Goal: Task Accomplishment & Management: Use online tool/utility

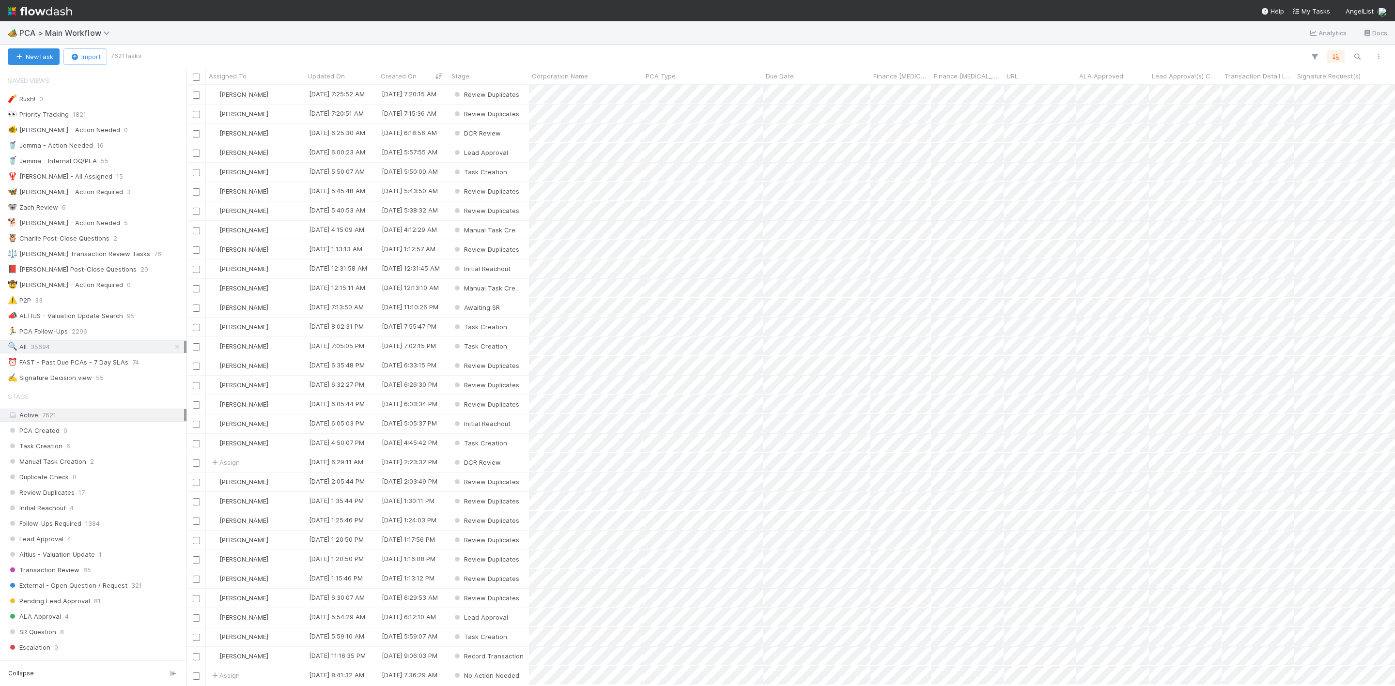
scroll to position [589, 1198]
click at [77, 353] on div "🔍 All 35697" at bounding box center [96, 347] width 176 height 12
click at [1353, 55] on icon "button" at bounding box center [1357, 56] width 10 height 9
click at [1356, 57] on div at bounding box center [697, 343] width 1395 height 686
click at [1281, 41] on div "🏕️ PCA > Main Workflow Analytics Docs" at bounding box center [697, 32] width 1395 height 23
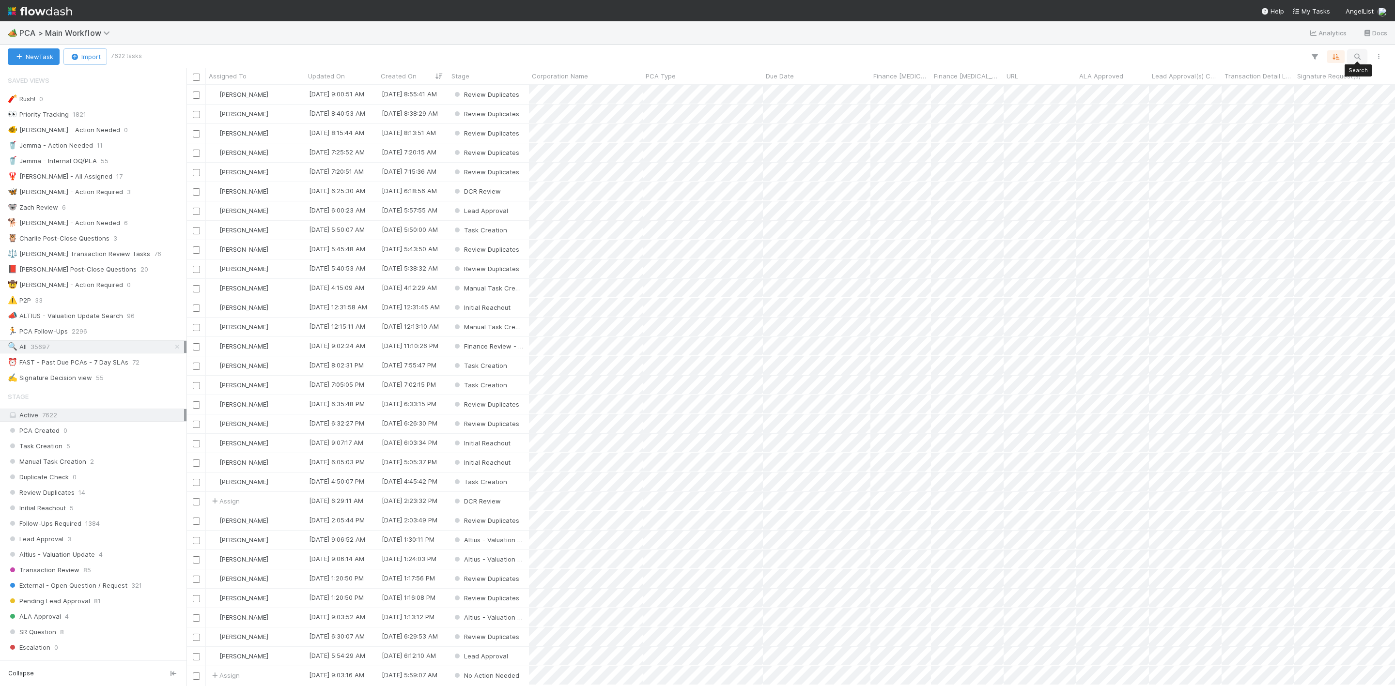
click at [1358, 54] on icon "button" at bounding box center [1357, 56] width 10 height 9
click at [1274, 41] on input at bounding box center [1306, 40] width 97 height 12
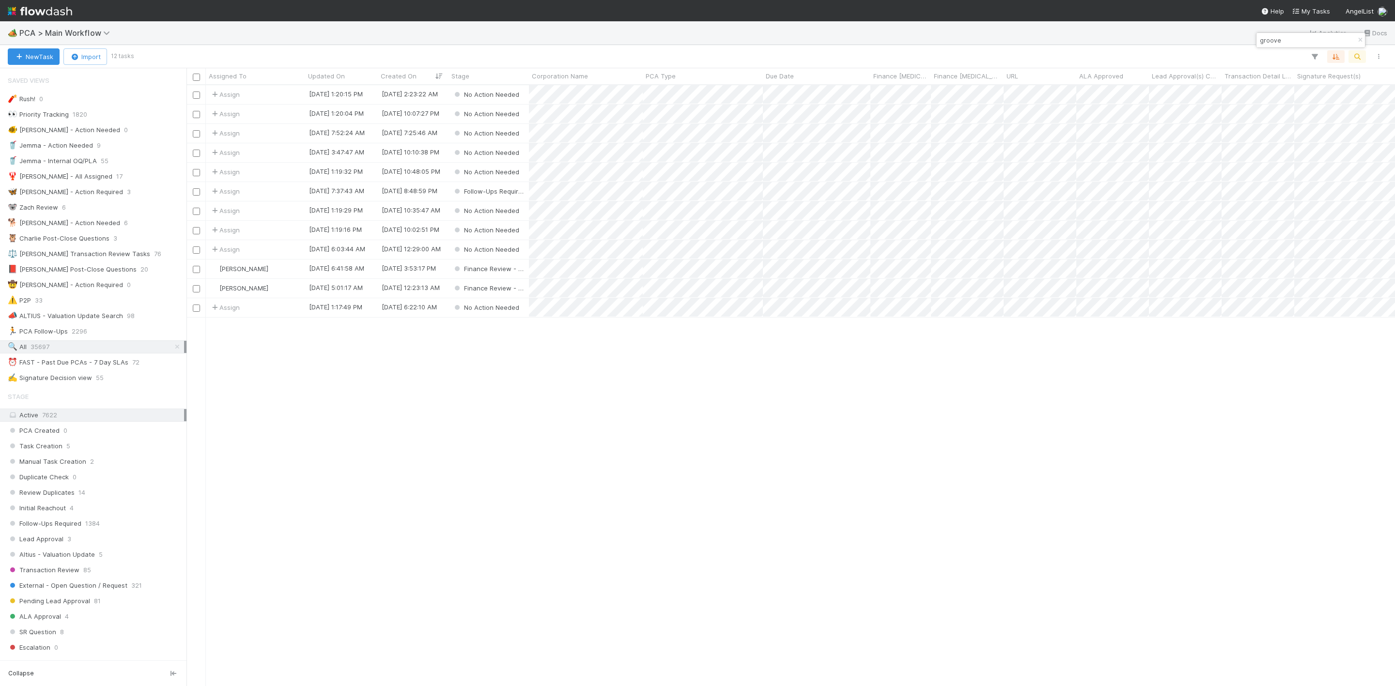
type input "groove"
click at [579, 382] on div "Assign 6/24/25, 1:20:15 PM 5/3/25, 2:23:22 AM No Action Needed 0 0 0 0 Assign 6…" at bounding box center [790, 385] width 1208 height 600
click at [38, 57] on button "New Task" at bounding box center [34, 56] width 52 height 16
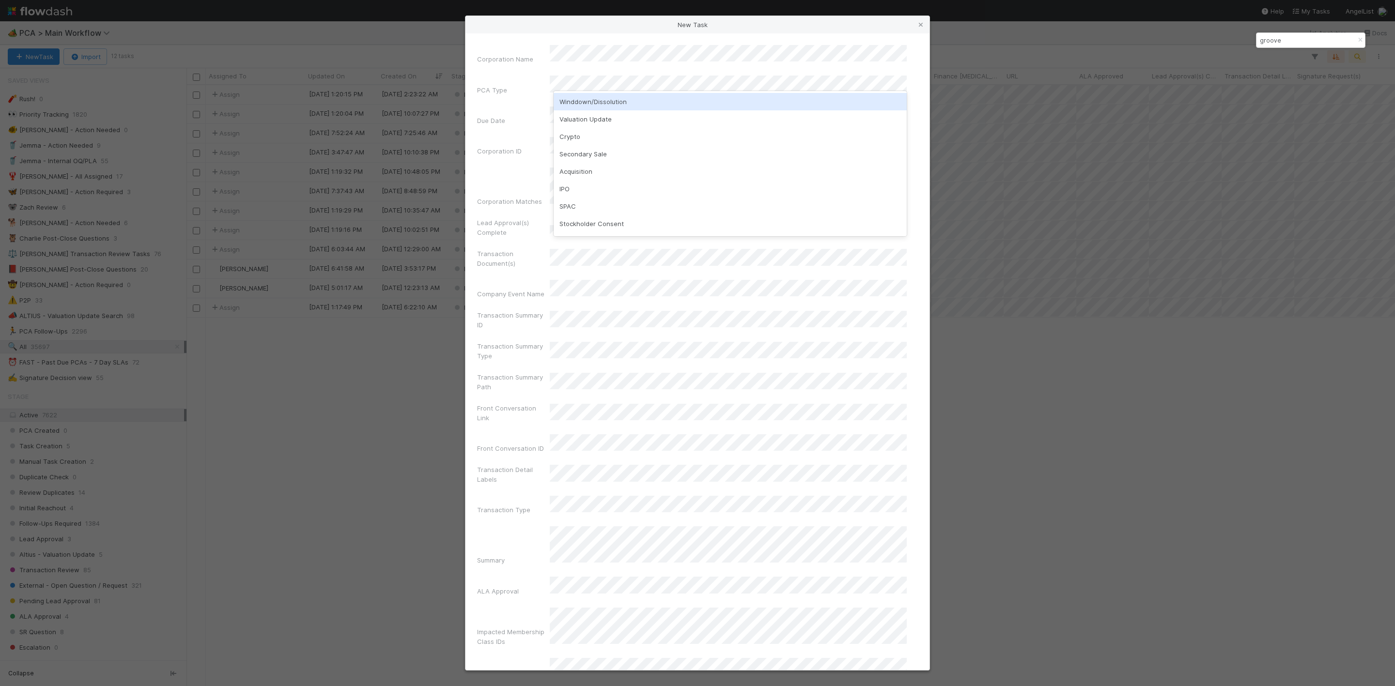
click at [594, 102] on div "Winddown/Dissolution" at bounding box center [730, 101] width 353 height 17
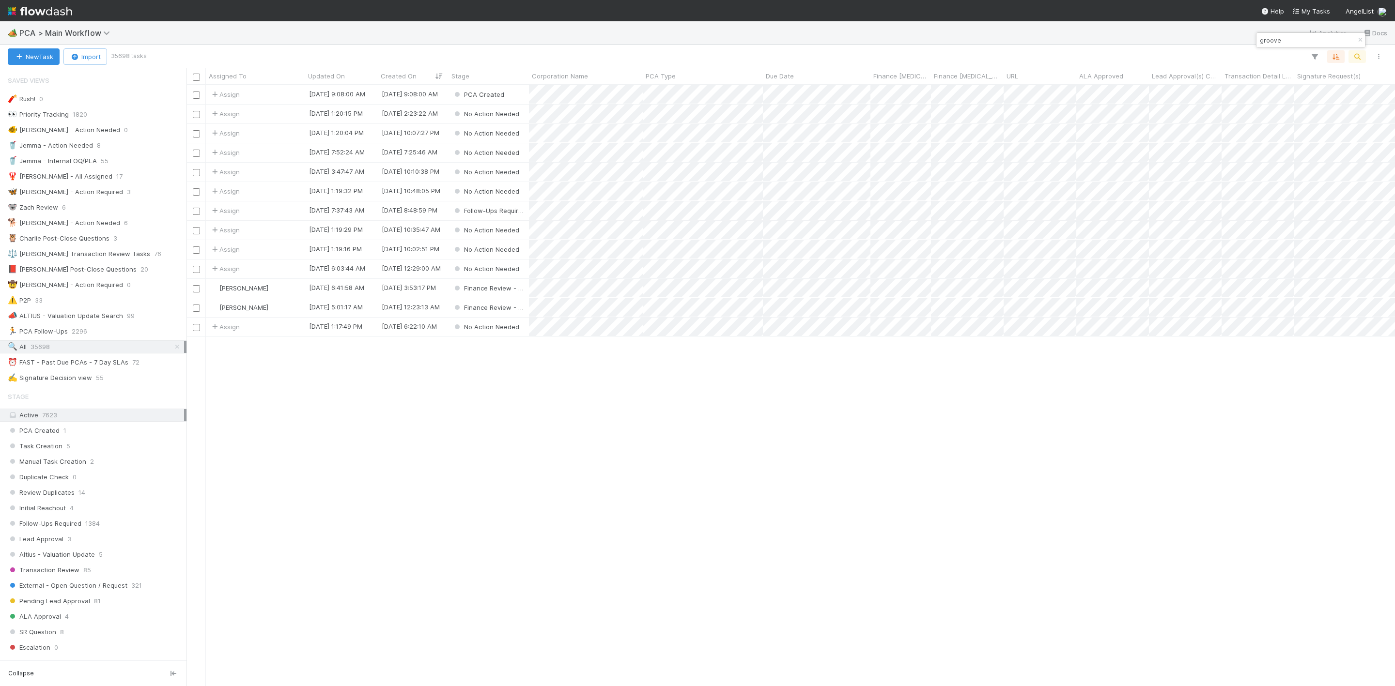
click at [594, 557] on div "Assign 9/2/25, 9:08:00 AM 9/2/25, 9:08:00 AM PCA Created 0 0 0 0 Assign 6/24/25…" at bounding box center [790, 385] width 1208 height 600
click at [38, 57] on button "New Task" at bounding box center [34, 56] width 52 height 16
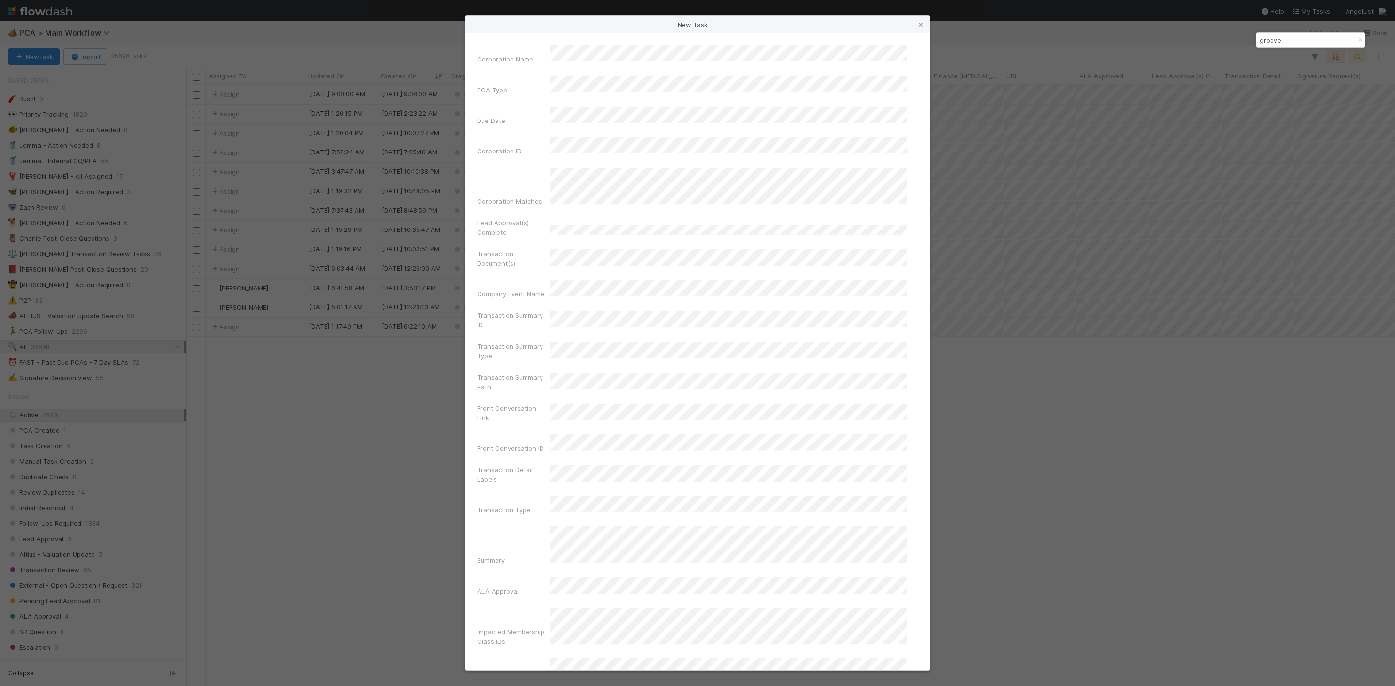
click at [917, 20] on link at bounding box center [921, 25] width 10 height 10
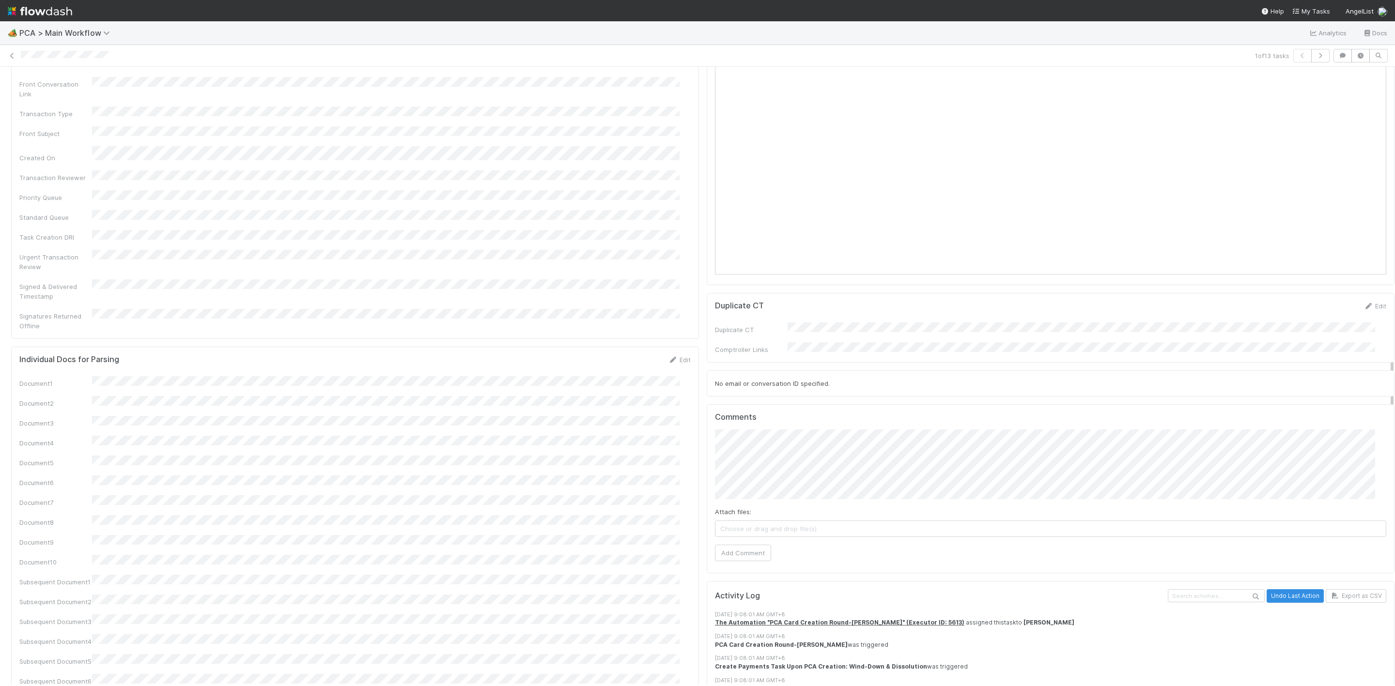
scroll to position [799, 0]
click at [779, 520] on span "Choose or drag and drop file(s)" at bounding box center [1050, 527] width 670 height 15
click at [740, 544] on button "Add Comment" at bounding box center [743, 552] width 56 height 16
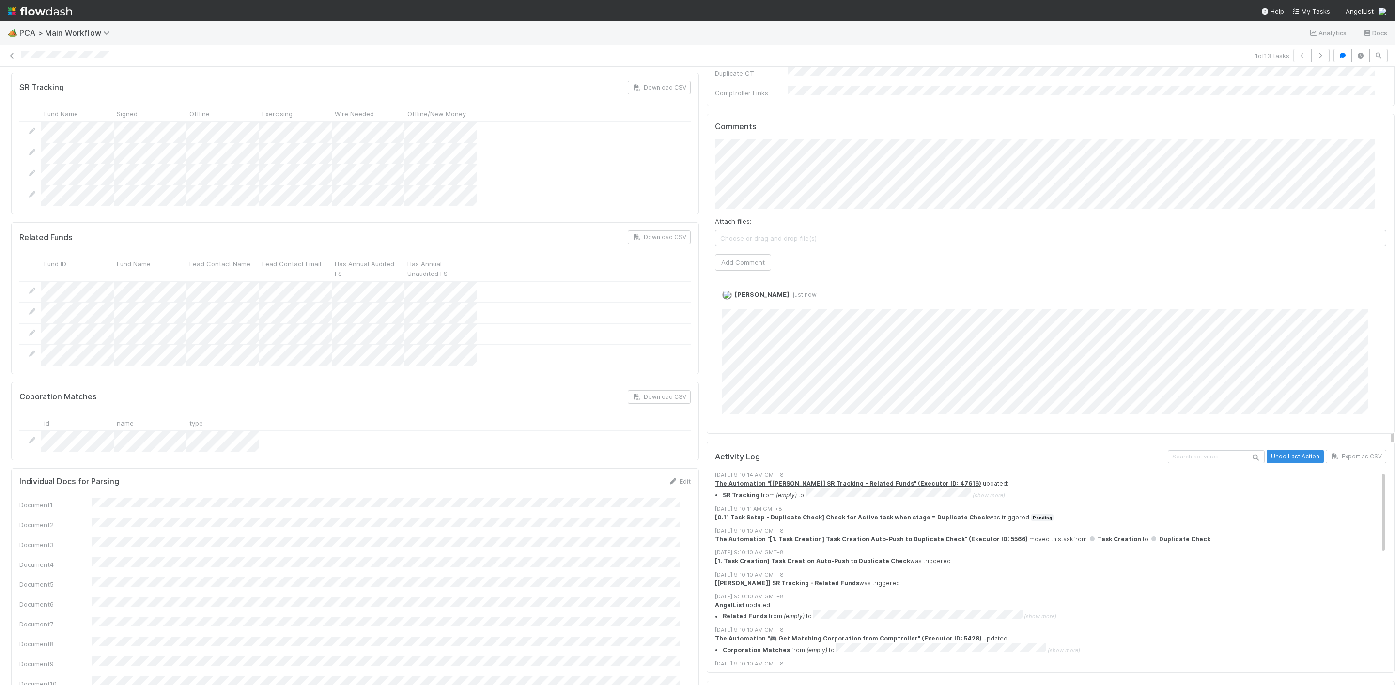
scroll to position [622, 0]
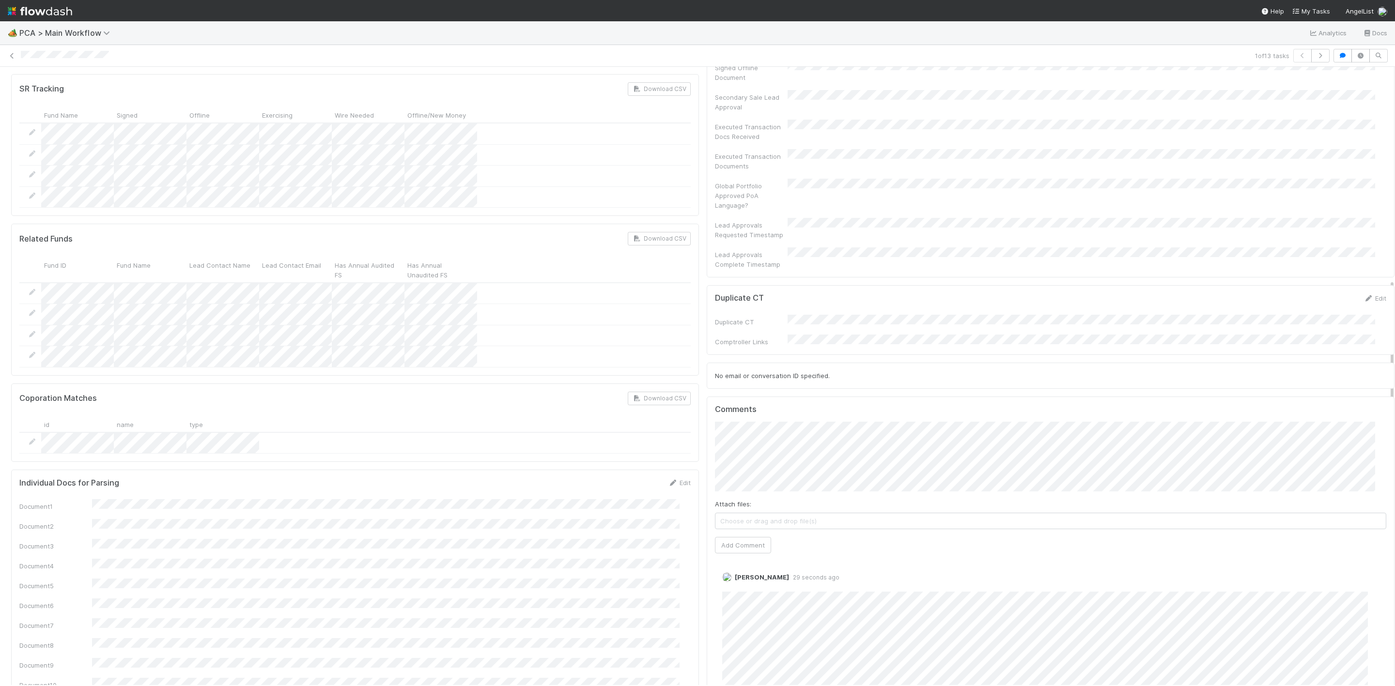
click at [819, 315] on div "Duplicate CT Comptroller Links" at bounding box center [1050, 331] width 671 height 32
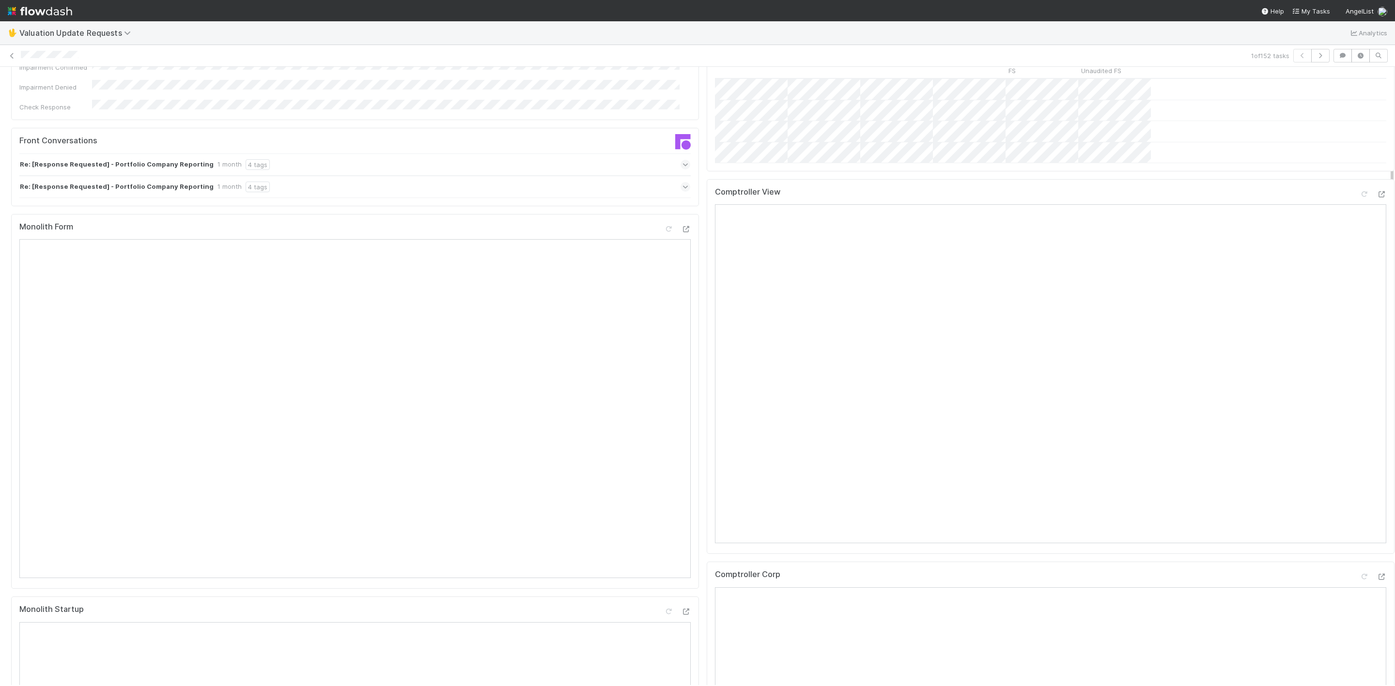
scroll to position [202, 0]
click at [1376, 202] on icon at bounding box center [1381, 199] width 10 height 6
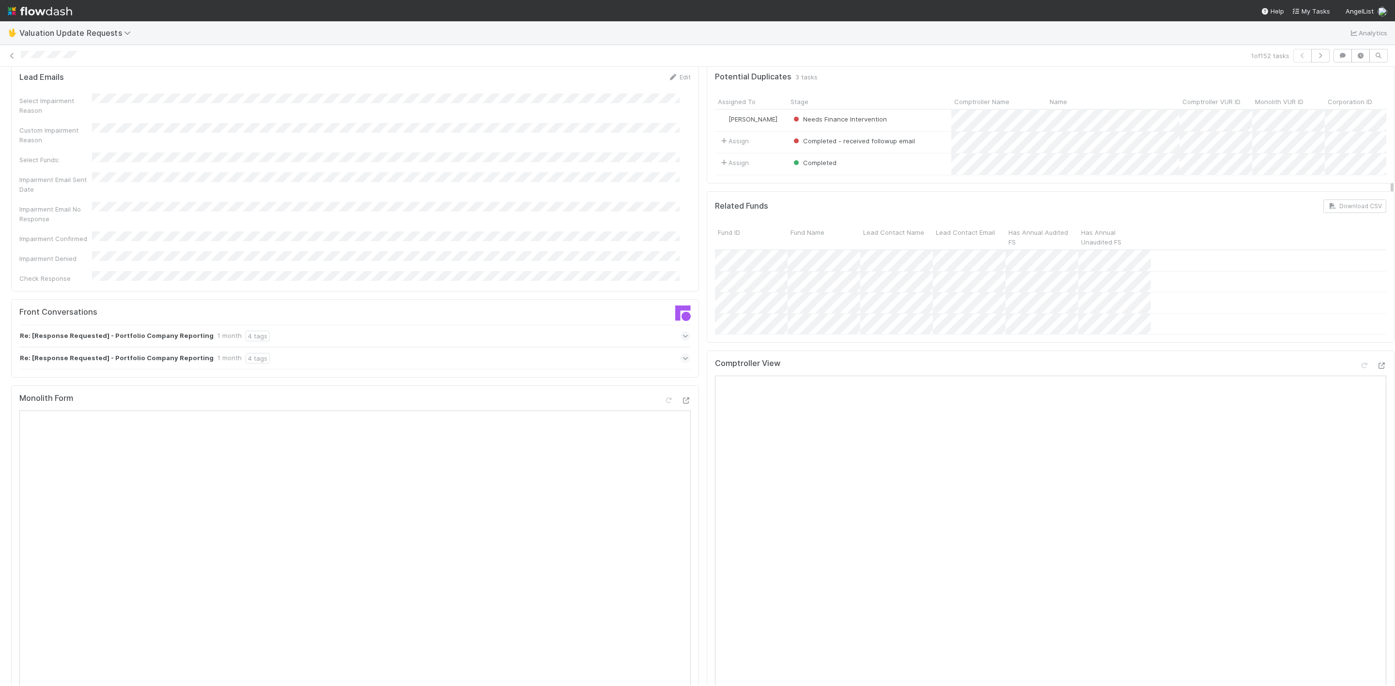
scroll to position [0, 0]
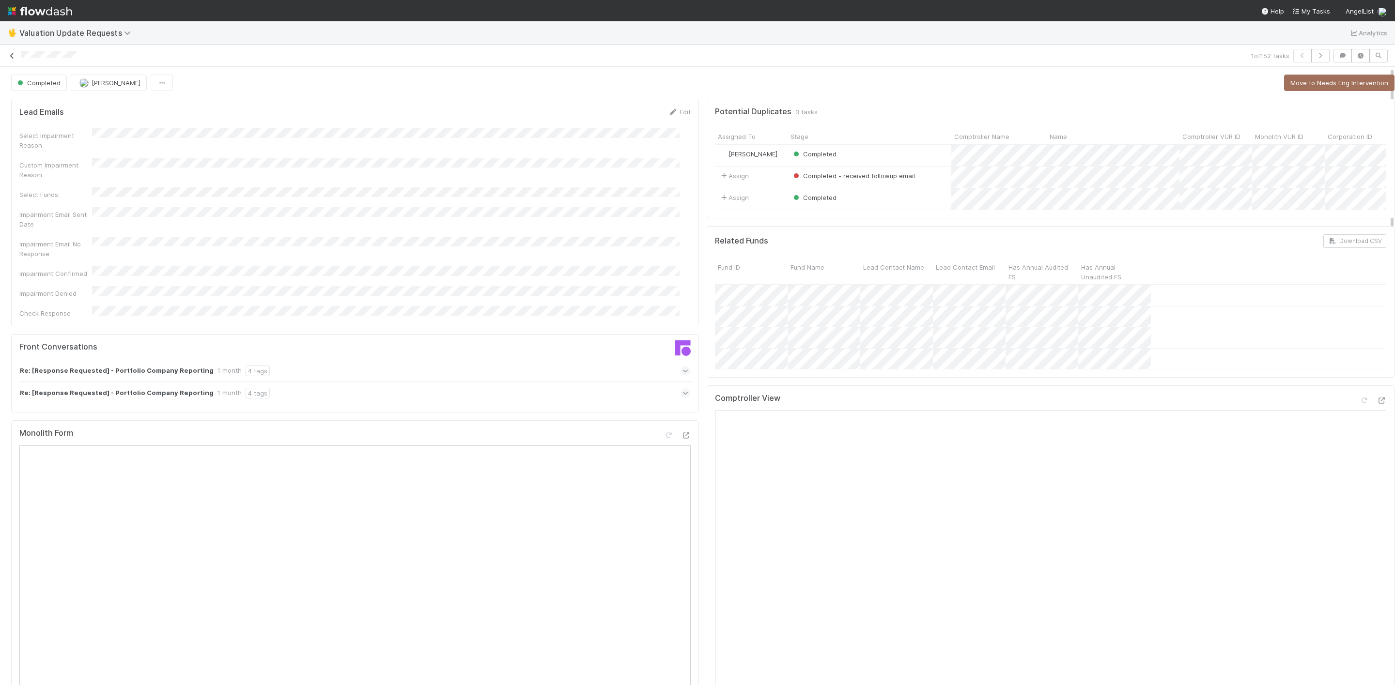
click at [16, 57] on icon at bounding box center [12, 56] width 10 height 6
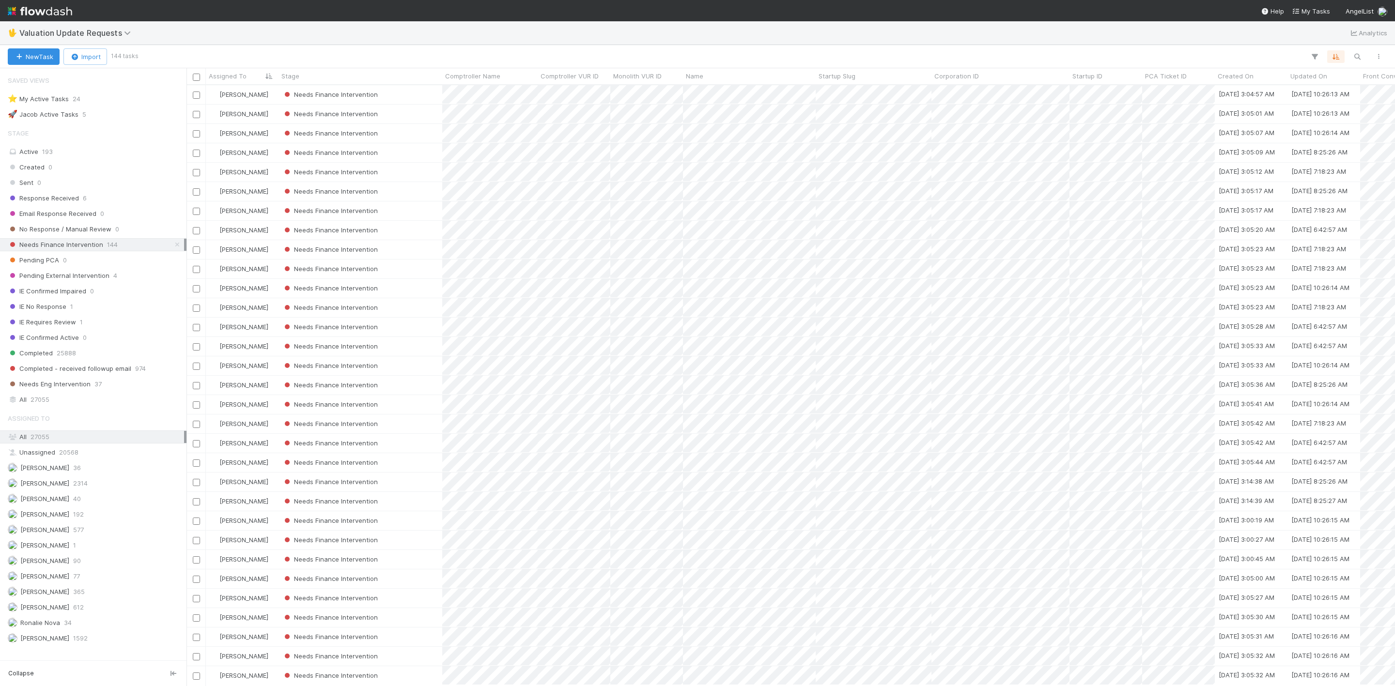
scroll to position [589, 1198]
click at [394, 92] on div "Needs Finance Intervention" at bounding box center [360, 94] width 164 height 19
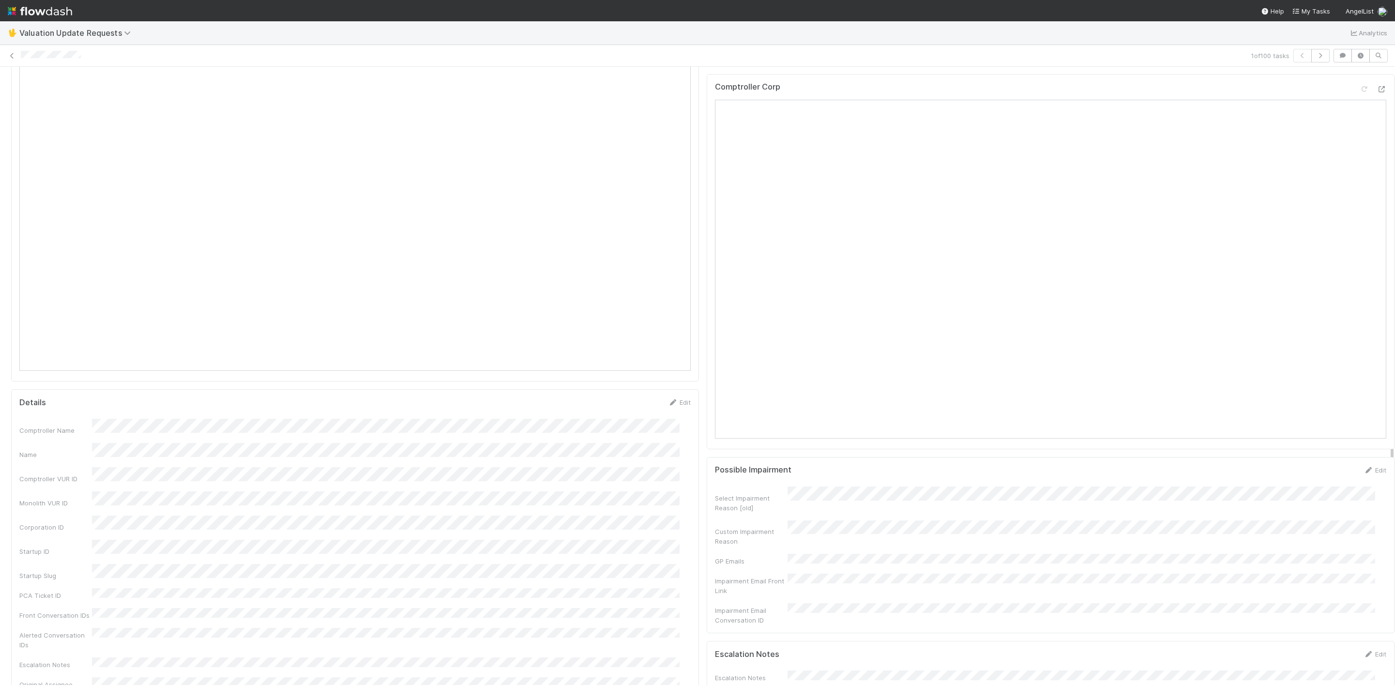
scroll to position [872, 0]
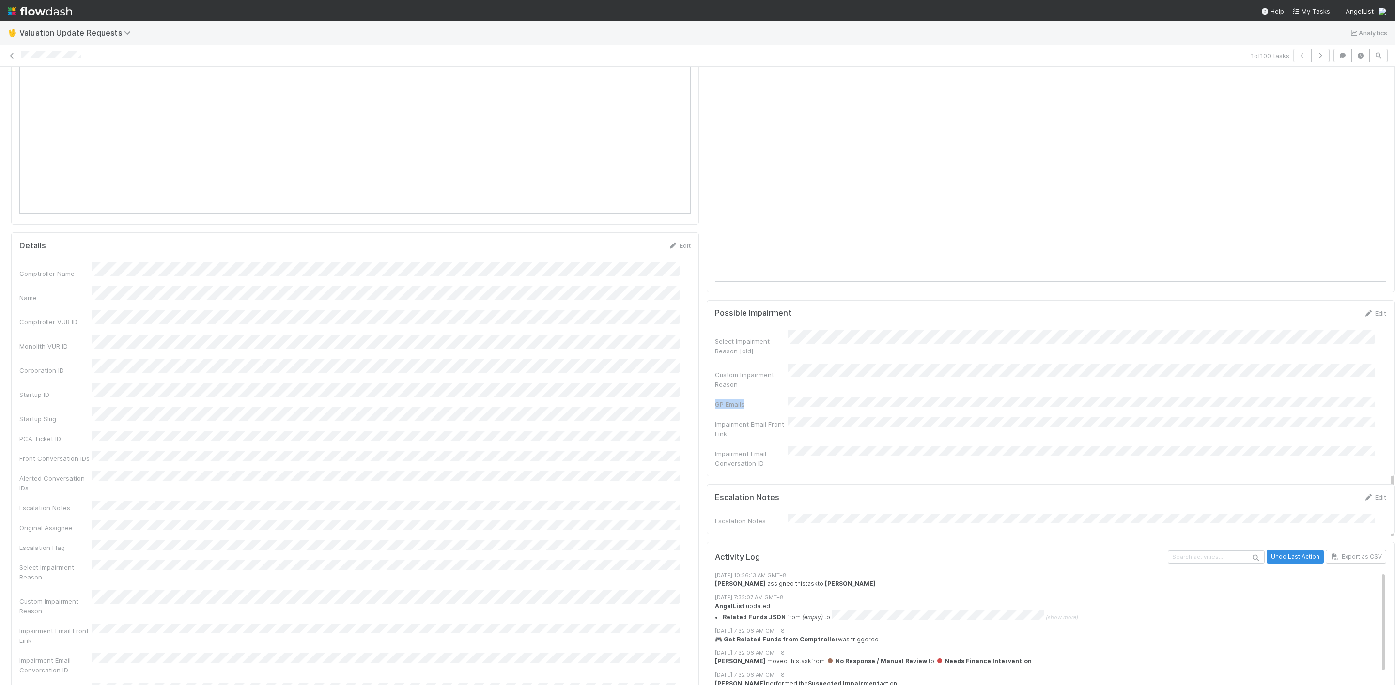
click at [897, 403] on div "Select Impairment Reason [old] Custom Impairment Reason GP Emails Impairment Em…" at bounding box center [1050, 399] width 671 height 139
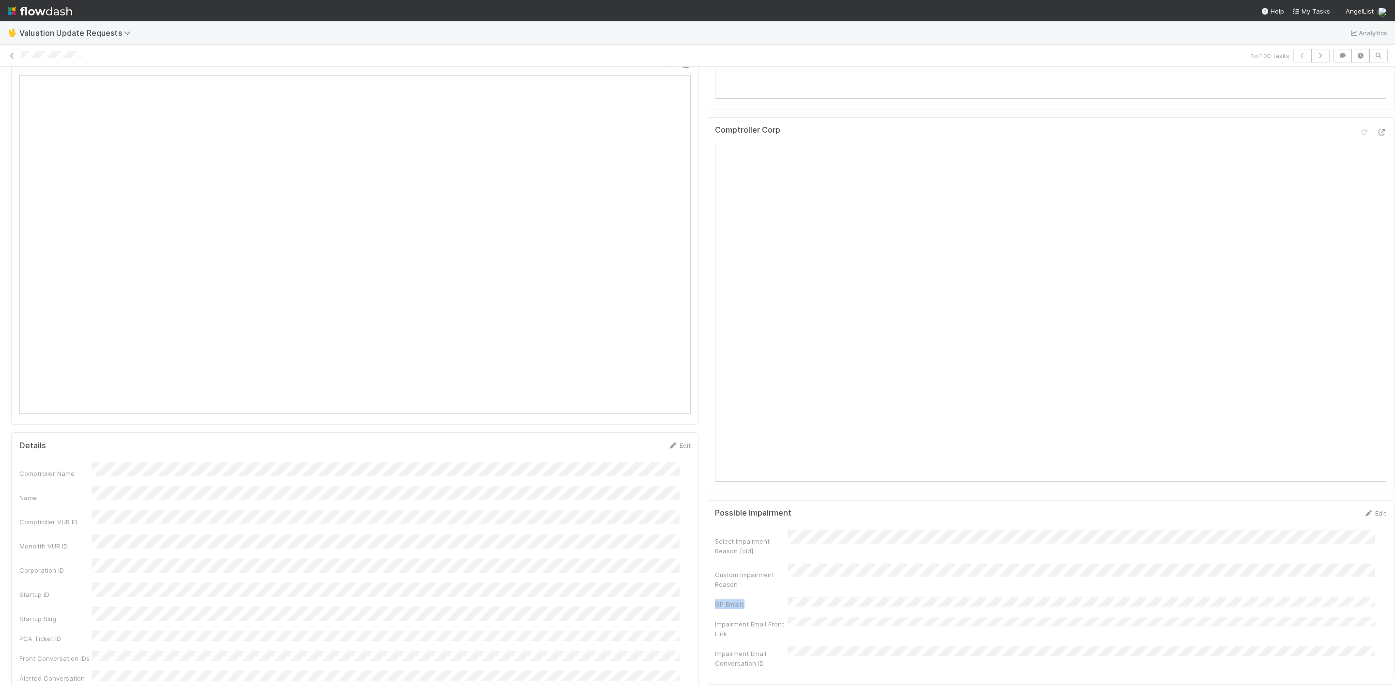
scroll to position [654, 0]
click at [1376, 154] on icon at bounding box center [1381, 150] width 10 height 6
click at [1376, 206] on icon at bounding box center [1381, 203] width 10 height 6
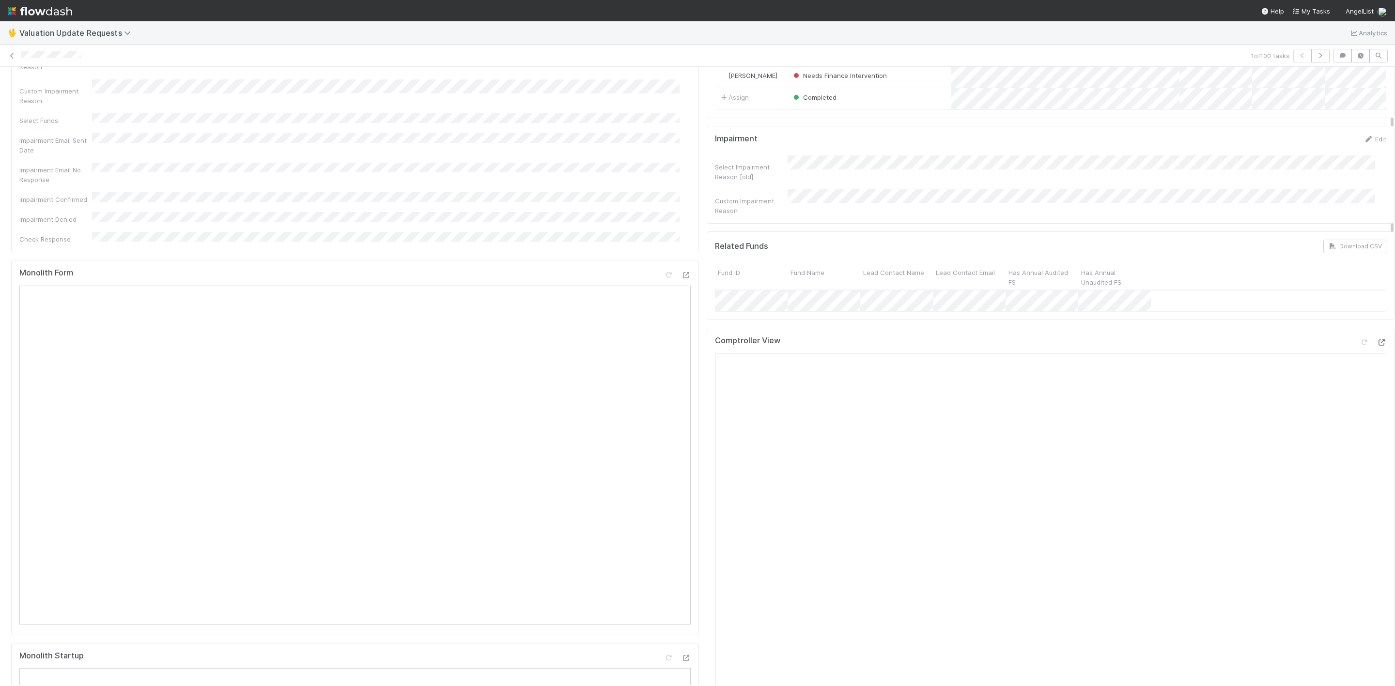
scroll to position [0, 0]
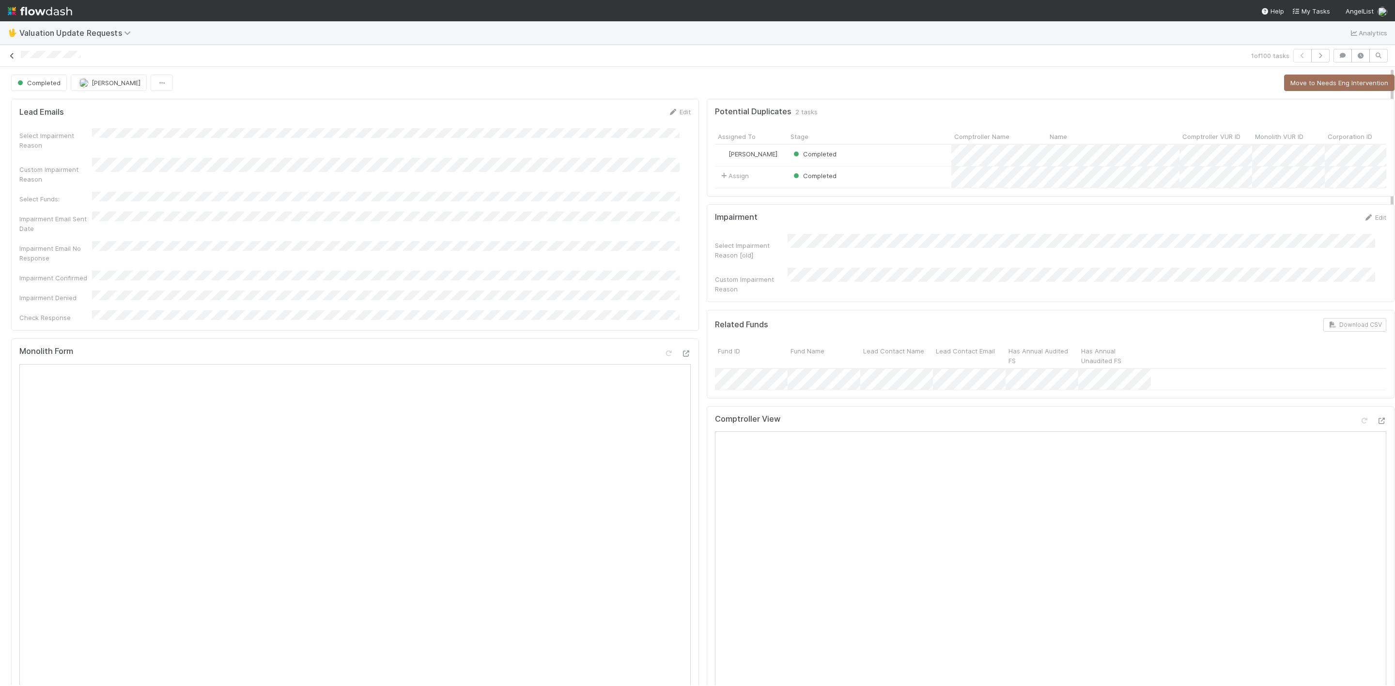
click at [12, 53] on icon at bounding box center [12, 56] width 10 height 6
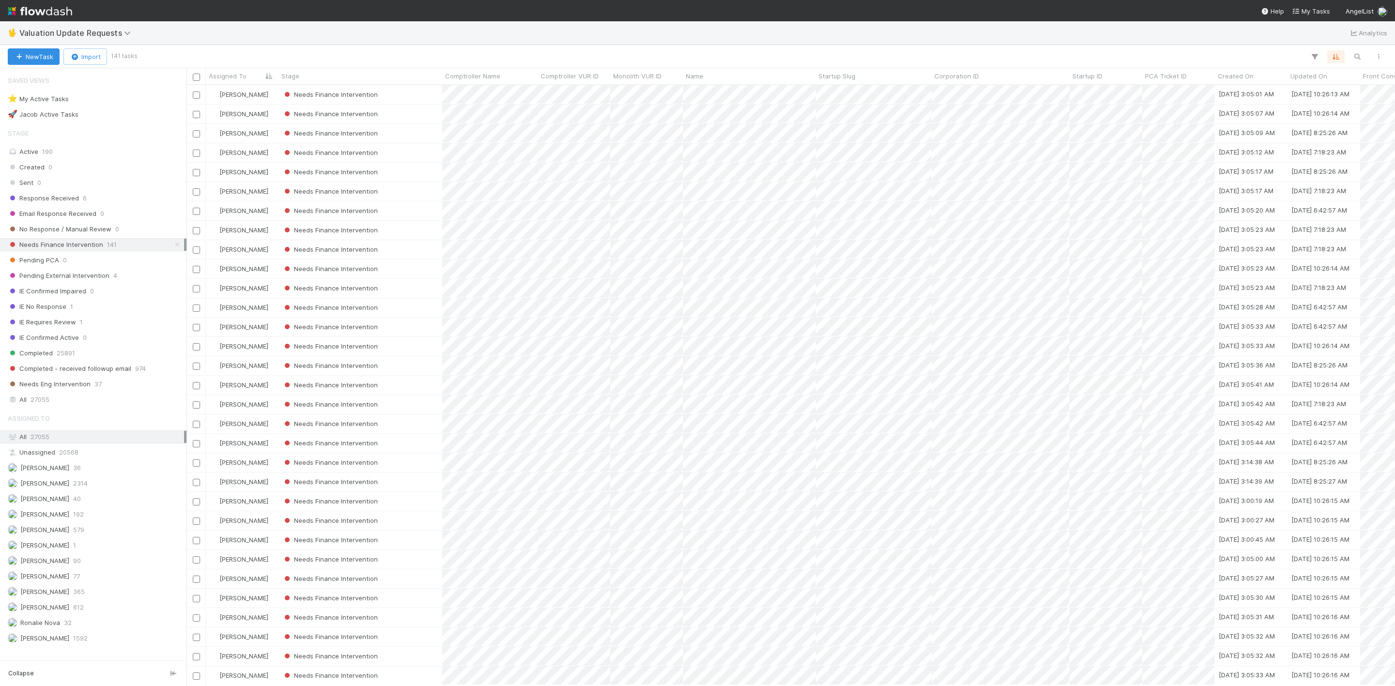
scroll to position [589, 1198]
click at [397, 95] on div "Needs Finance Intervention" at bounding box center [360, 94] width 164 height 19
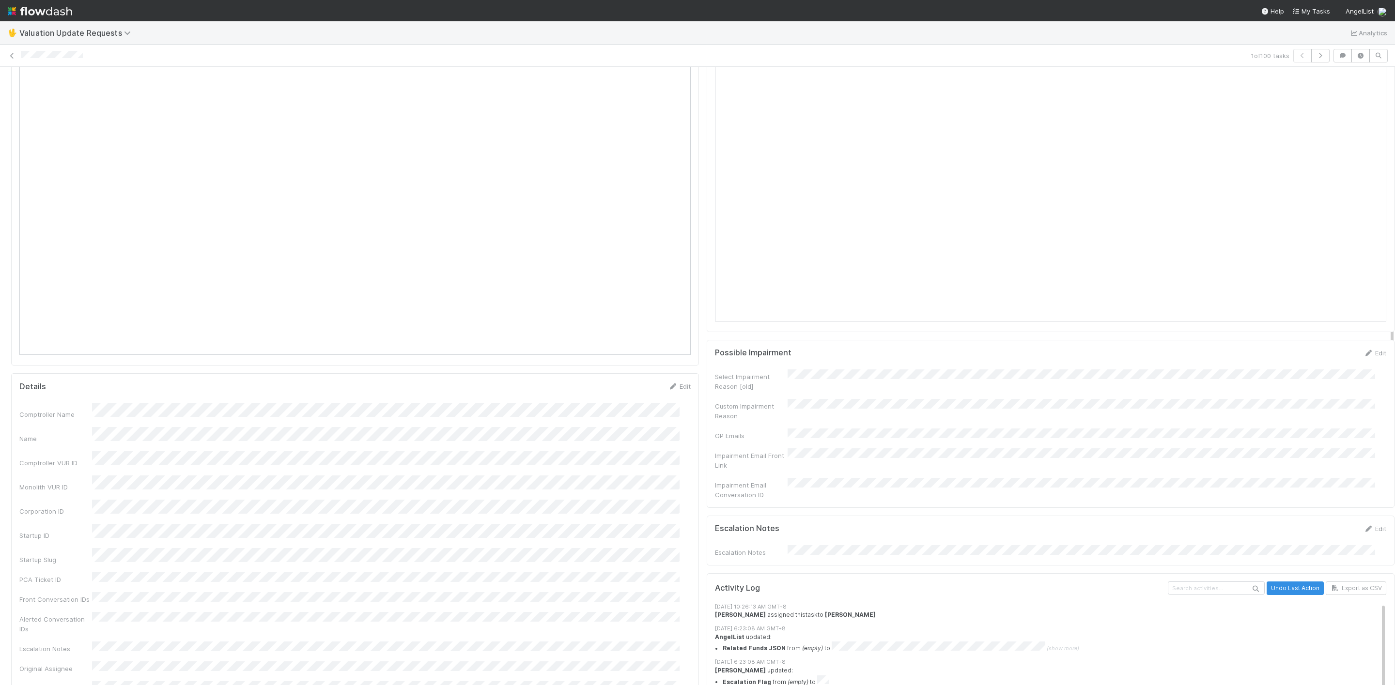
scroll to position [581, 0]
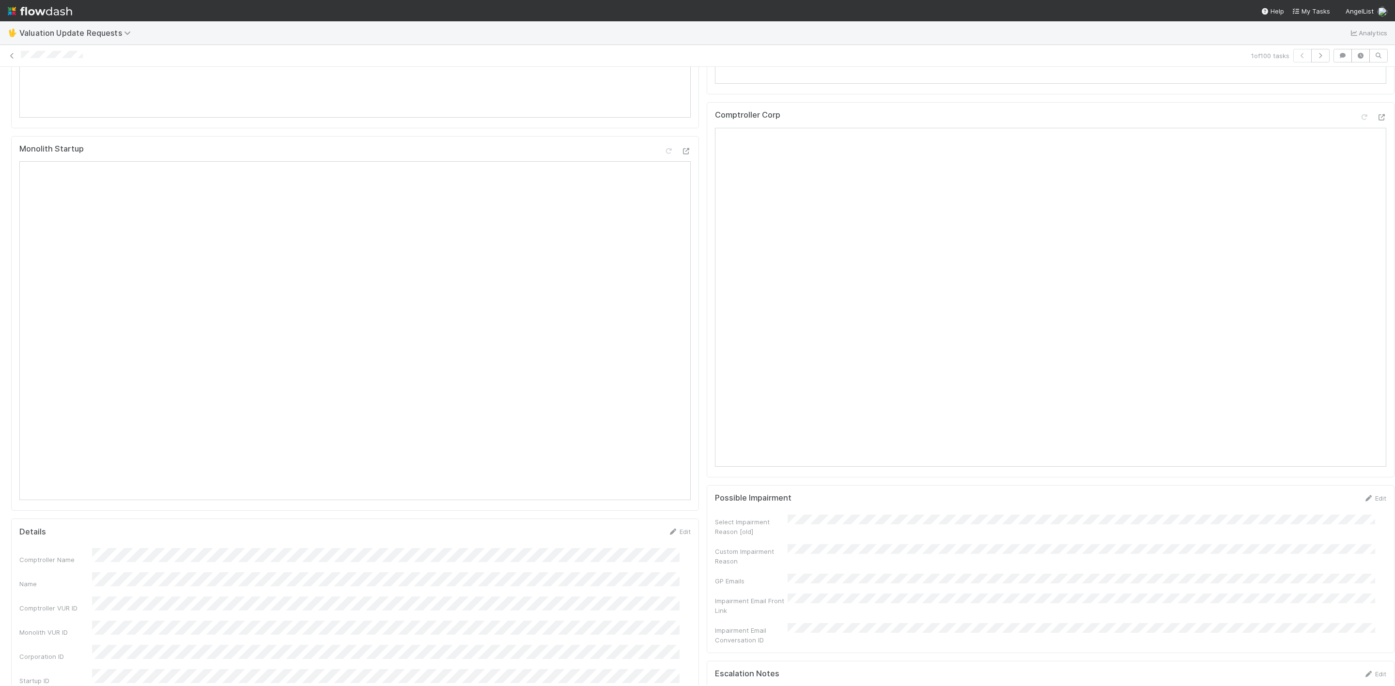
click at [1359, 126] on div at bounding box center [1372, 119] width 27 height 14
click at [1376, 122] on div at bounding box center [1381, 117] width 10 height 10
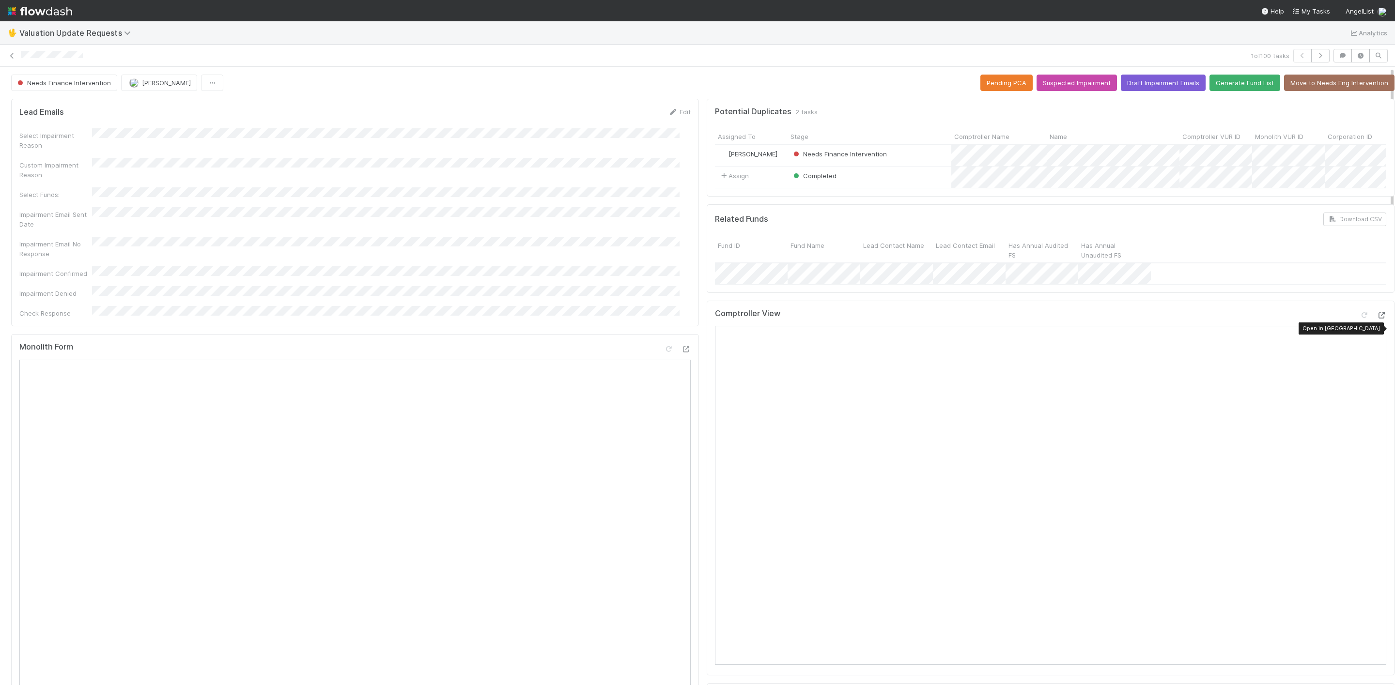
click at [1376, 319] on icon at bounding box center [1381, 315] width 10 height 6
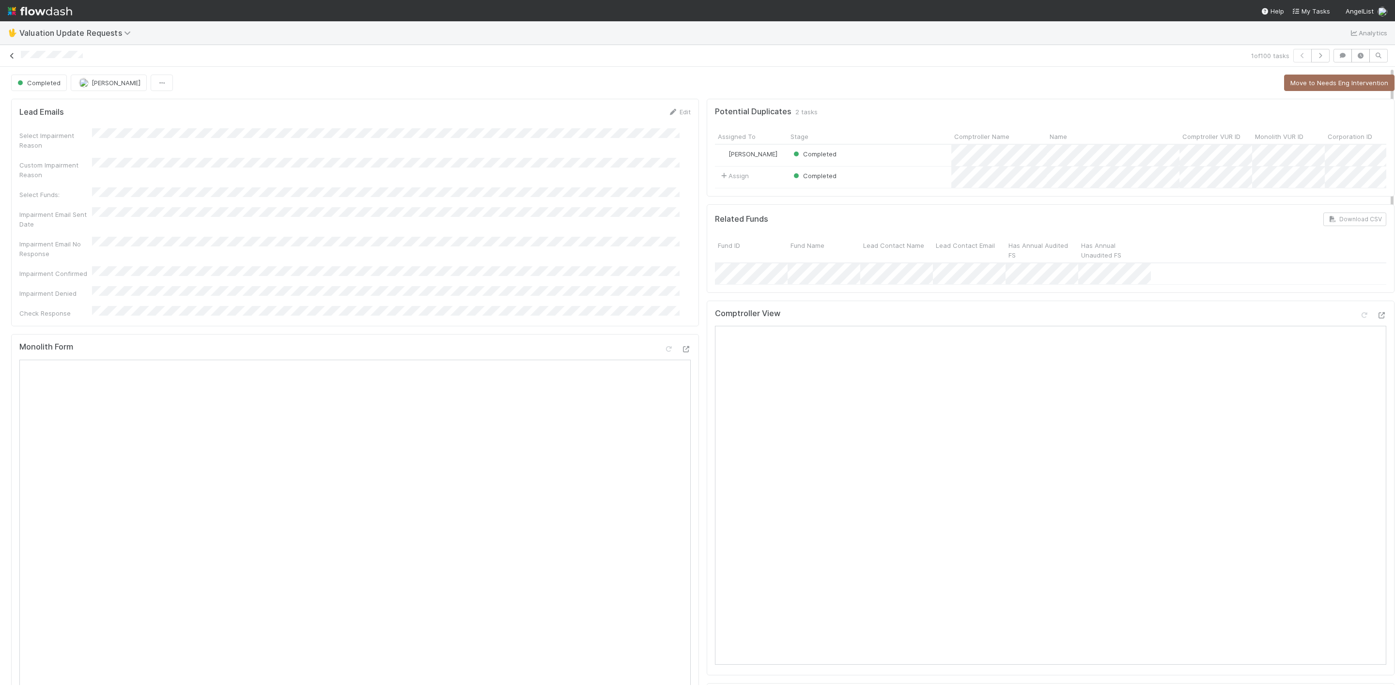
click at [12, 53] on icon at bounding box center [12, 56] width 10 height 6
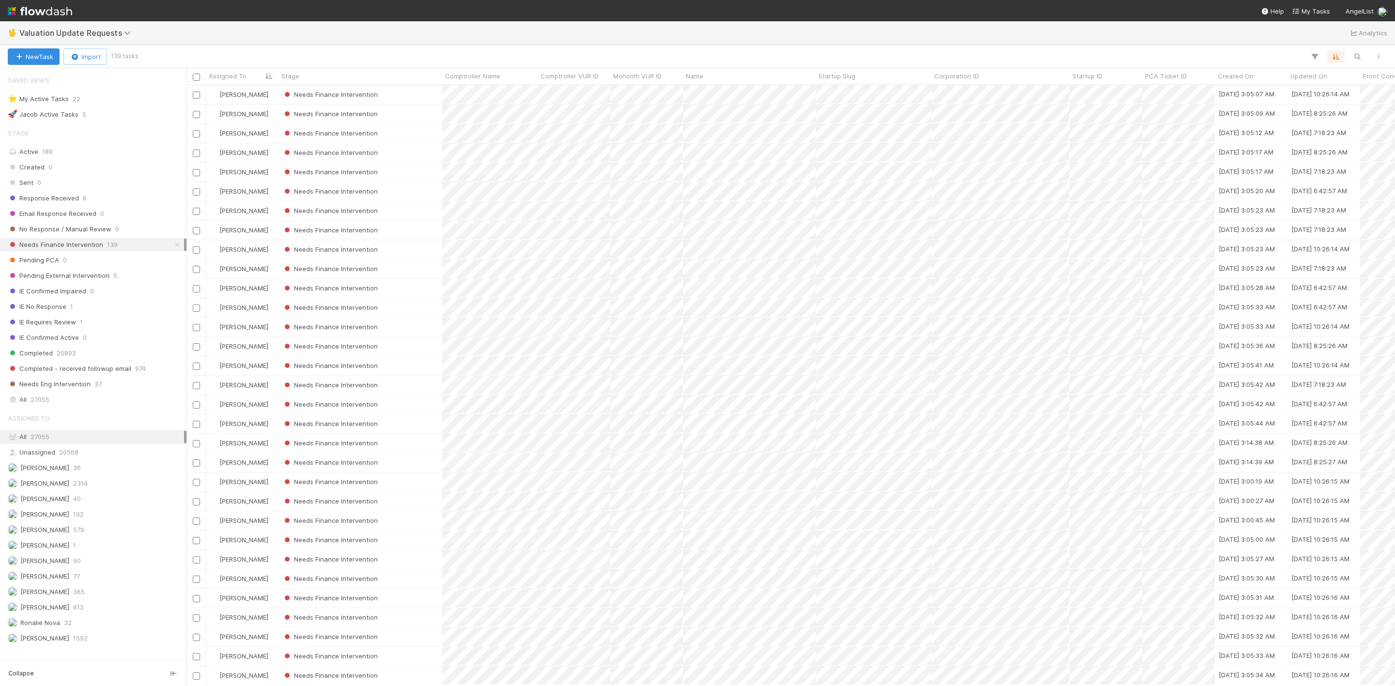
scroll to position [589, 1198]
click at [396, 98] on div "Needs Finance Intervention" at bounding box center [360, 94] width 164 height 19
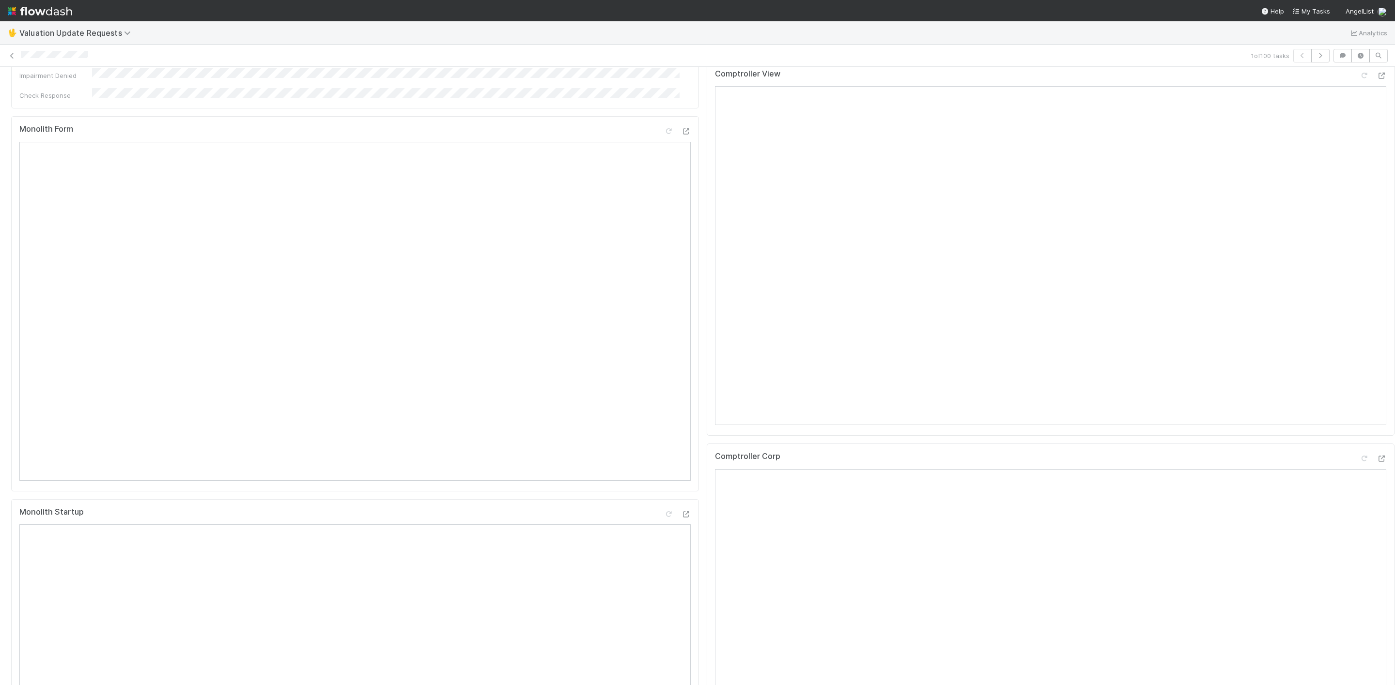
scroll to position [436, 0]
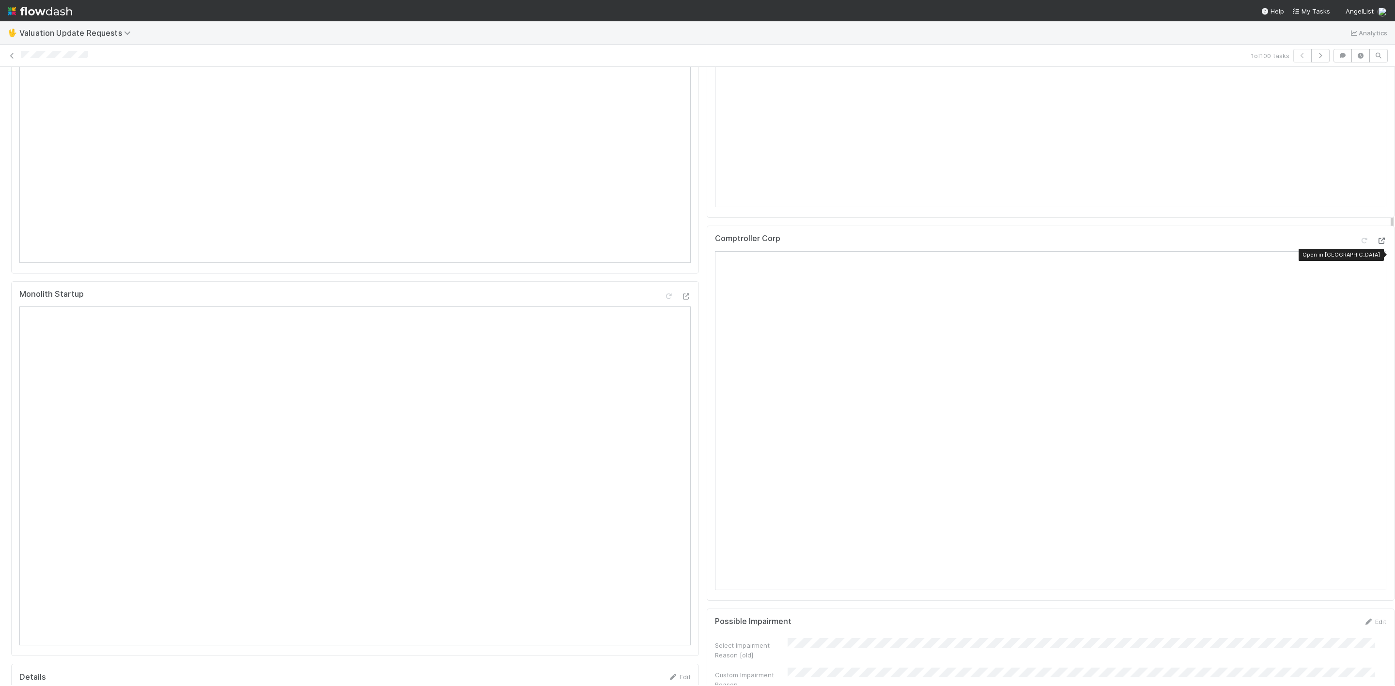
click at [1376, 244] on icon at bounding box center [1381, 241] width 10 height 6
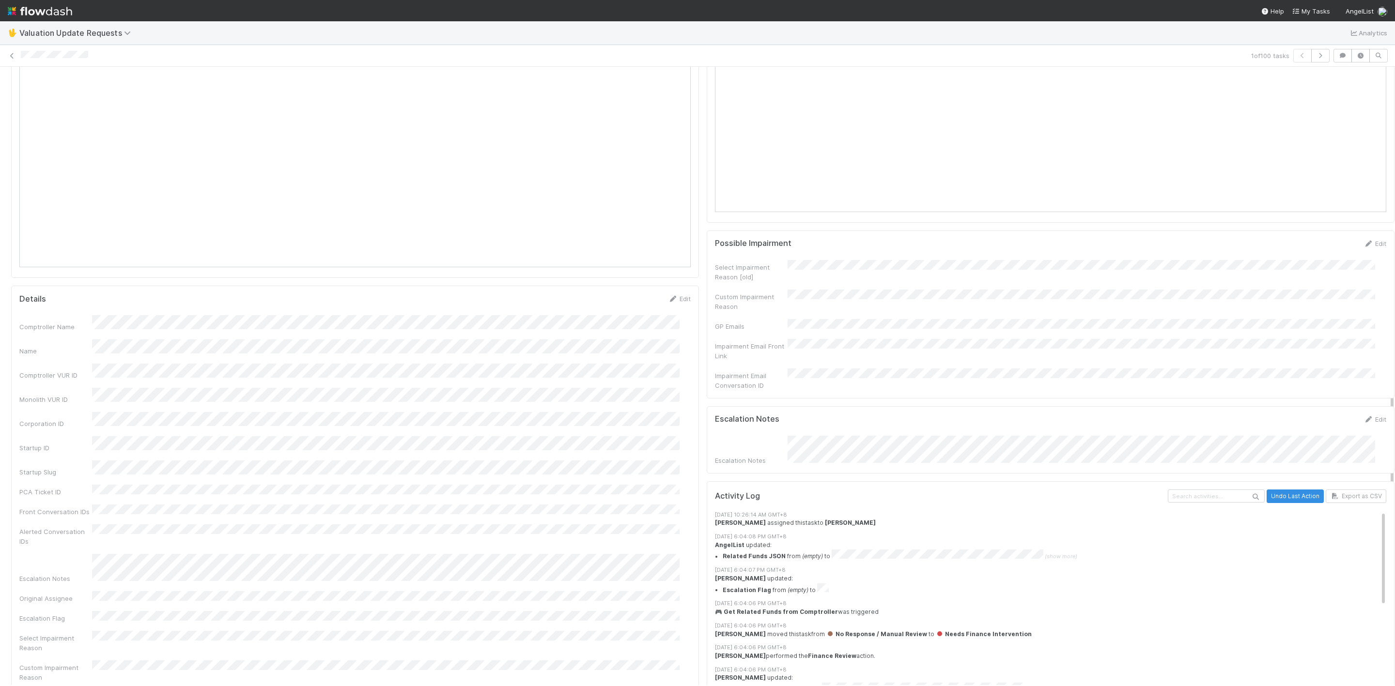
scroll to position [872, 0]
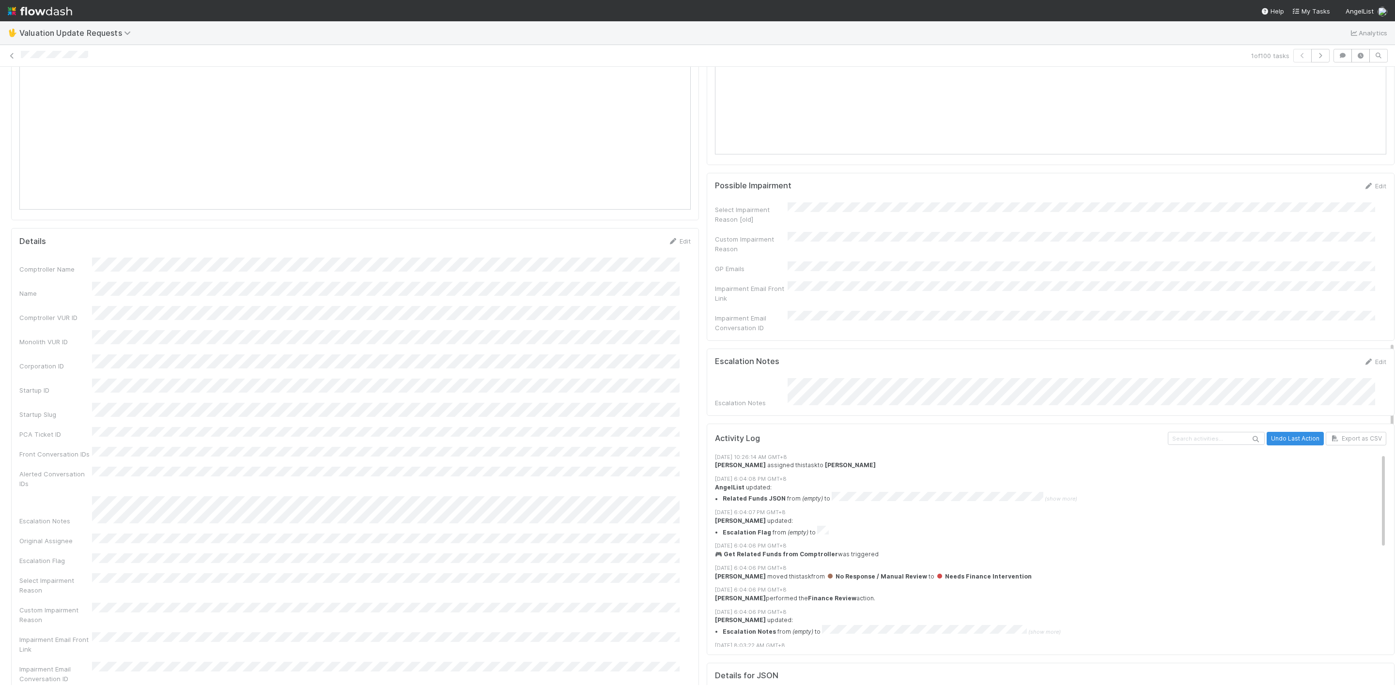
click at [865, 411] on div "Escalation Notes Edit Escalation Notes" at bounding box center [1051, 382] width 688 height 67
click at [910, 419] on div "Potential Duplicates 1 task Assigned To Stage Comptroller Name Name Comptroller…" at bounding box center [1050, 231] width 695 height 2016
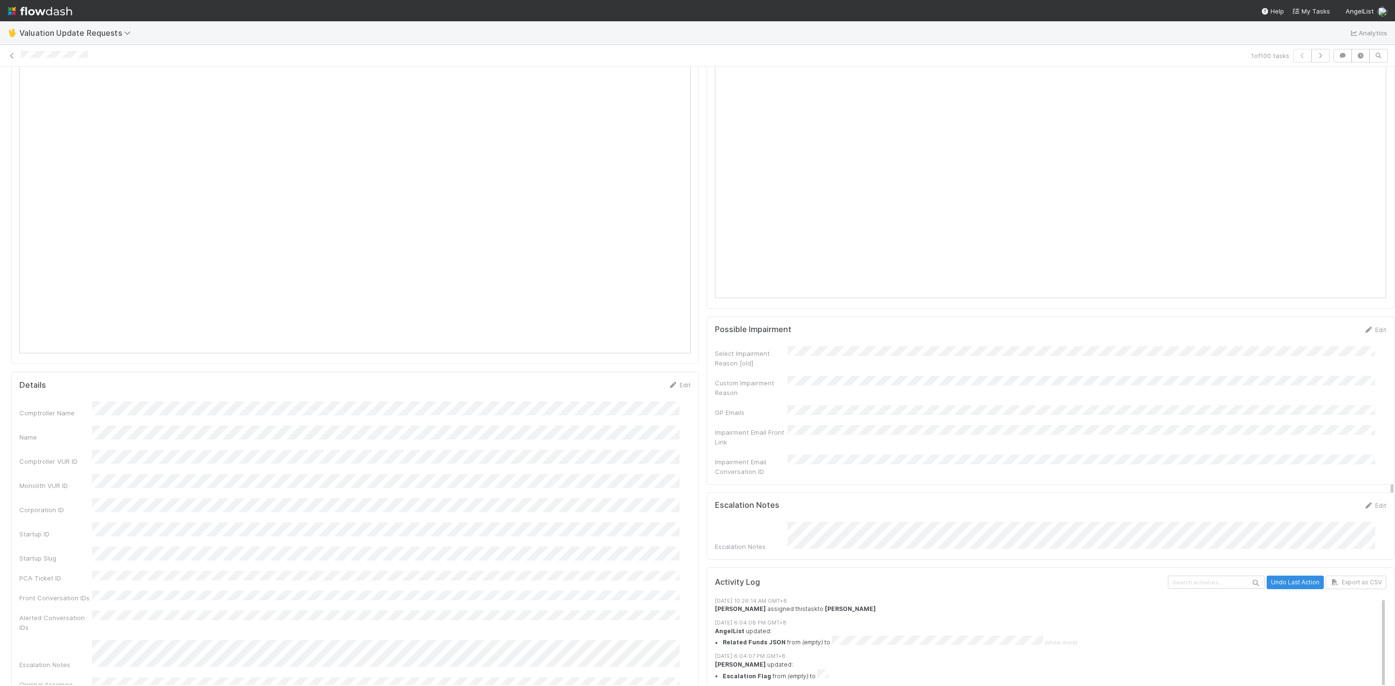
scroll to position [799, 0]
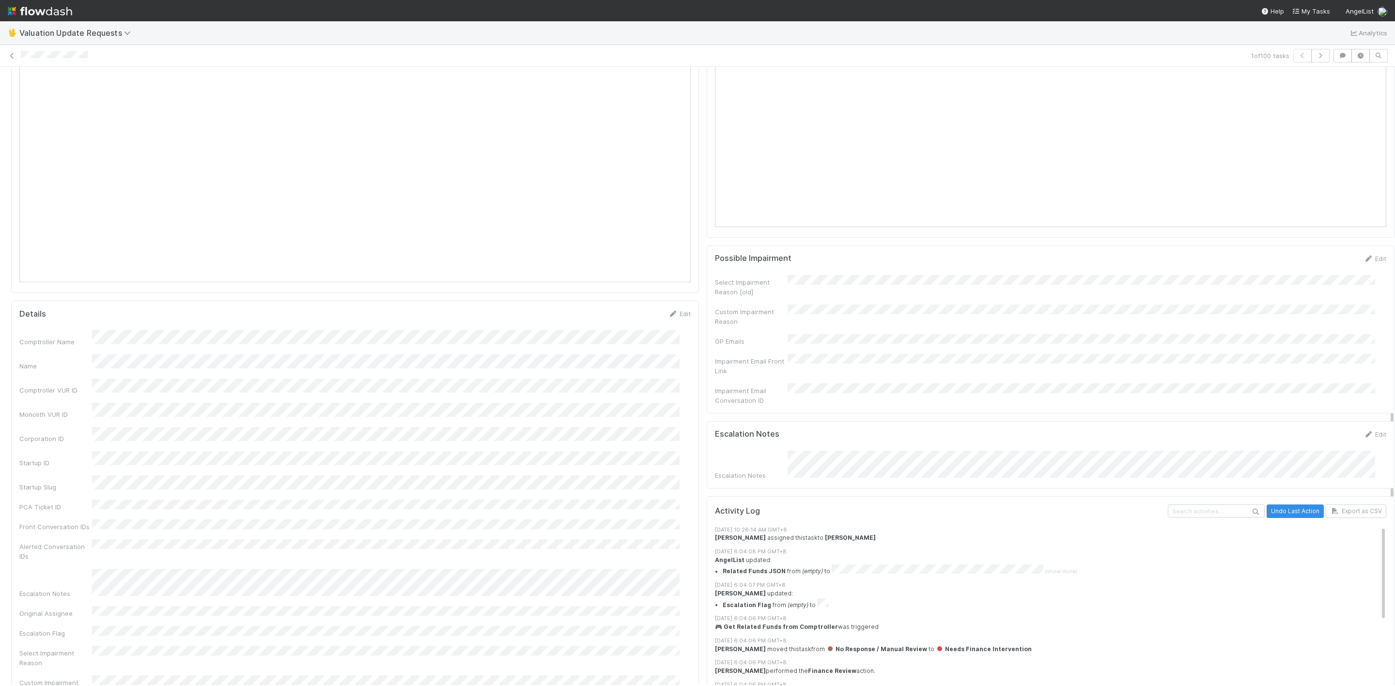
click at [774, 460] on div "Escalation Notes" at bounding box center [1050, 466] width 671 height 30
click at [761, 468] on div "Escalation Notes" at bounding box center [1050, 466] width 671 height 30
click at [782, 454] on form "Escalation Notes Edit Escalation Notes" at bounding box center [1050, 455] width 671 height 51
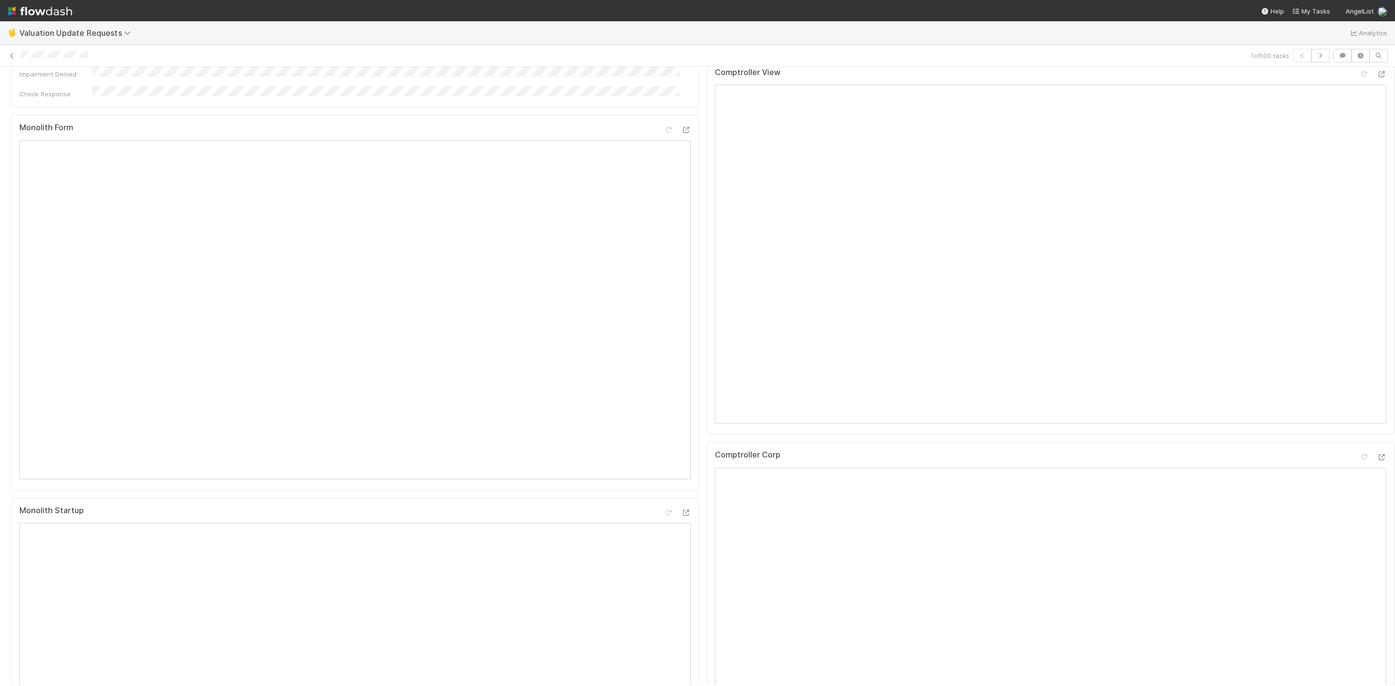
scroll to position [218, 0]
click at [1376, 79] on icon at bounding box center [1381, 76] width 10 height 6
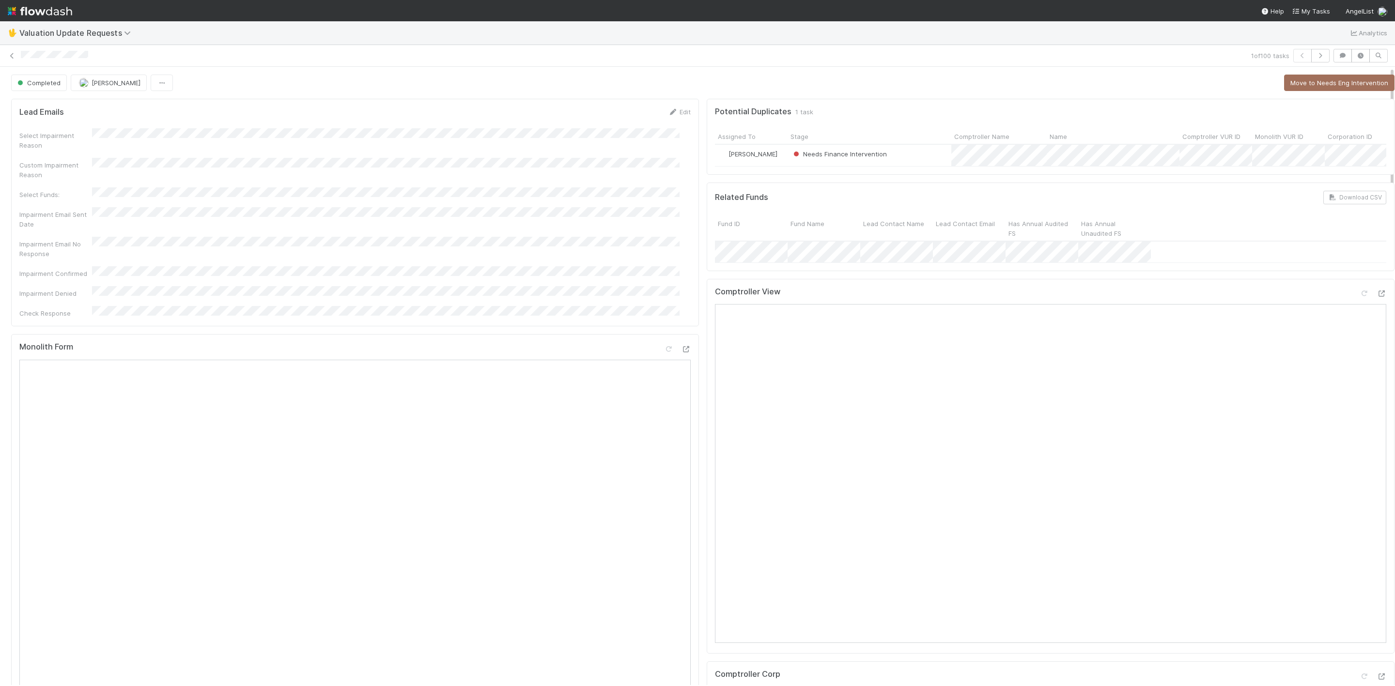
click at [10, 61] on div "1 of 100 tasks" at bounding box center [697, 56] width 1395 height 14
click at [10, 60] on link at bounding box center [12, 56] width 10 height 10
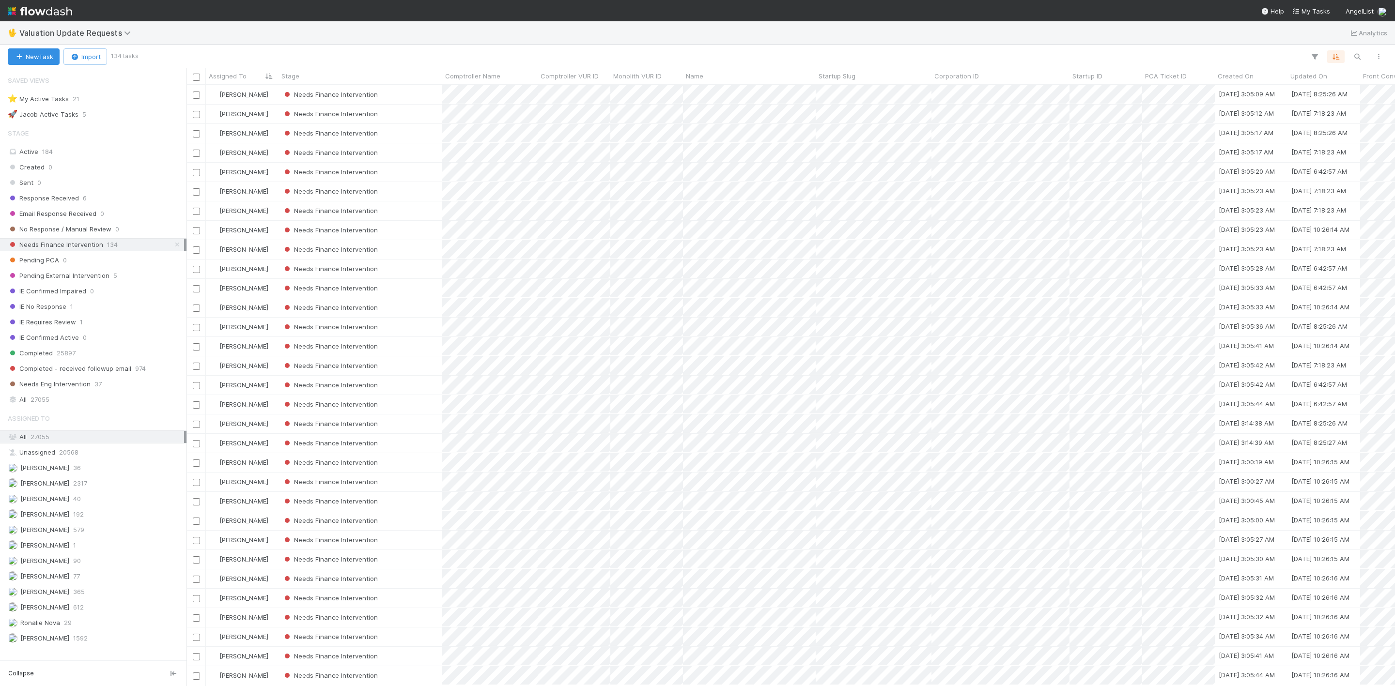
scroll to position [589, 1198]
click at [413, 95] on div "Needs Finance Intervention" at bounding box center [360, 94] width 164 height 19
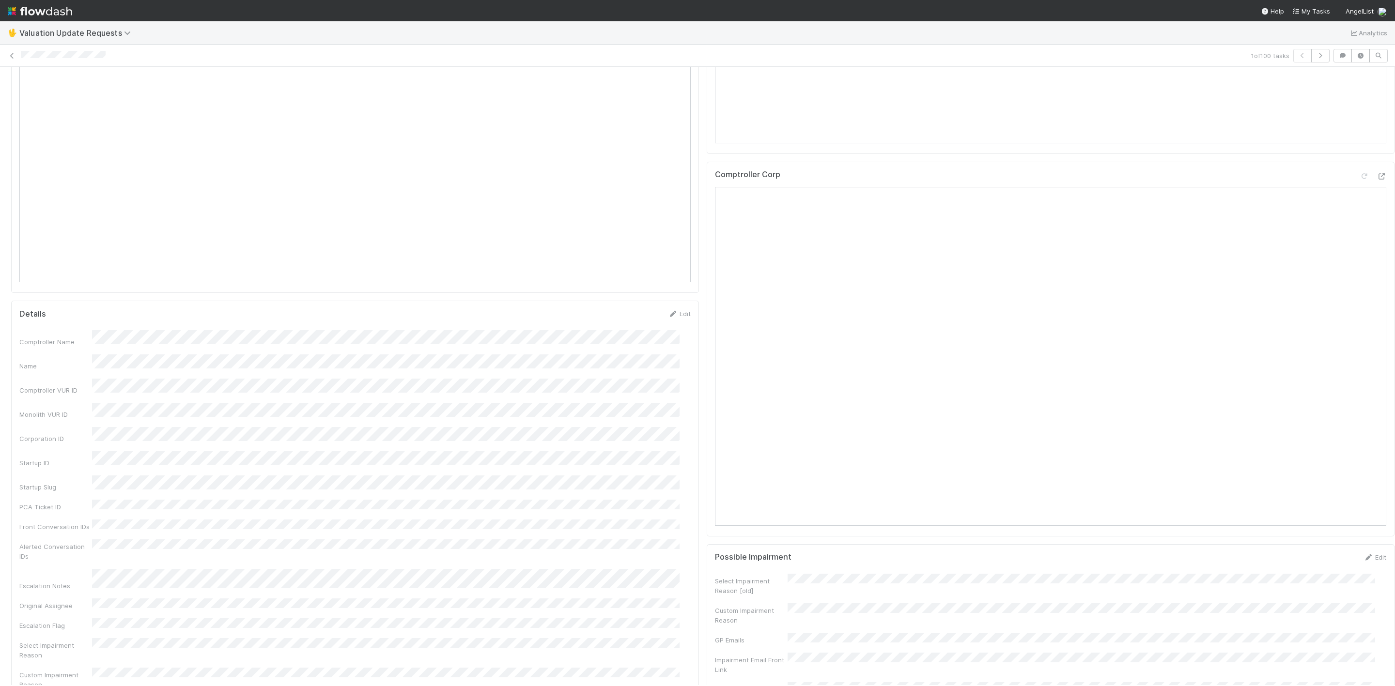
scroll to position [509, 0]
click at [1376, 470] on icon at bounding box center [1381, 467] width 10 height 6
click at [1376, 88] on icon at bounding box center [1381, 84] width 10 height 6
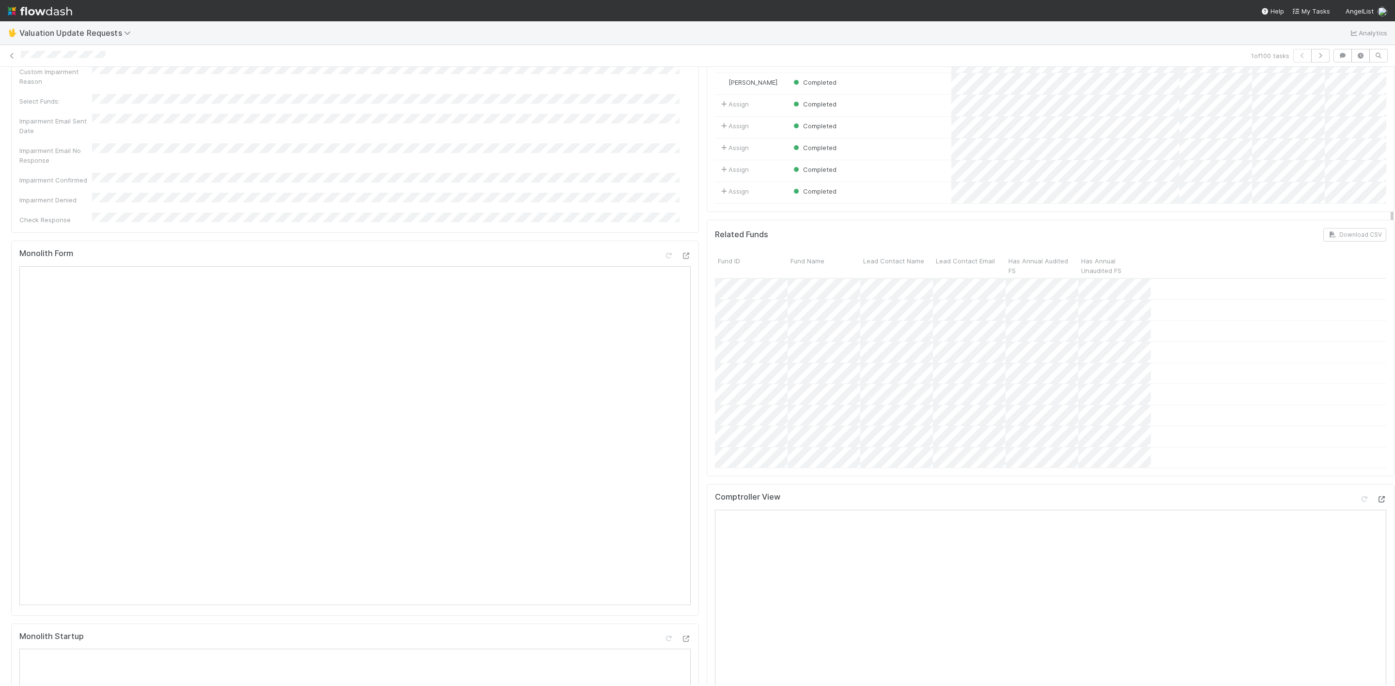
scroll to position [0, 0]
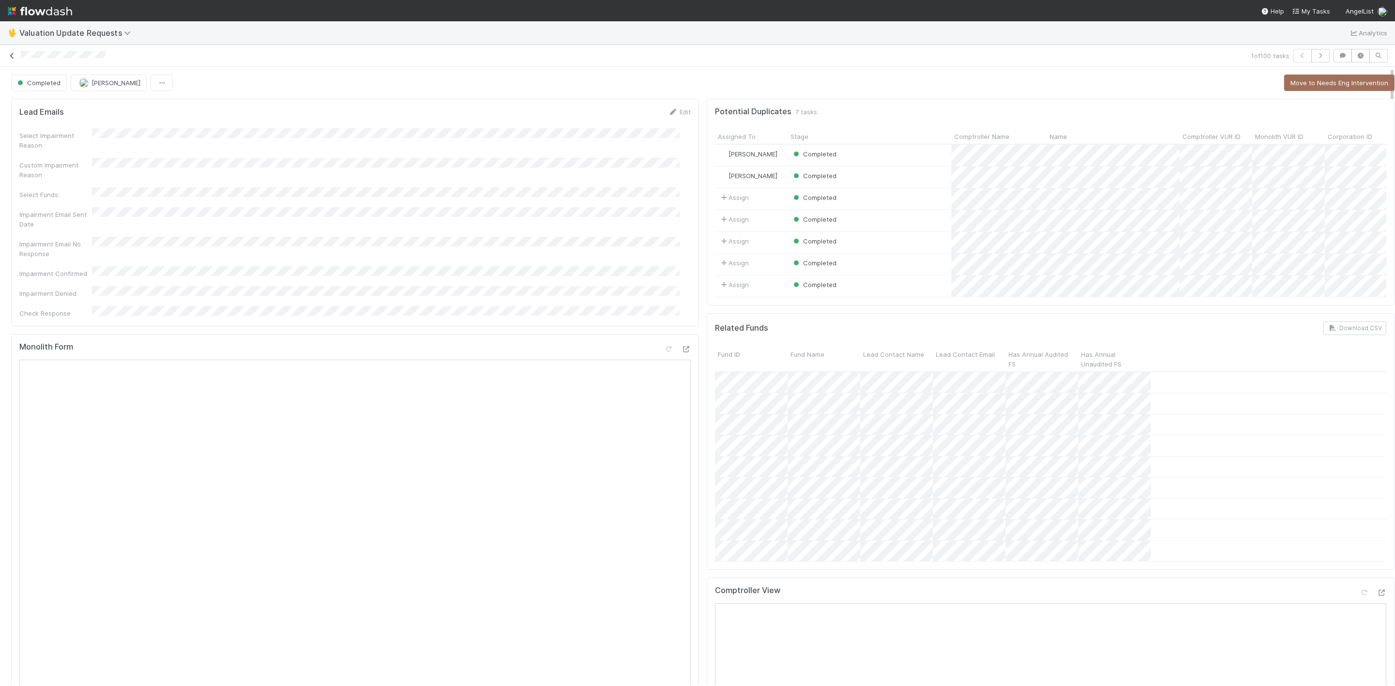
click at [9, 55] on icon at bounding box center [12, 56] width 10 height 6
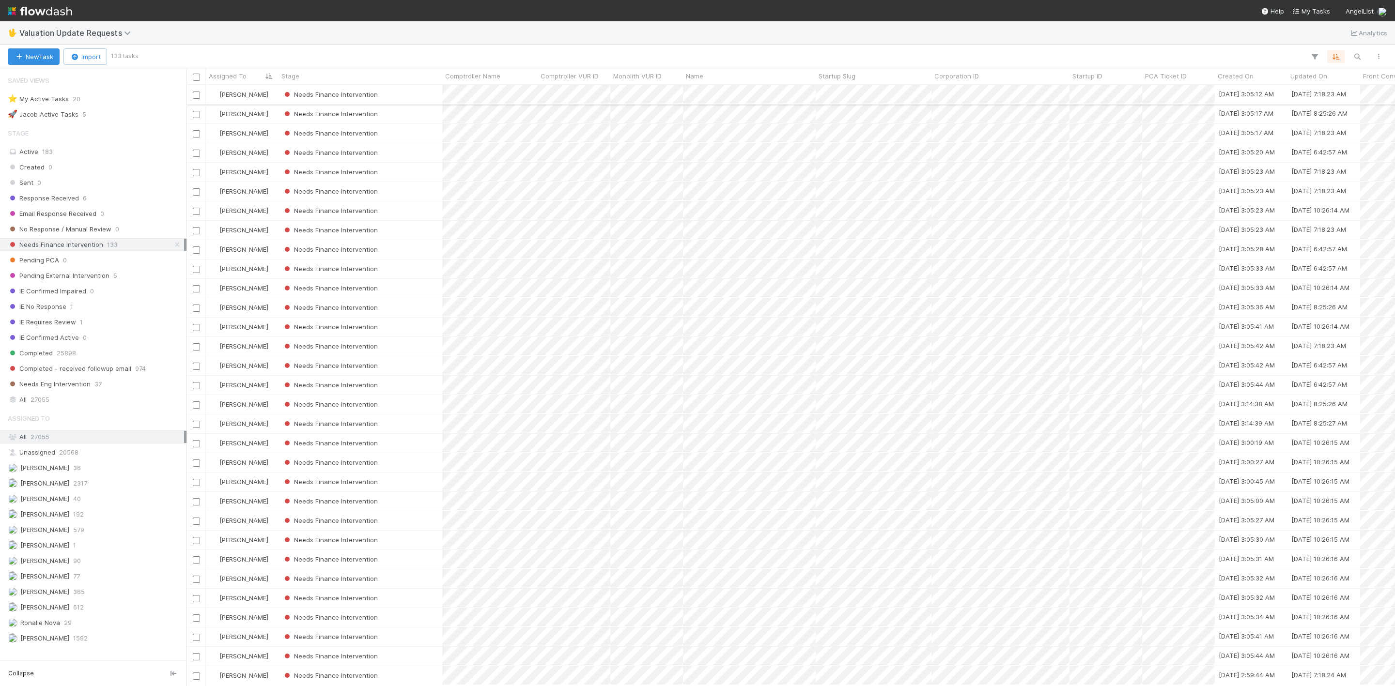
click at [406, 93] on div "Needs Finance Intervention" at bounding box center [360, 94] width 164 height 19
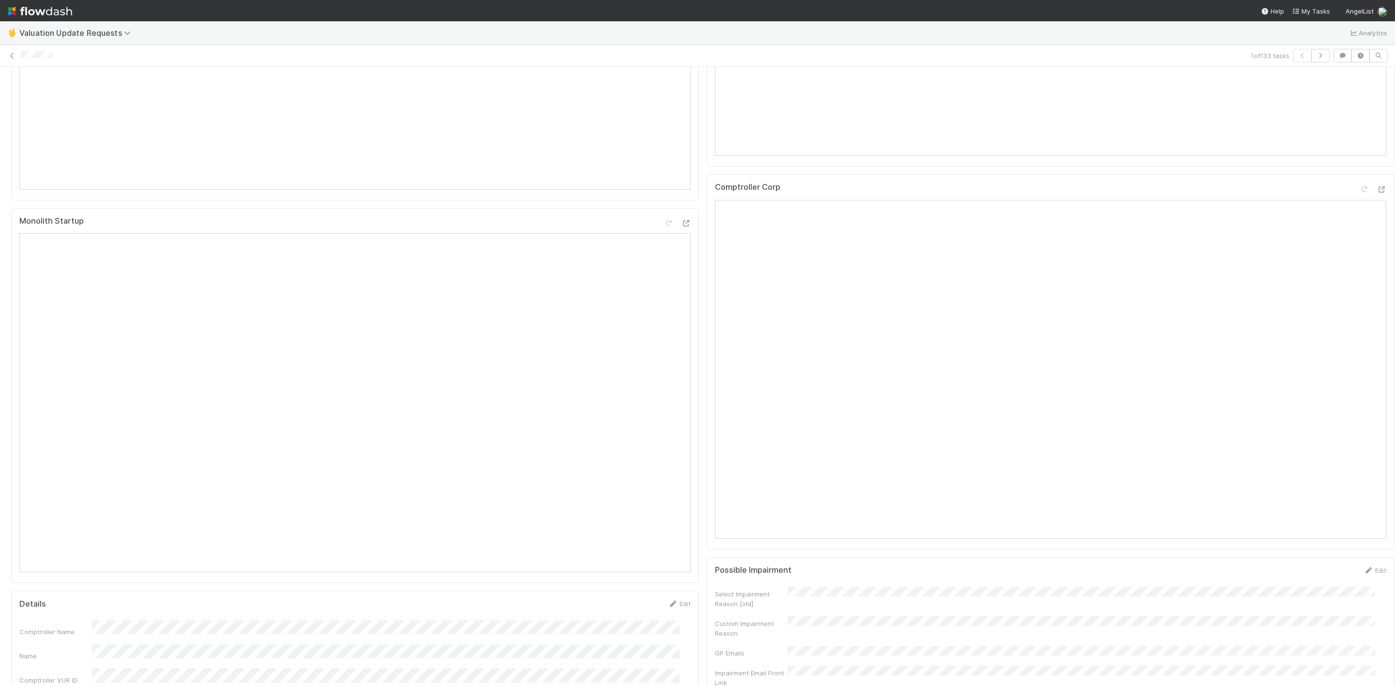
scroll to position [509, 0]
click at [1376, 193] on icon at bounding box center [1381, 190] width 10 height 6
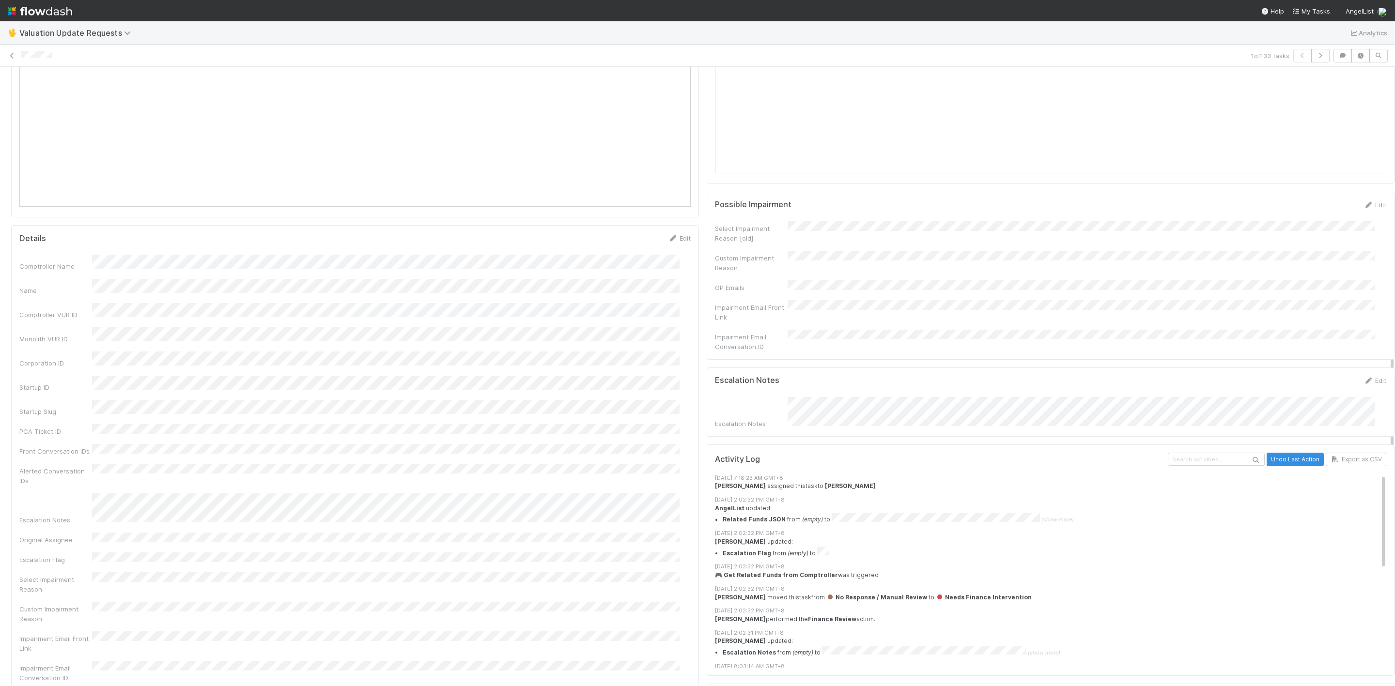
scroll to position [944, 0]
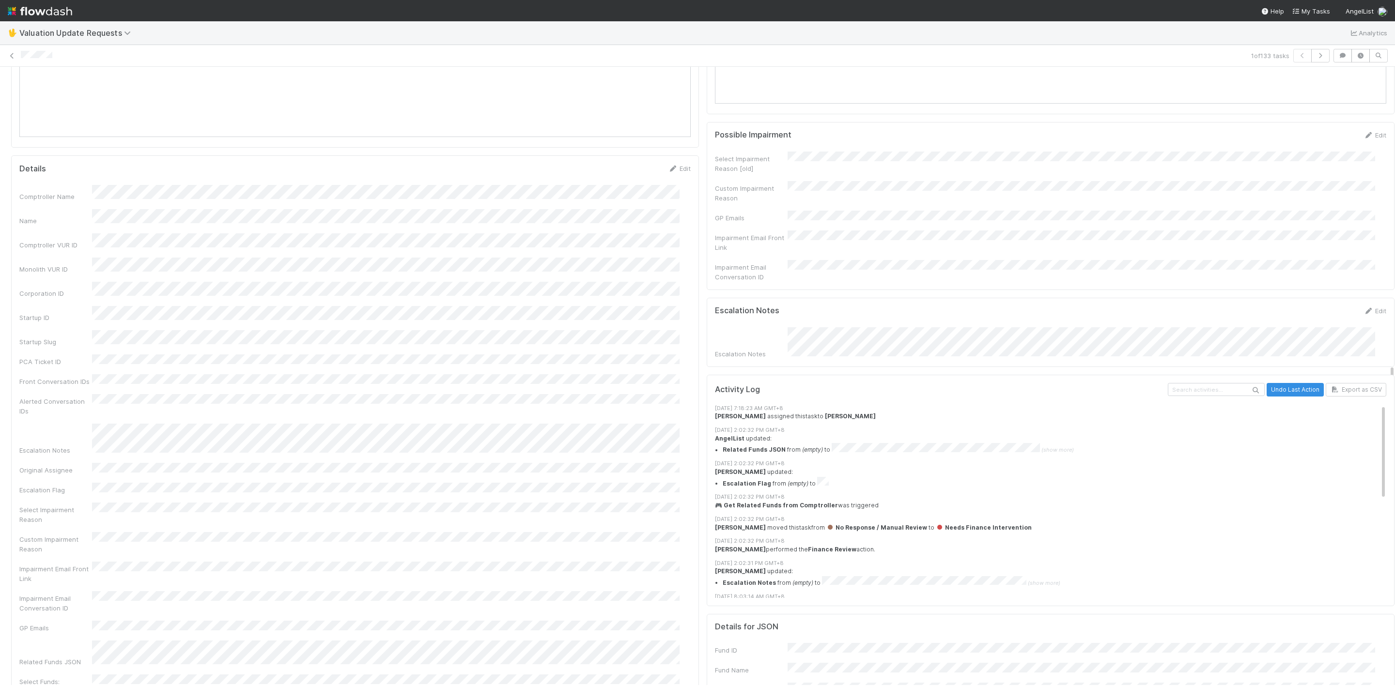
click at [1102, 355] on form "Escalation Notes Edit Escalation Notes" at bounding box center [1050, 332] width 671 height 53
copy div
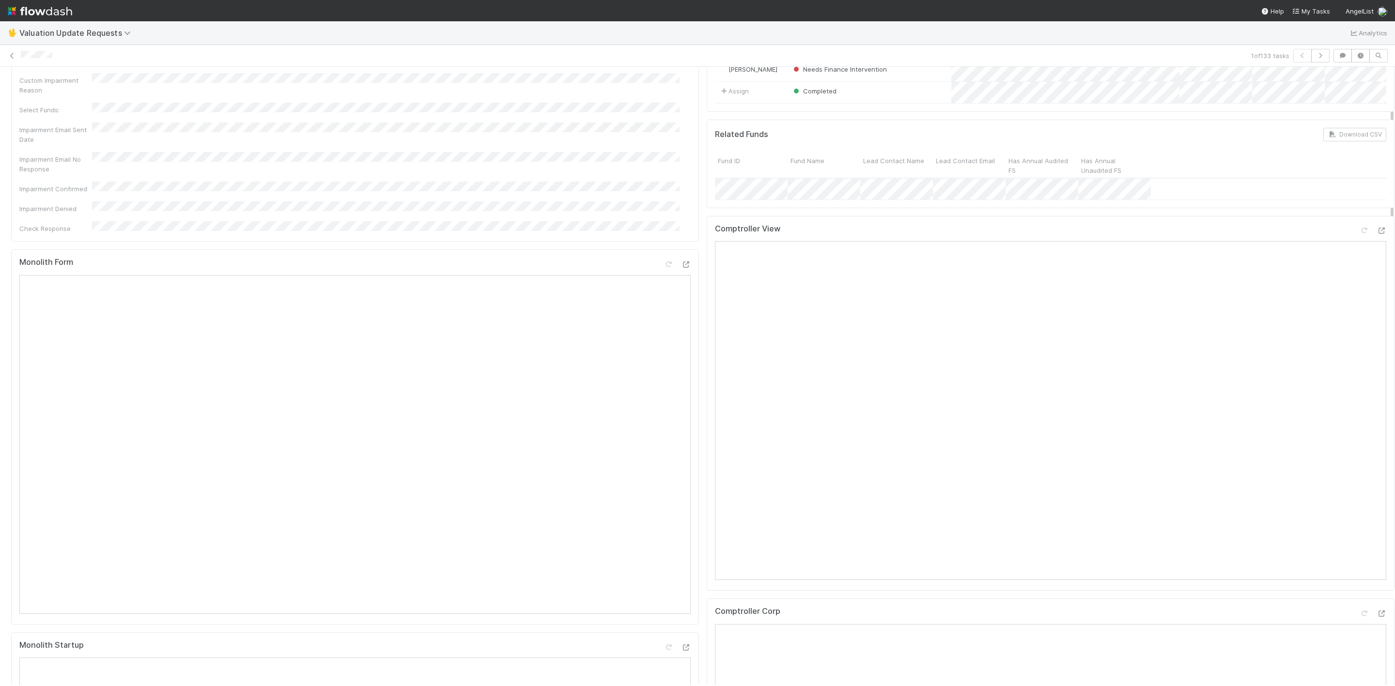
scroll to position [73, 0]
click at [1376, 246] on icon at bounding box center [1381, 243] width 10 height 6
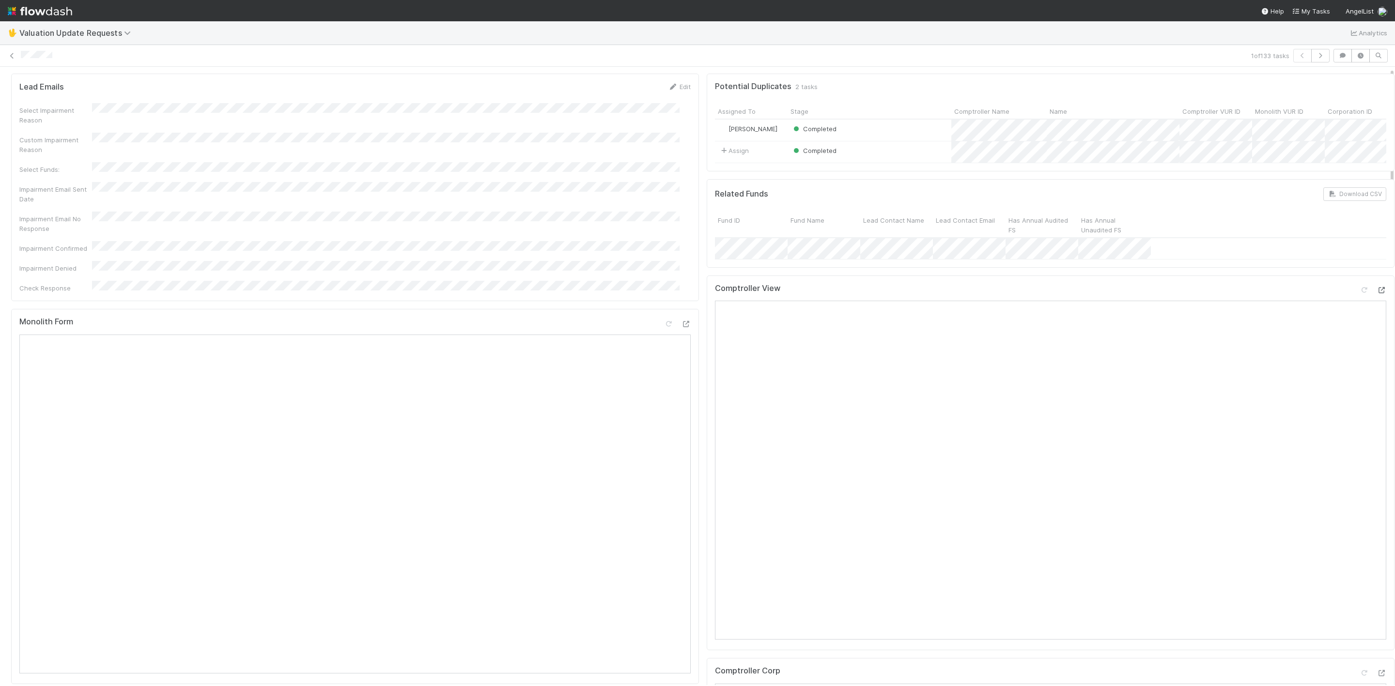
scroll to position [0, 0]
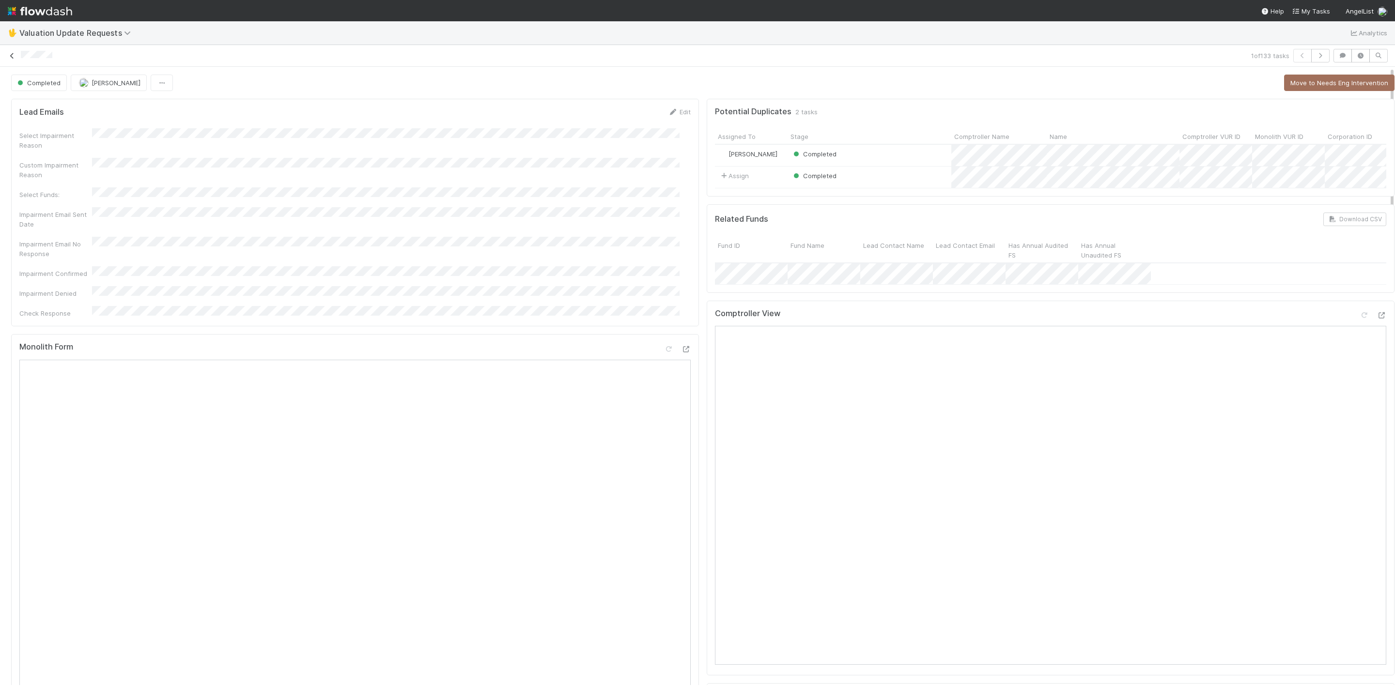
click at [13, 54] on icon at bounding box center [12, 56] width 10 height 6
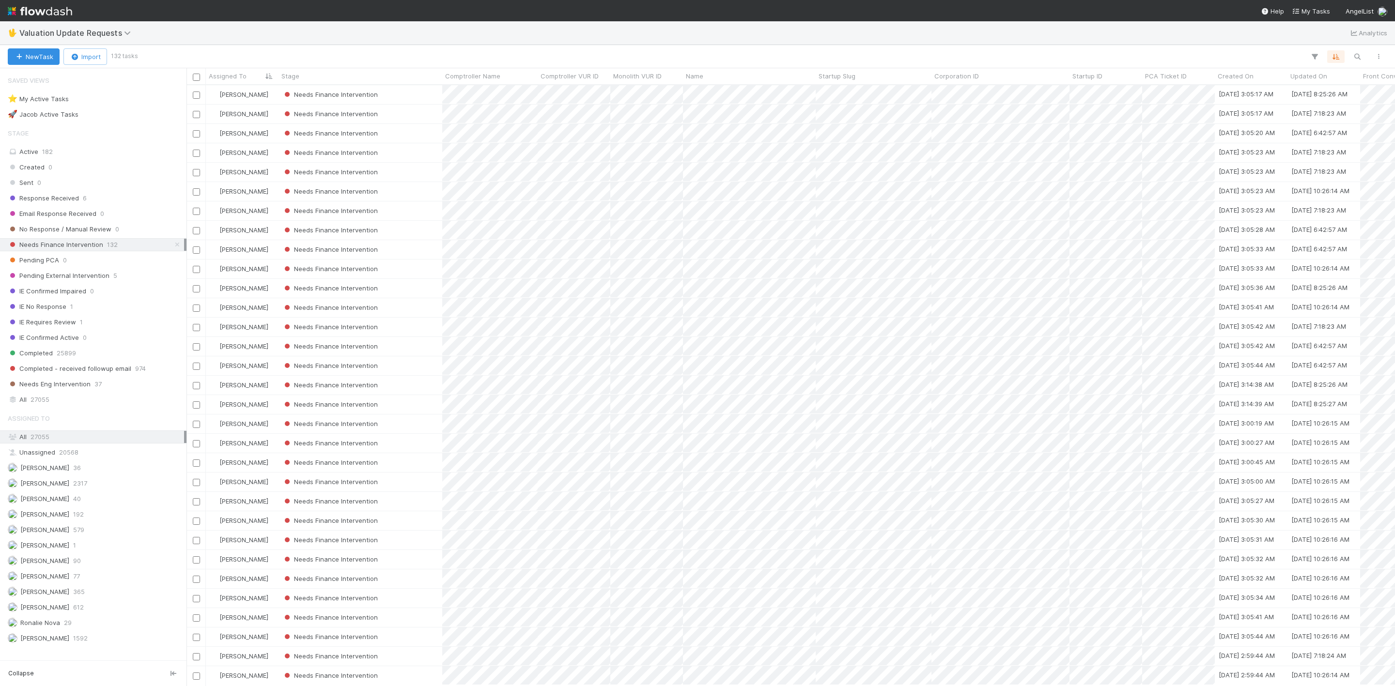
scroll to position [589, 1198]
click at [392, 93] on div "Needs Finance Intervention" at bounding box center [360, 94] width 164 height 19
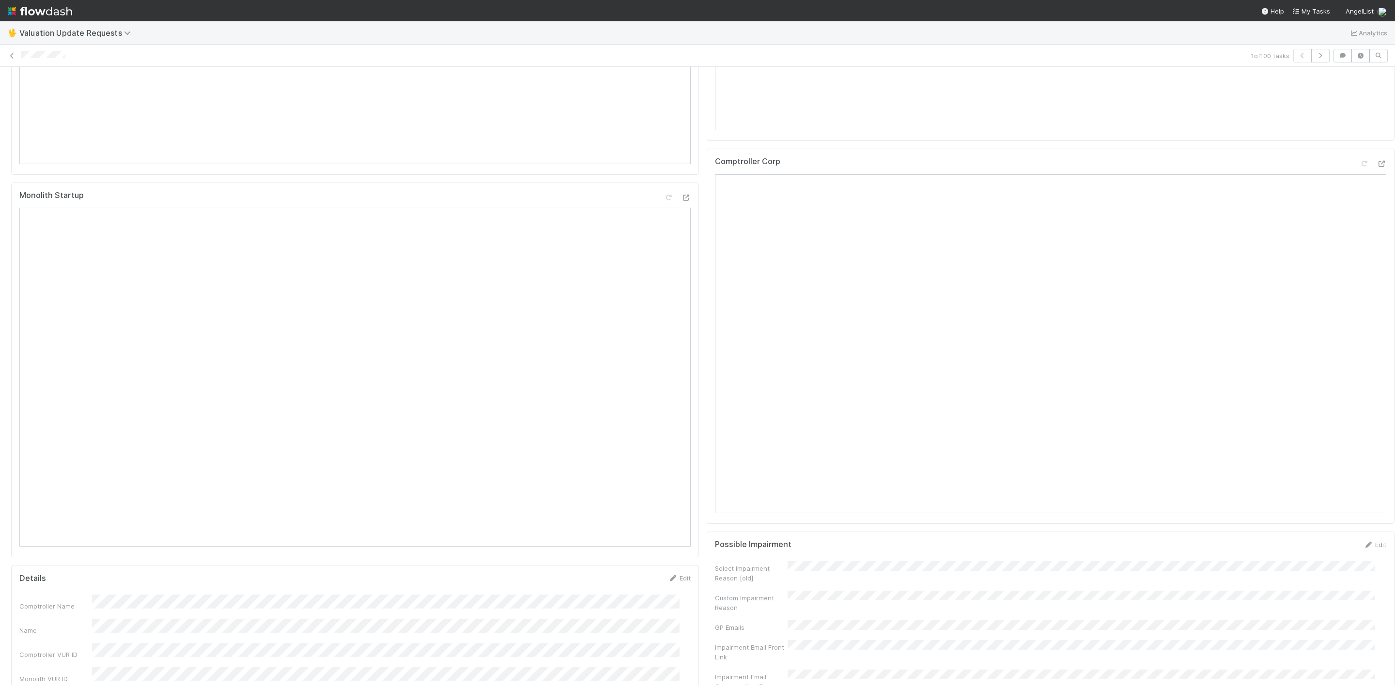
scroll to position [509, 0]
click at [1376, 195] on div at bounding box center [1381, 190] width 10 height 10
click at [1376, 173] on icon at bounding box center [1381, 170] width 10 height 6
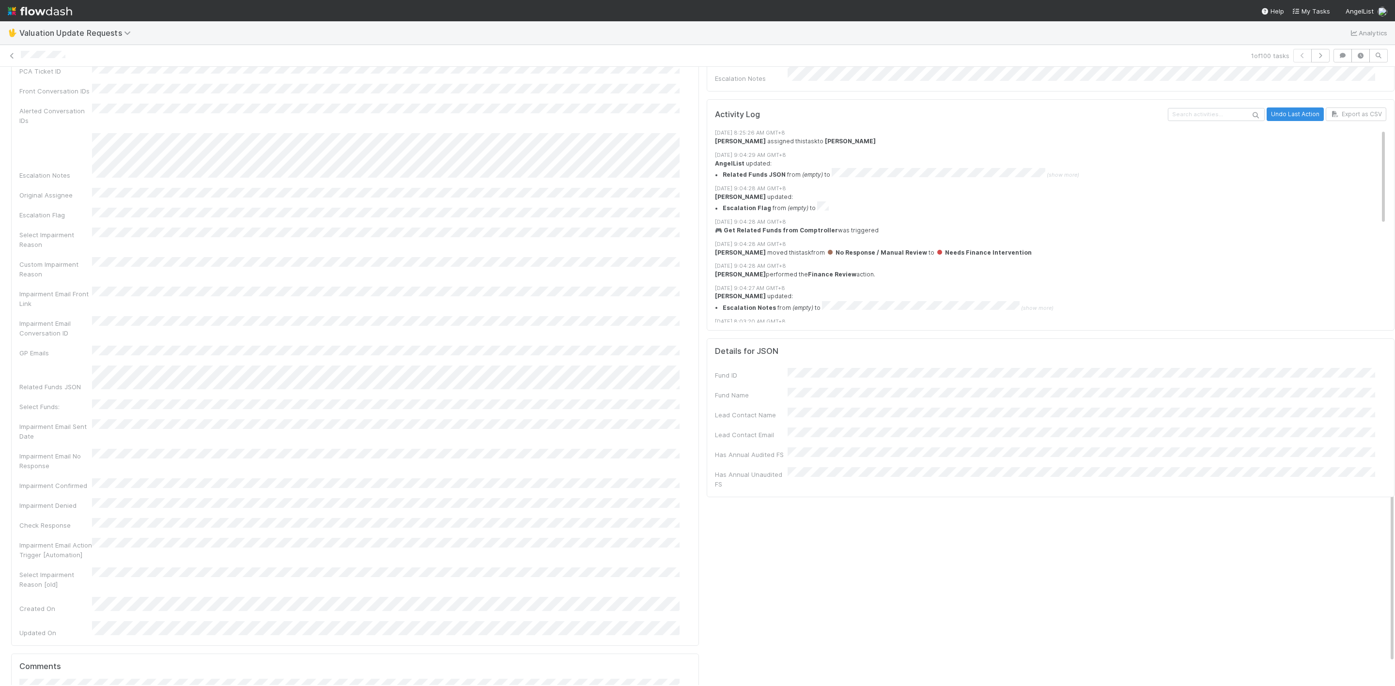
scroll to position [1359, 0]
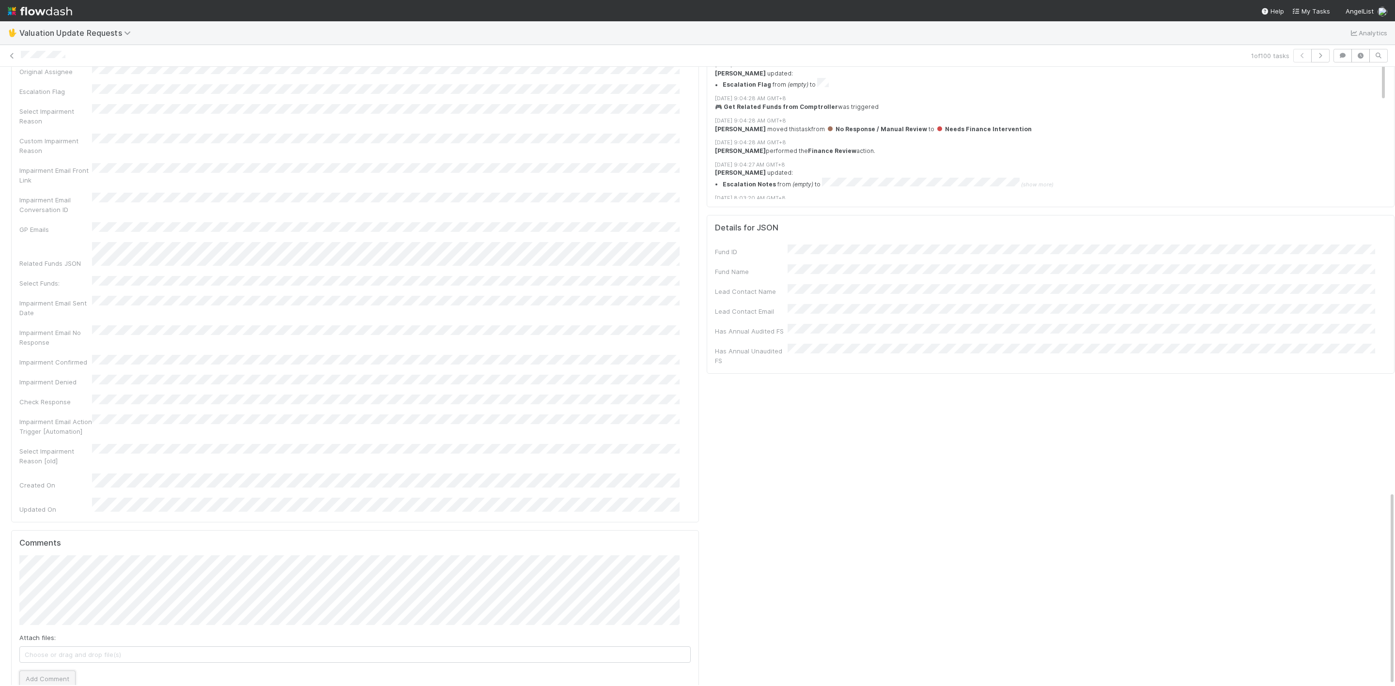
click at [55, 671] on button "Add Comment" at bounding box center [47, 679] width 56 height 16
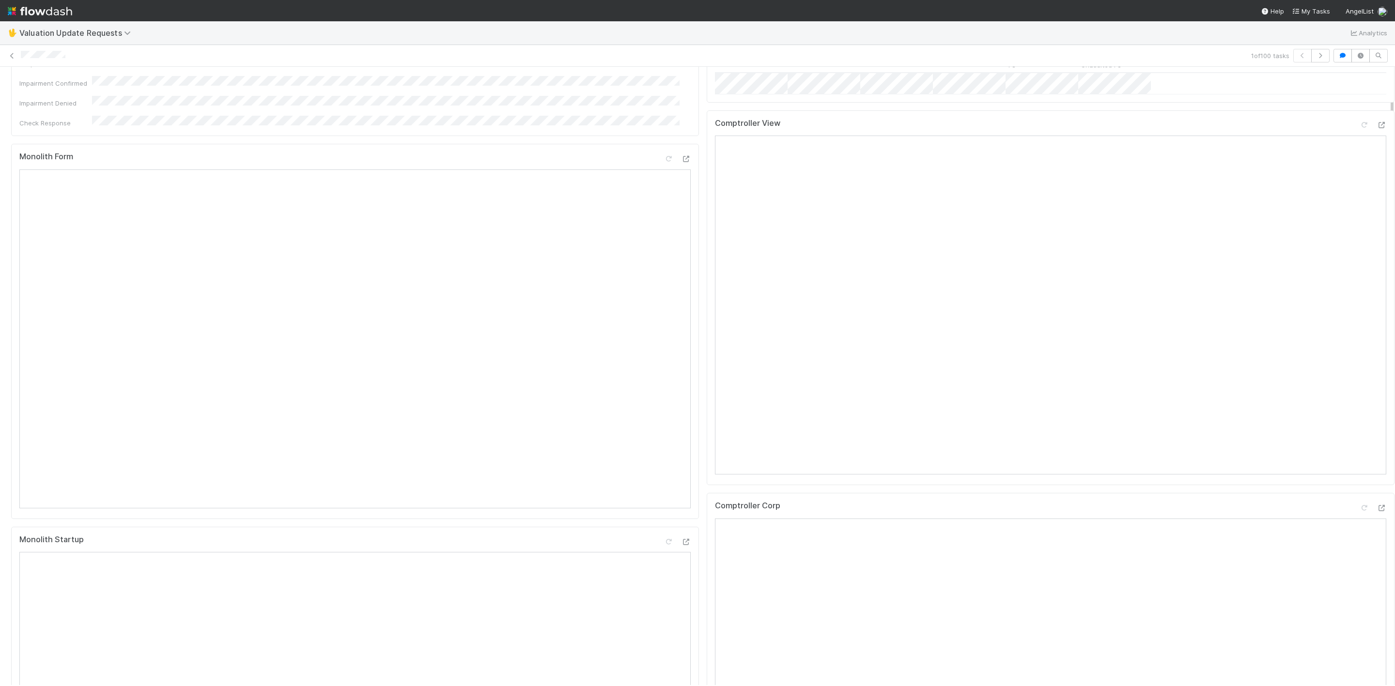
scroll to position [0, 0]
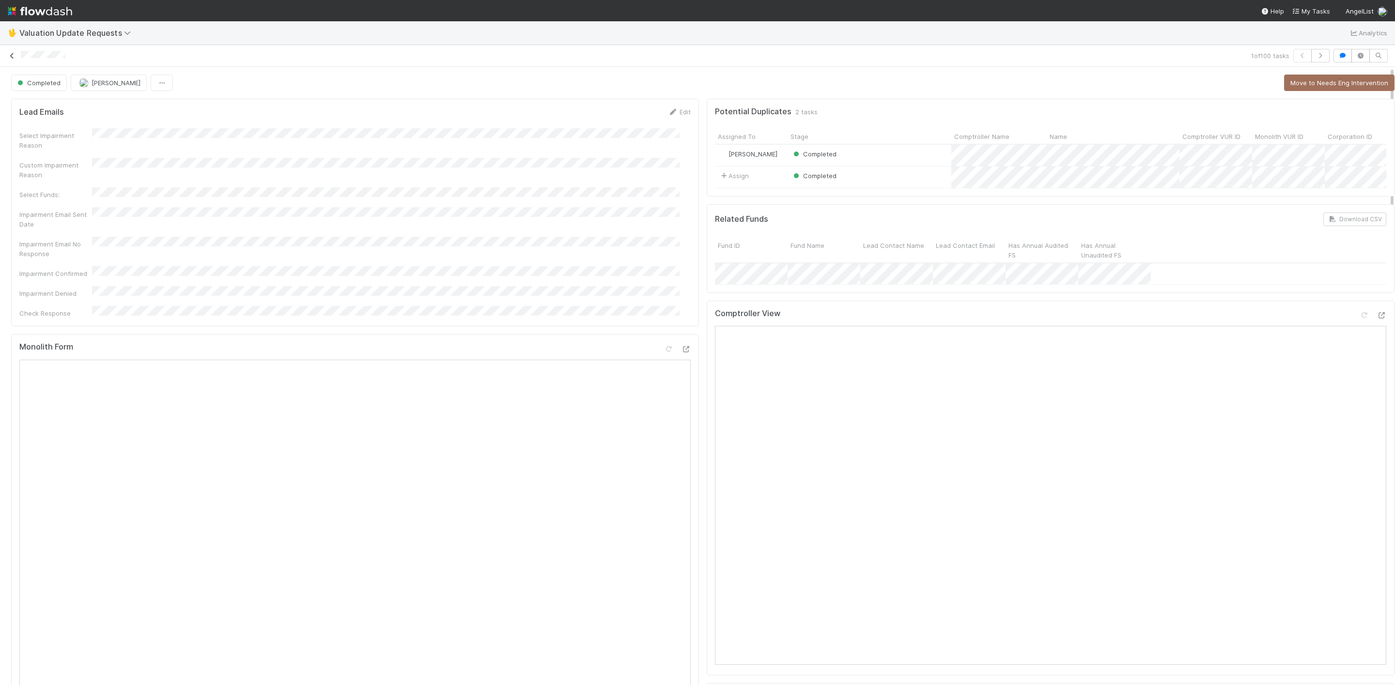
click at [13, 57] on icon at bounding box center [12, 56] width 10 height 6
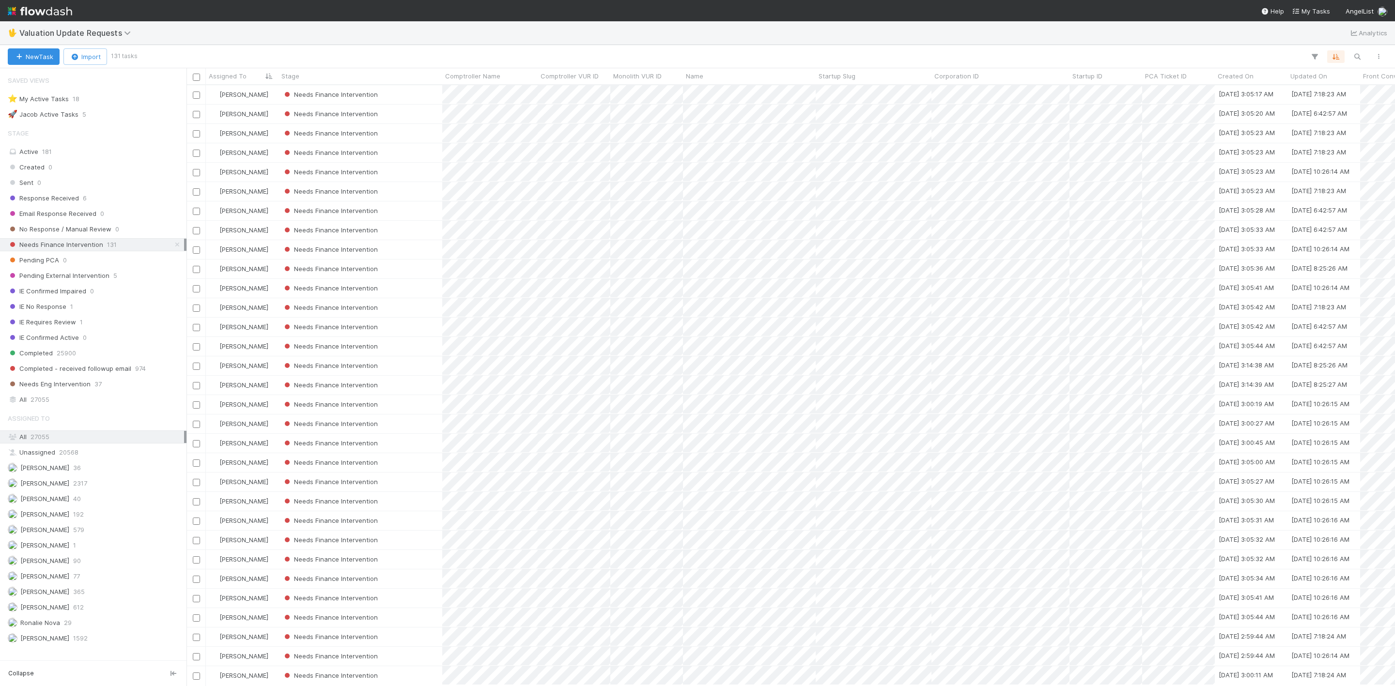
scroll to position [589, 1198]
click at [408, 96] on div "Needs Finance Intervention" at bounding box center [360, 94] width 164 height 19
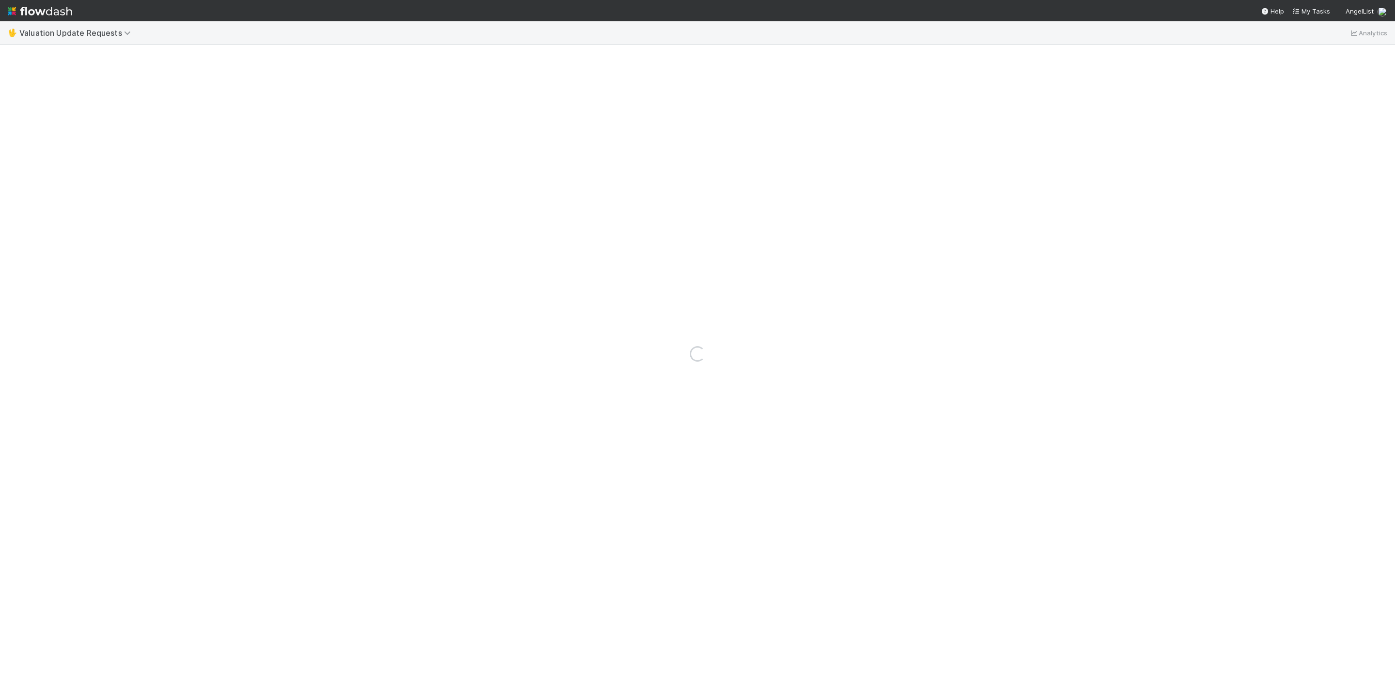
click at [460, 1] on nav "Help My Tasks AngelList" at bounding box center [697, 10] width 1395 height 21
click at [1376, 141] on icon at bounding box center [1381, 138] width 10 height 6
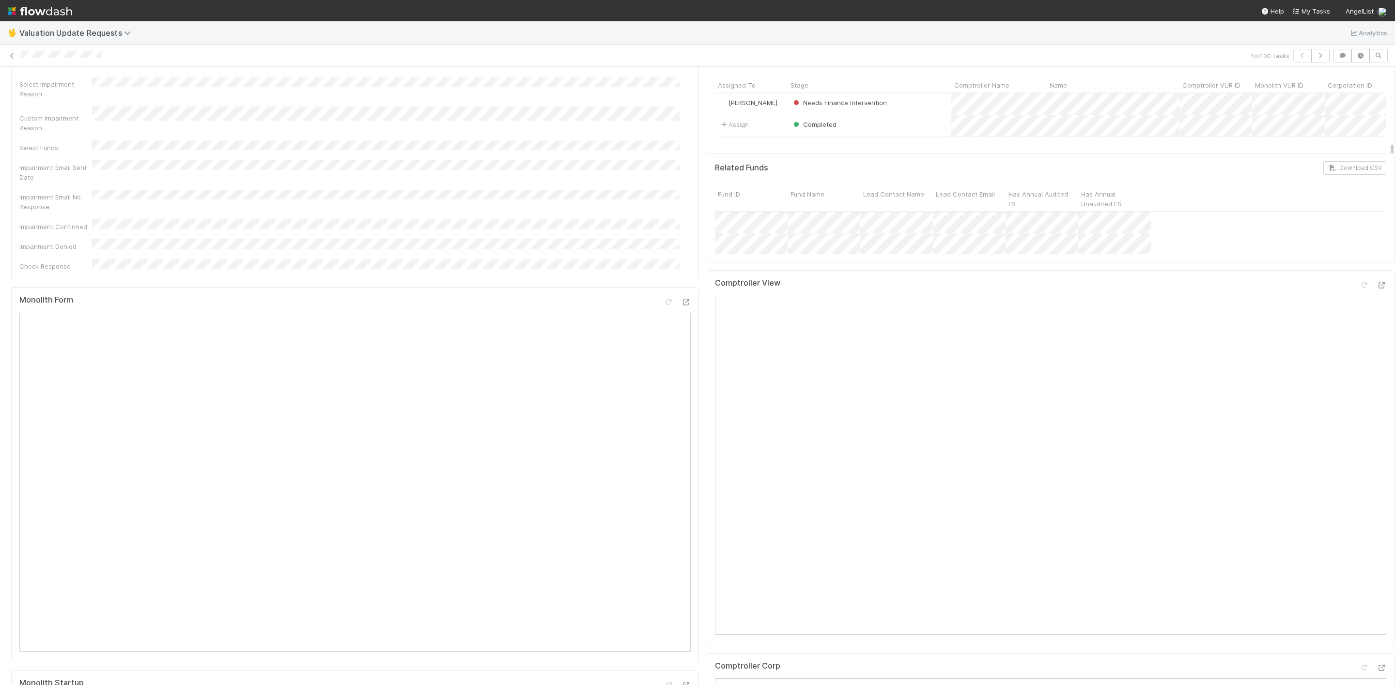
scroll to position [73, 0]
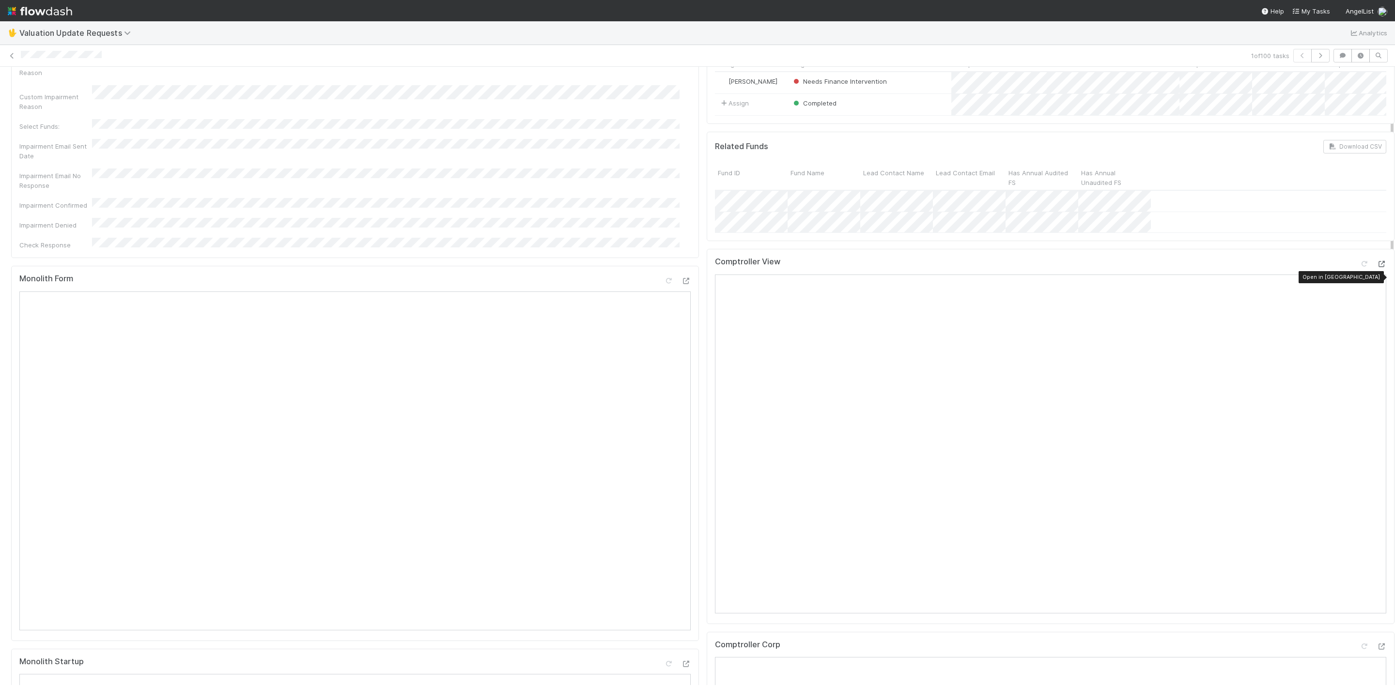
click at [1376, 267] on icon at bounding box center [1381, 264] width 10 height 6
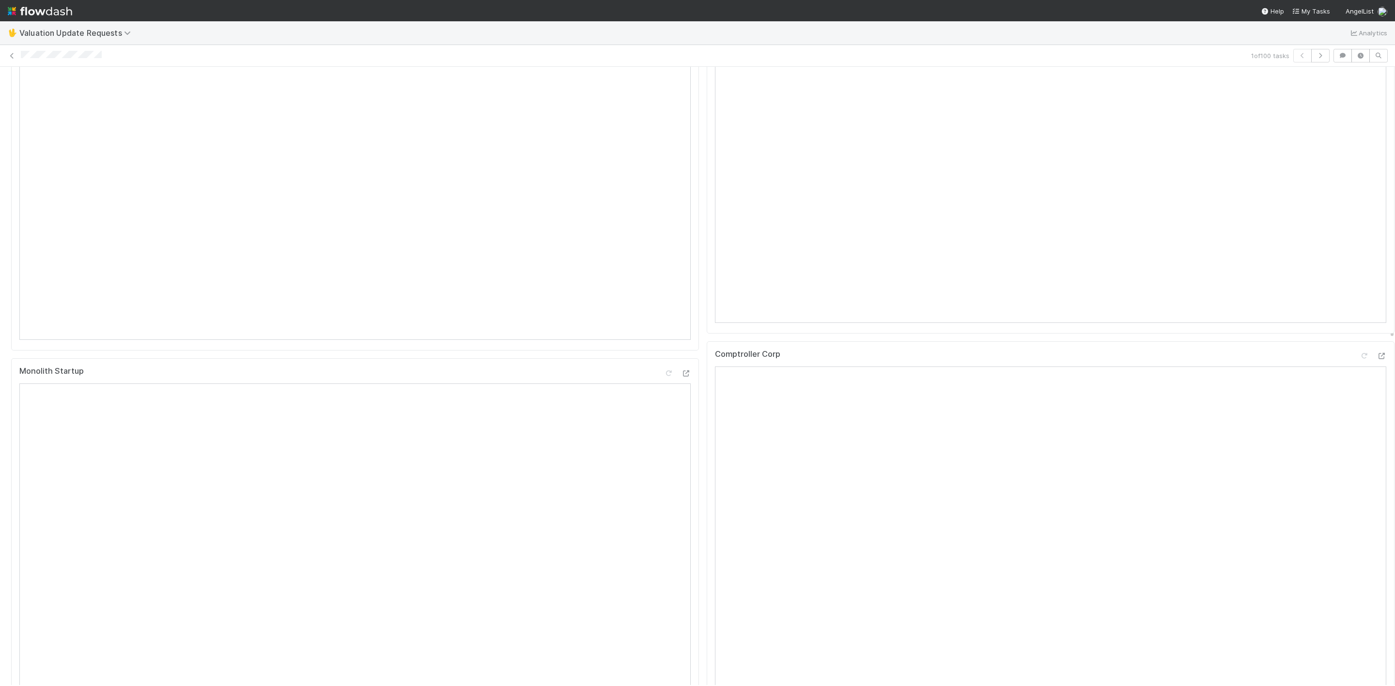
scroll to position [0, 0]
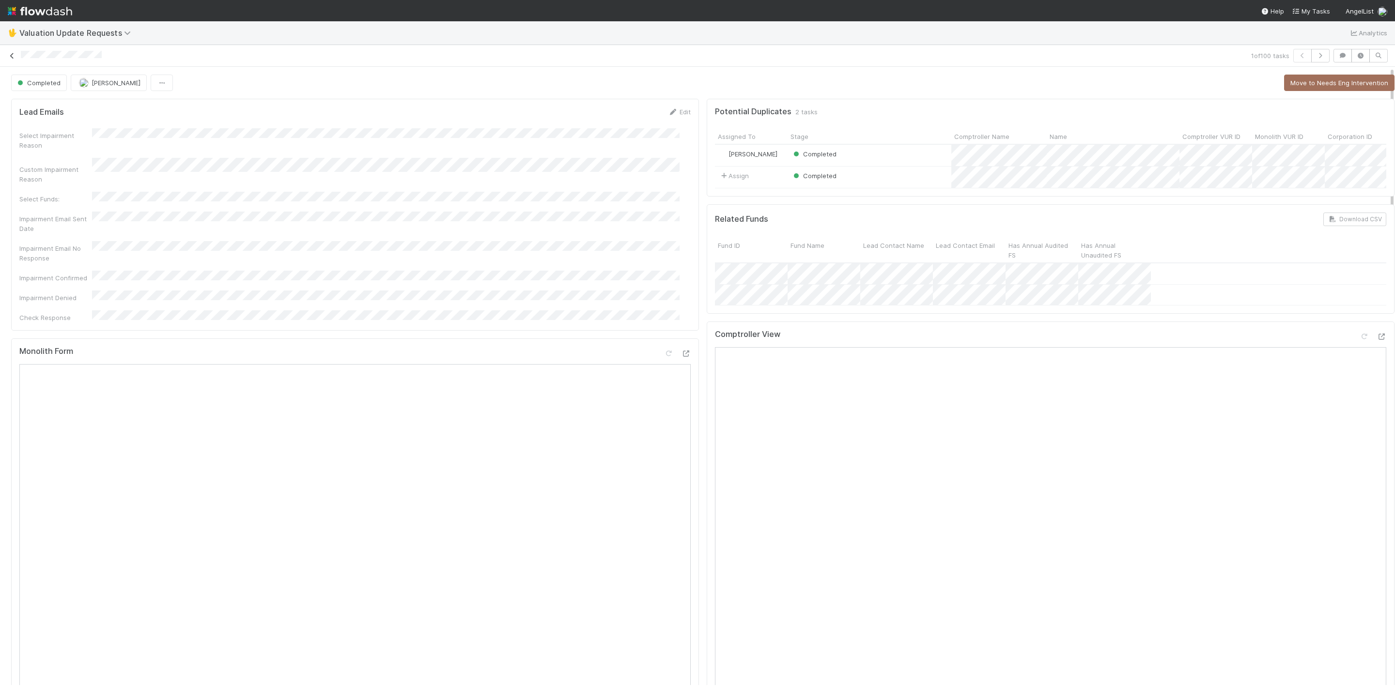
click at [9, 55] on icon at bounding box center [12, 56] width 10 height 6
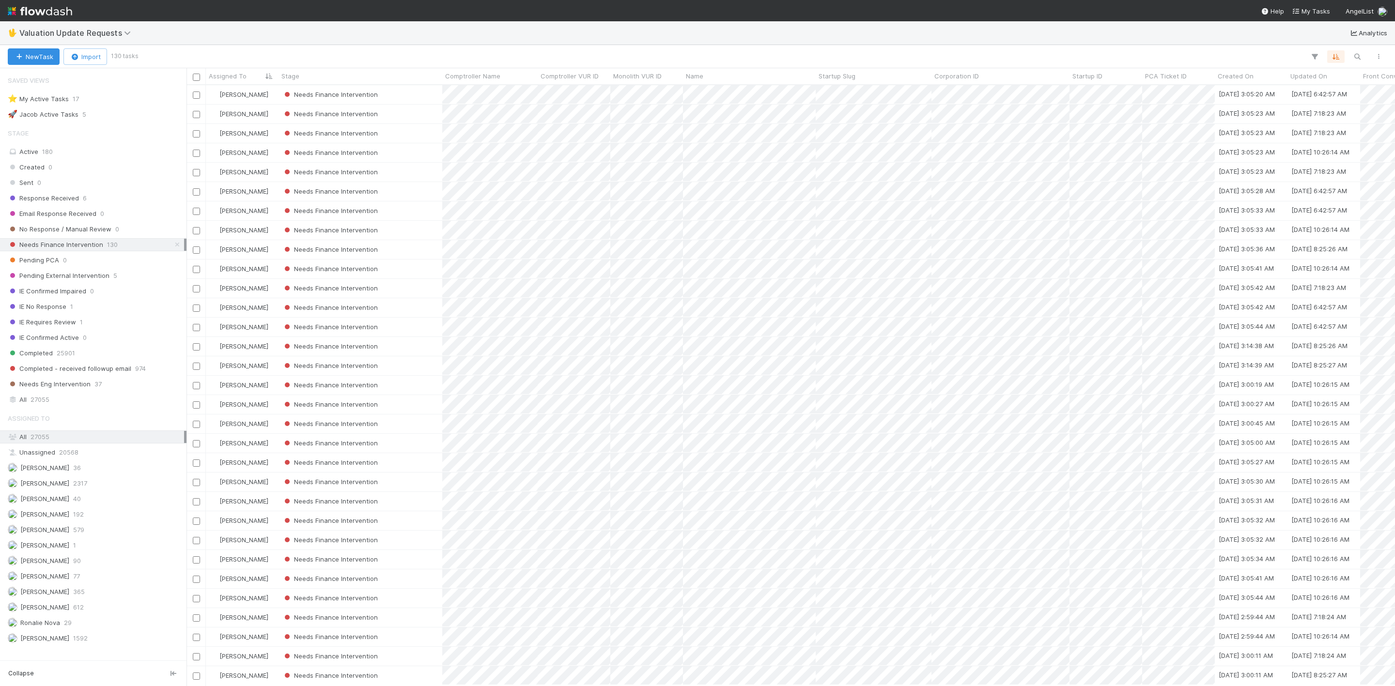
scroll to position [589, 1198]
click at [409, 99] on div "Needs Finance Intervention" at bounding box center [360, 94] width 164 height 19
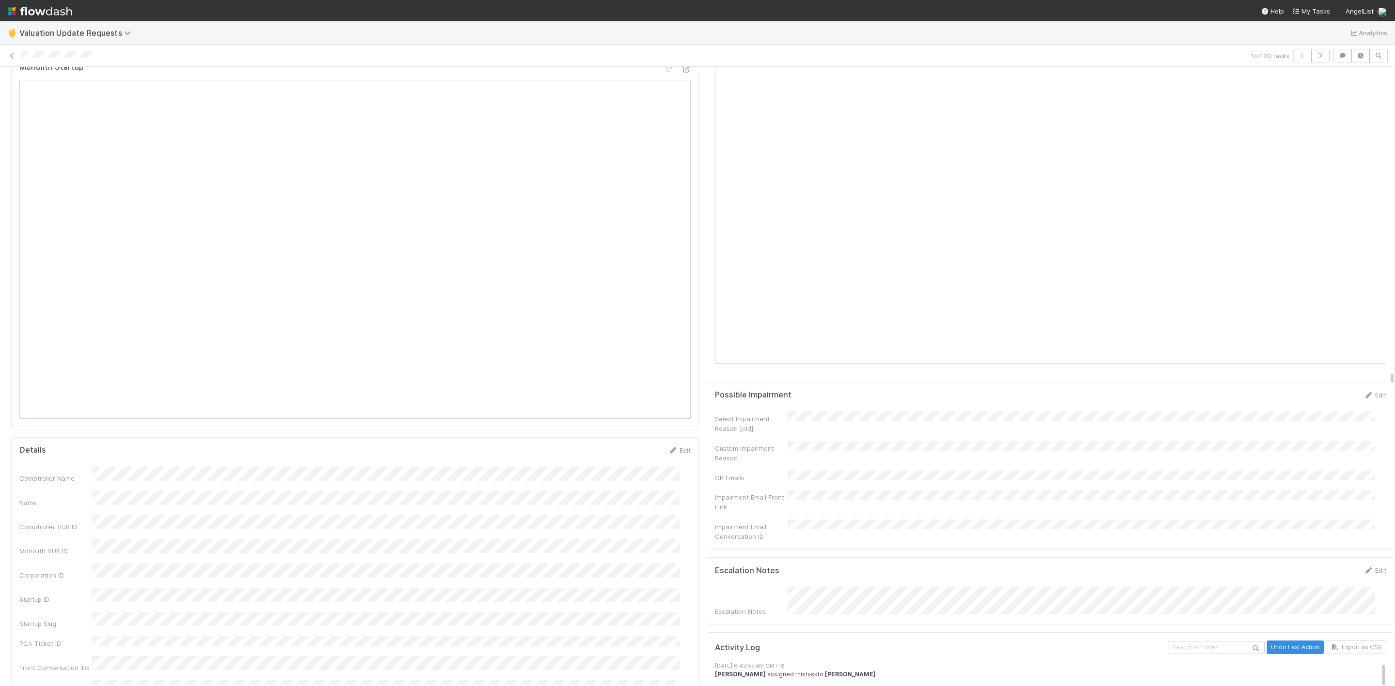
scroll to position [654, 0]
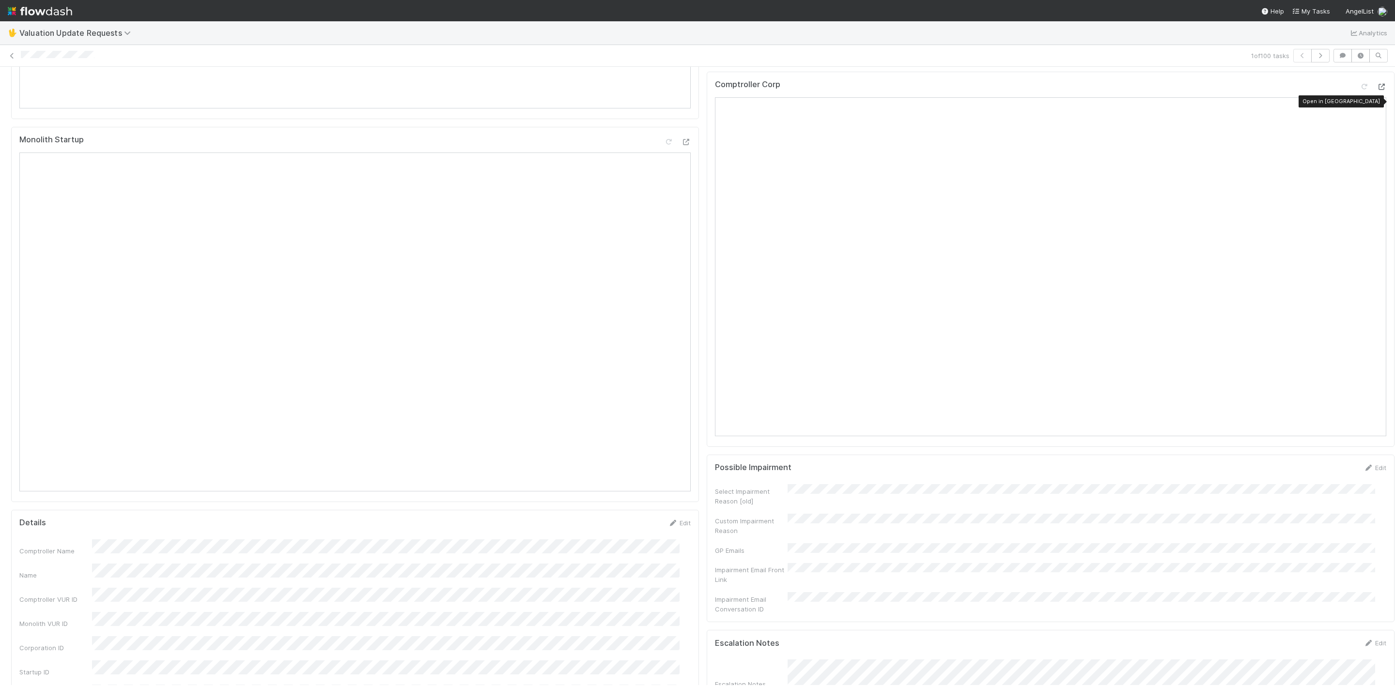
click at [1376, 90] on icon at bounding box center [1381, 87] width 10 height 6
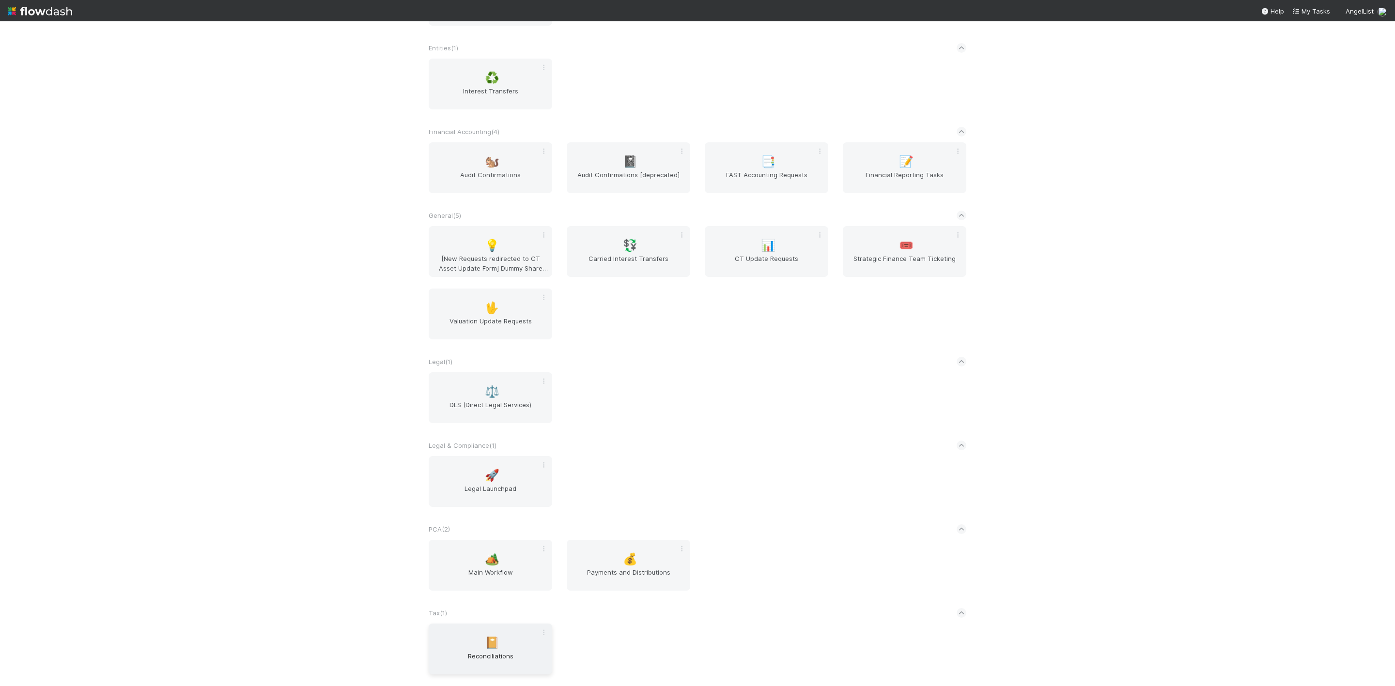
scroll to position [456, 0]
click at [468, 563] on div "🏕️ Main Workflow" at bounding box center [491, 565] width 124 height 51
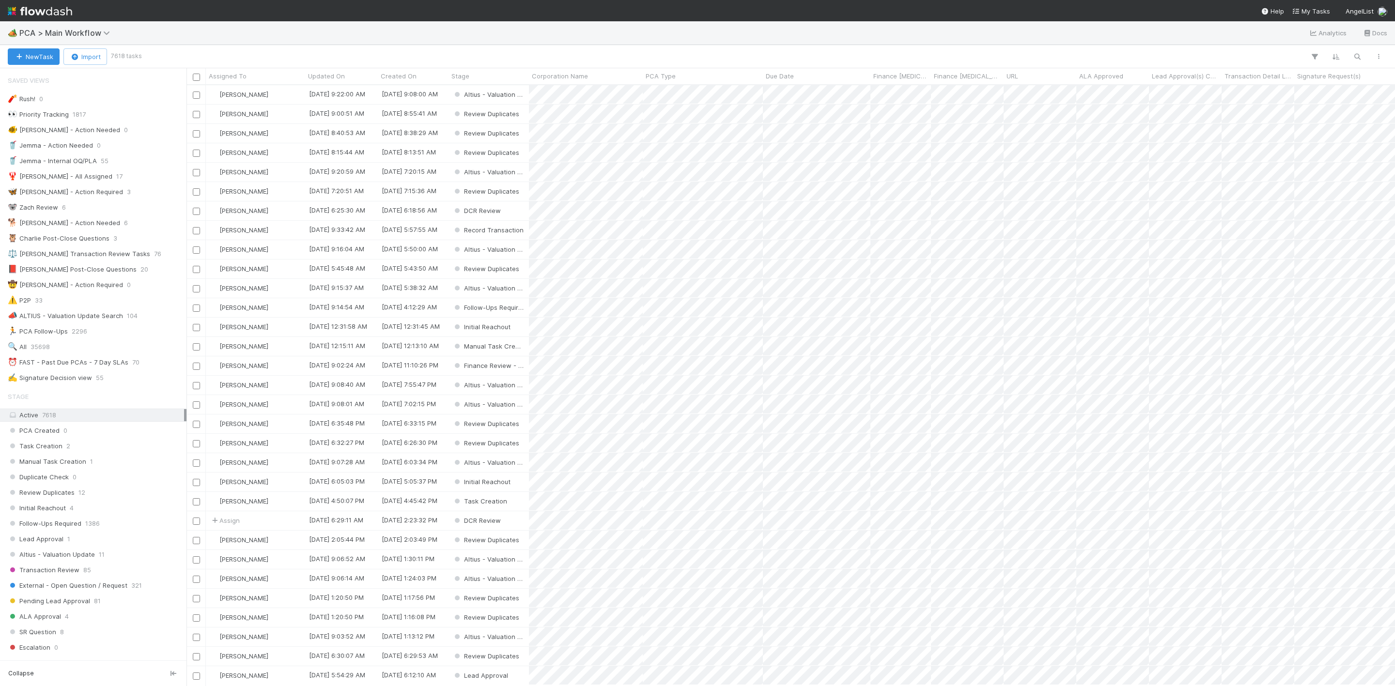
scroll to position [589, 1198]
click at [46, 353] on span "35698" at bounding box center [40, 347] width 19 height 12
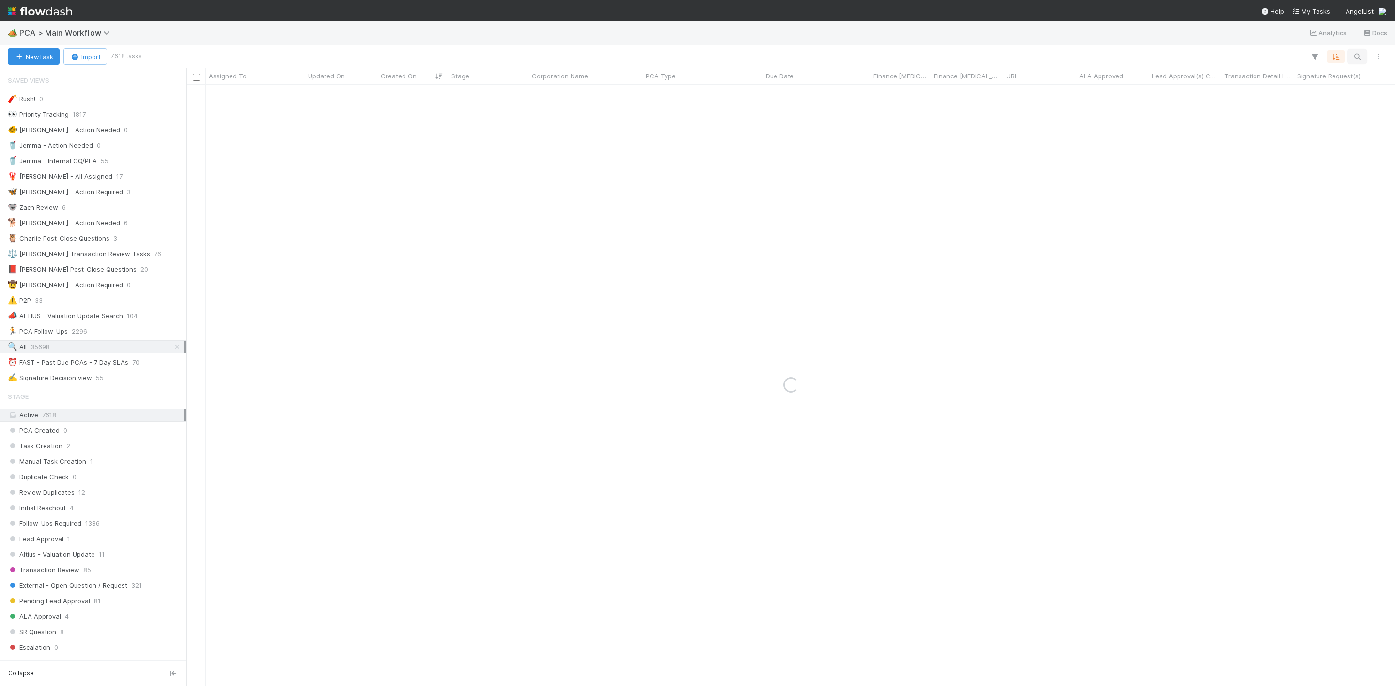
click at [1356, 50] on button "button" at bounding box center [1356, 56] width 17 height 13
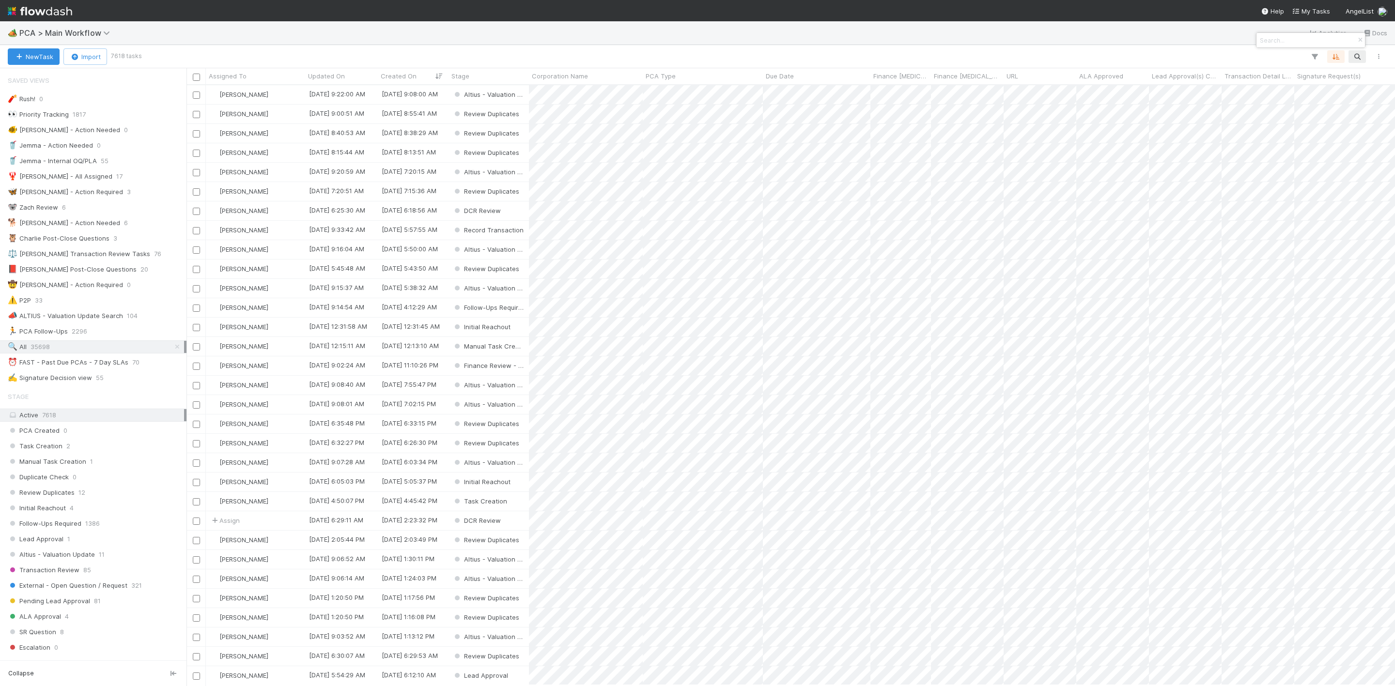
click at [1353, 61] on div at bounding box center [697, 343] width 1395 height 686
click at [1356, 57] on icon "button" at bounding box center [1357, 56] width 10 height 9
click at [1356, 57] on div at bounding box center [697, 343] width 1395 height 686
click at [1356, 57] on icon "button" at bounding box center [1357, 56] width 10 height 9
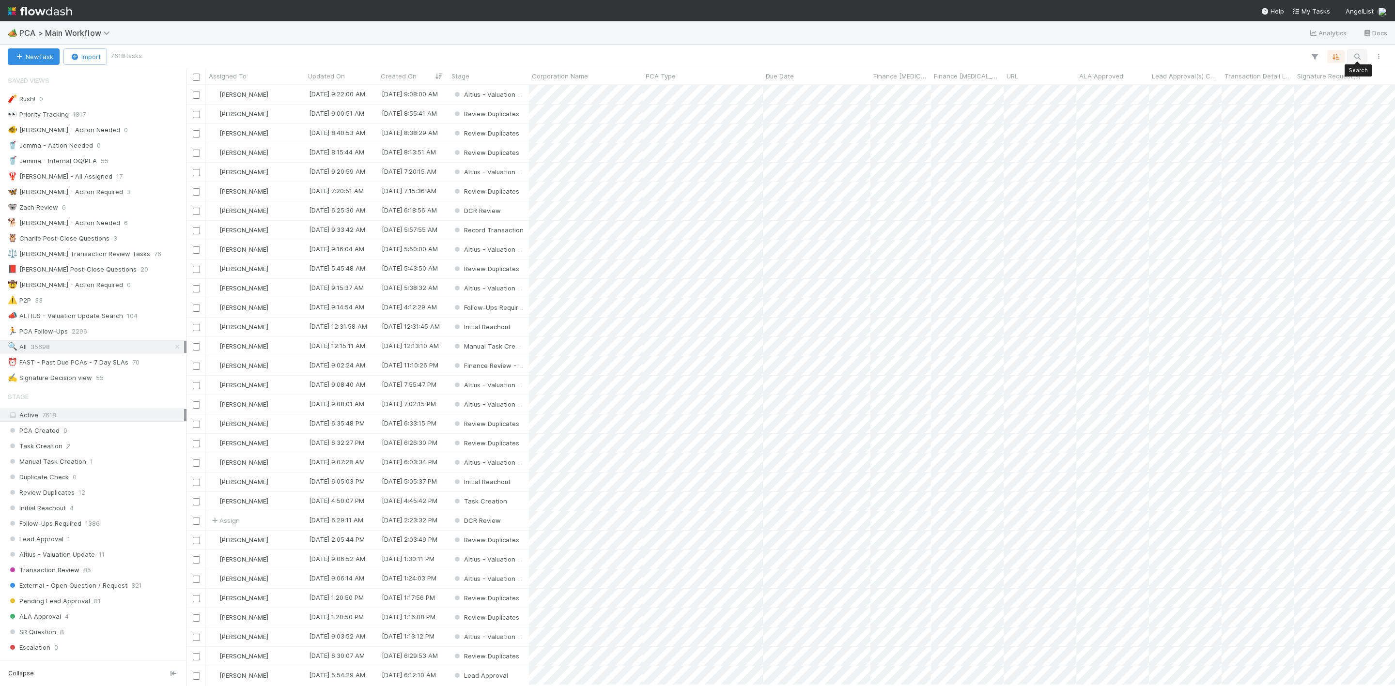
click at [1356, 55] on icon "button" at bounding box center [1357, 56] width 10 height 9
paste input "UCHU"
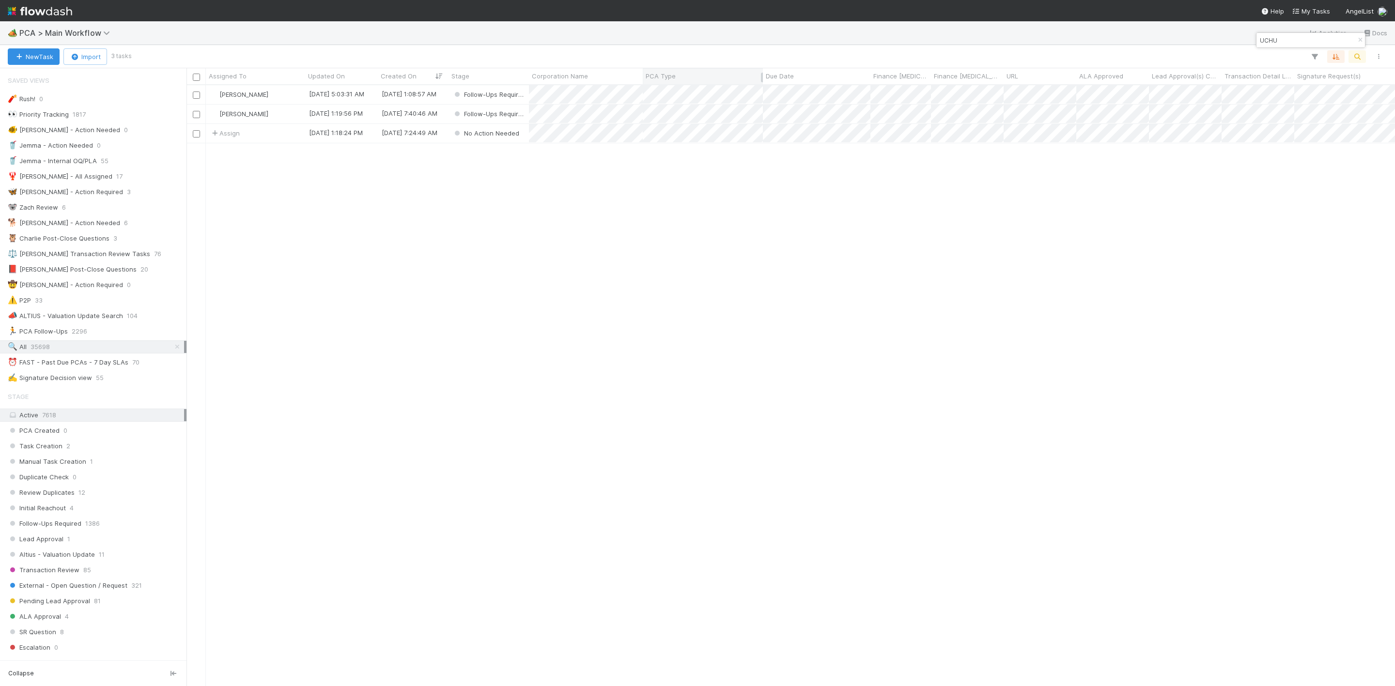
type input "UCHU"
click at [468, 327] on div "Roselyn de Villa 8/6/25, 5:03:31 AM 7/9/25, 1:08:57 AM Follow-Ups Required 0 0 …" at bounding box center [790, 385] width 1208 height 600
click at [39, 48] on button "New Task" at bounding box center [34, 56] width 52 height 16
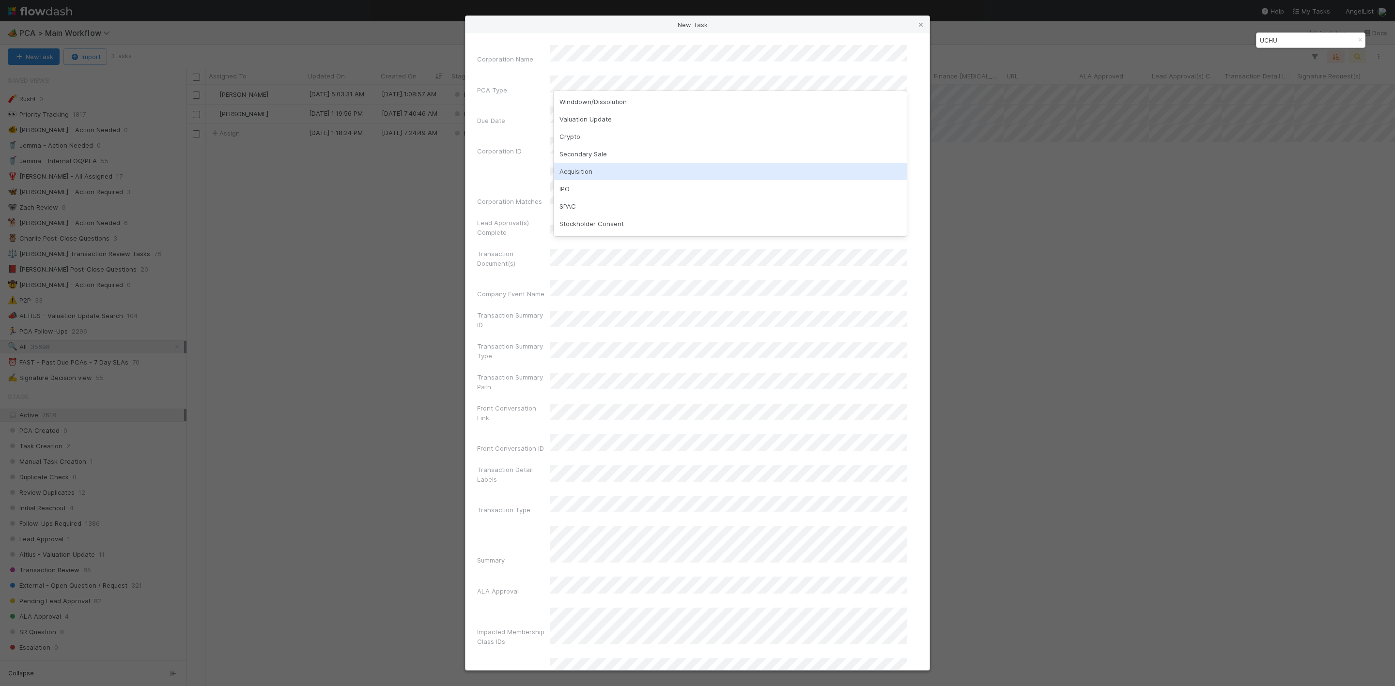
scroll to position [73, 0]
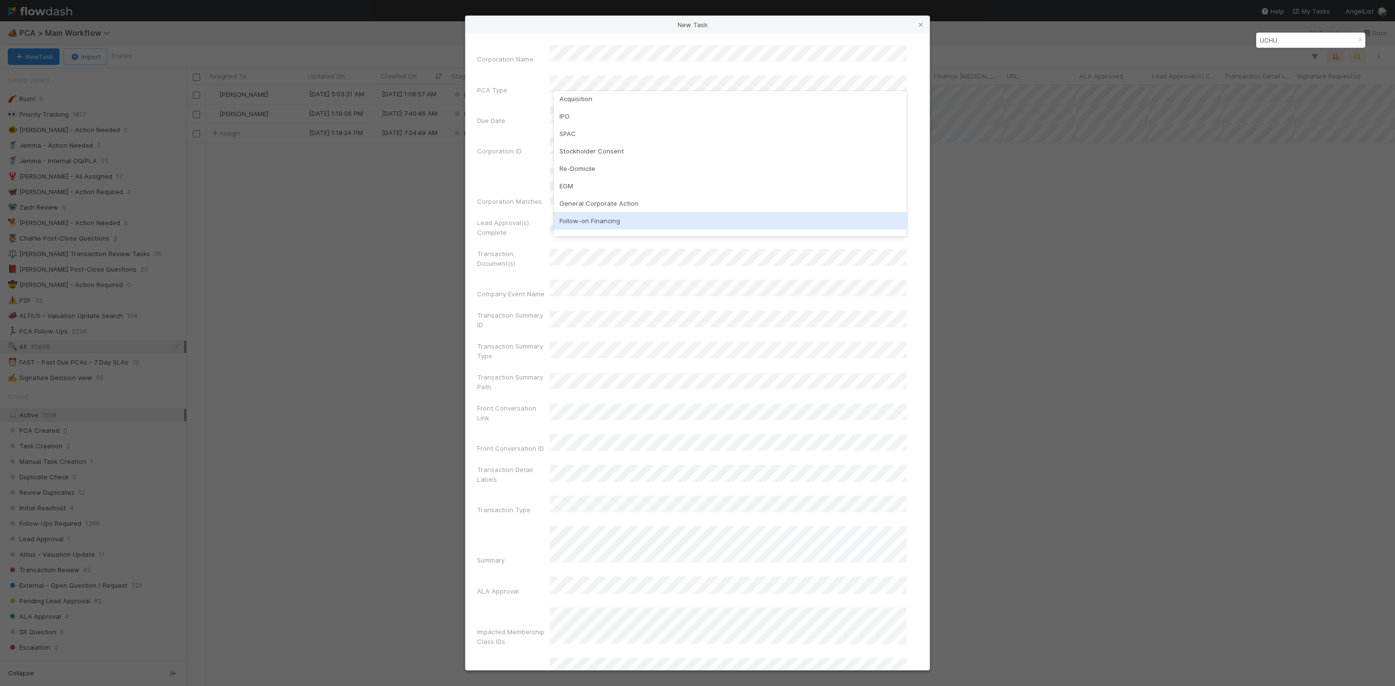
click at [618, 221] on div "Follow-on Financing" at bounding box center [730, 220] width 353 height 17
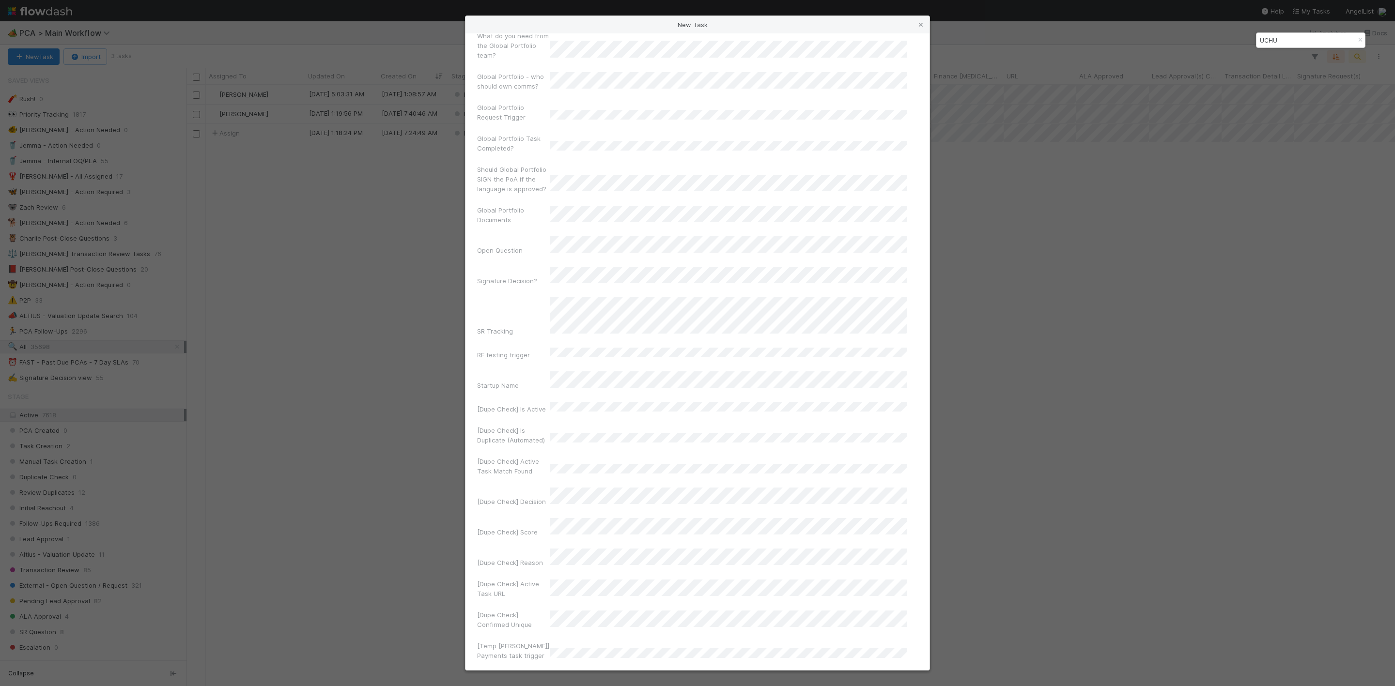
scroll to position [6404, 0]
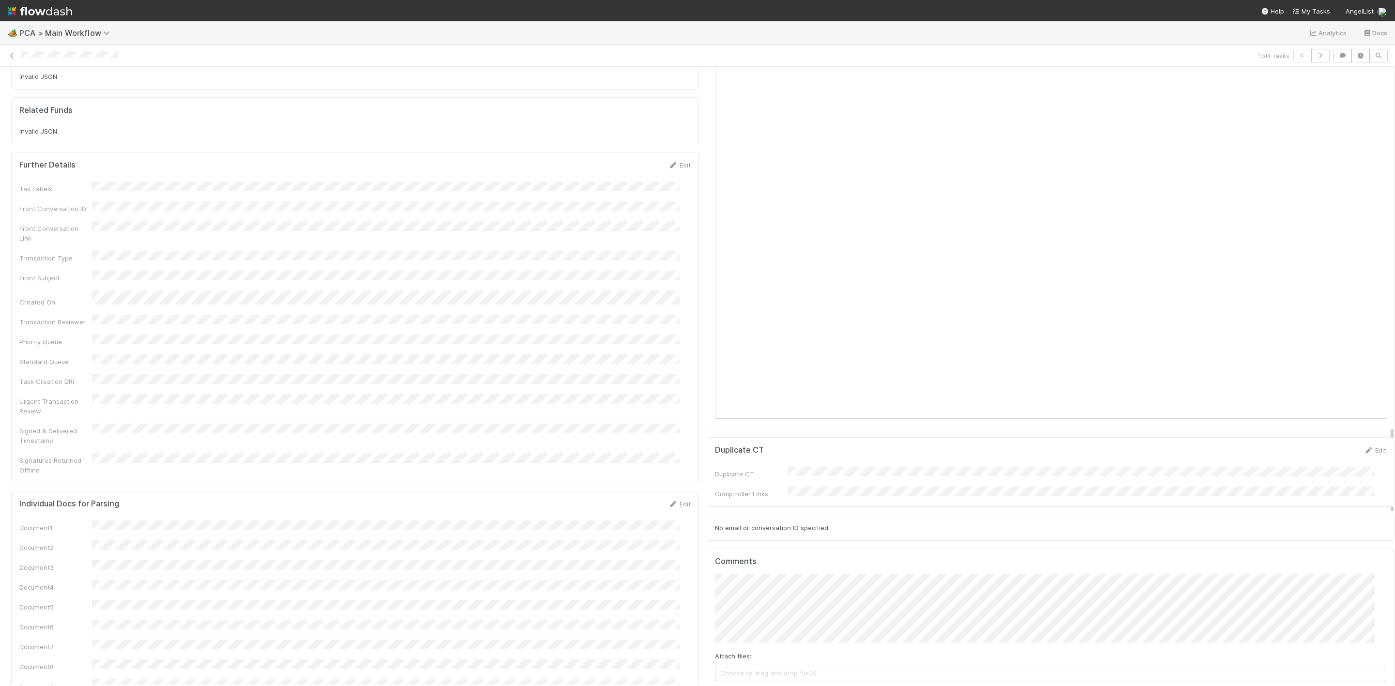
scroll to position [944, 0]
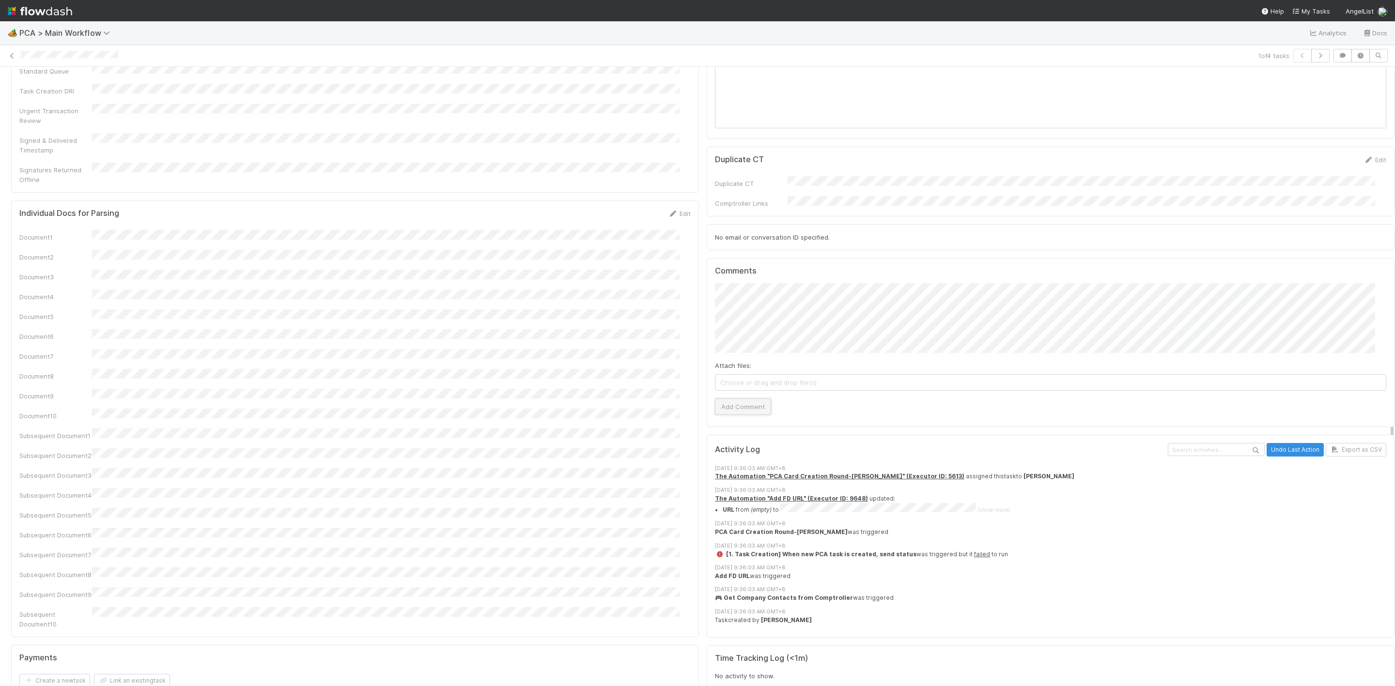
click at [748, 399] on button "Add Comment" at bounding box center [743, 407] width 56 height 16
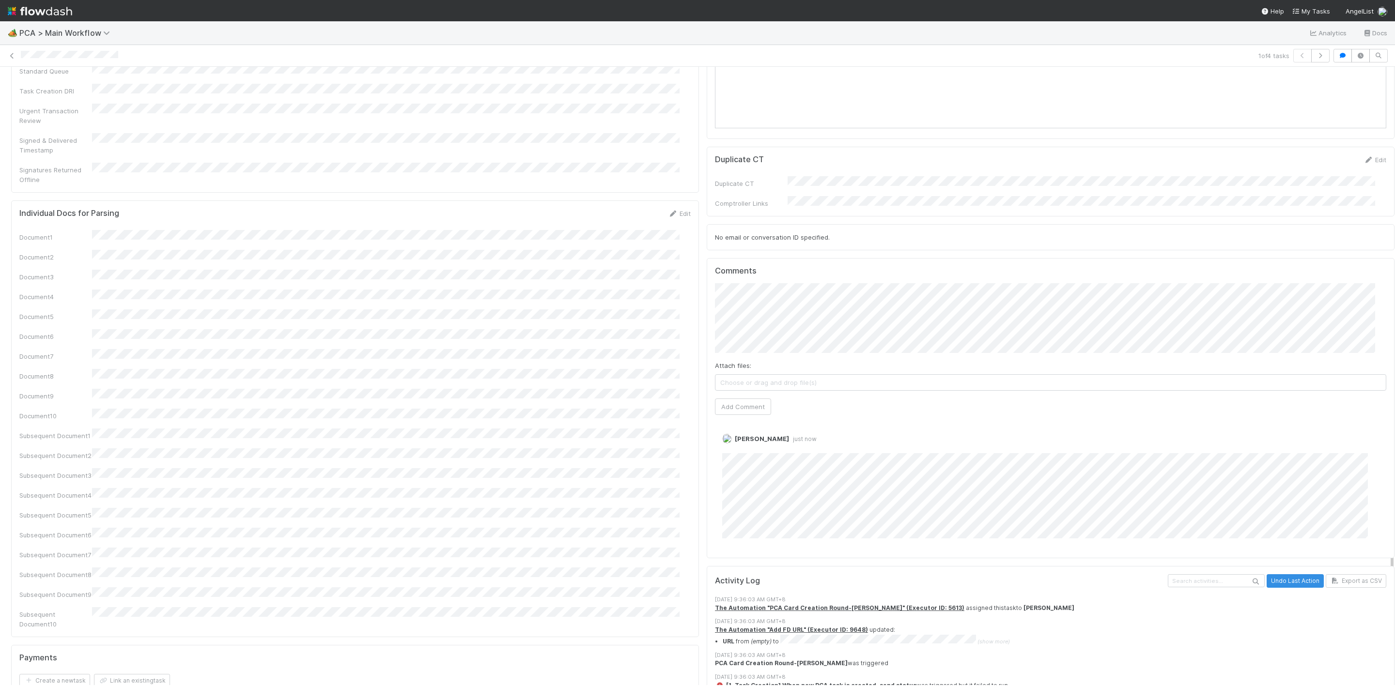
click at [509, 345] on div "Document1 Document2 Document3 Document4 Document5 Document6 Document7 Document8…" at bounding box center [354, 429] width 671 height 399
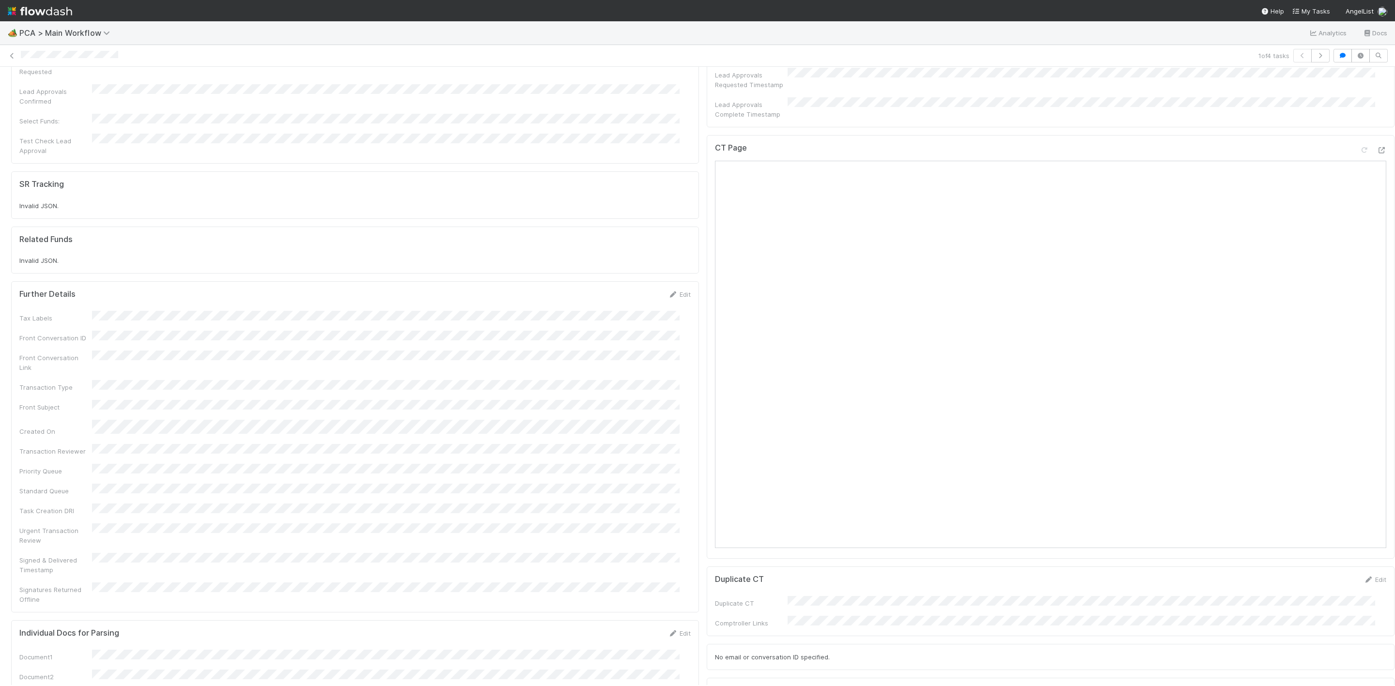
scroll to position [363, 0]
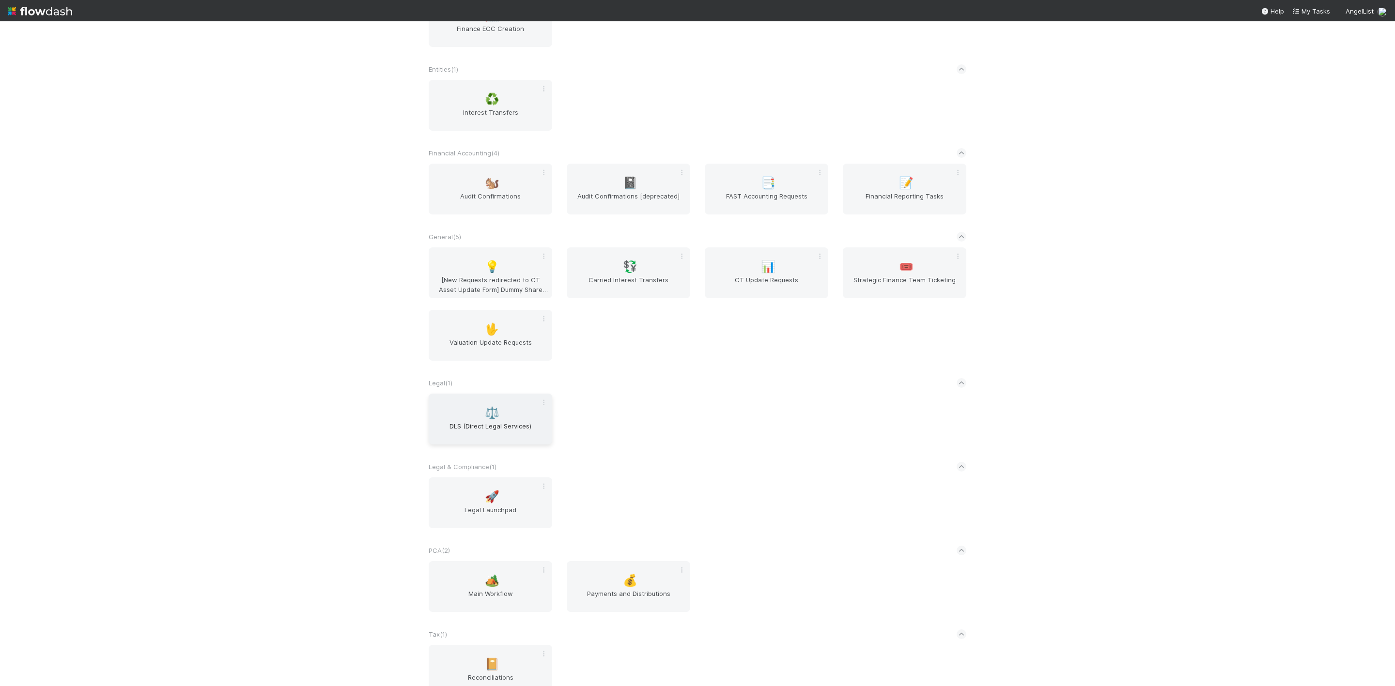
scroll to position [456, 0]
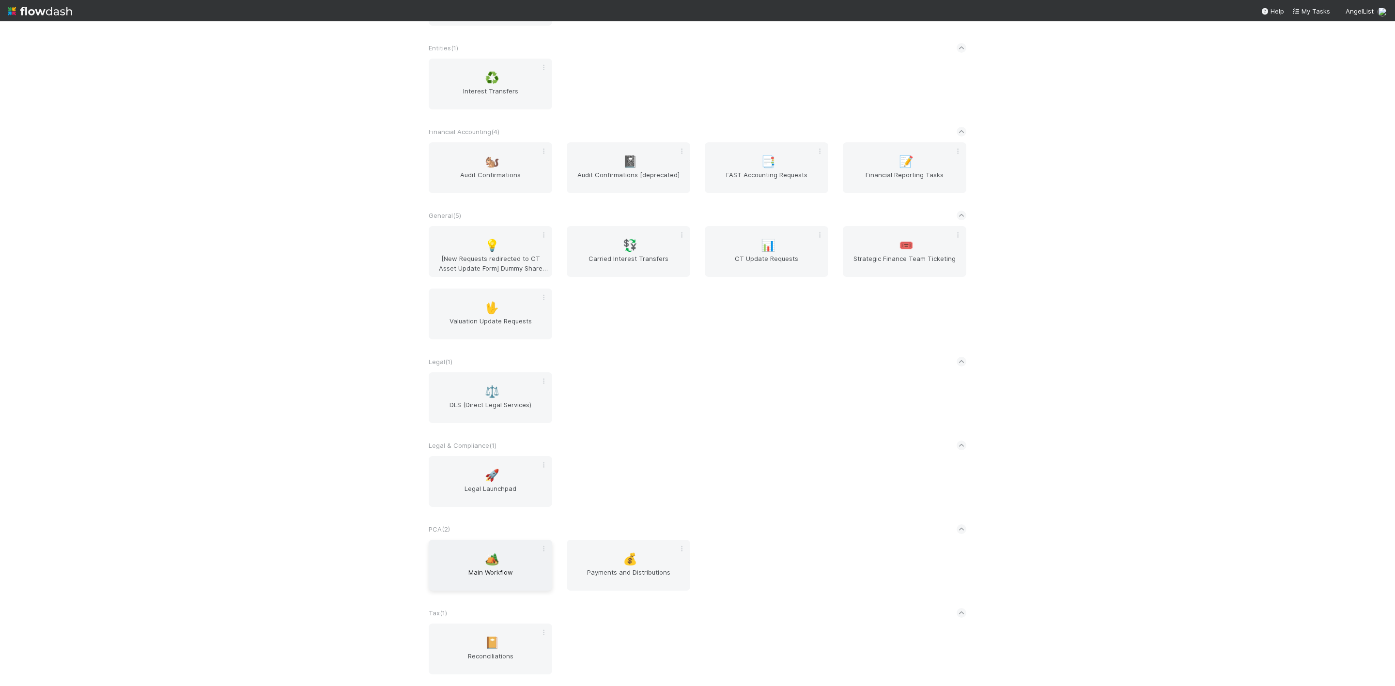
click at [508, 568] on span "Main Workflow" at bounding box center [491, 577] width 116 height 19
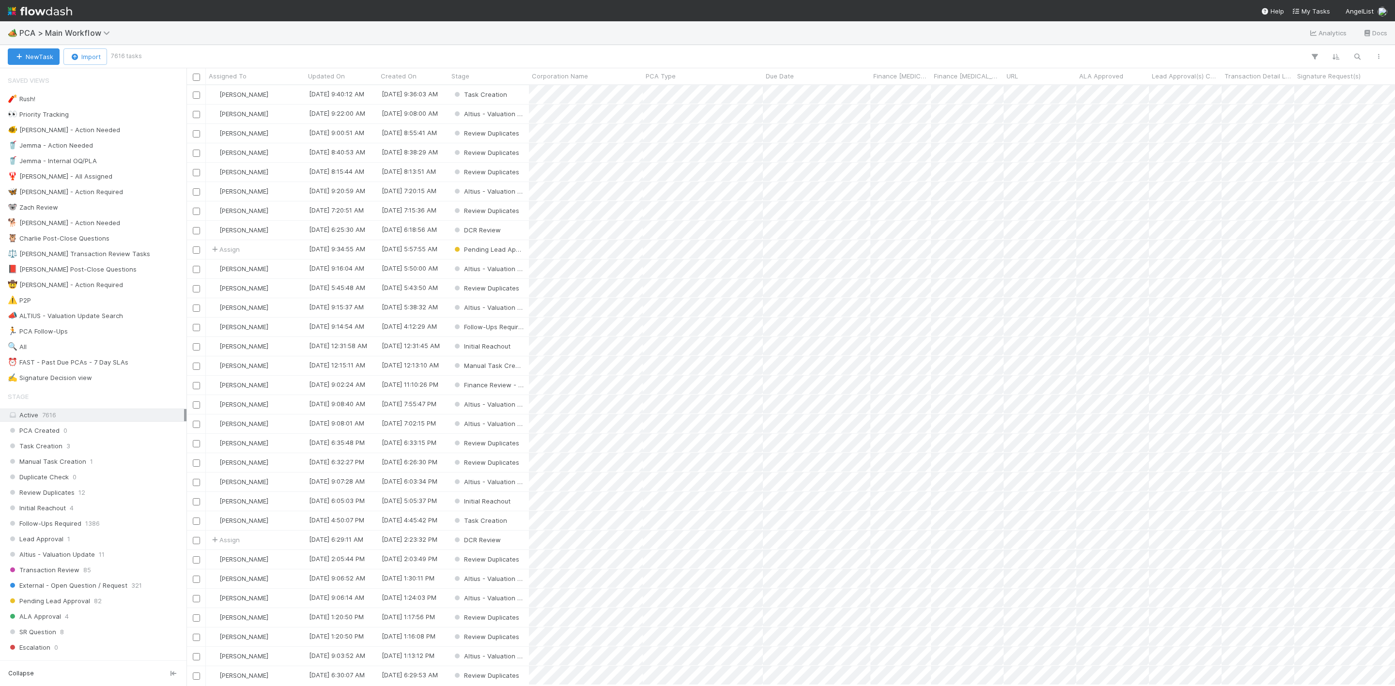
scroll to position [589, 1198]
click at [48, 353] on span "35699" at bounding box center [40, 347] width 19 height 12
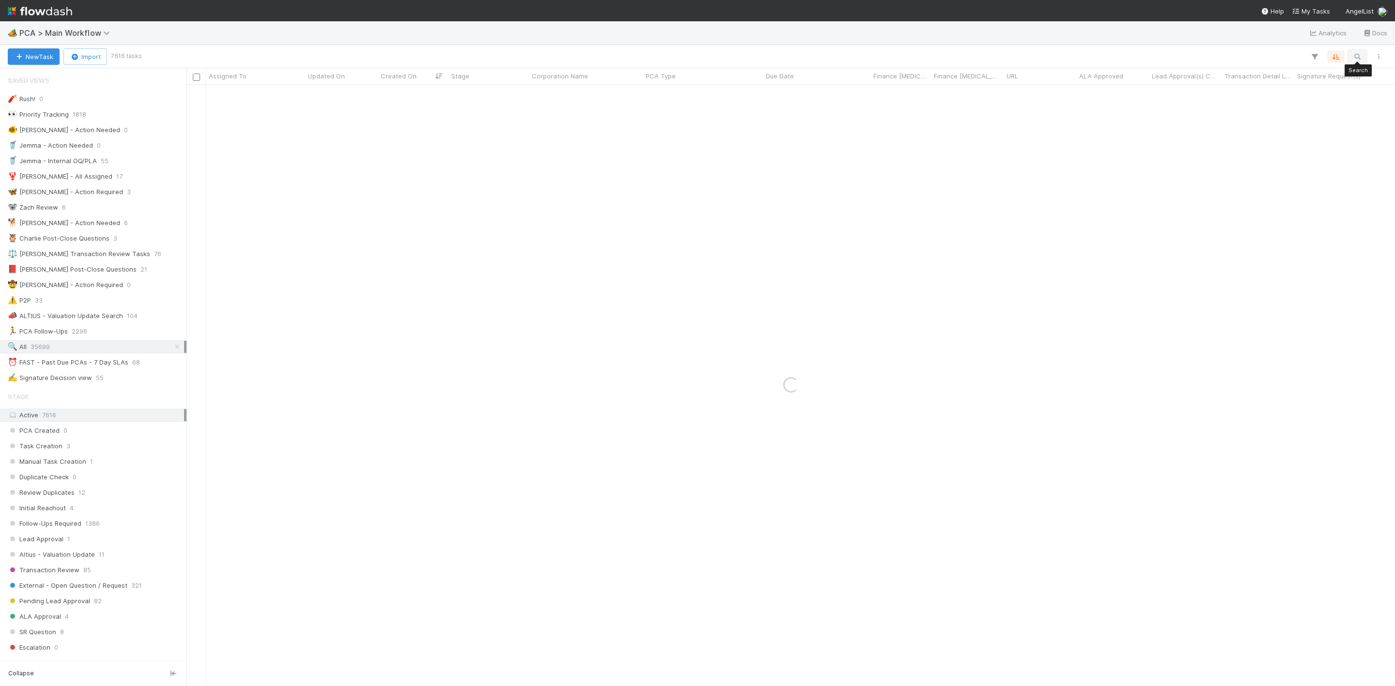
click at [1359, 56] on icon "button" at bounding box center [1357, 56] width 10 height 9
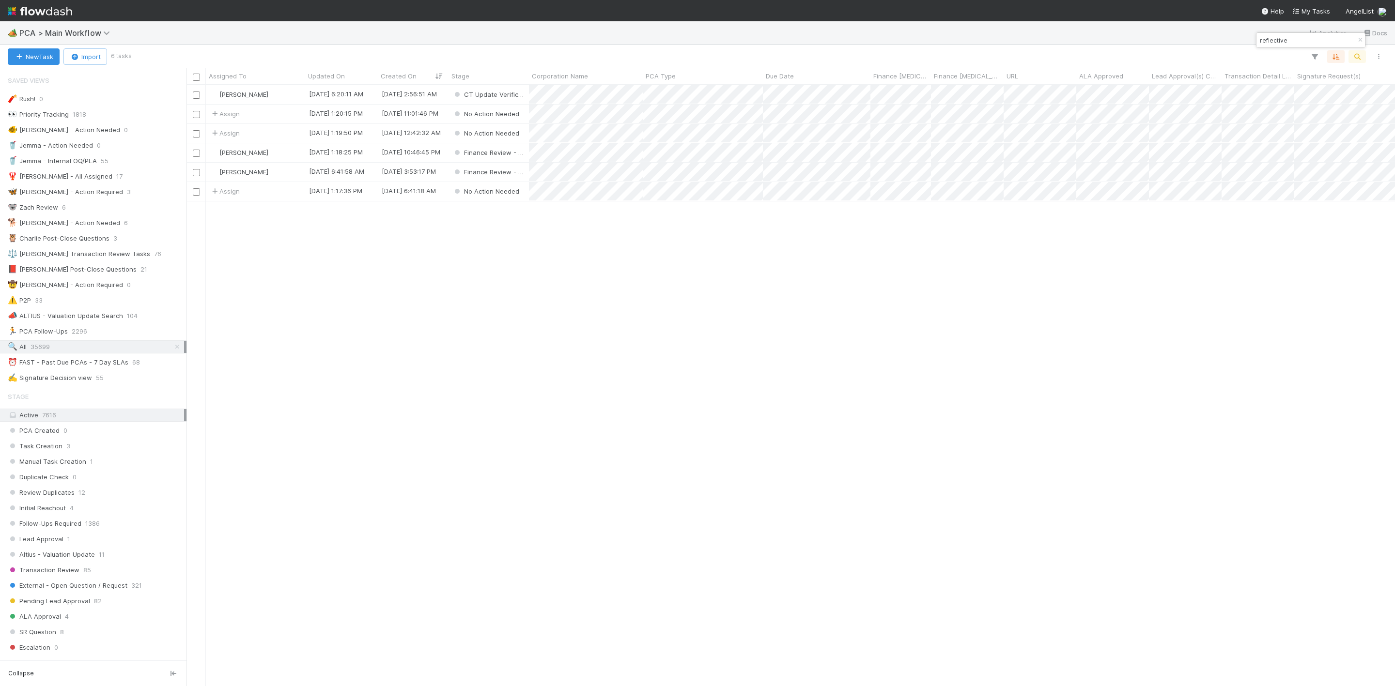
scroll to position [589, 1198]
type input "reflective"
click at [28, 57] on button "New Task" at bounding box center [34, 56] width 52 height 16
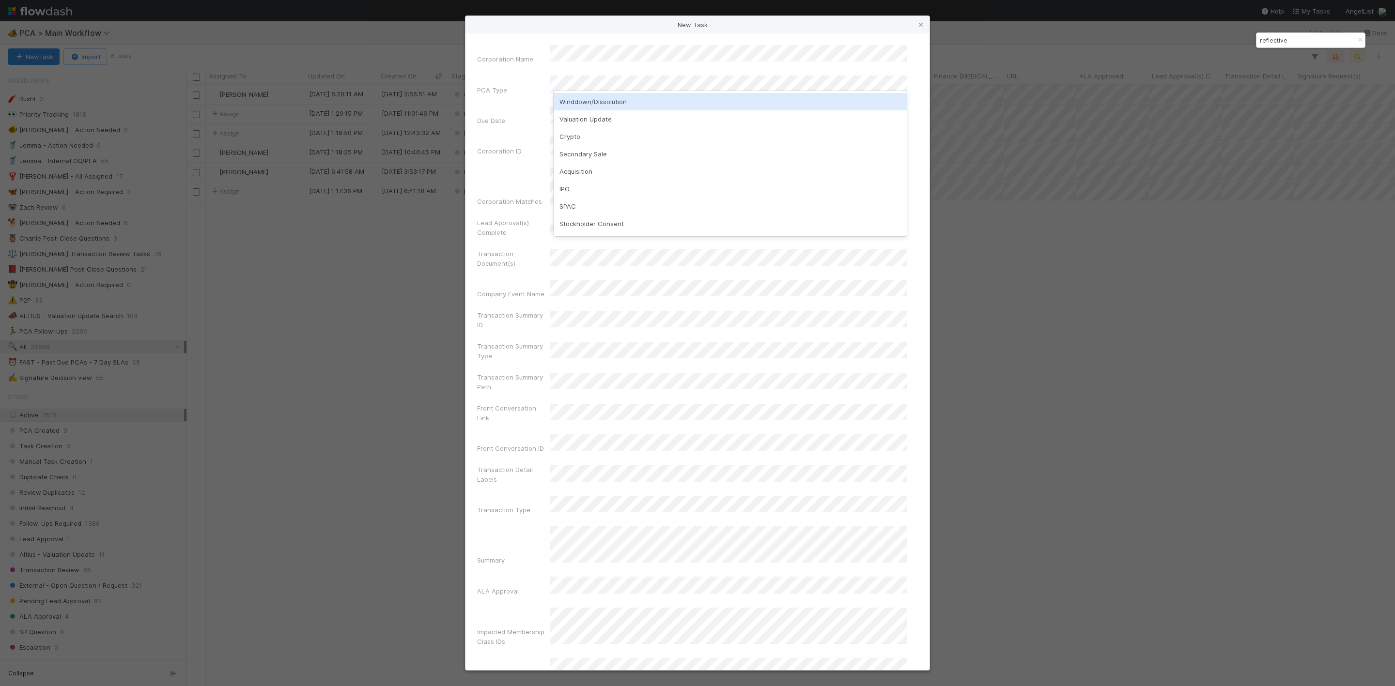
click at [586, 102] on div "Winddown/Dissolution" at bounding box center [730, 101] width 353 height 17
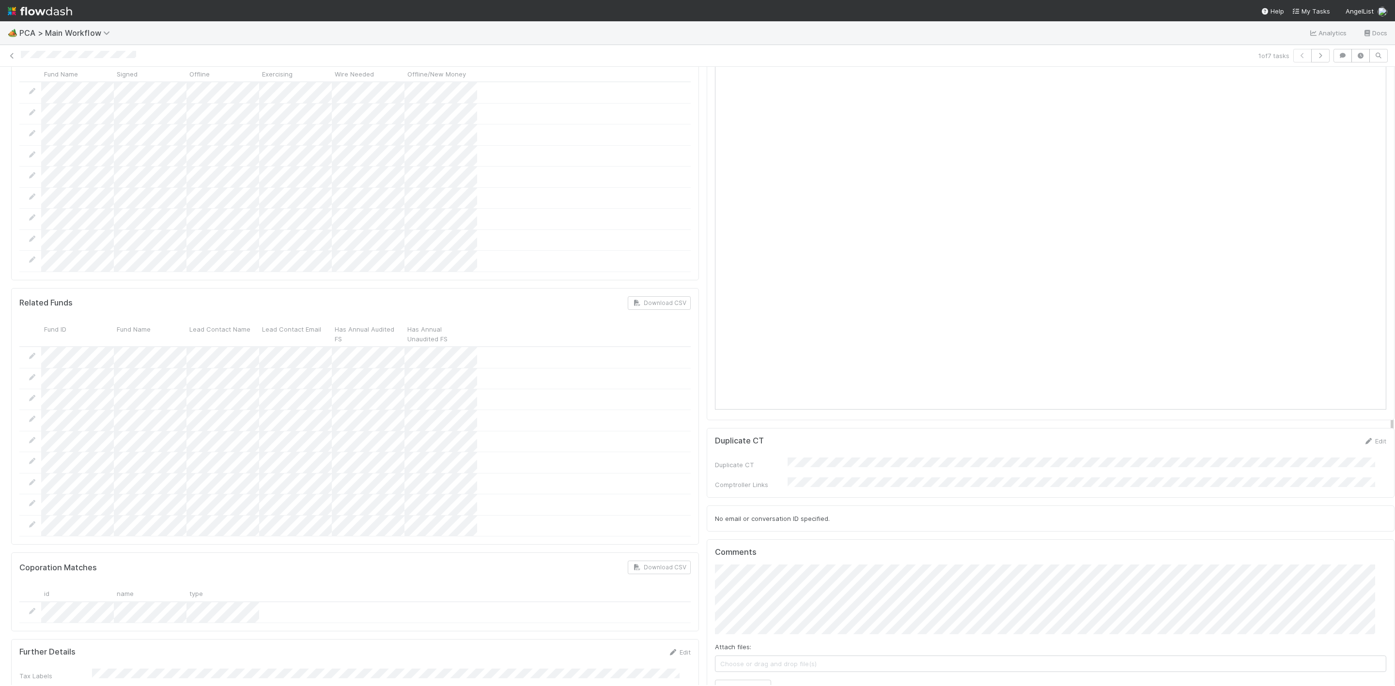
scroll to position [726, 0]
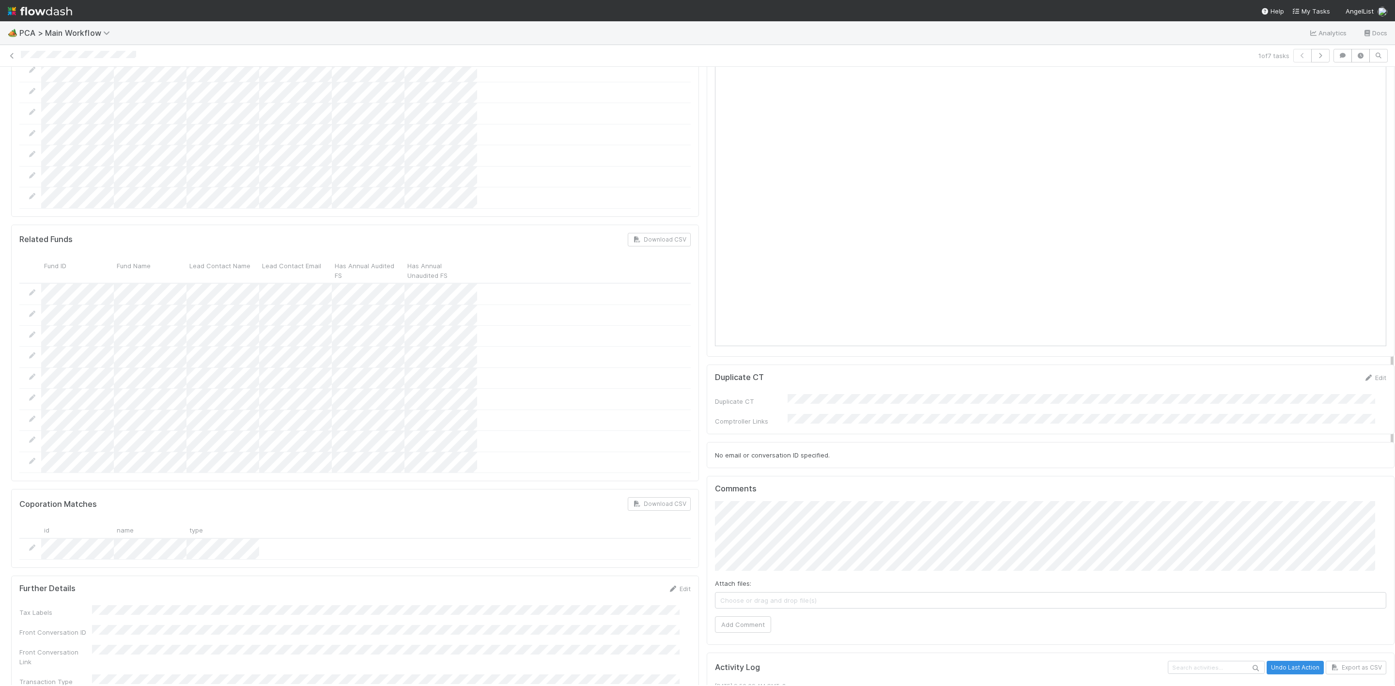
click at [680, 477] on div "PCA Information Edit Corporation Name Startup Name Corporation ID PCA Type Tran…" at bounding box center [702, 505] width 1391 height 2275
click at [737, 617] on button "Add Comment" at bounding box center [743, 625] width 56 height 16
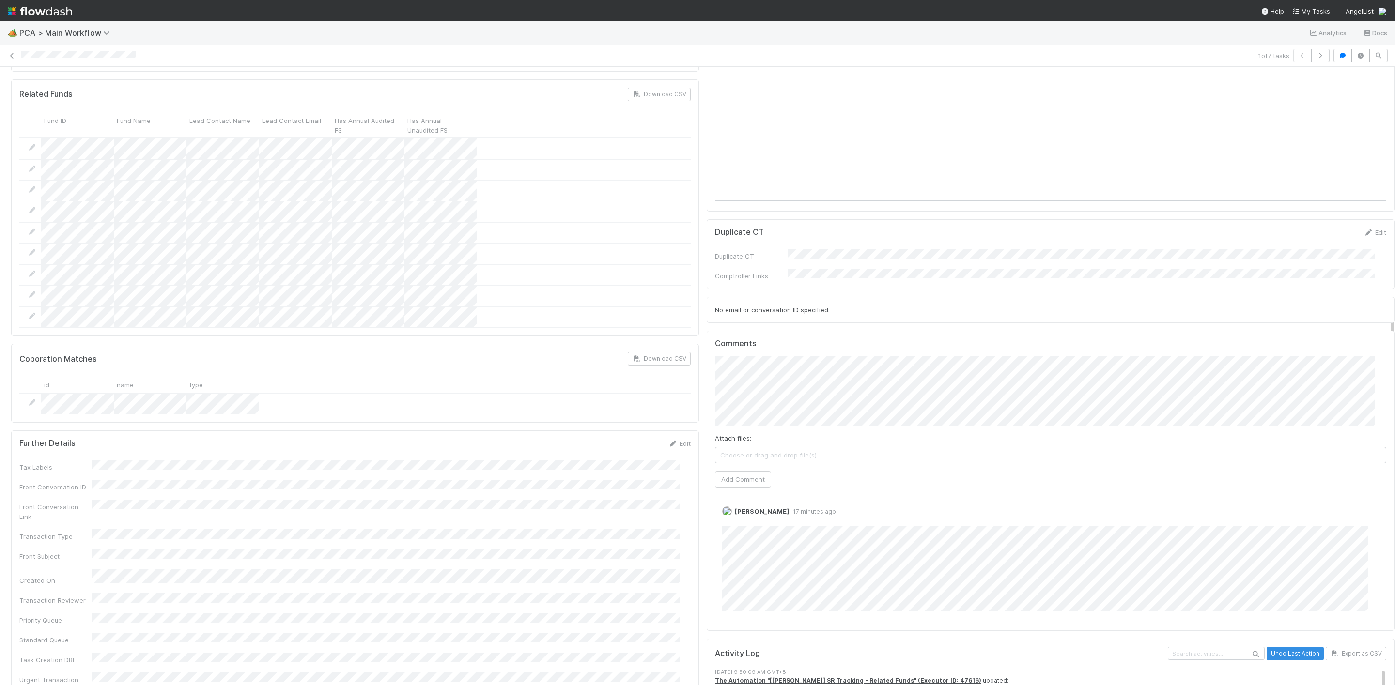
scroll to position [872, 0]
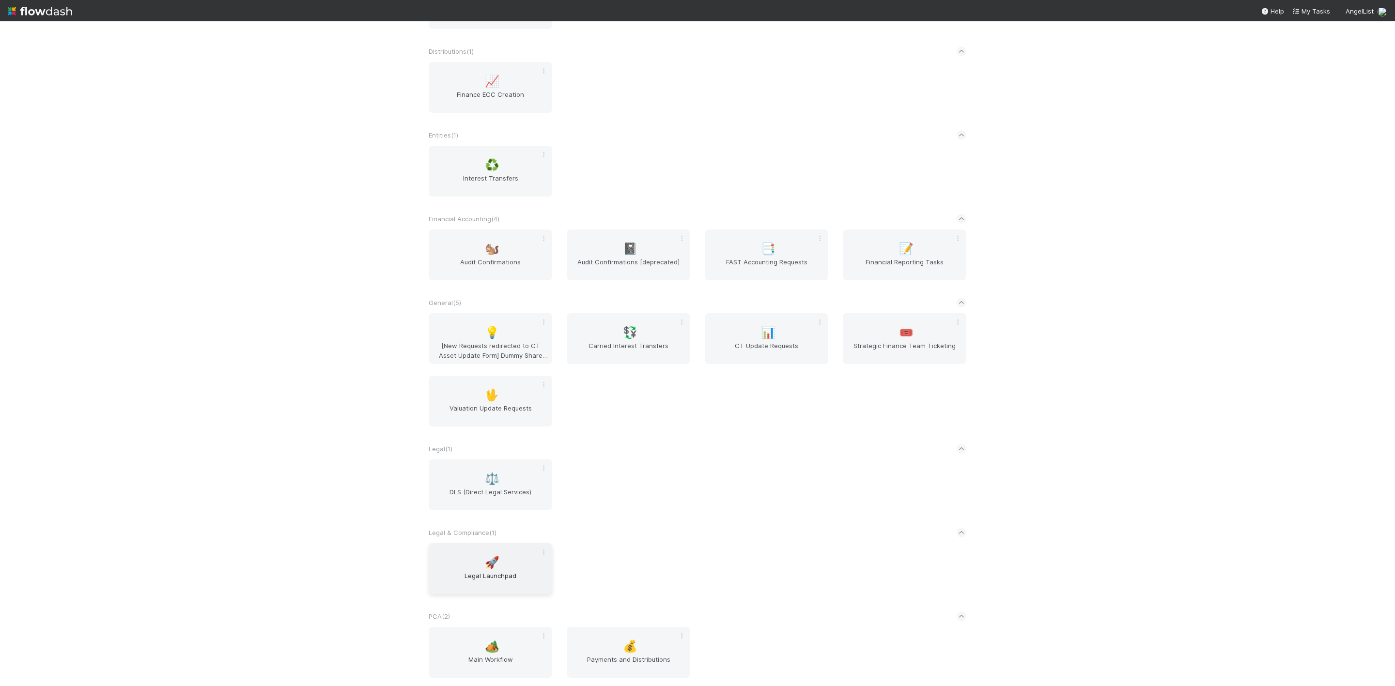
scroll to position [456, 0]
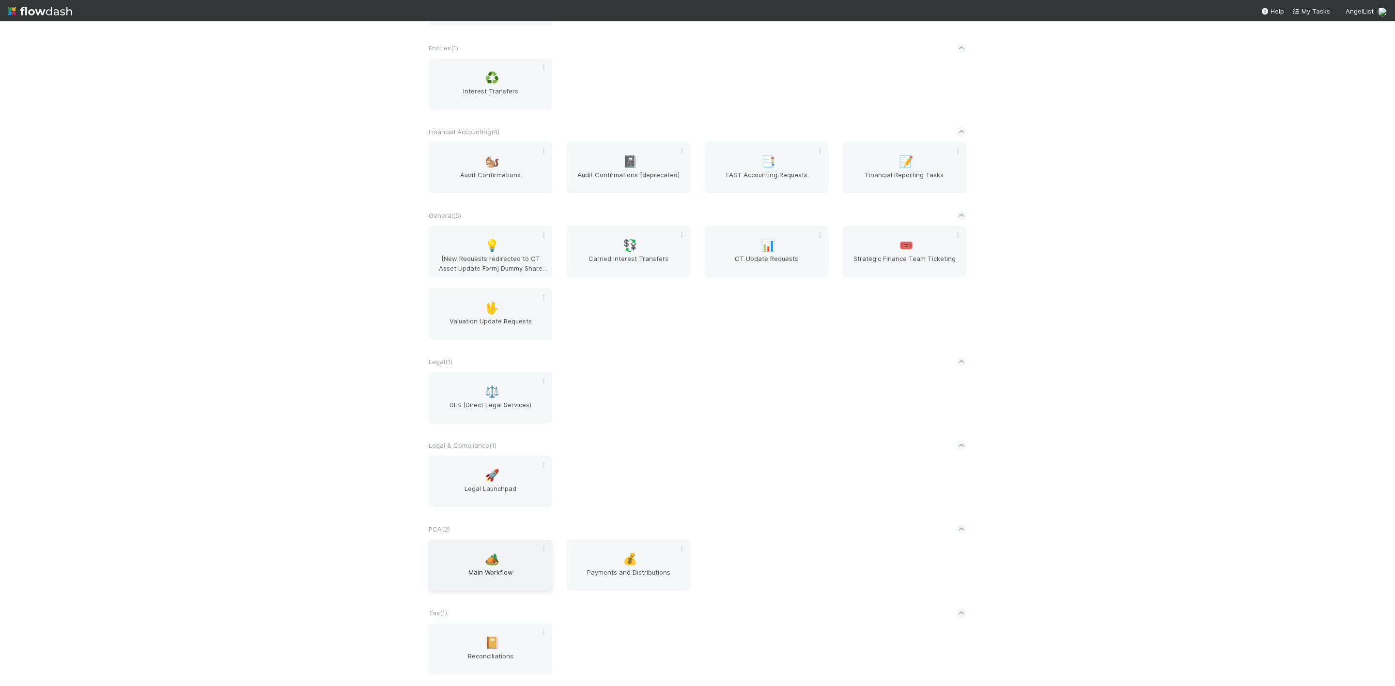
click at [468, 571] on span "Main Workflow" at bounding box center [491, 577] width 116 height 19
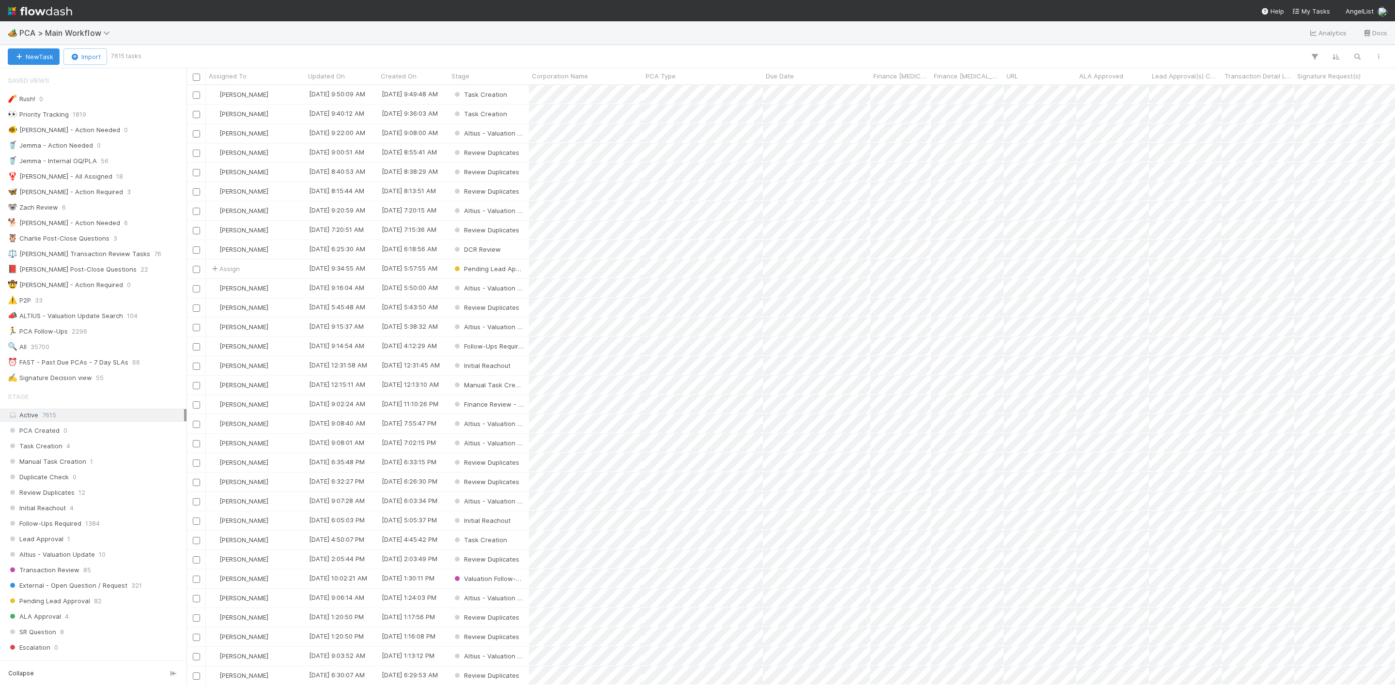
scroll to position [589, 1198]
click at [54, 351] on div "🔍 All 35700" at bounding box center [96, 347] width 176 height 12
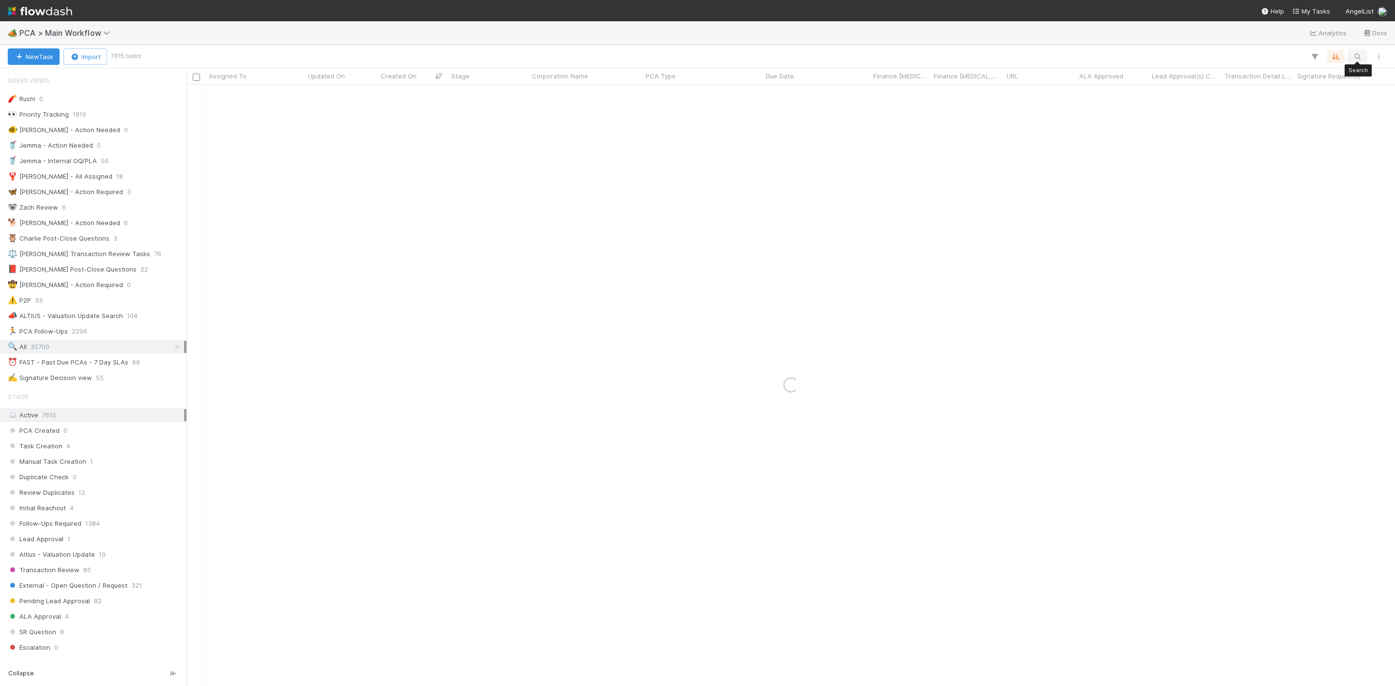
click at [1361, 60] on icon "button" at bounding box center [1357, 56] width 10 height 9
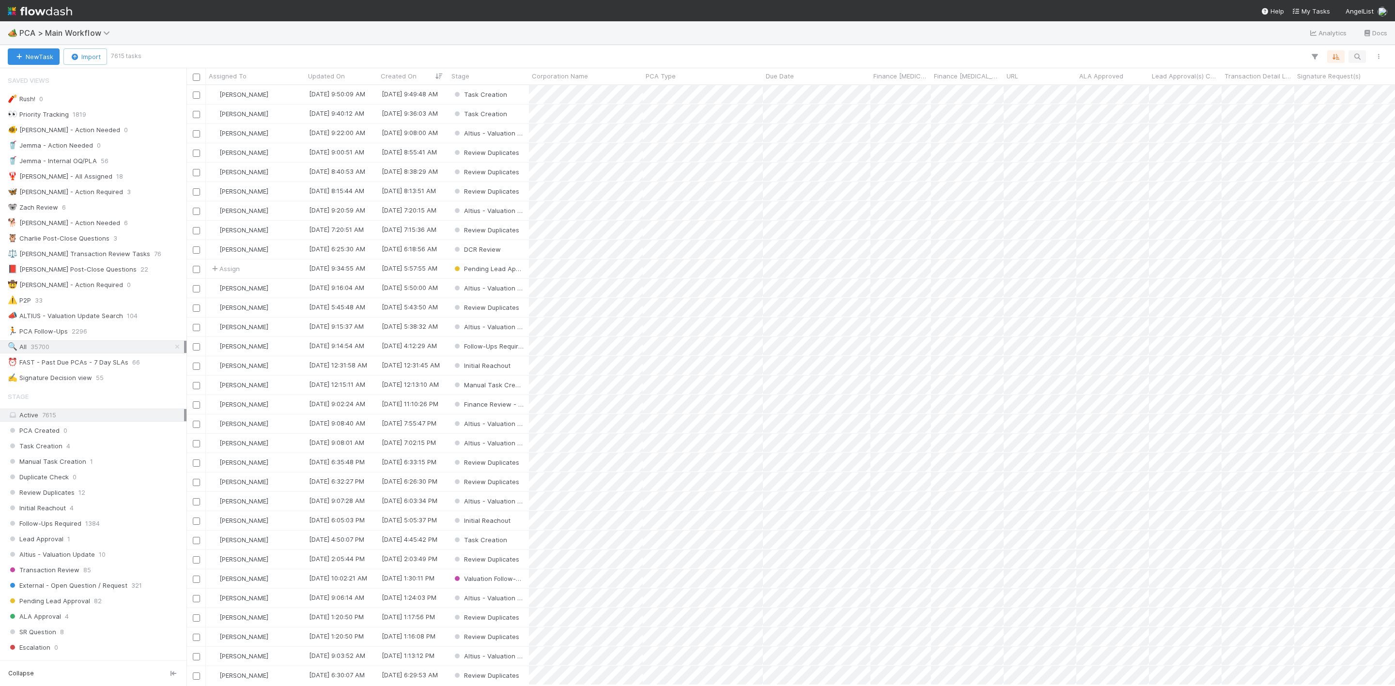
scroll to position [589, 1198]
click at [1351, 54] on button "button" at bounding box center [1356, 56] width 17 height 13
click at [1297, 44] on input at bounding box center [1306, 40] width 97 height 12
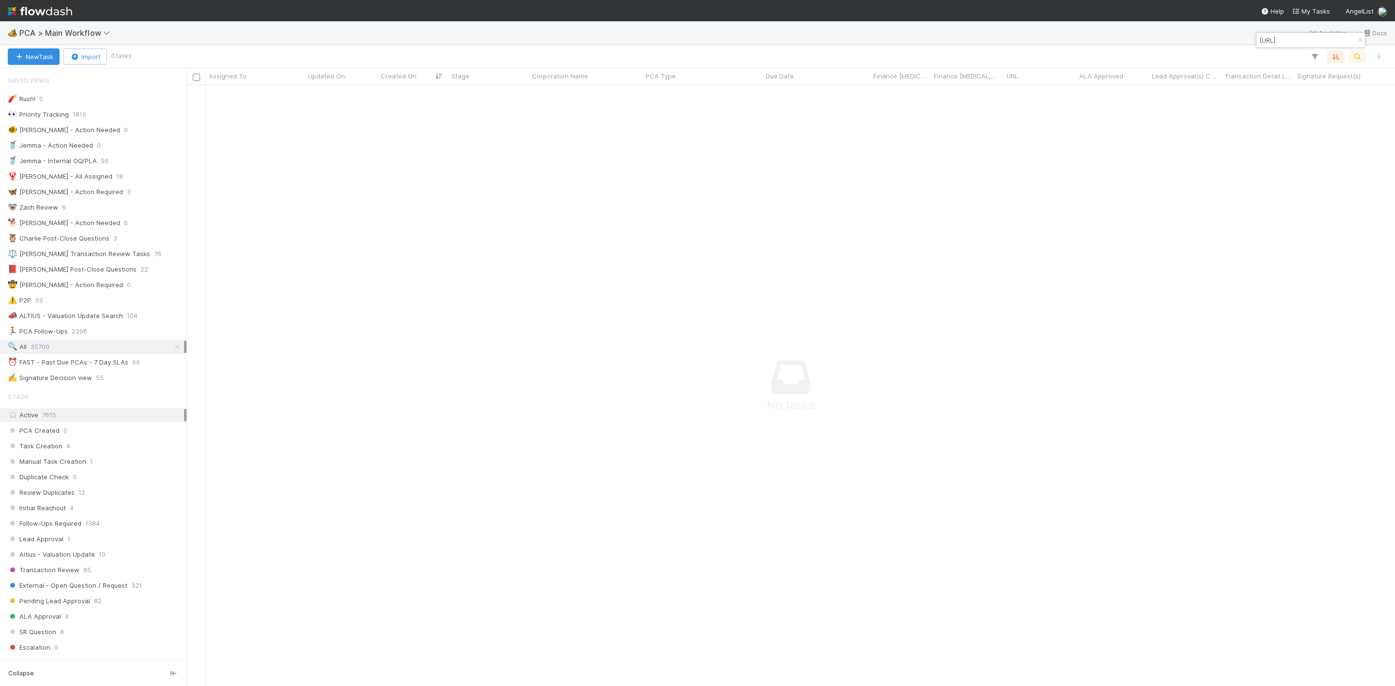
scroll to position [578, 1187]
type input "[URL]"
click at [38, 58] on button "New Task" at bounding box center [34, 56] width 52 height 16
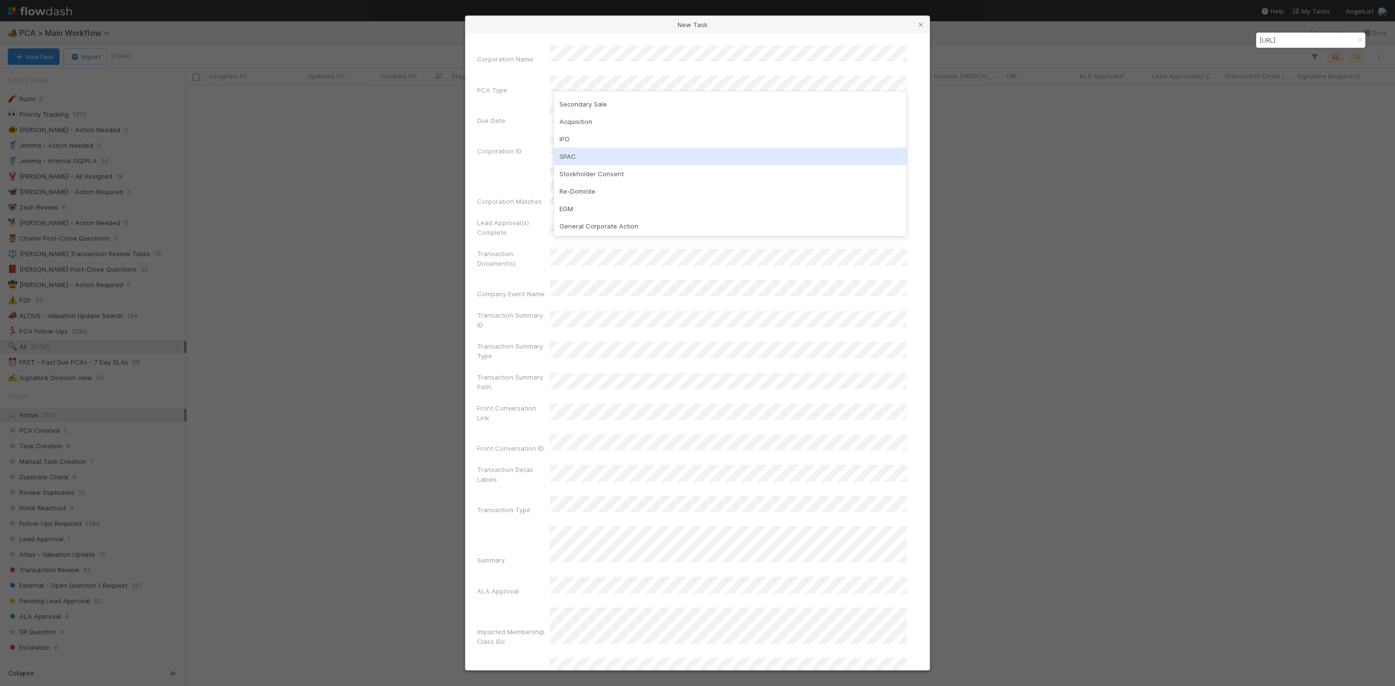
scroll to position [73, 0]
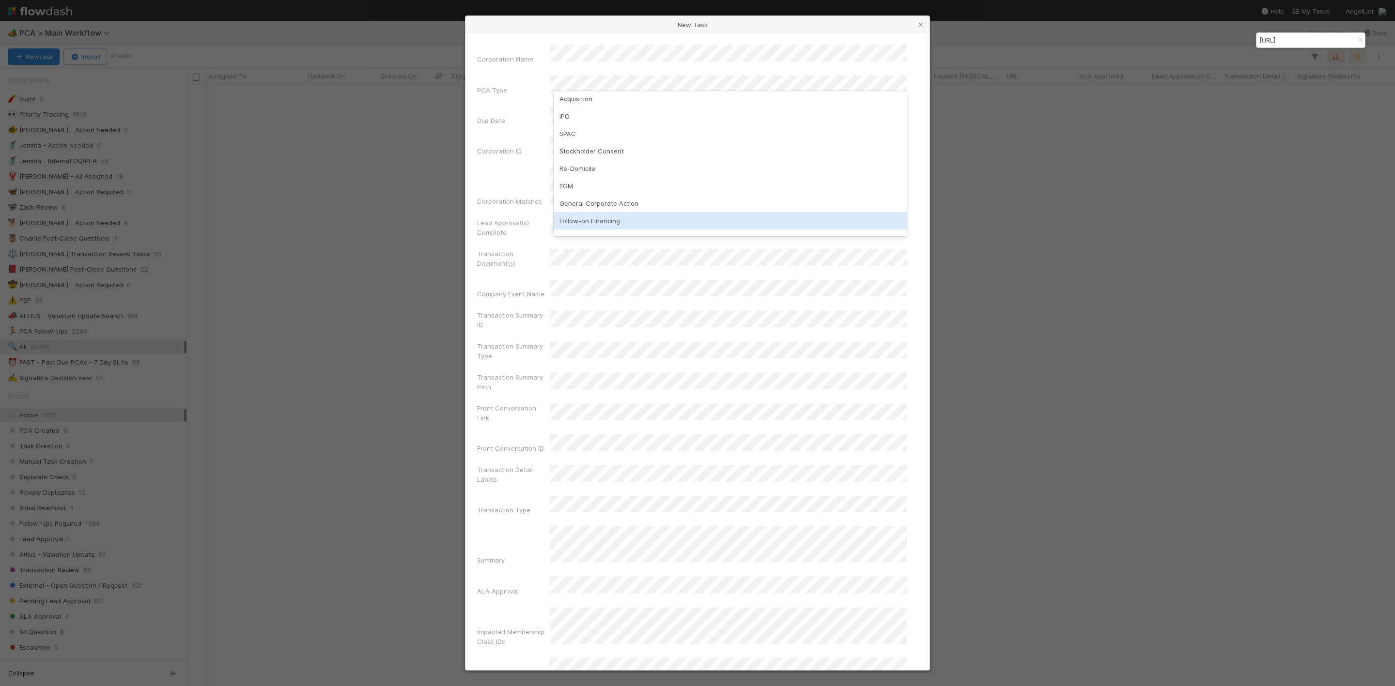
click at [601, 216] on div "Follow-on Financing" at bounding box center [730, 220] width 353 height 17
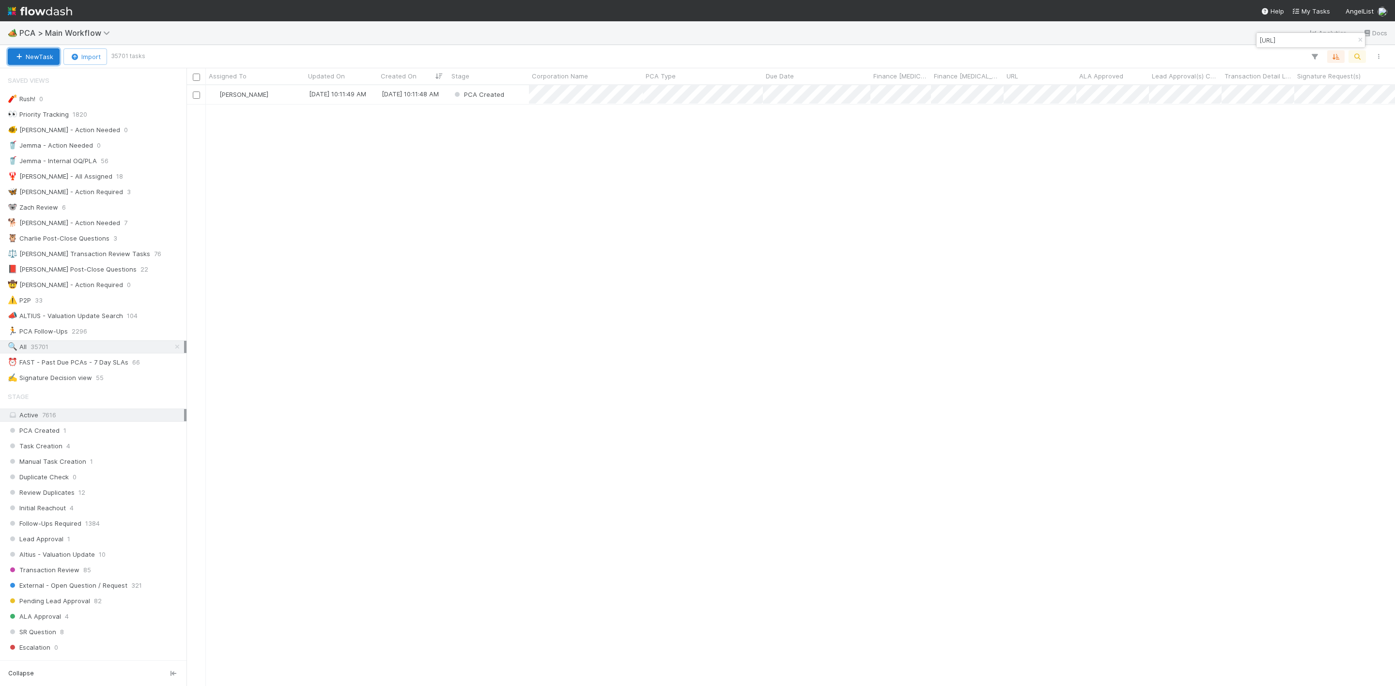
scroll to position [12, 12]
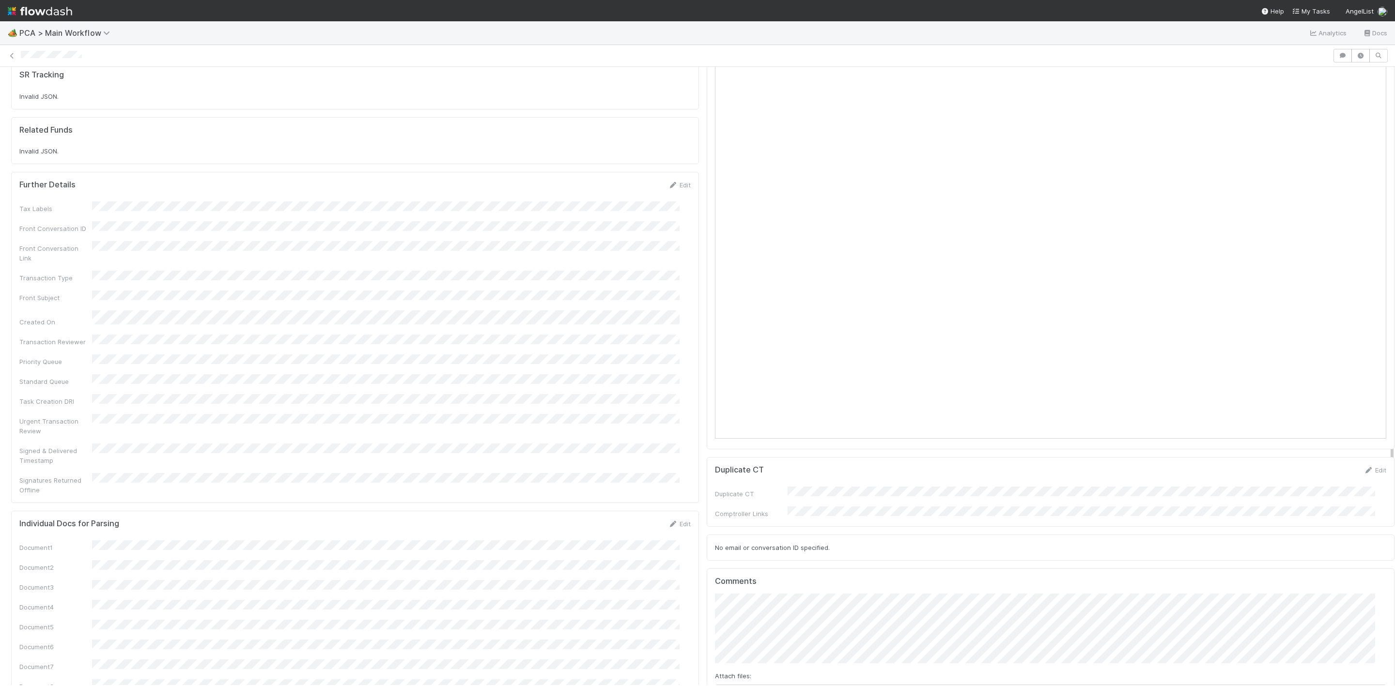
scroll to position [726, 0]
click at [644, 397] on div "PCA Information Edit Corporation Name Startup Name Corporation ID PCA Type Tran…" at bounding box center [702, 301] width 1391 height 1867
click at [735, 617] on button "Add Comment" at bounding box center [743, 625] width 56 height 16
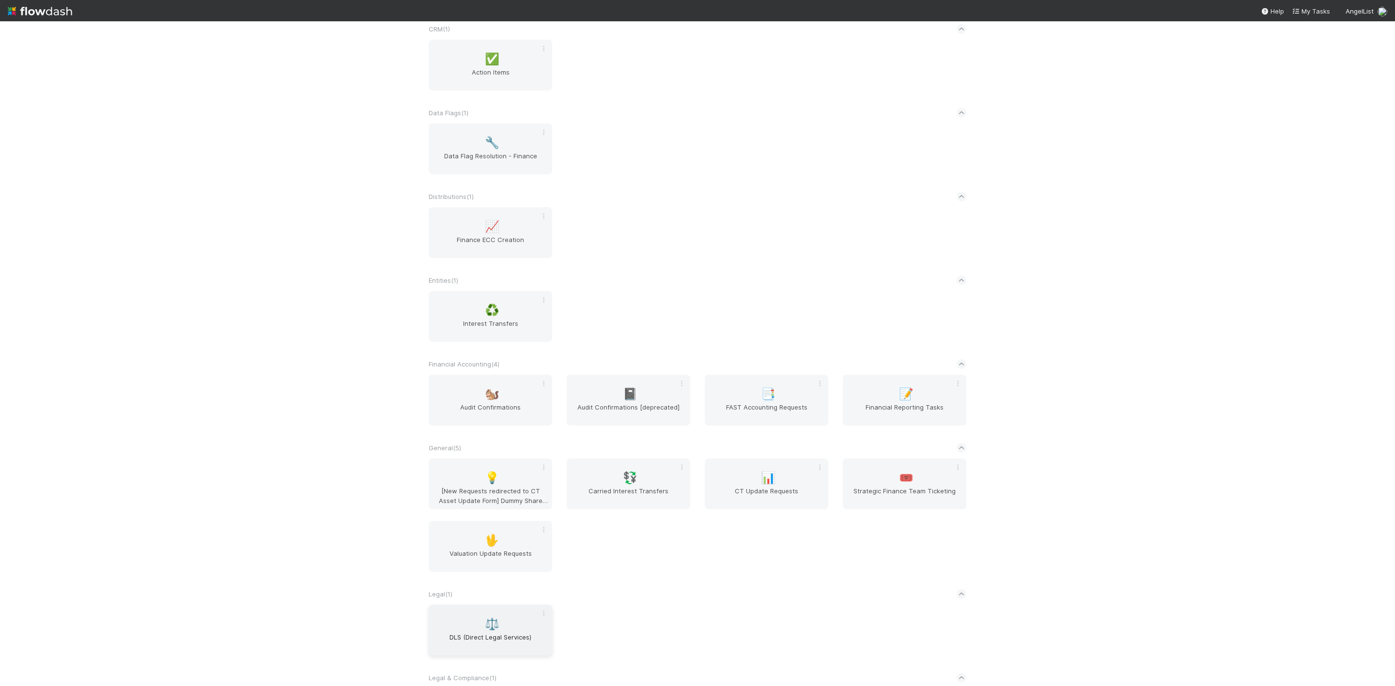
scroll to position [363, 0]
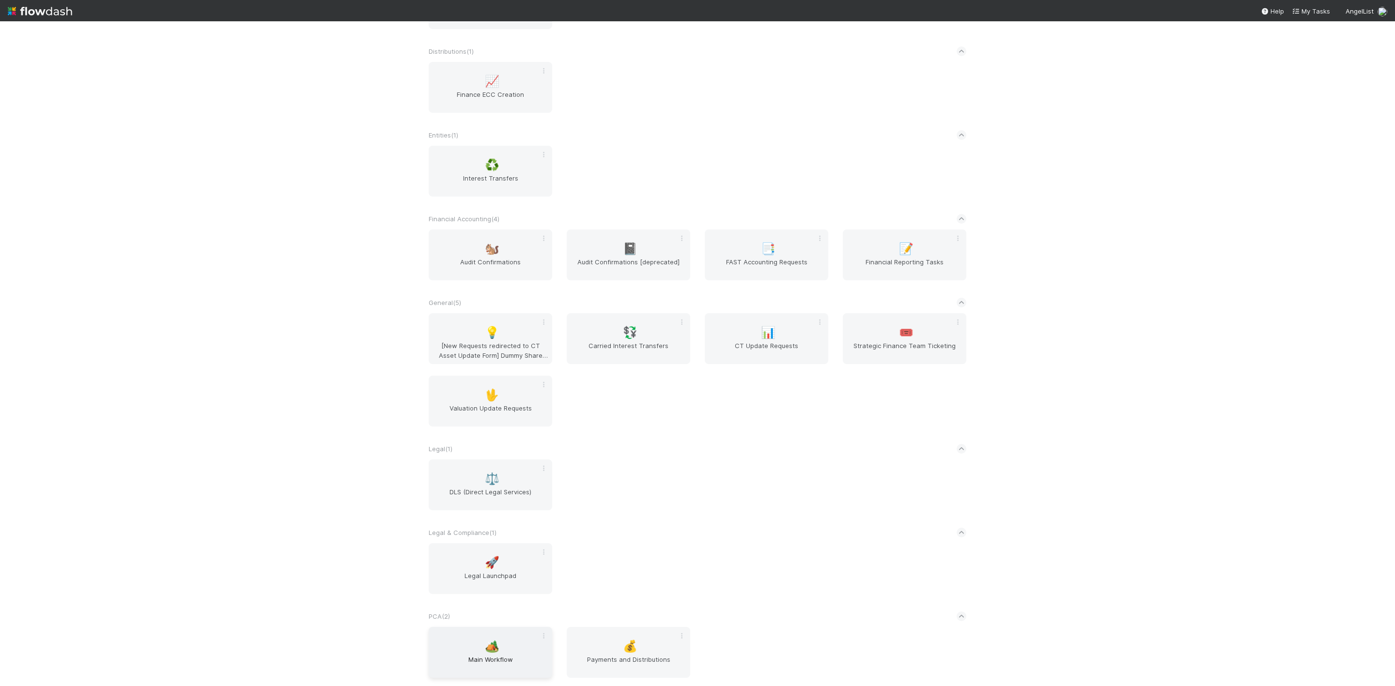
click at [490, 644] on div "🏕️ Main Workflow" at bounding box center [491, 652] width 124 height 51
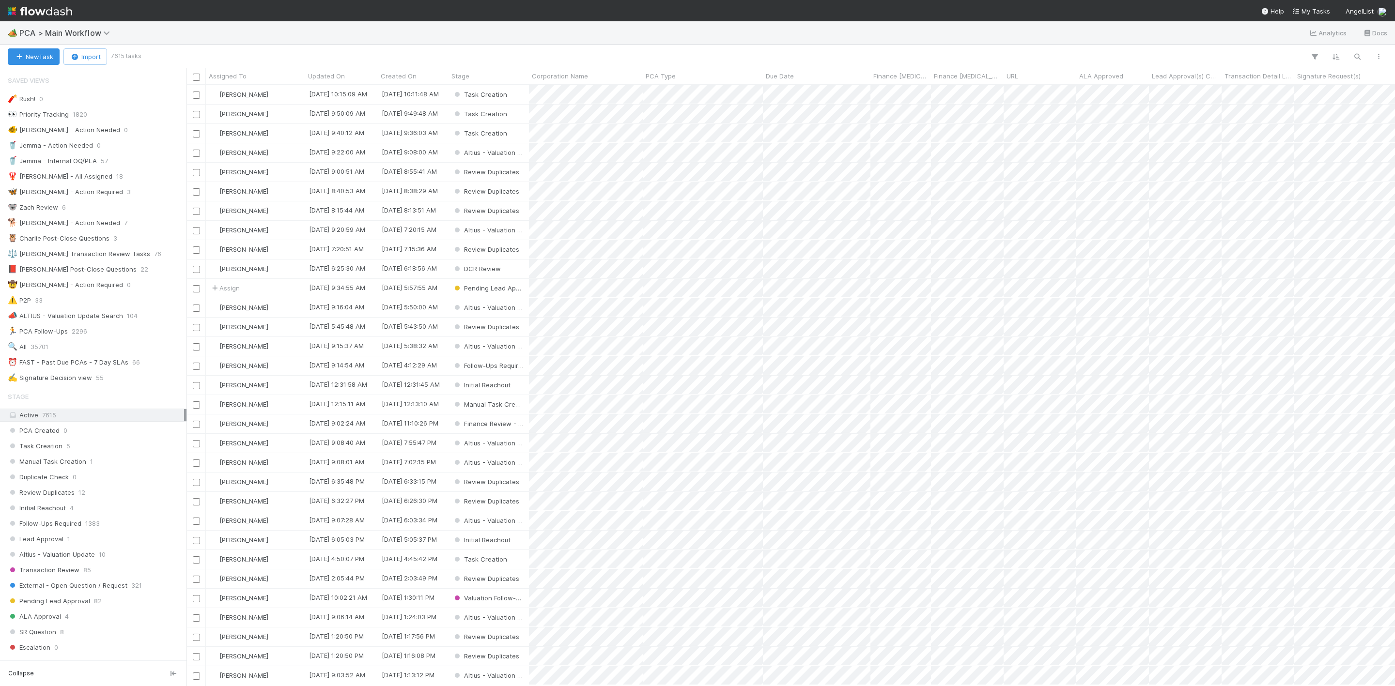
scroll to position [589, 1198]
click at [41, 353] on span "35701" at bounding box center [40, 347] width 18 height 12
click at [1353, 51] on button "button" at bounding box center [1356, 56] width 17 height 13
click at [1284, 39] on input at bounding box center [1306, 40] width 97 height 12
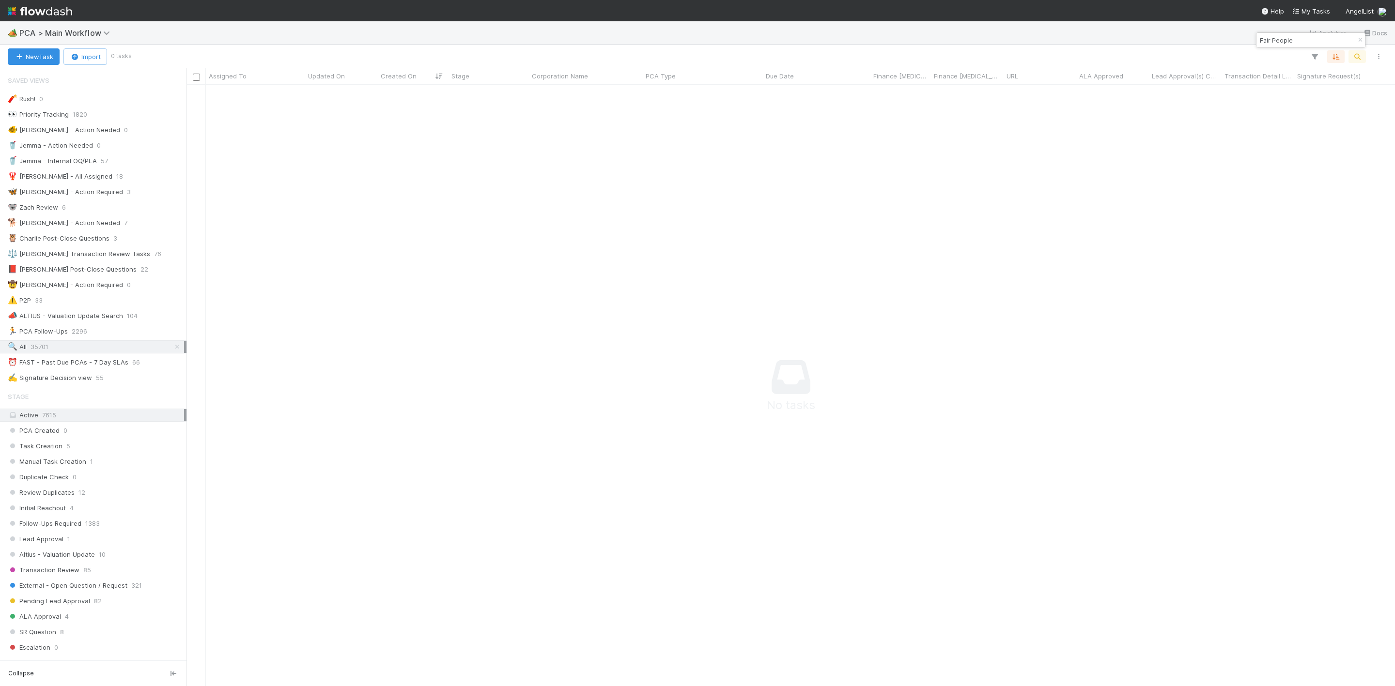
scroll to position [578, 1187]
drag, startPoint x: 1296, startPoint y: 42, endPoint x: 1290, endPoint y: 47, distance: 7.6
click at [1290, 48] on div "Fair People" at bounding box center [1310, 39] width 109 height 15
drag, startPoint x: 1301, startPoint y: 43, endPoint x: 1241, endPoint y: 35, distance: 60.0
click at [1241, 35] on body "🏕️ PCA > Main Workflow Analytics Docs New Task Import 0 tasks Assigned To Updat…" at bounding box center [697, 343] width 1395 height 686
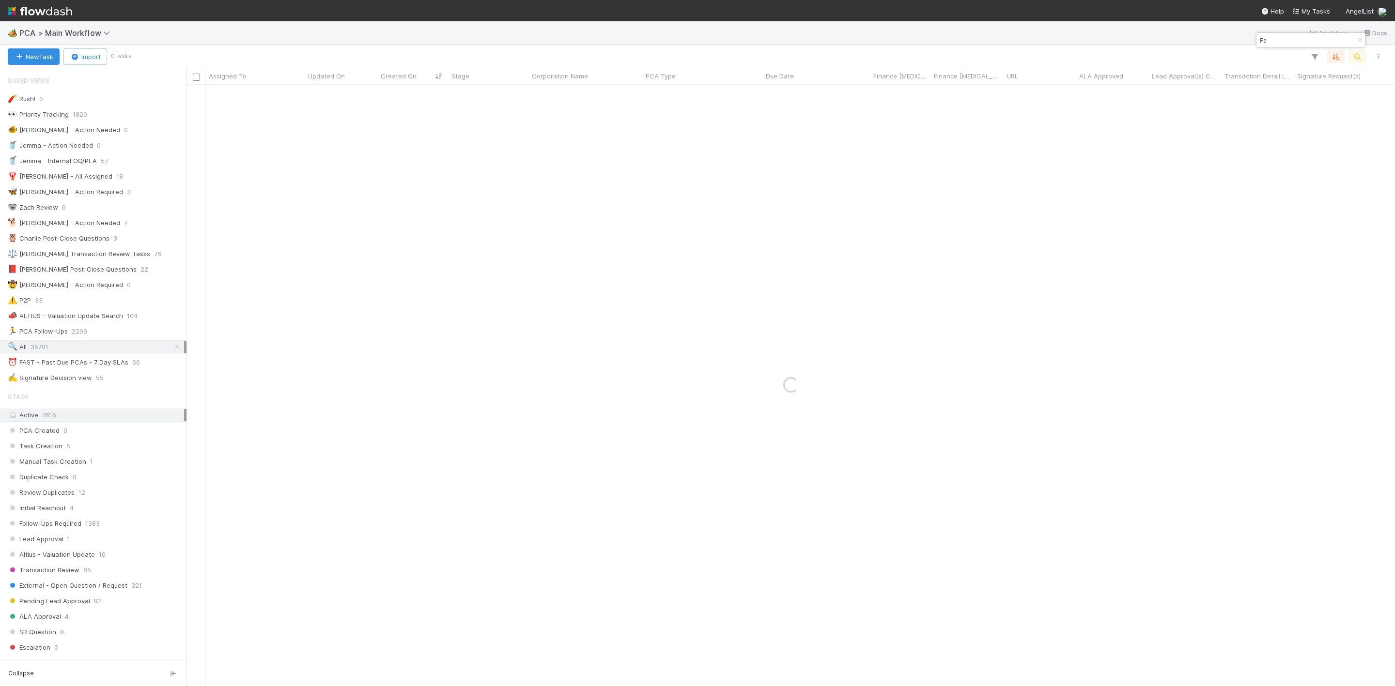
type input "F"
type input "grata"
click at [33, 56] on button "New Task" at bounding box center [34, 56] width 52 height 16
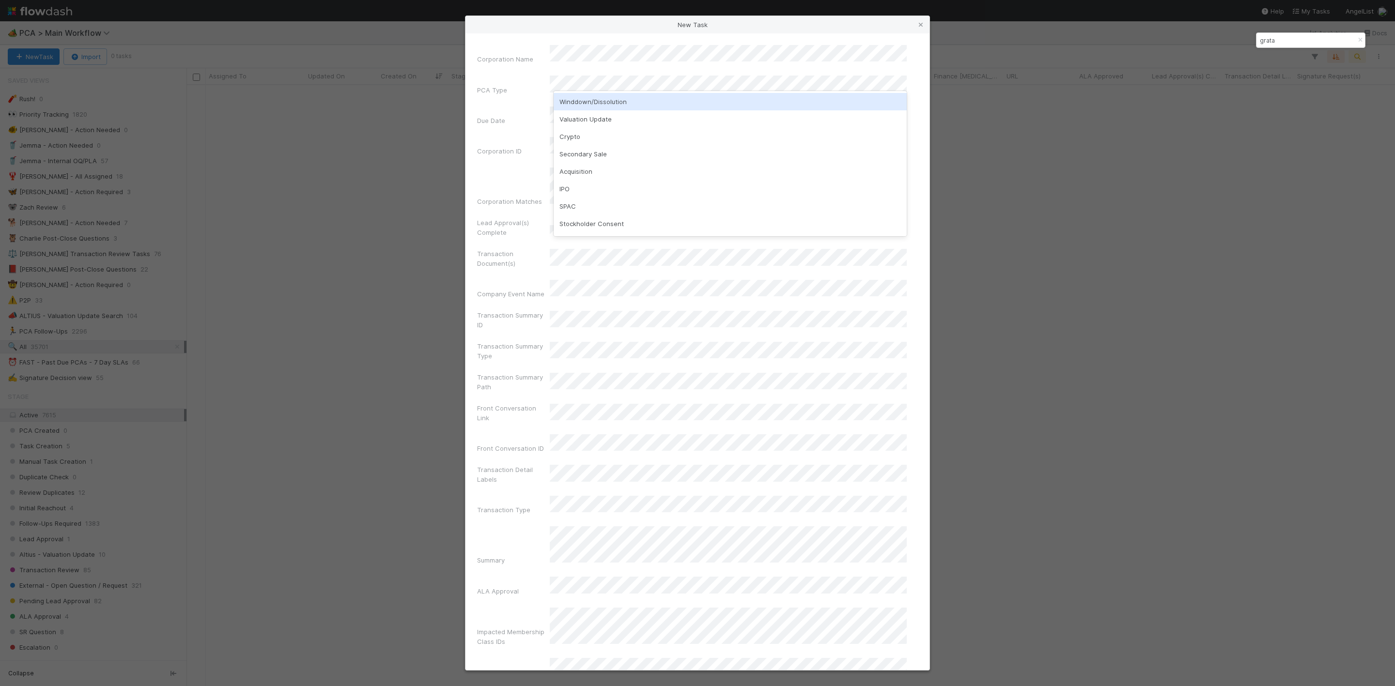
click at [583, 102] on div "Winddown/Dissolution" at bounding box center [730, 101] width 353 height 17
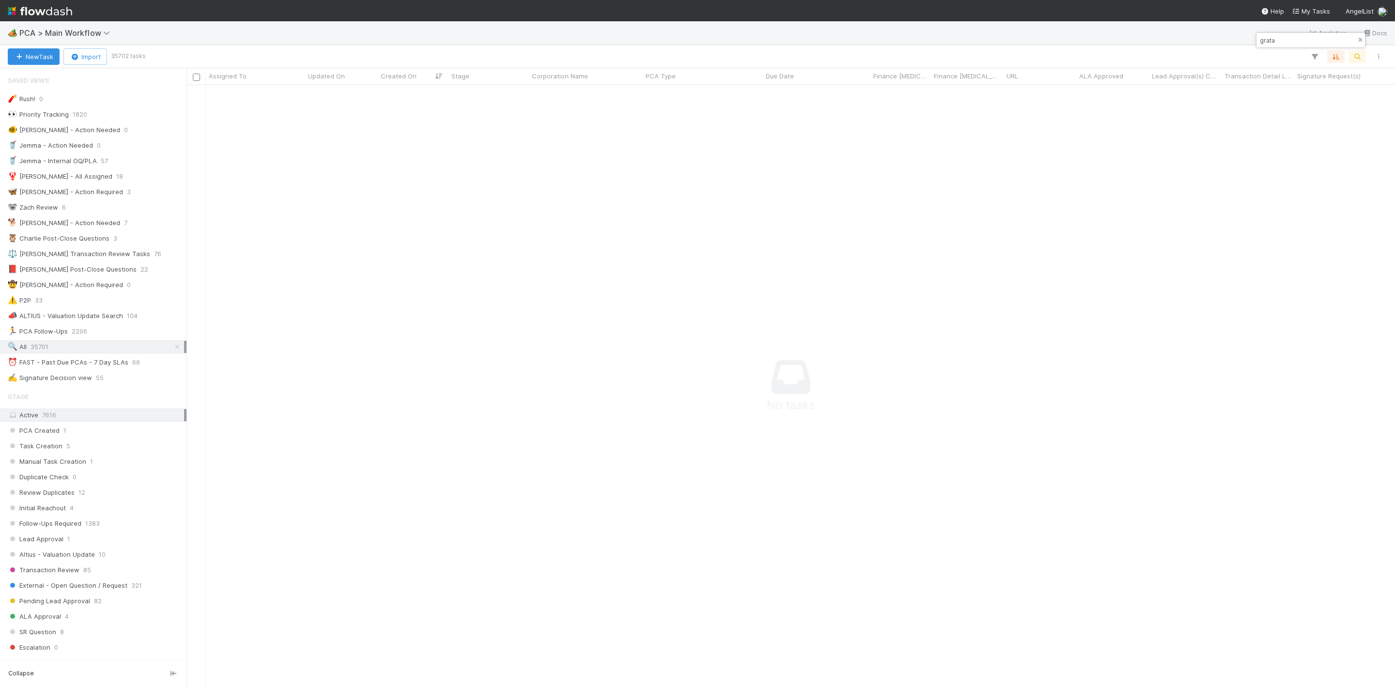
click at [1360, 42] on icon "button" at bounding box center [1360, 40] width 10 height 6
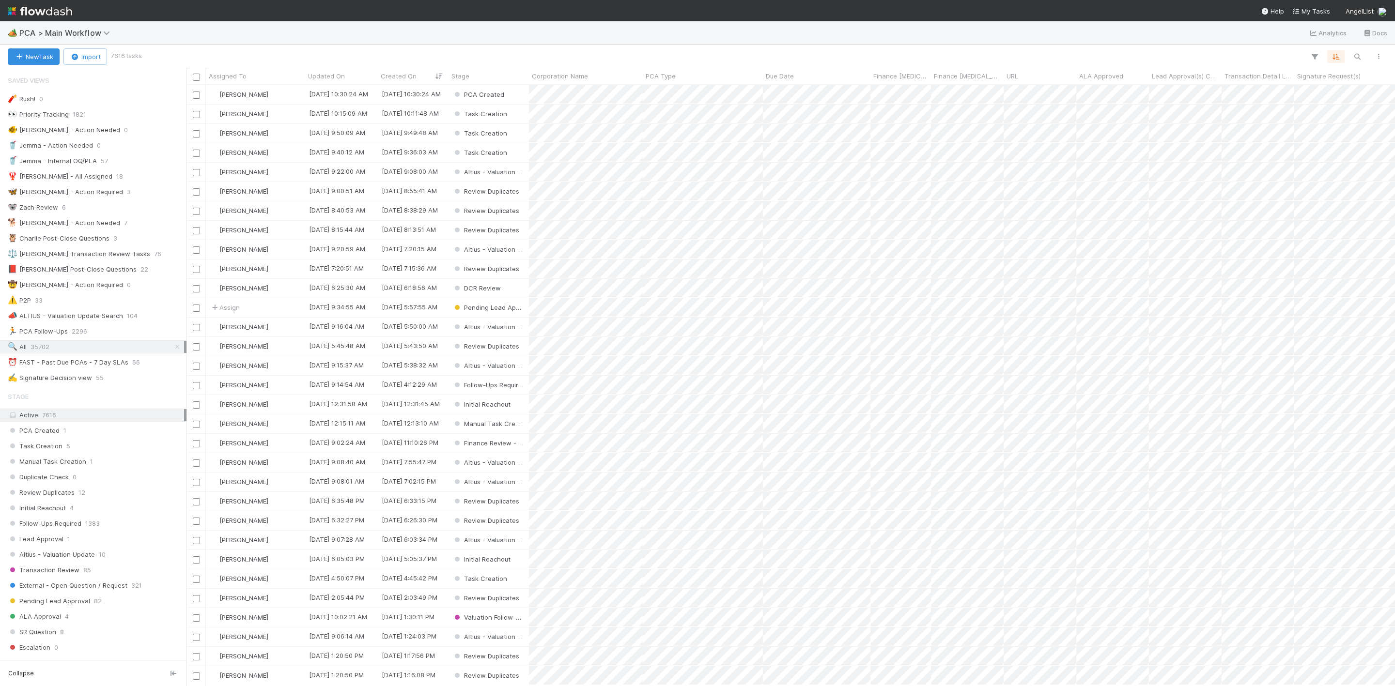
scroll to position [589, 1198]
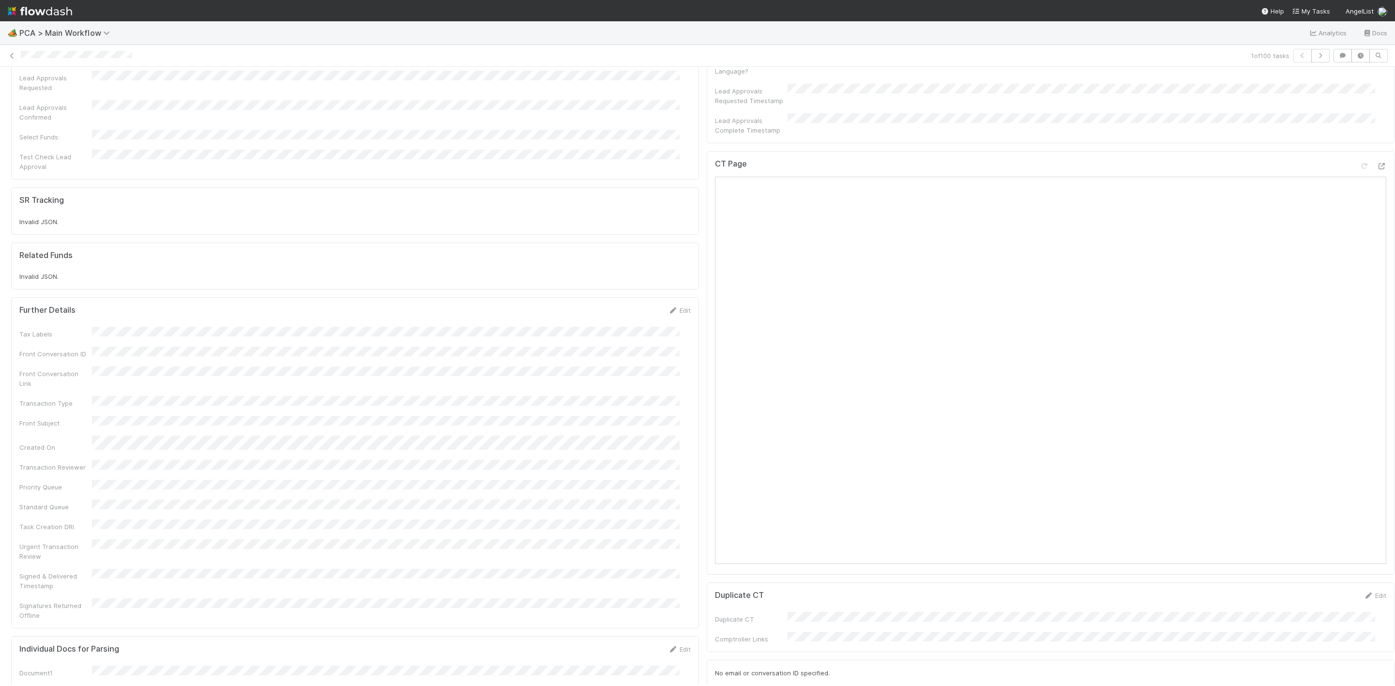
scroll to position [799, 0]
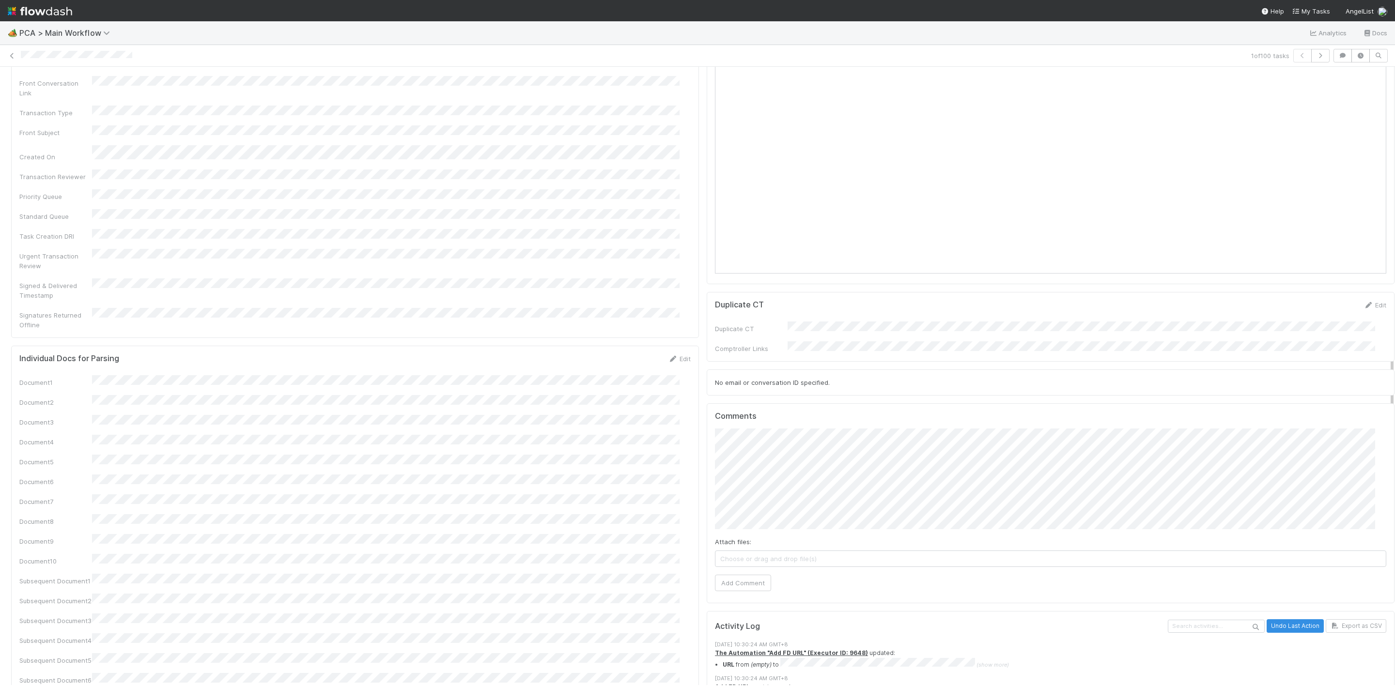
click at [663, 394] on div "PCA Information Edit Corporation Name Startup Name Corporation ID PCA Type Tran…" at bounding box center [702, 256] width 1391 height 1920
click at [645, 456] on div "PCA Information Edit Corporation Name Startup Name Corporation ID PCA Type Tran…" at bounding box center [702, 256] width 1391 height 1920
click at [672, 472] on div "PCA Information Edit Corporation Name Startup Name Corporation ID PCA Type Tran…" at bounding box center [702, 256] width 1391 height 1920
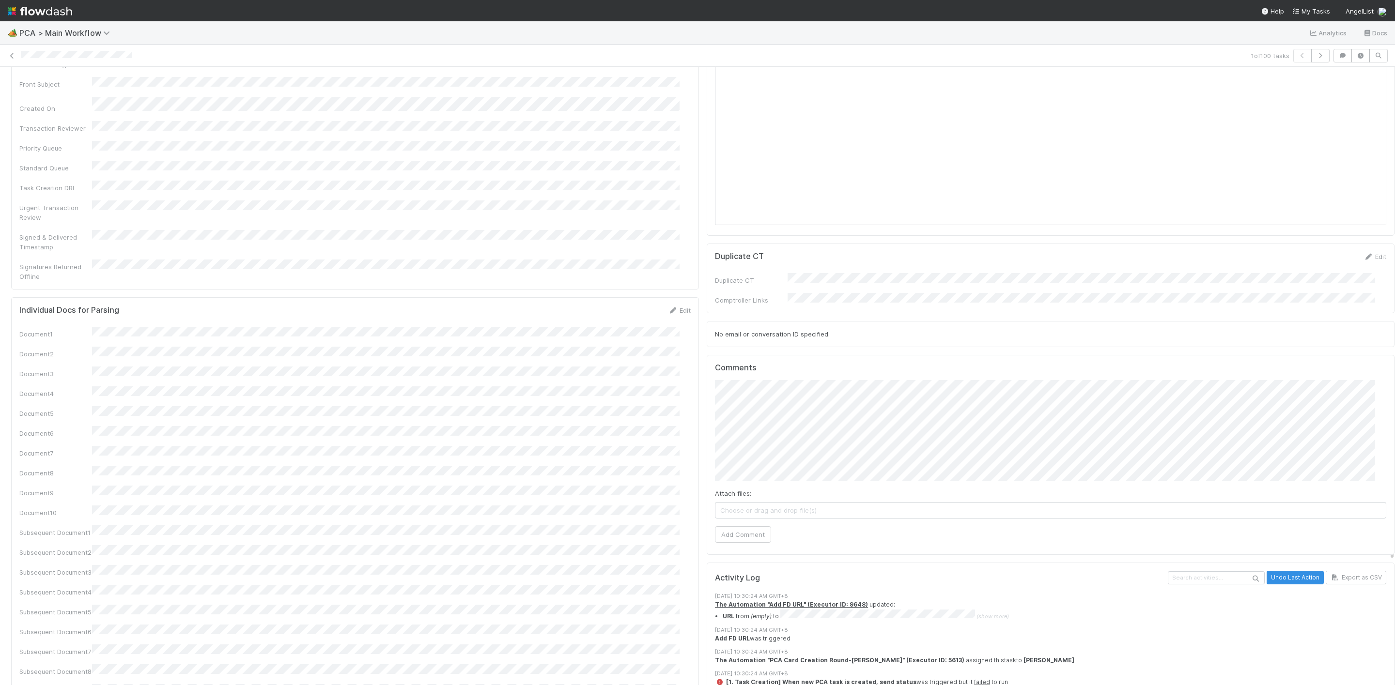
scroll to position [872, 0]
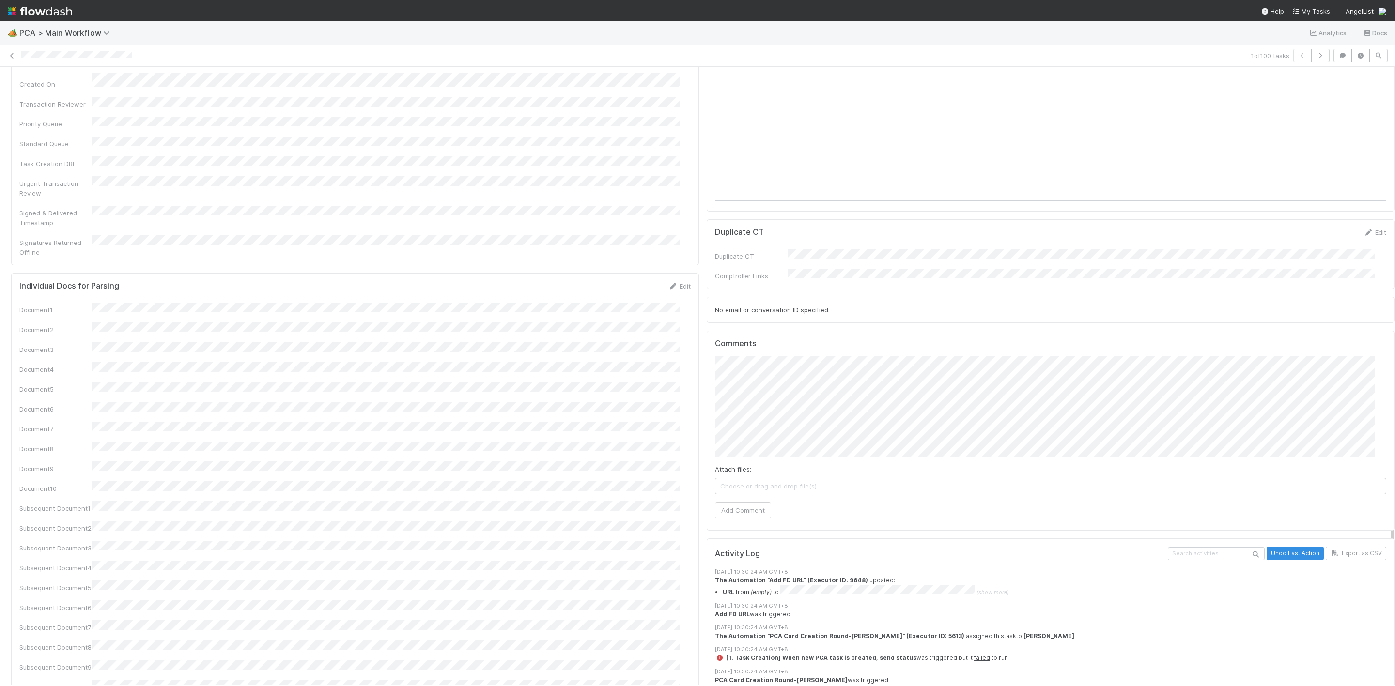
click at [680, 316] on div "PCA Information Edit Corporation Name Startup Name Corporation ID PCA Type Tran…" at bounding box center [702, 183] width 1391 height 1920
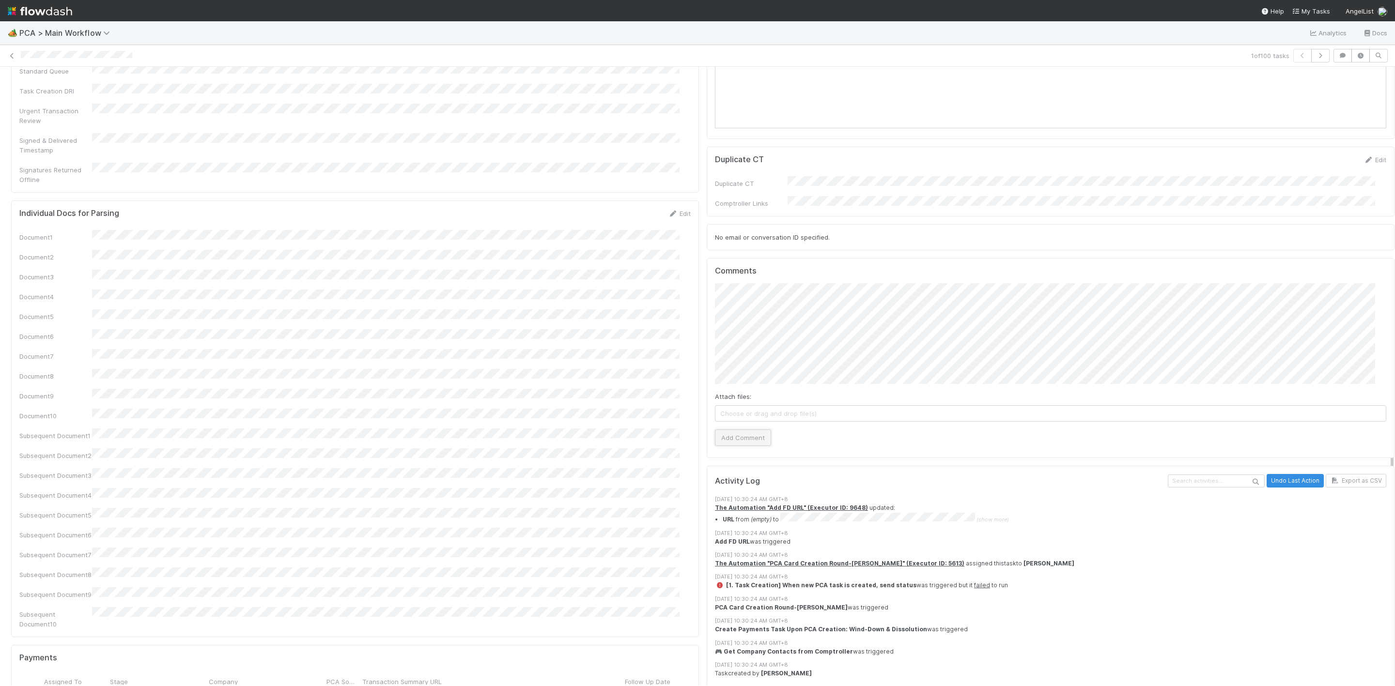
click at [755, 430] on button "Add Comment" at bounding box center [743, 438] width 56 height 16
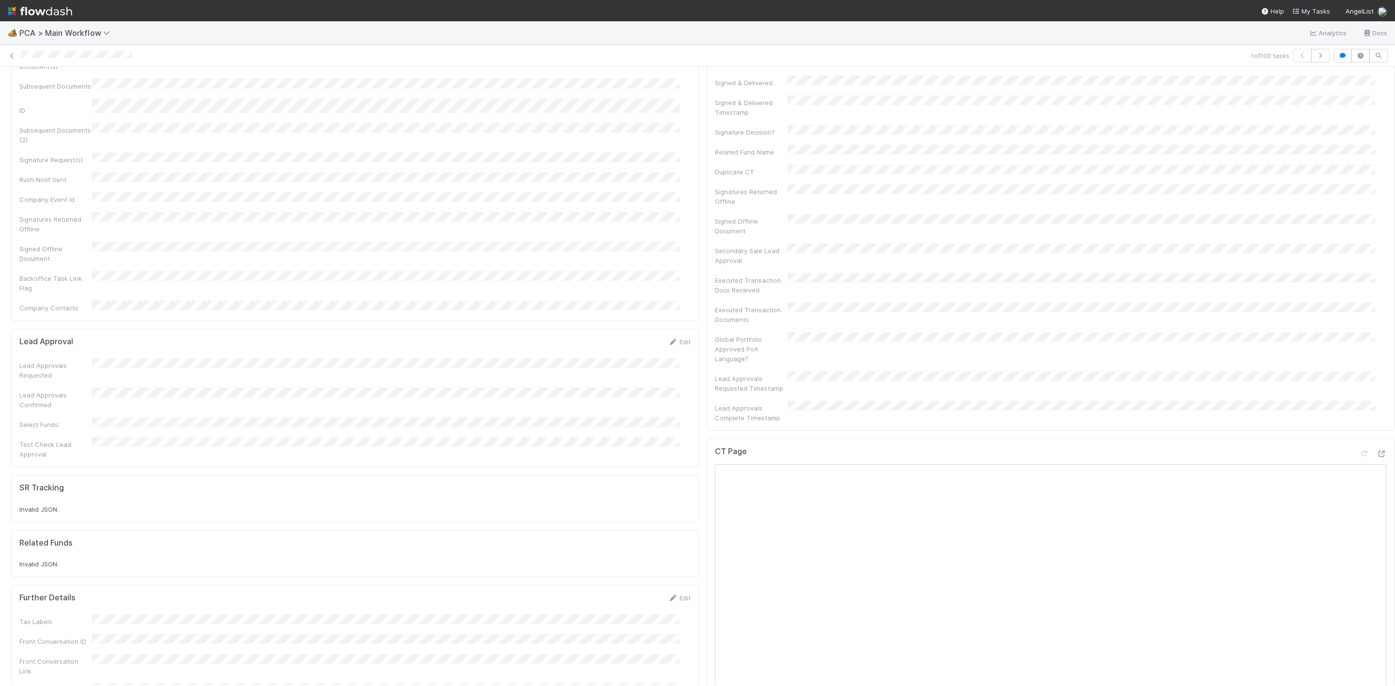
scroll to position [0, 0]
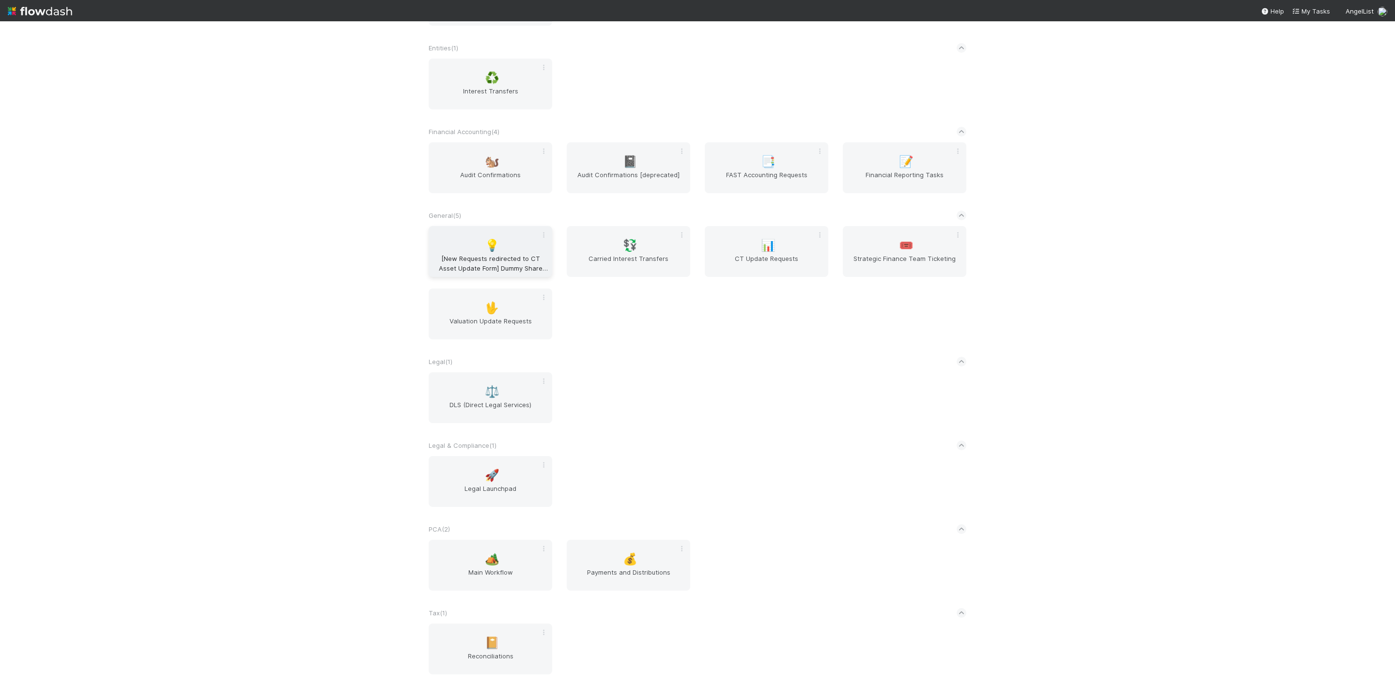
scroll to position [456, 0]
click at [465, 299] on div "🖖 Valuation Update Requests" at bounding box center [491, 314] width 124 height 51
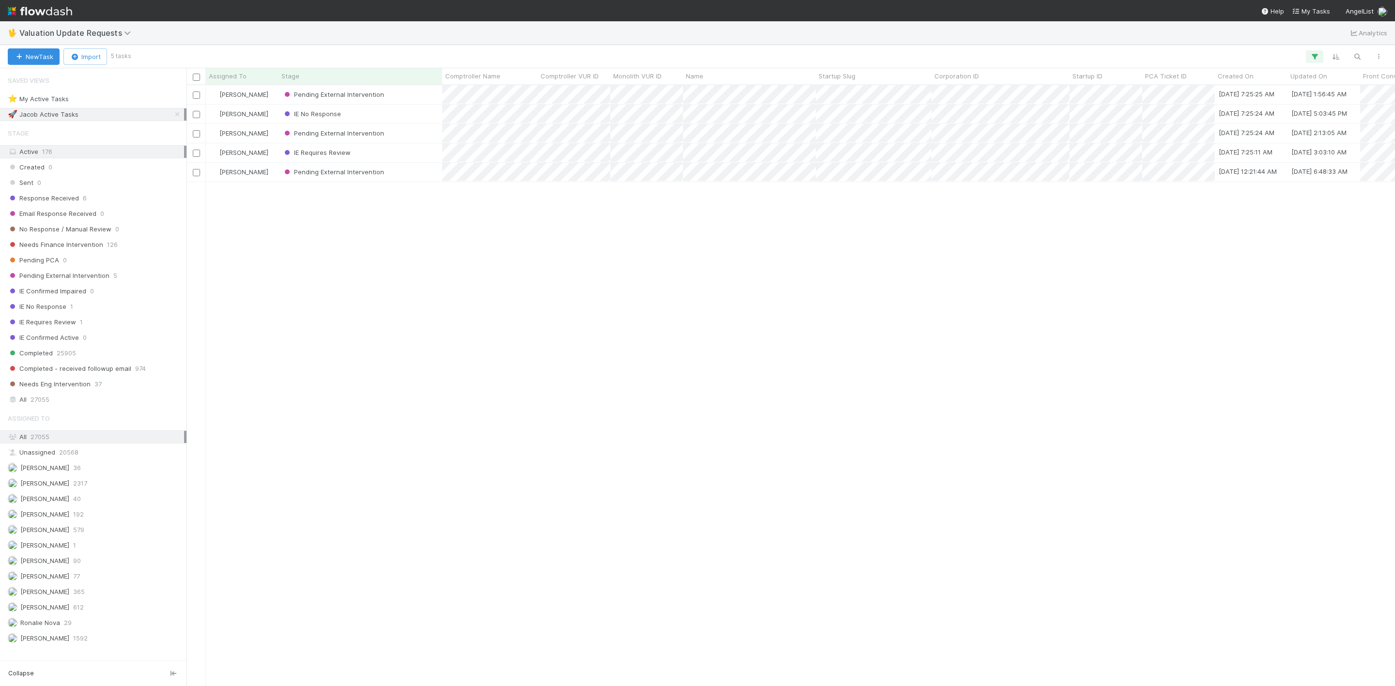
scroll to position [589, 1198]
click at [172, 121] on link at bounding box center [177, 114] width 10 height 12
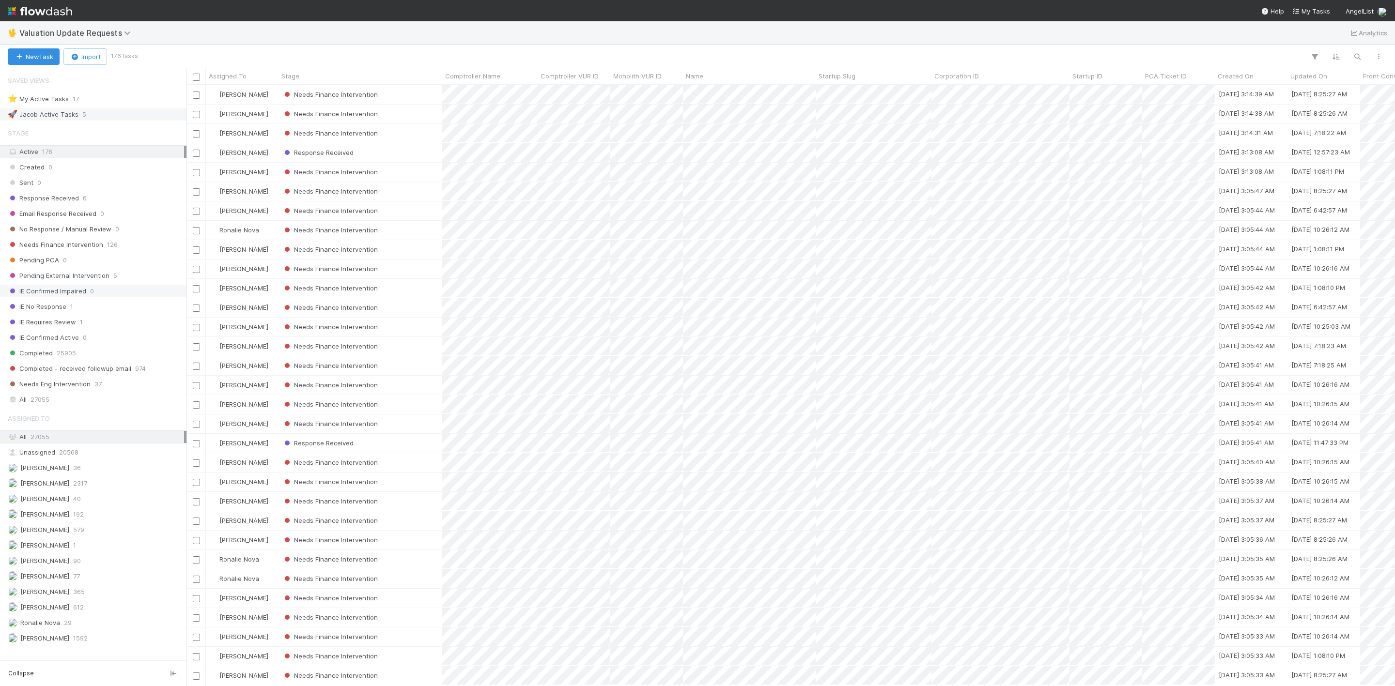
scroll to position [589, 1198]
click at [63, 251] on span "Needs Finance Intervention" at bounding box center [55, 245] width 95 height 12
click at [247, 84] on div "Assigned To" at bounding box center [242, 76] width 73 height 16
click at [248, 80] on div "Assigned To" at bounding box center [242, 76] width 67 height 10
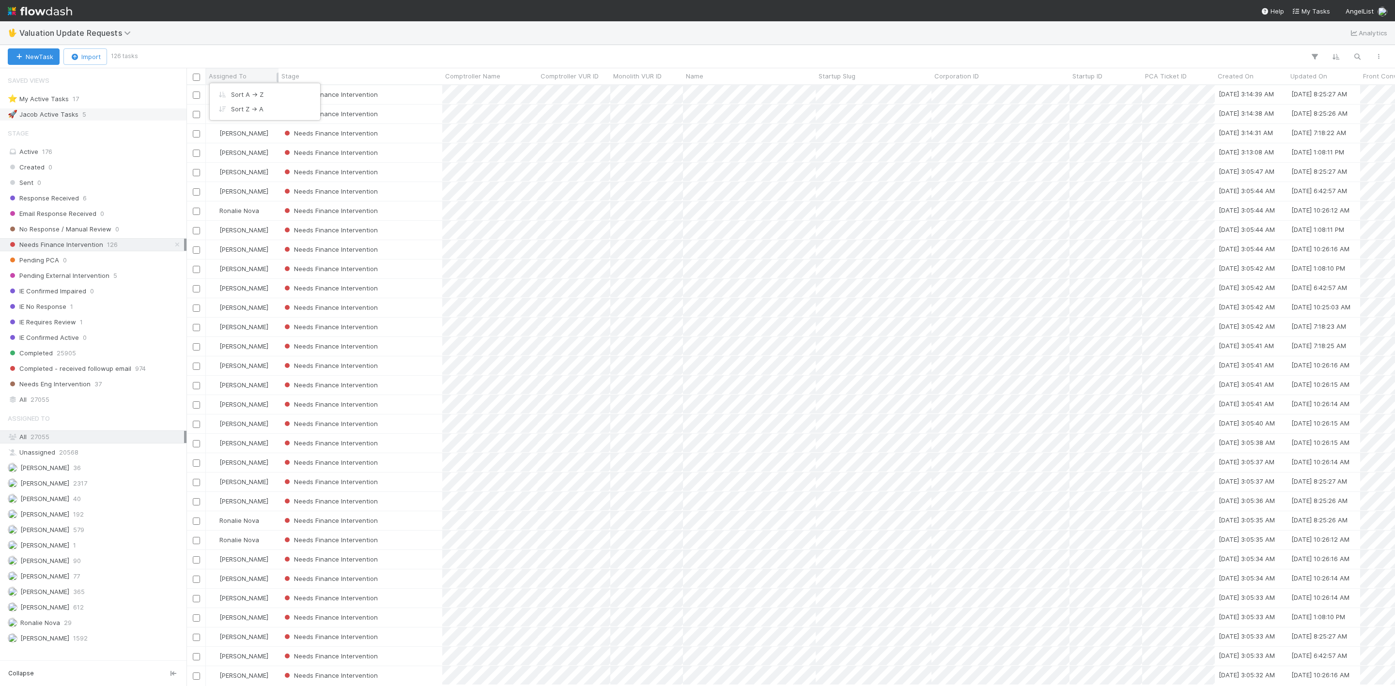
click at [269, 93] on div "Sort A → Z" at bounding box center [265, 94] width 110 height 15
click at [397, 96] on div "Needs Finance Intervention" at bounding box center [360, 94] width 164 height 19
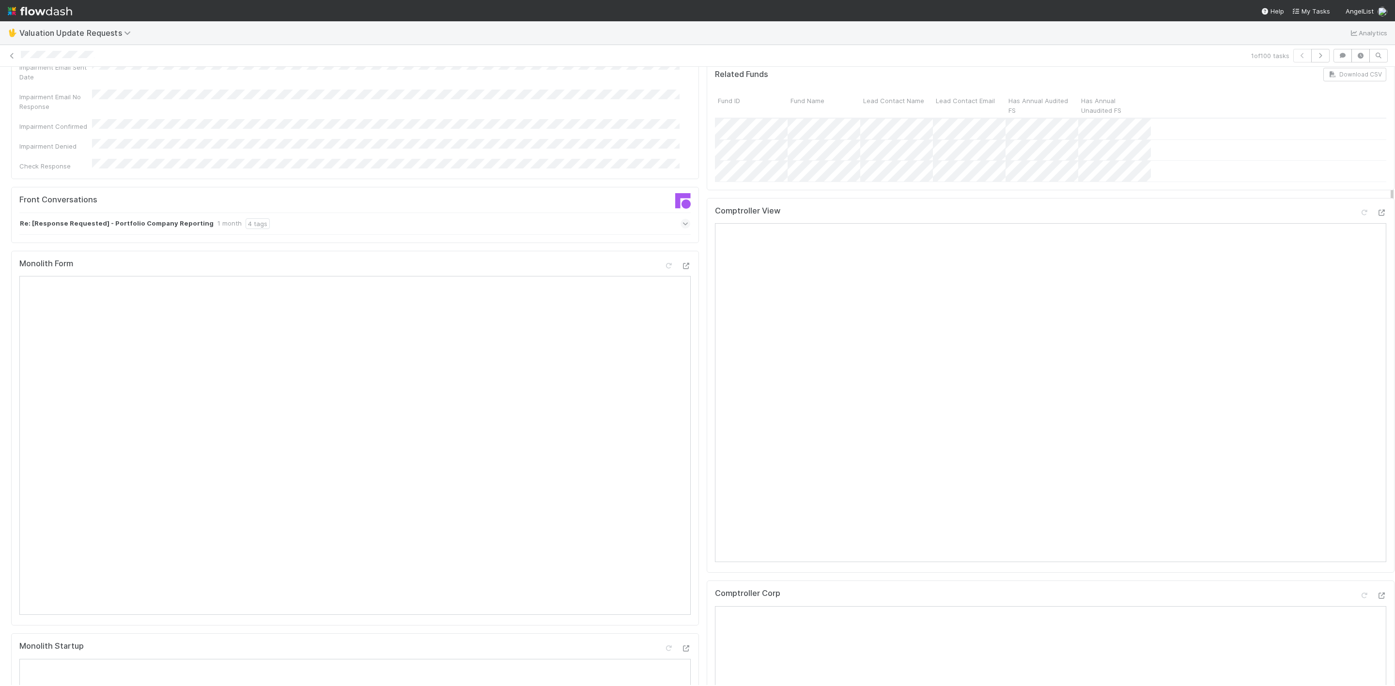
scroll to position [218, 0]
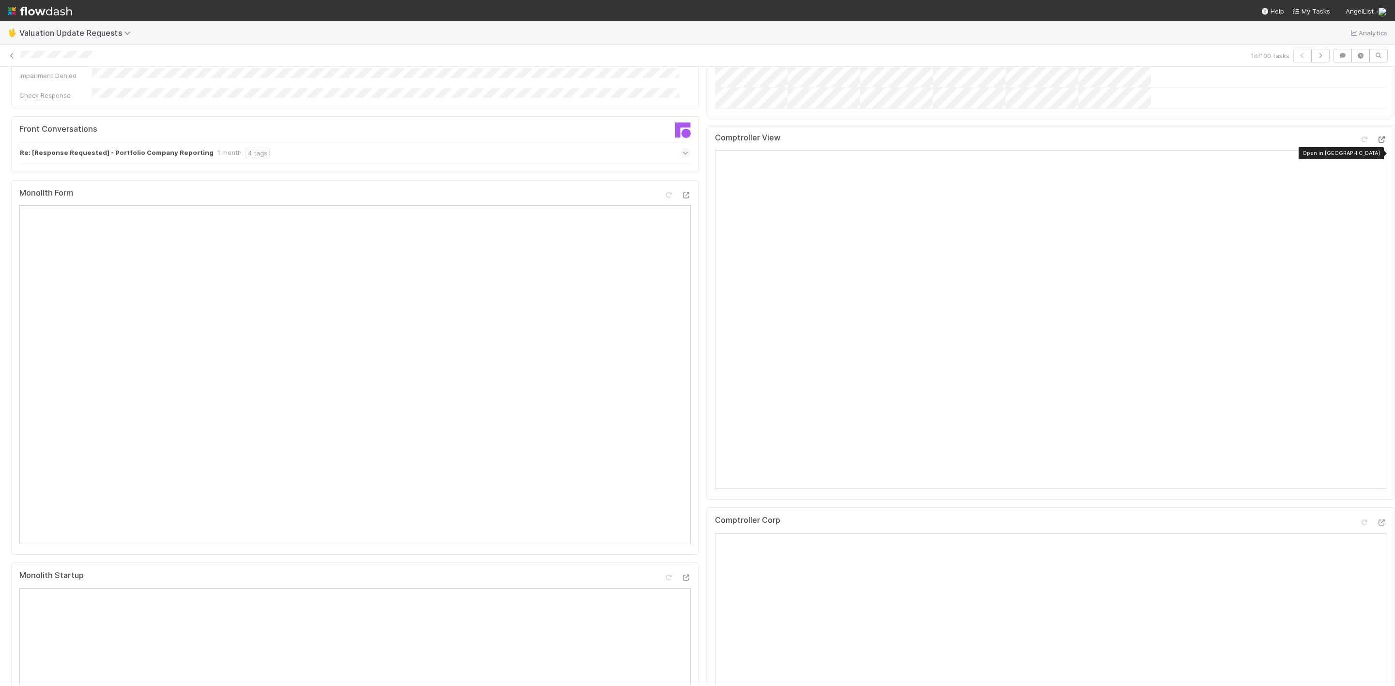
click at [1376, 143] on icon at bounding box center [1381, 140] width 10 height 6
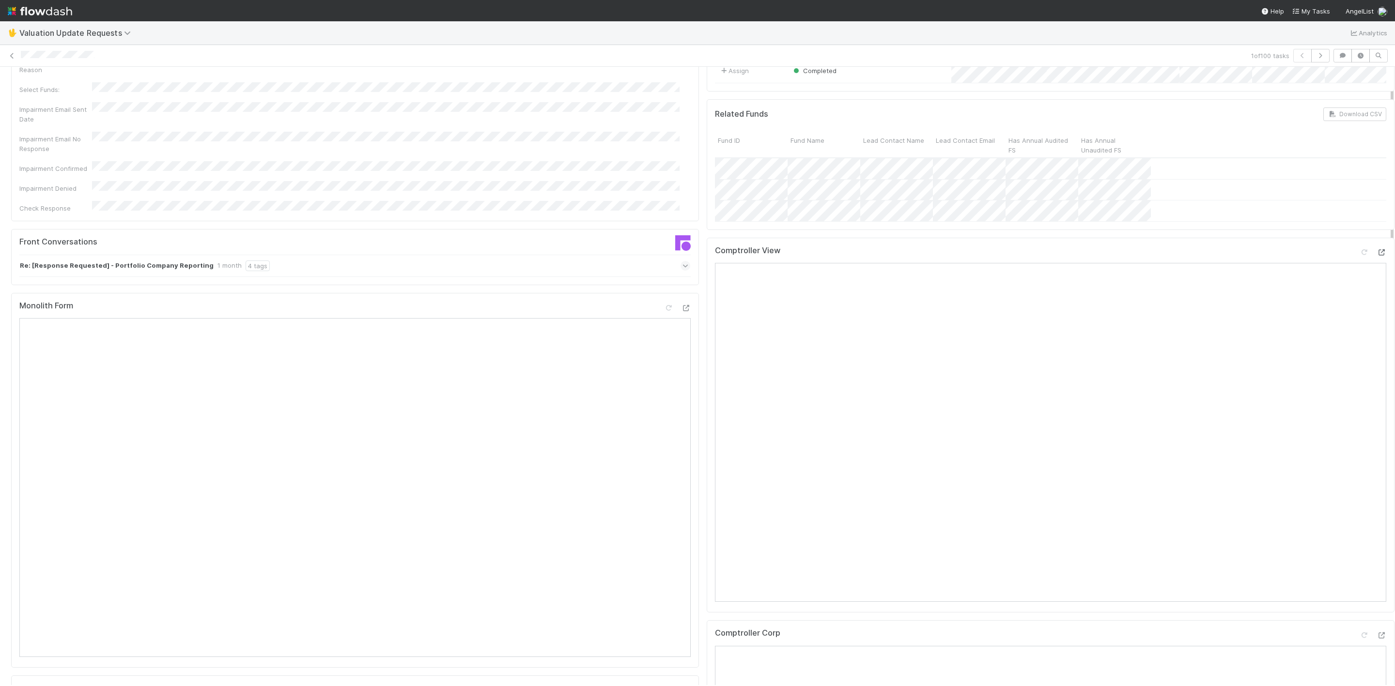
scroll to position [0, 0]
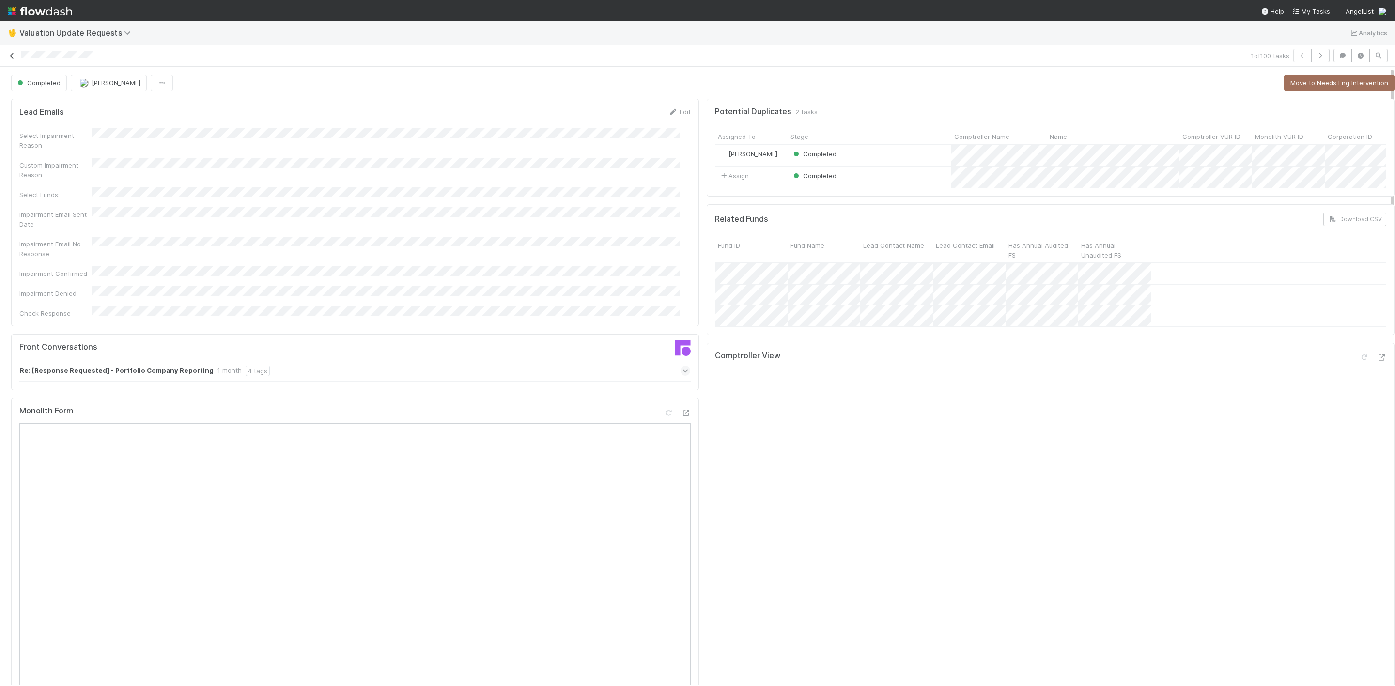
click at [12, 59] on icon at bounding box center [12, 56] width 10 height 6
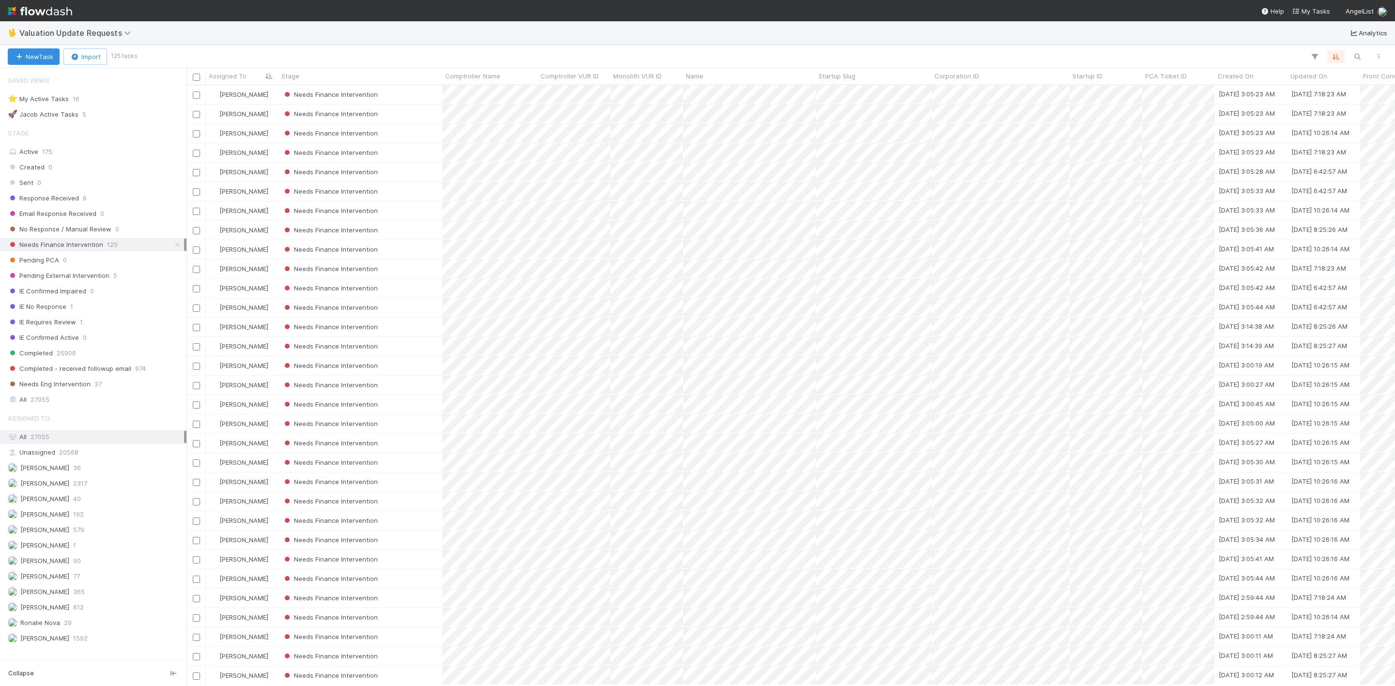
scroll to position [589, 1198]
click at [405, 93] on div "Needs Finance Intervention" at bounding box center [360, 94] width 164 height 19
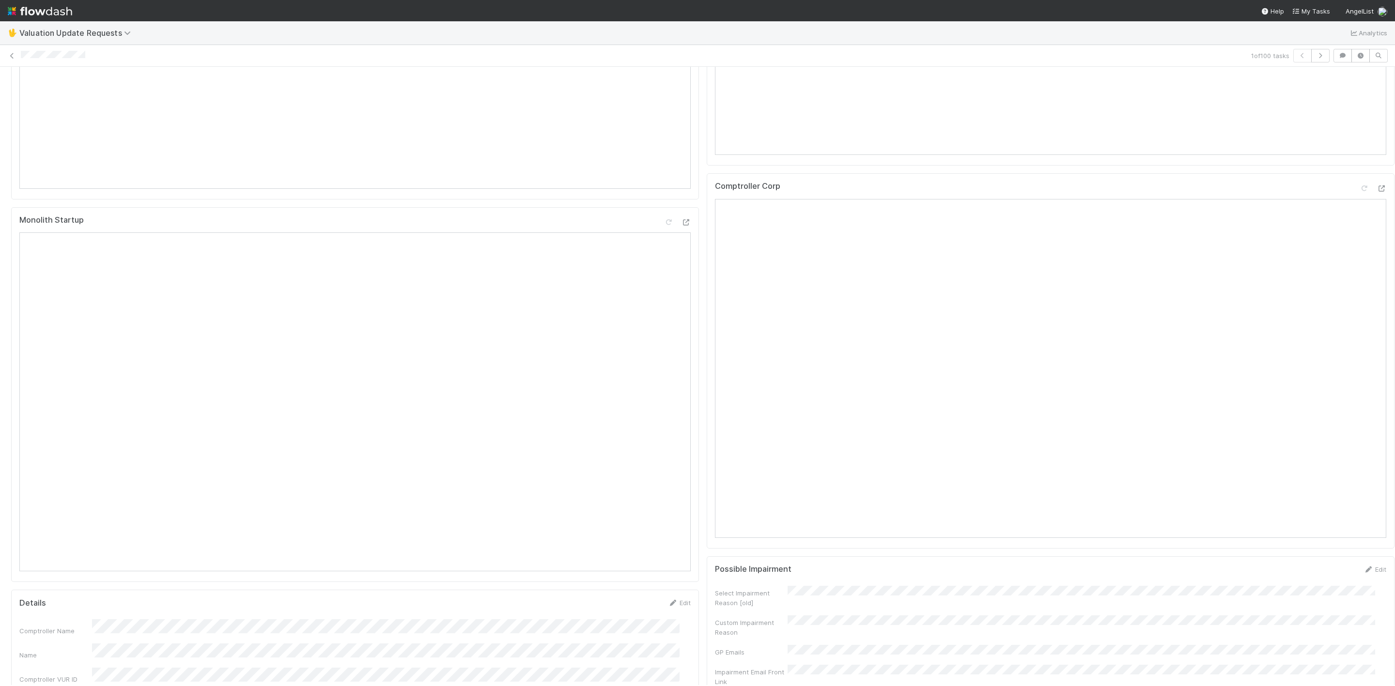
scroll to position [509, 0]
click at [1376, 193] on icon at bounding box center [1381, 190] width 10 height 6
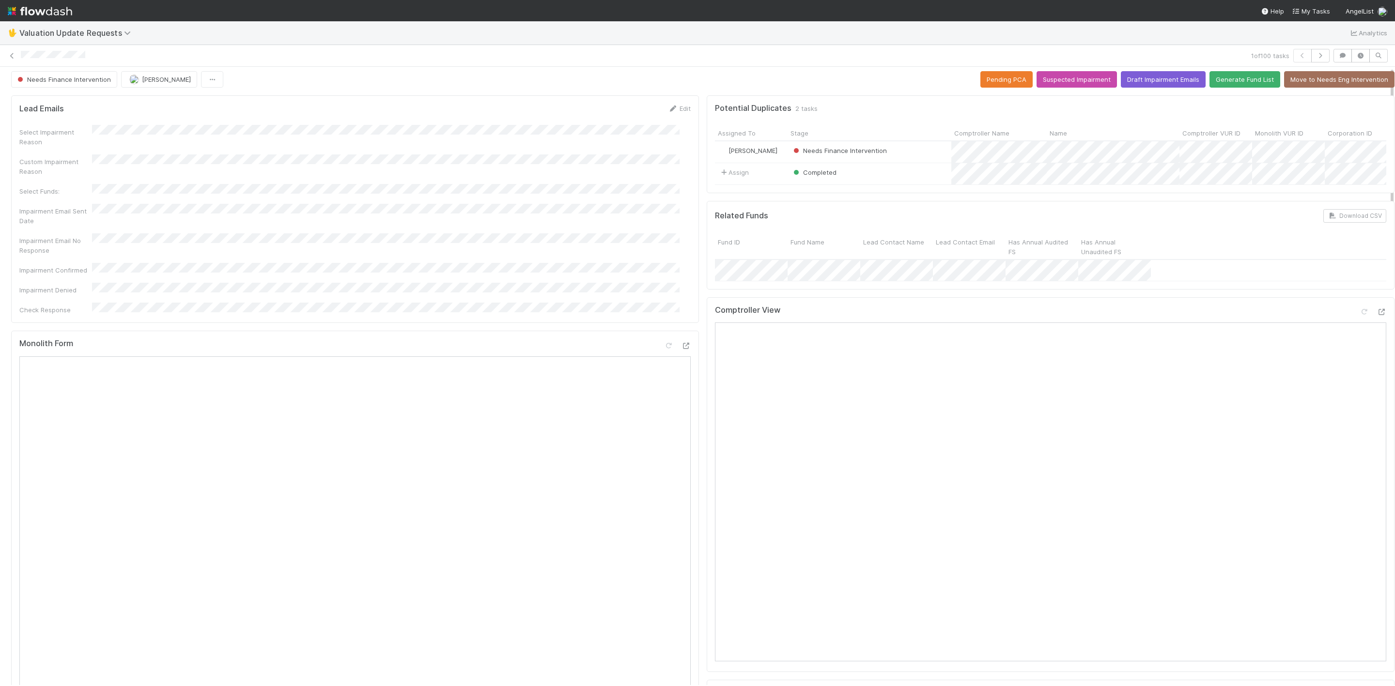
scroll to position [0, 0]
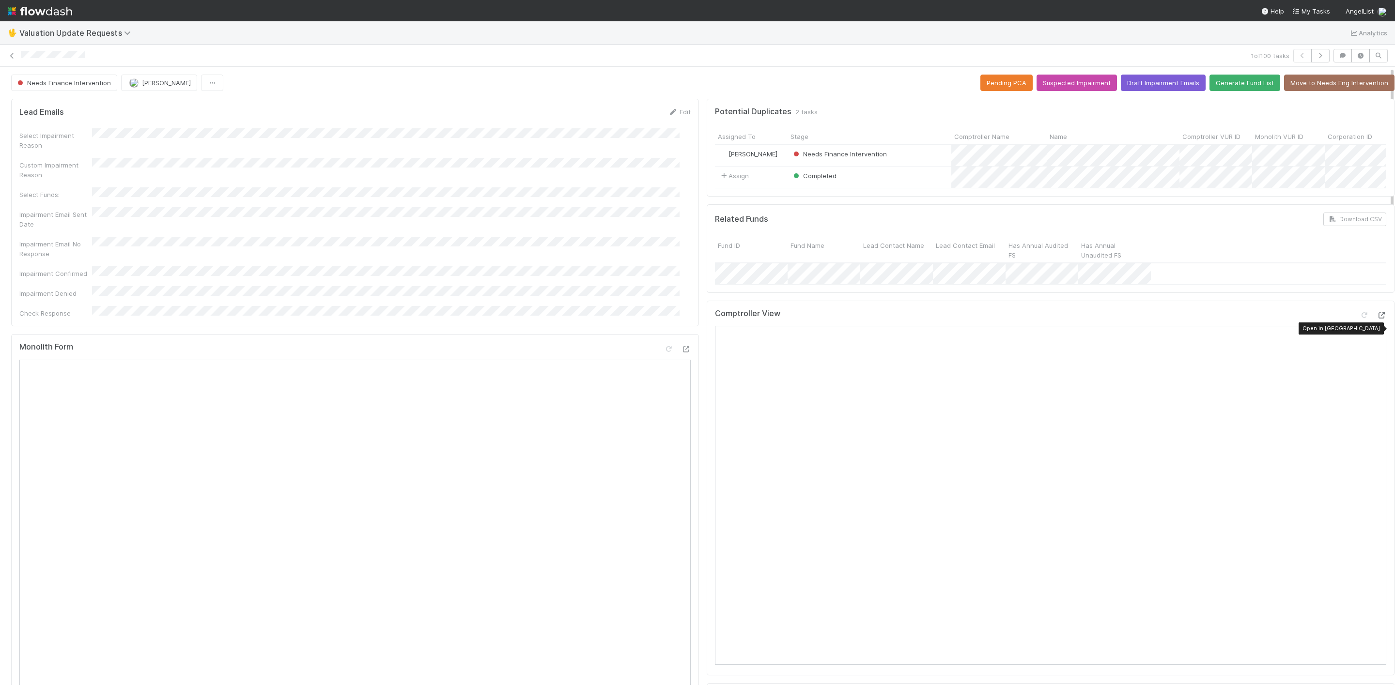
click at [1376, 319] on icon at bounding box center [1381, 315] width 10 height 6
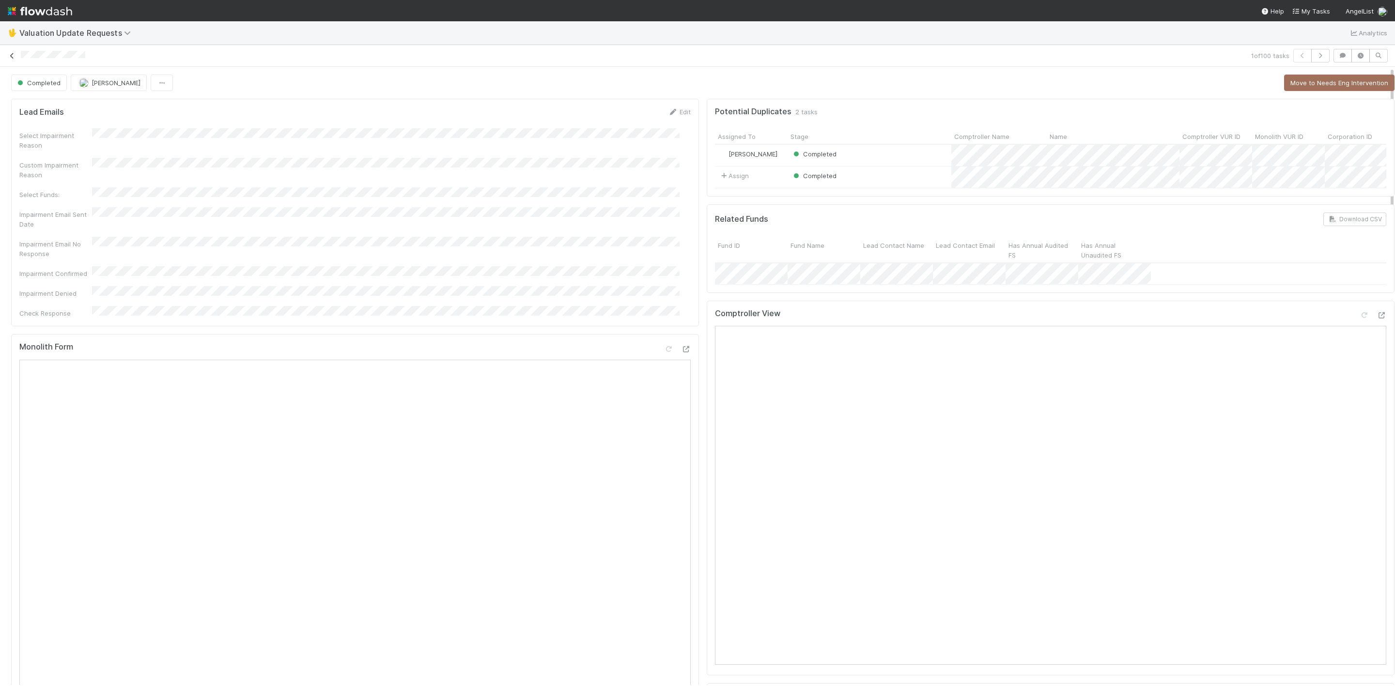
click at [11, 59] on icon at bounding box center [12, 56] width 10 height 6
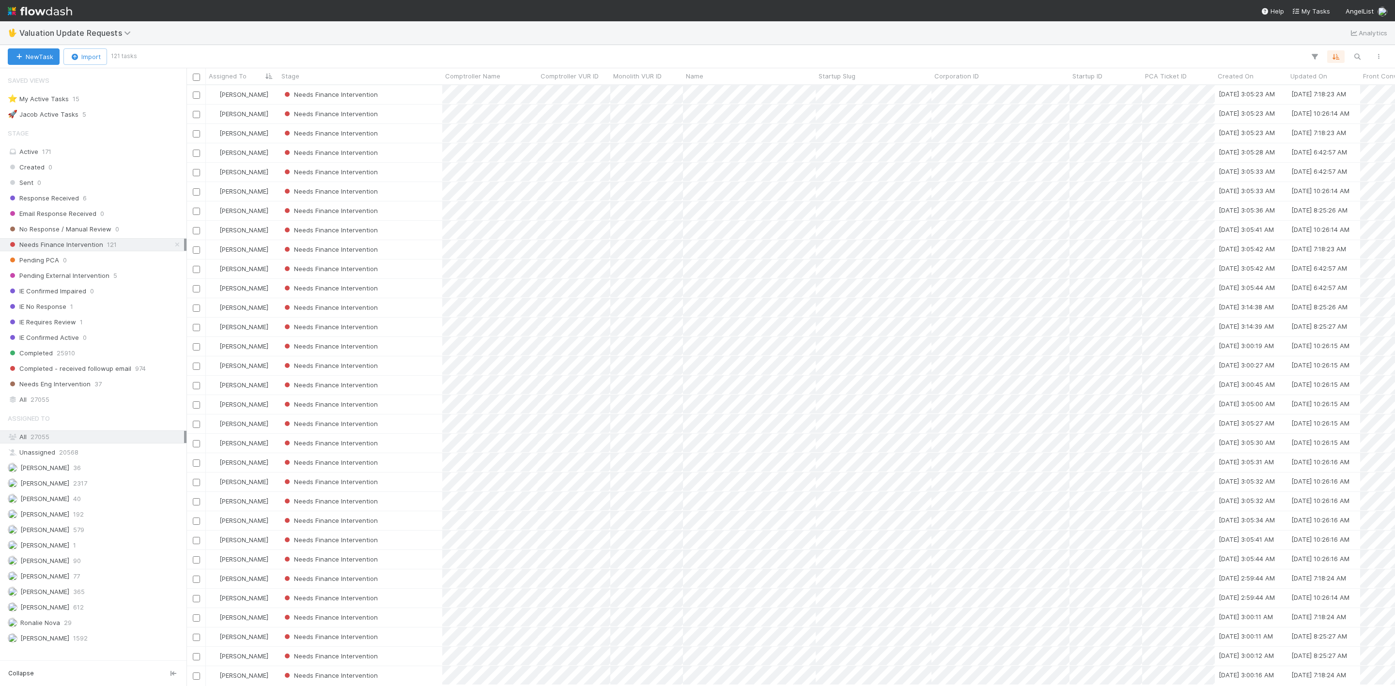
scroll to position [589, 1198]
click at [405, 96] on div "Needs Finance Intervention" at bounding box center [360, 94] width 164 height 19
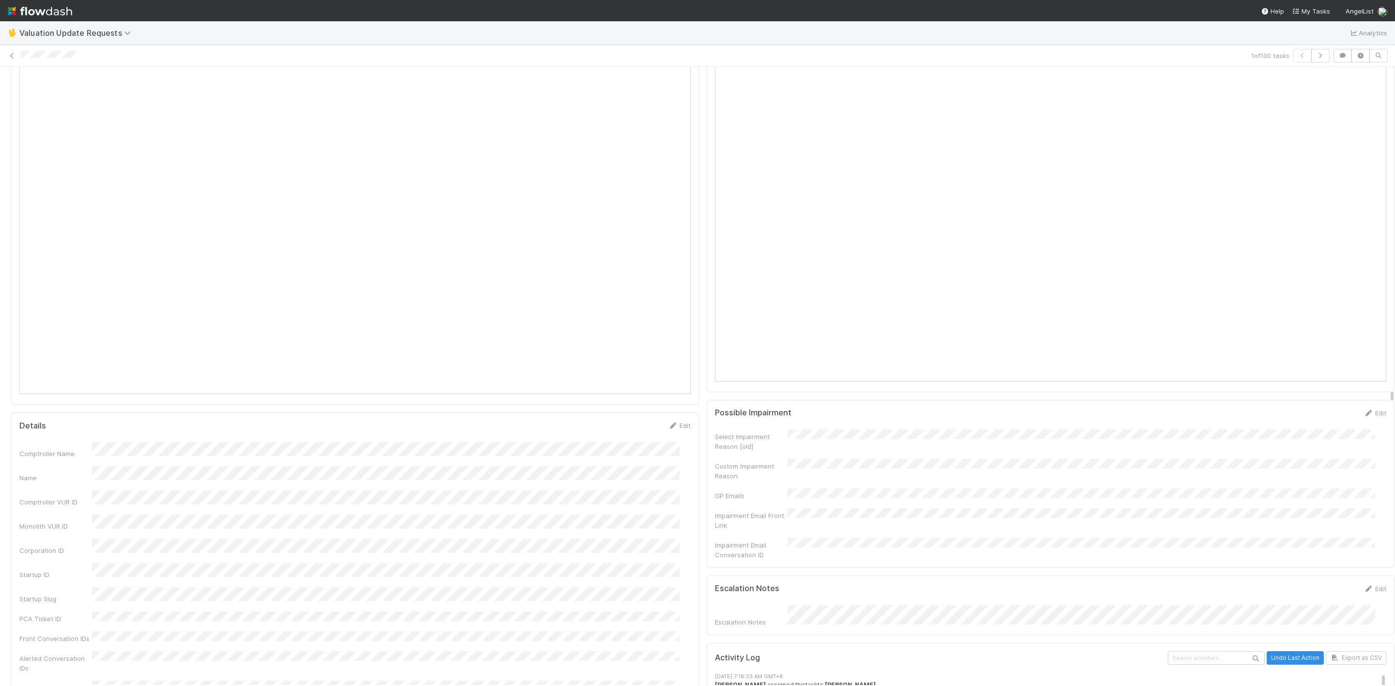
scroll to position [509, 0]
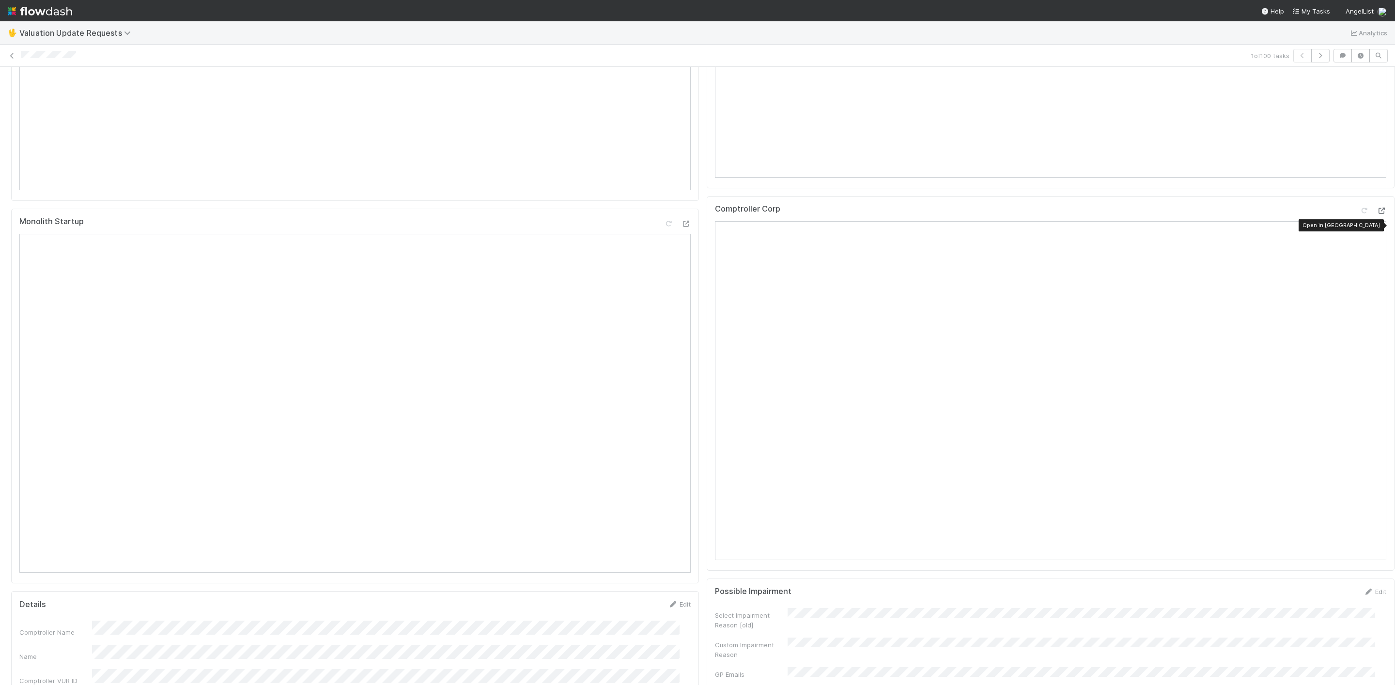
click at [1376, 214] on icon at bounding box center [1381, 211] width 10 height 6
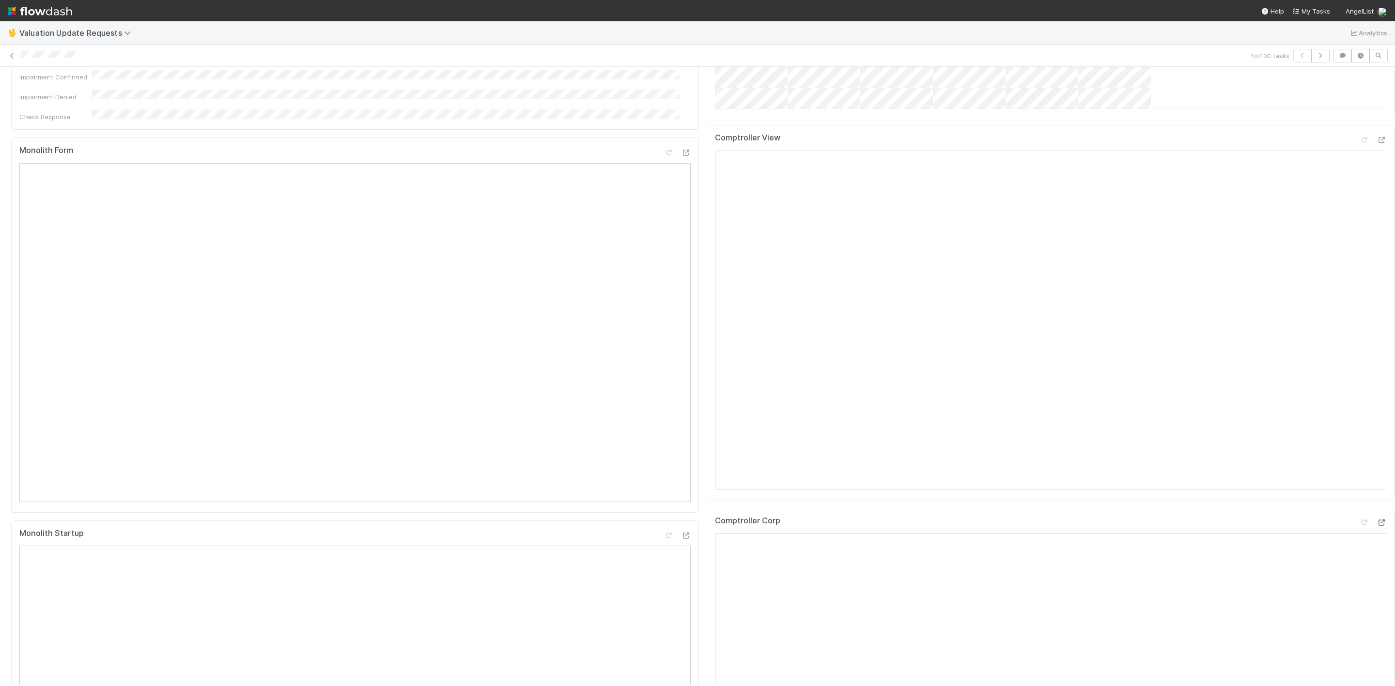
scroll to position [73, 0]
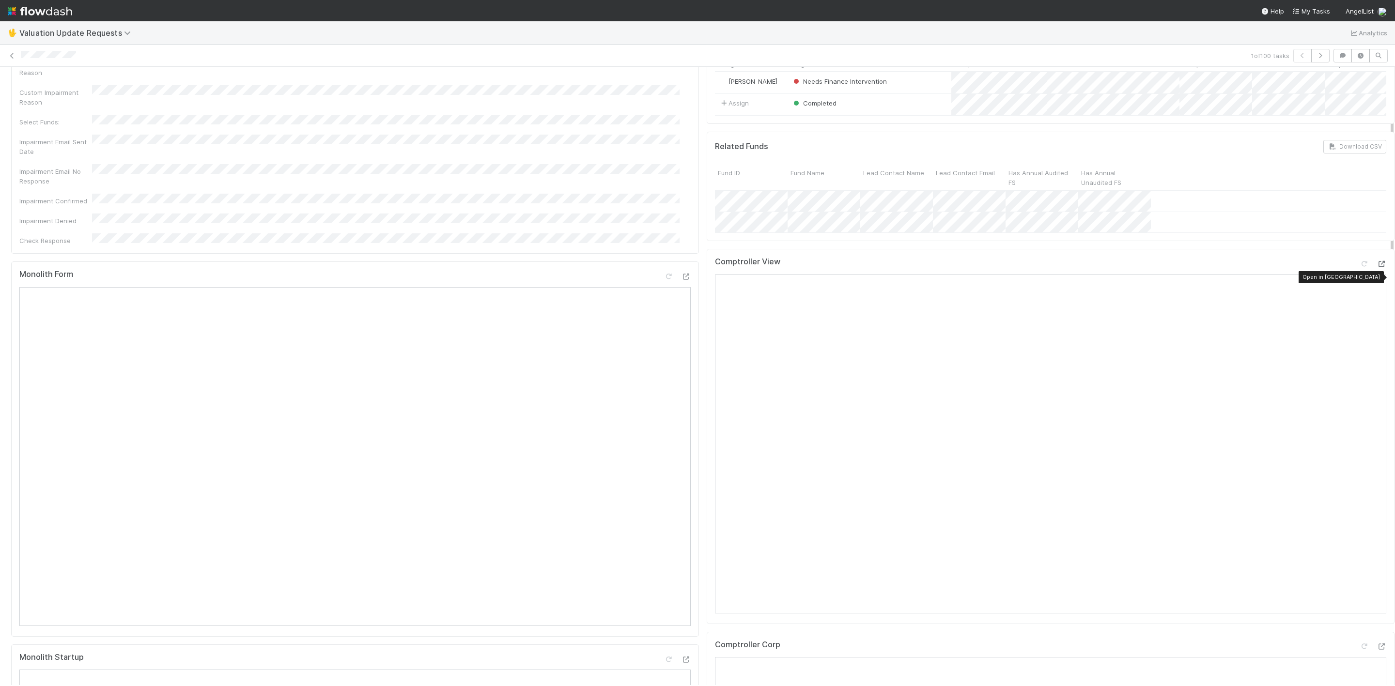
click at [1376, 267] on icon at bounding box center [1381, 264] width 10 height 6
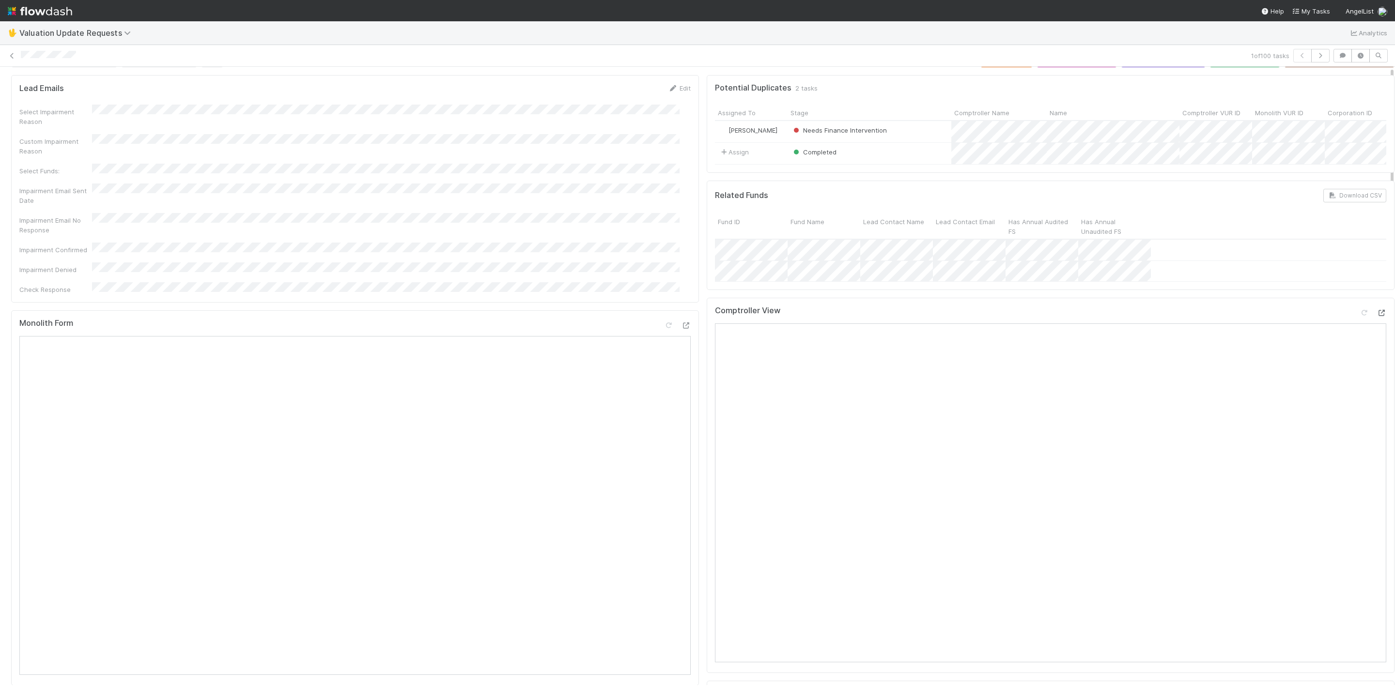
scroll to position [0, 0]
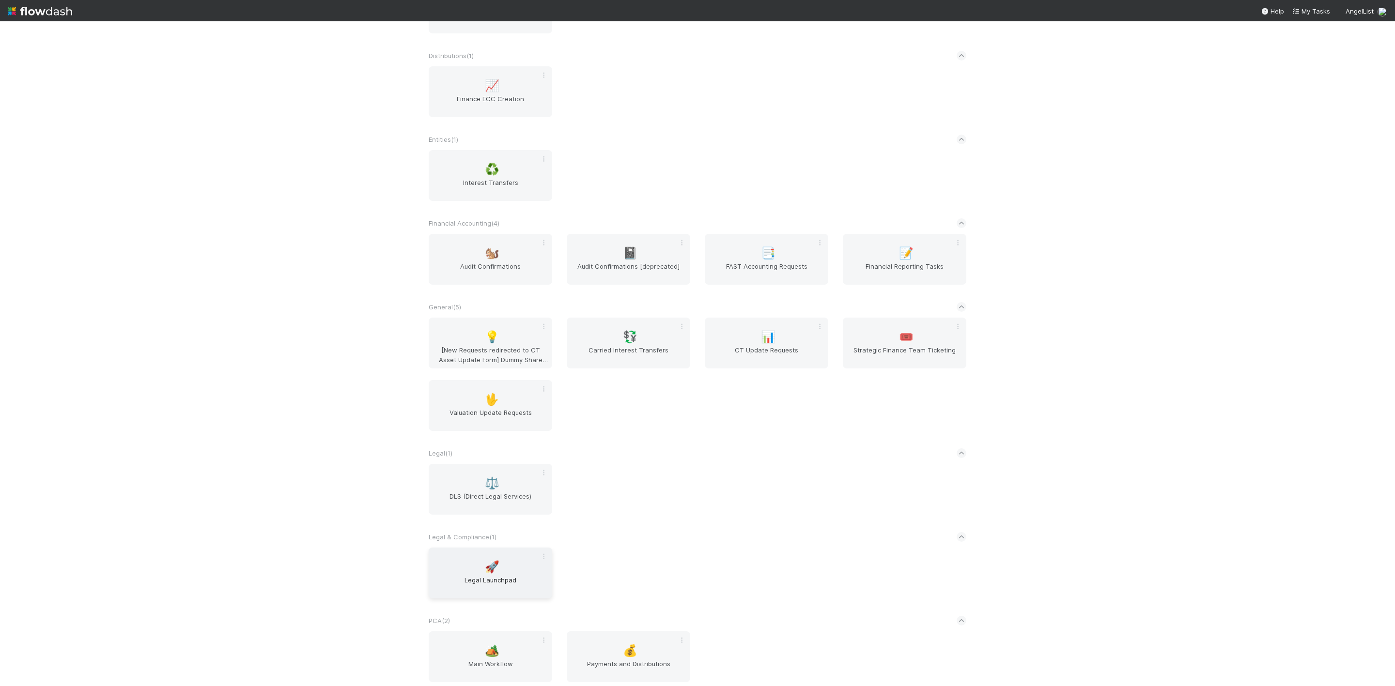
scroll to position [456, 0]
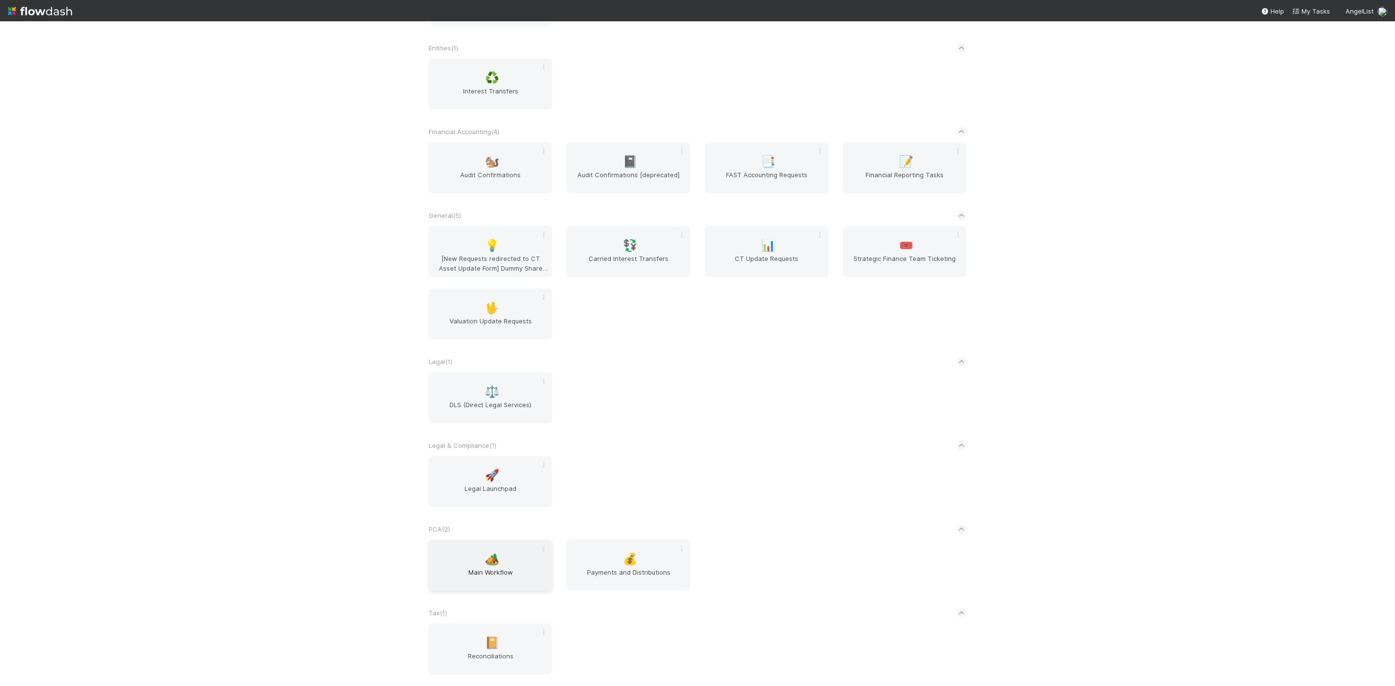
click at [467, 575] on span "Main Workflow" at bounding box center [491, 577] width 116 height 19
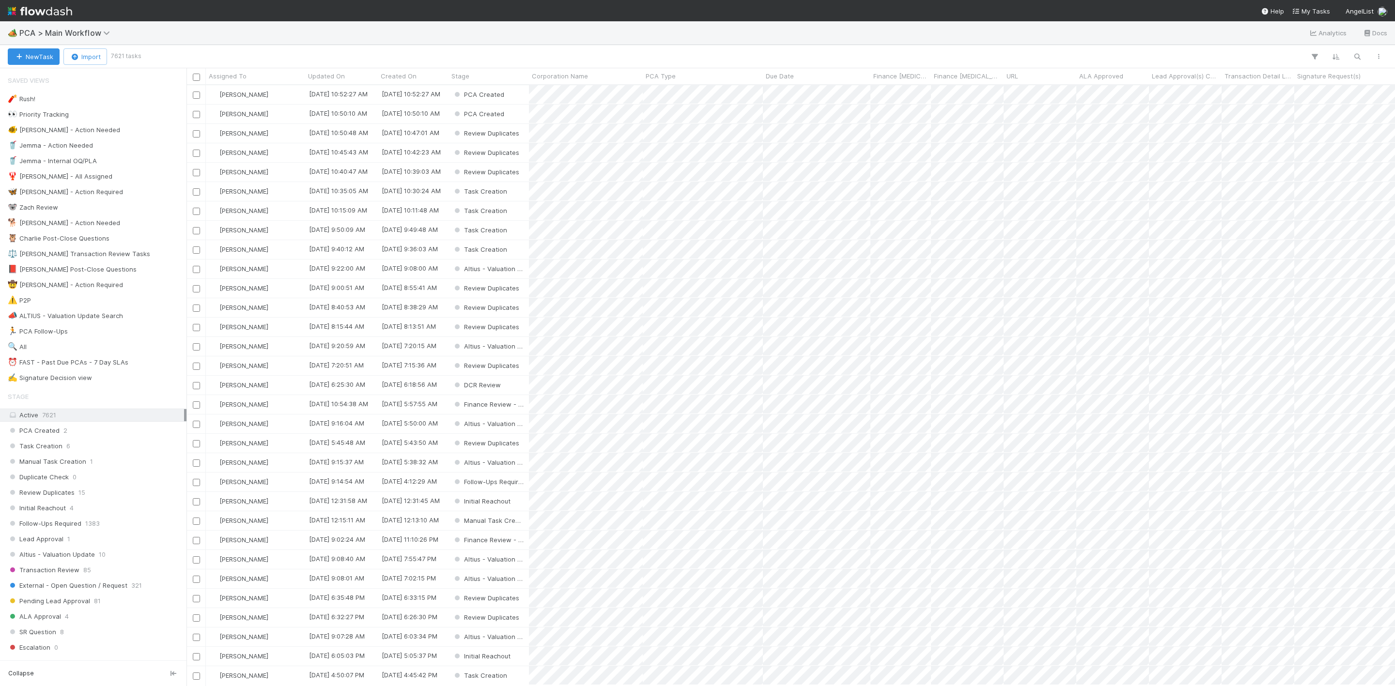
scroll to position [589, 1198]
click at [246, 80] on div "Assigned To" at bounding box center [256, 76] width 94 height 10
click at [29, 350] on div "🔍 All 35707" at bounding box center [96, 347] width 176 height 12
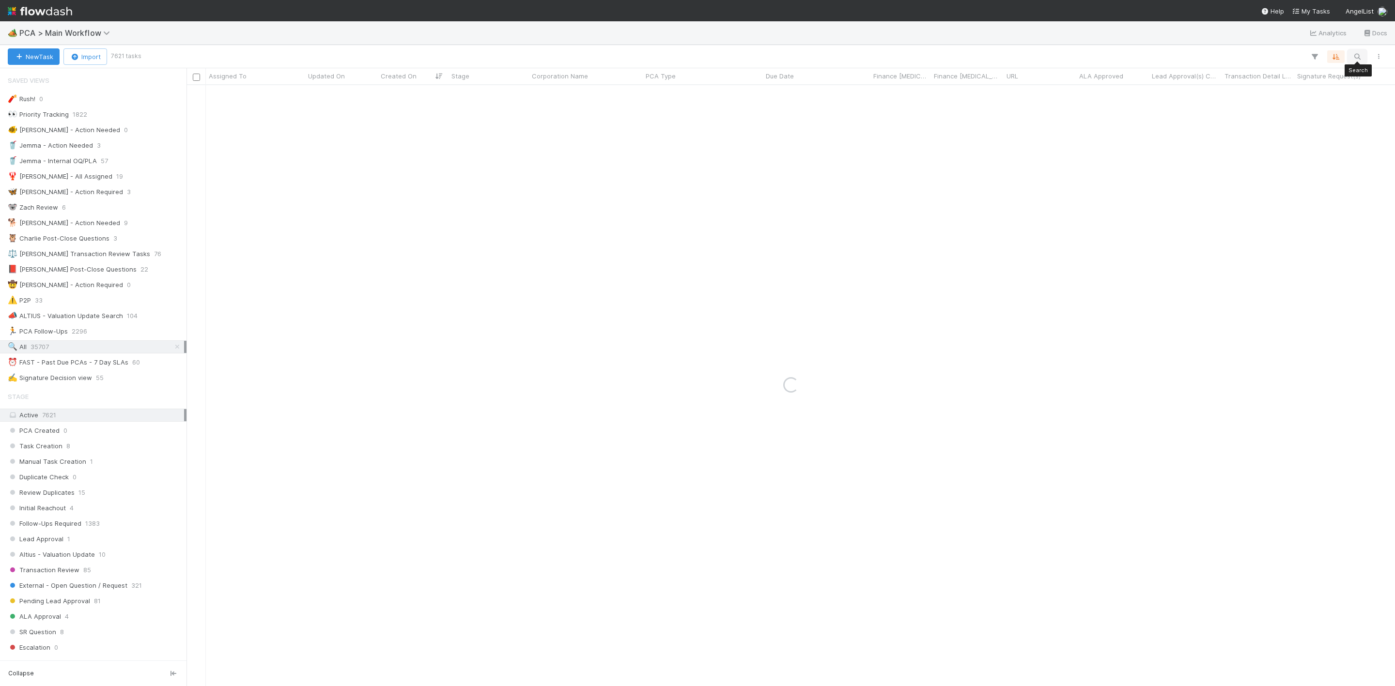
click at [1350, 54] on button "button" at bounding box center [1356, 56] width 17 height 13
click at [1266, 43] on input at bounding box center [1306, 40] width 97 height 12
type input "LINDUS"
click at [278, 98] on div "Assign" at bounding box center [255, 94] width 99 height 19
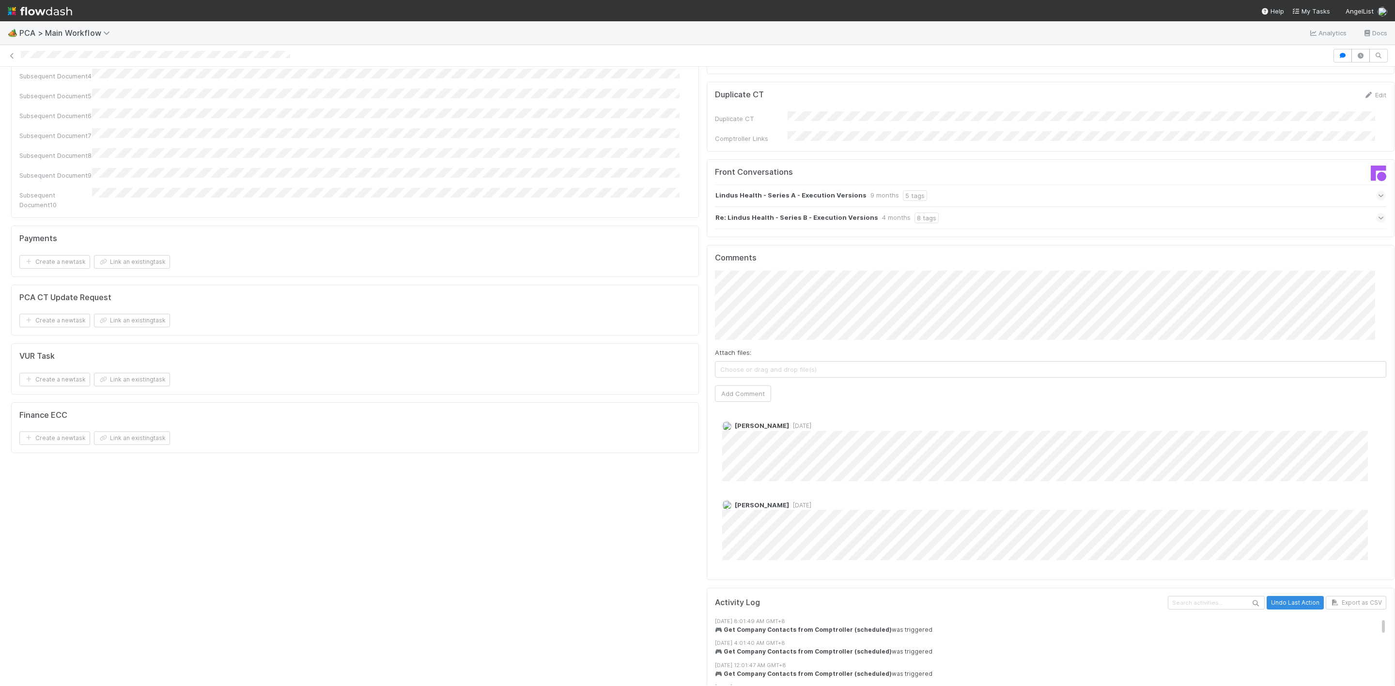
scroll to position [1526, 0]
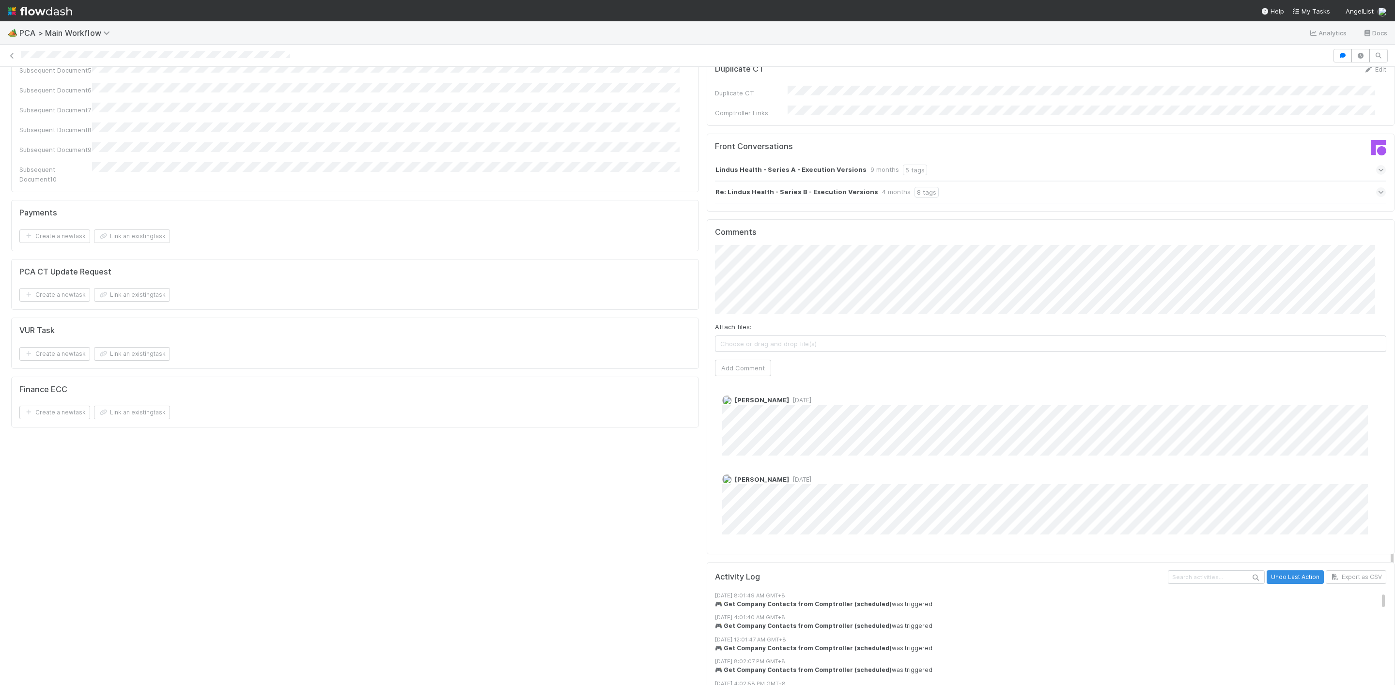
click at [789, 476] on span "[DATE]" at bounding box center [800, 479] width 22 height 7
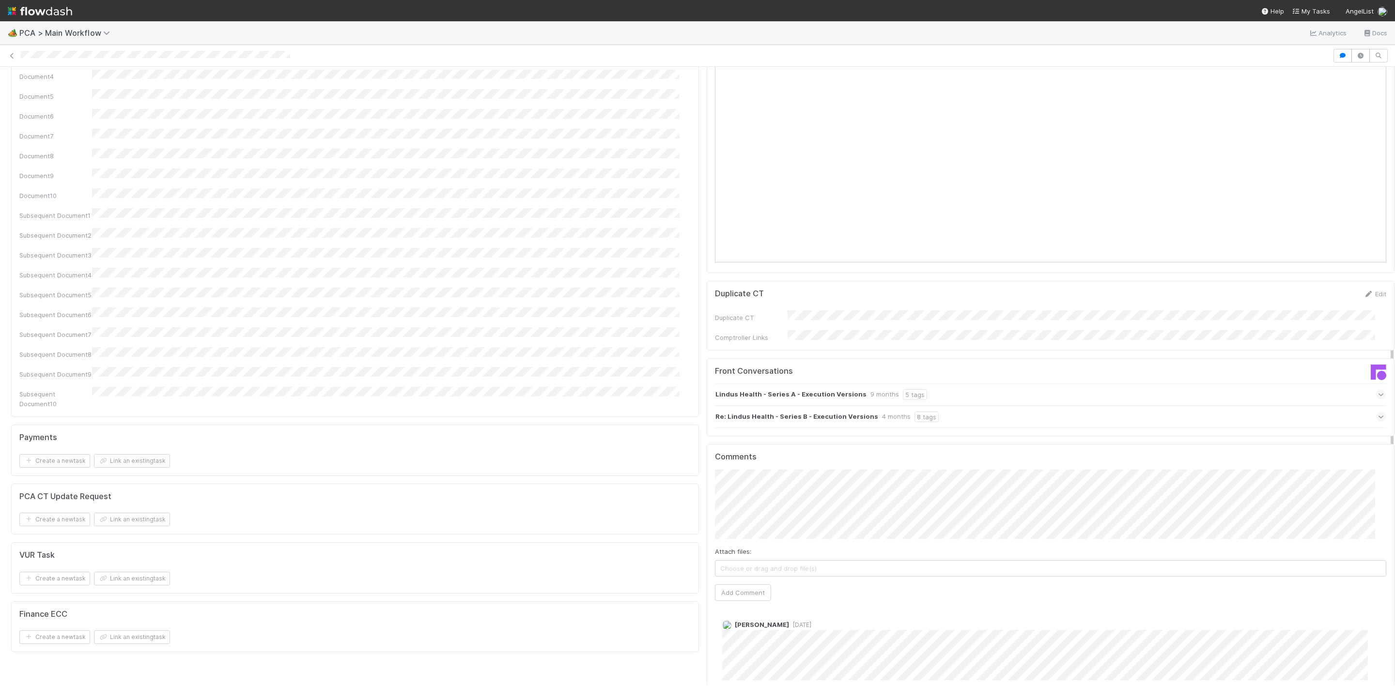
scroll to position [1308, 0]
click at [742, 578] on button "Add Comment" at bounding box center [743, 586] width 56 height 16
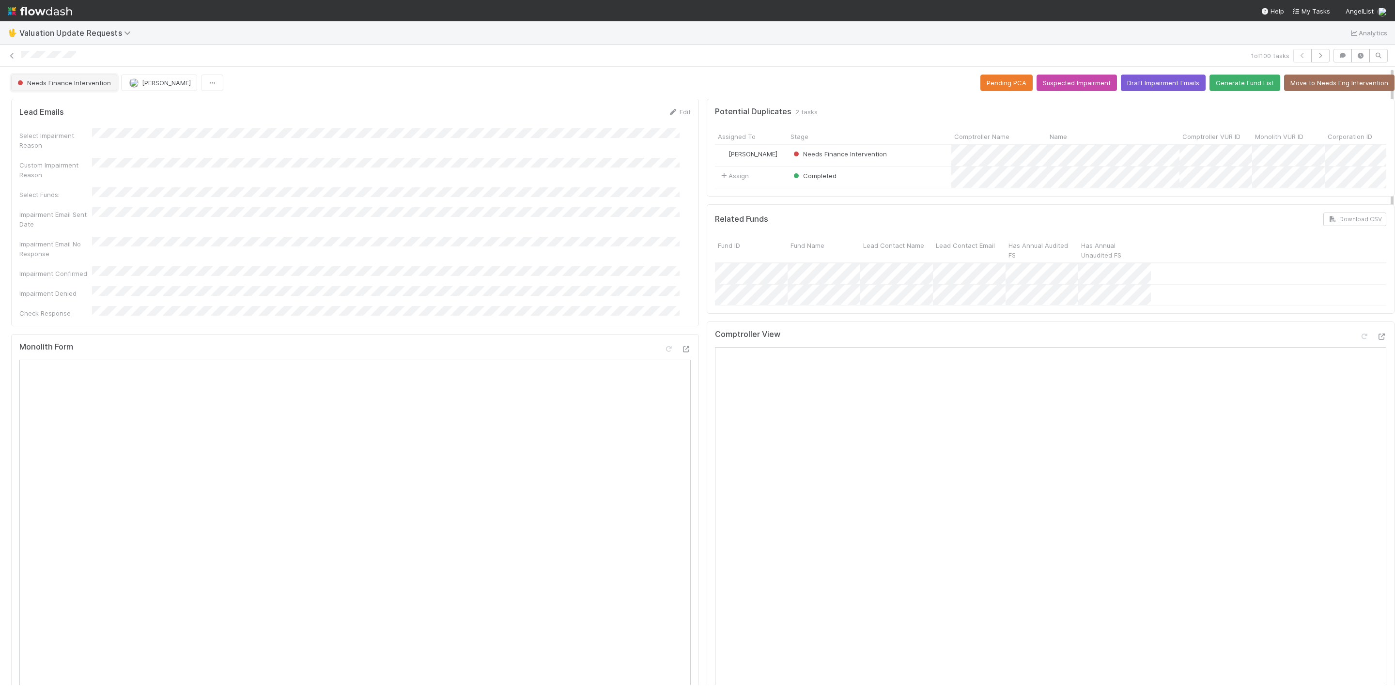
click at [80, 84] on span "Needs Finance Intervention" at bounding box center [62, 83] width 95 height 8
click at [44, 108] on span "Completed" at bounding box center [36, 109] width 45 height 8
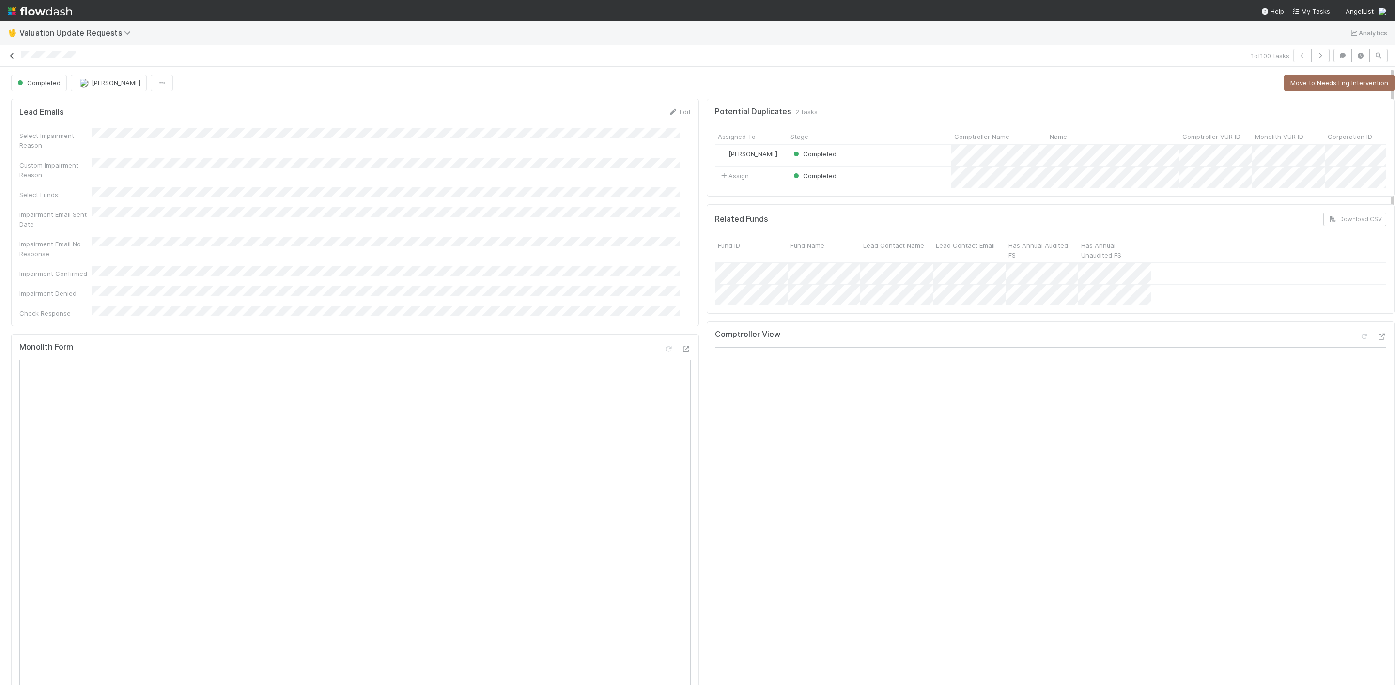
click at [10, 60] on link at bounding box center [12, 56] width 10 height 10
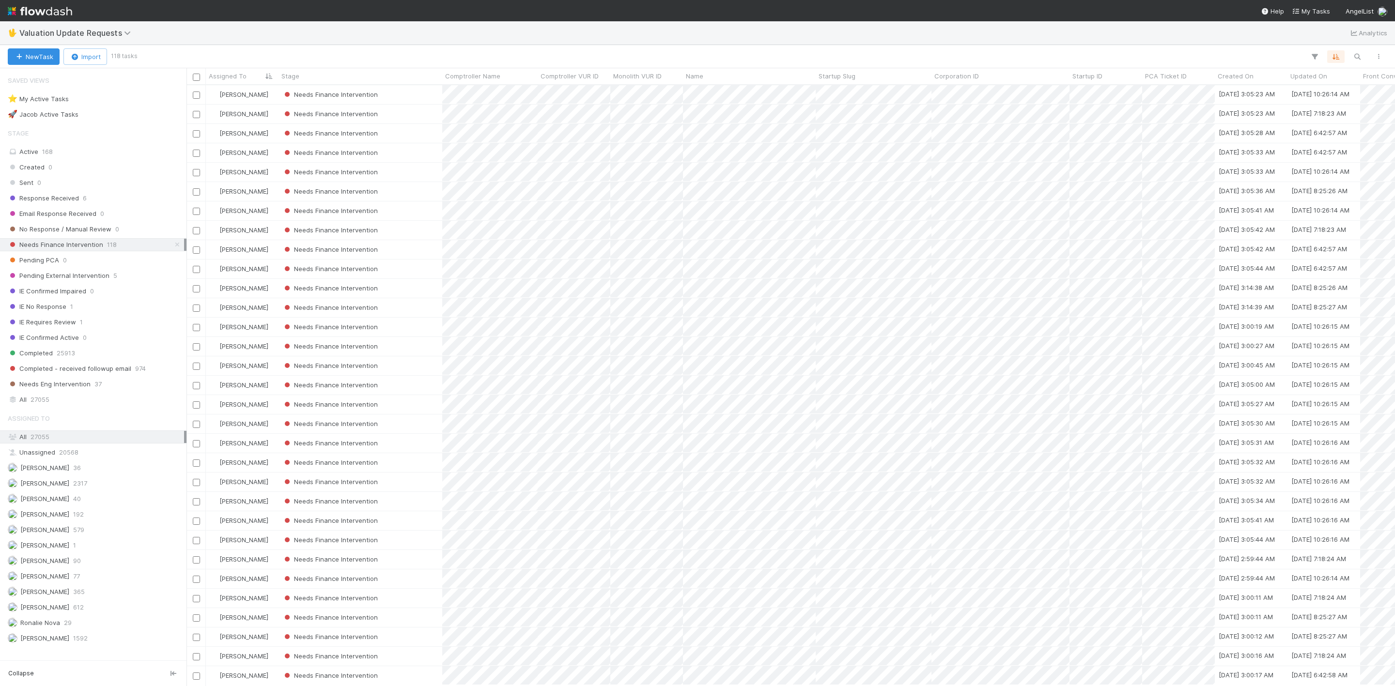
scroll to position [589, 1198]
click at [413, 99] on div "Needs Finance Intervention" at bounding box center [360, 94] width 164 height 19
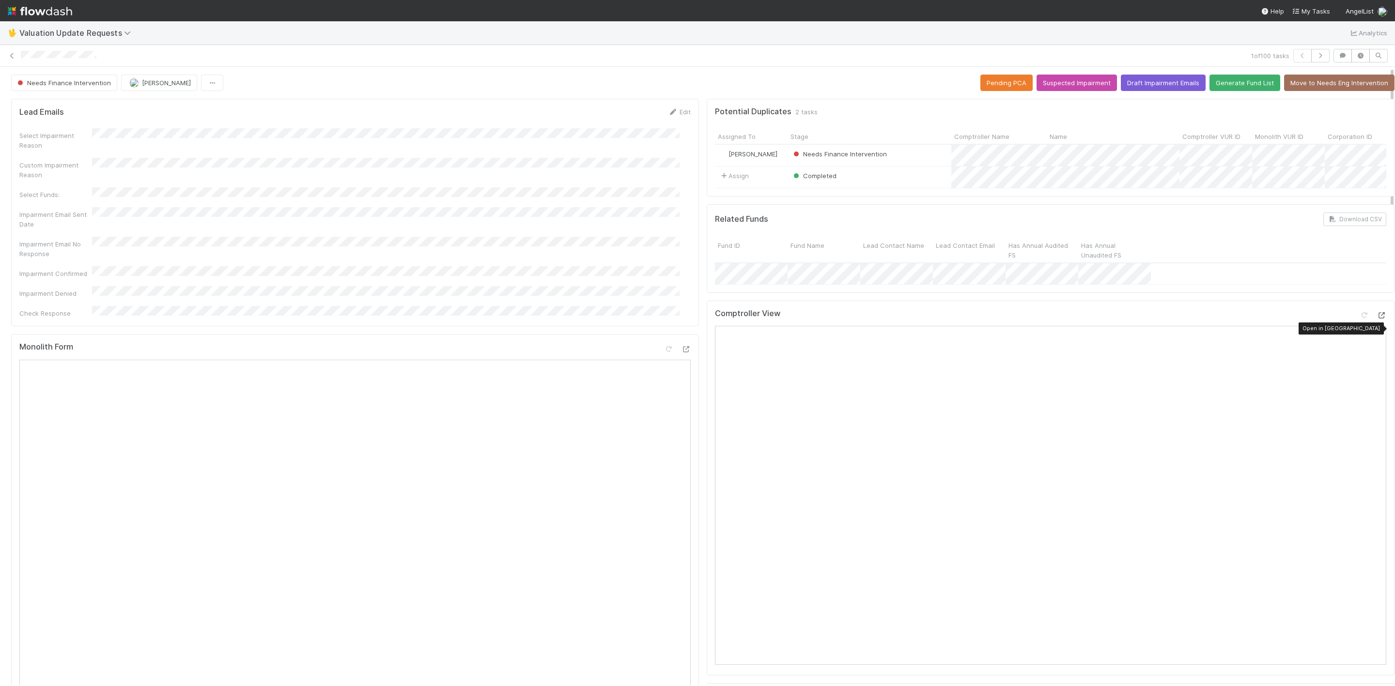
click at [1376, 319] on icon at bounding box center [1381, 315] width 10 height 6
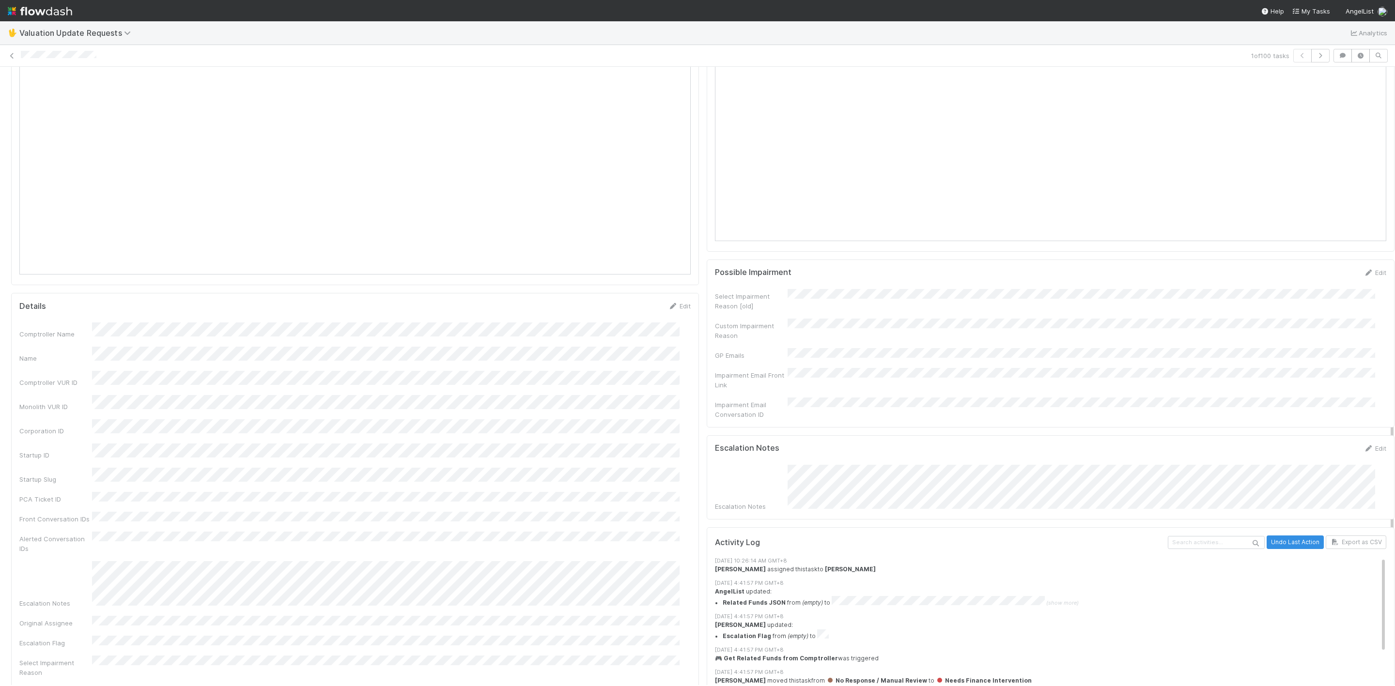
scroll to position [944, 0]
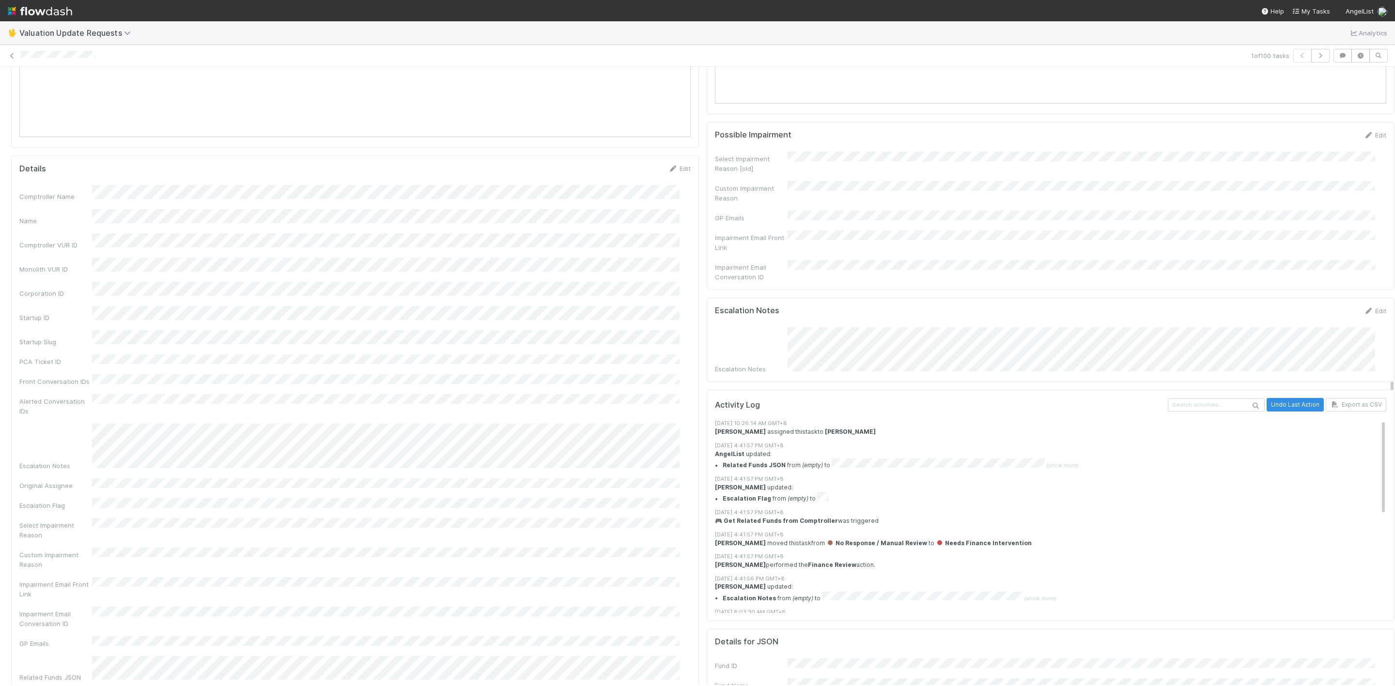
click at [840, 327] on form "Escalation Notes Edit Escalation Notes" at bounding box center [1050, 340] width 671 height 68
click at [952, 333] on div "Escalation Notes" at bounding box center [1050, 350] width 671 height 47
copy div
drag, startPoint x: 776, startPoint y: 336, endPoint x: 1003, endPoint y: 326, distance: 227.4
click at [1003, 326] on form "Escalation Notes Edit Escalation Notes" at bounding box center [1050, 340] width 671 height 68
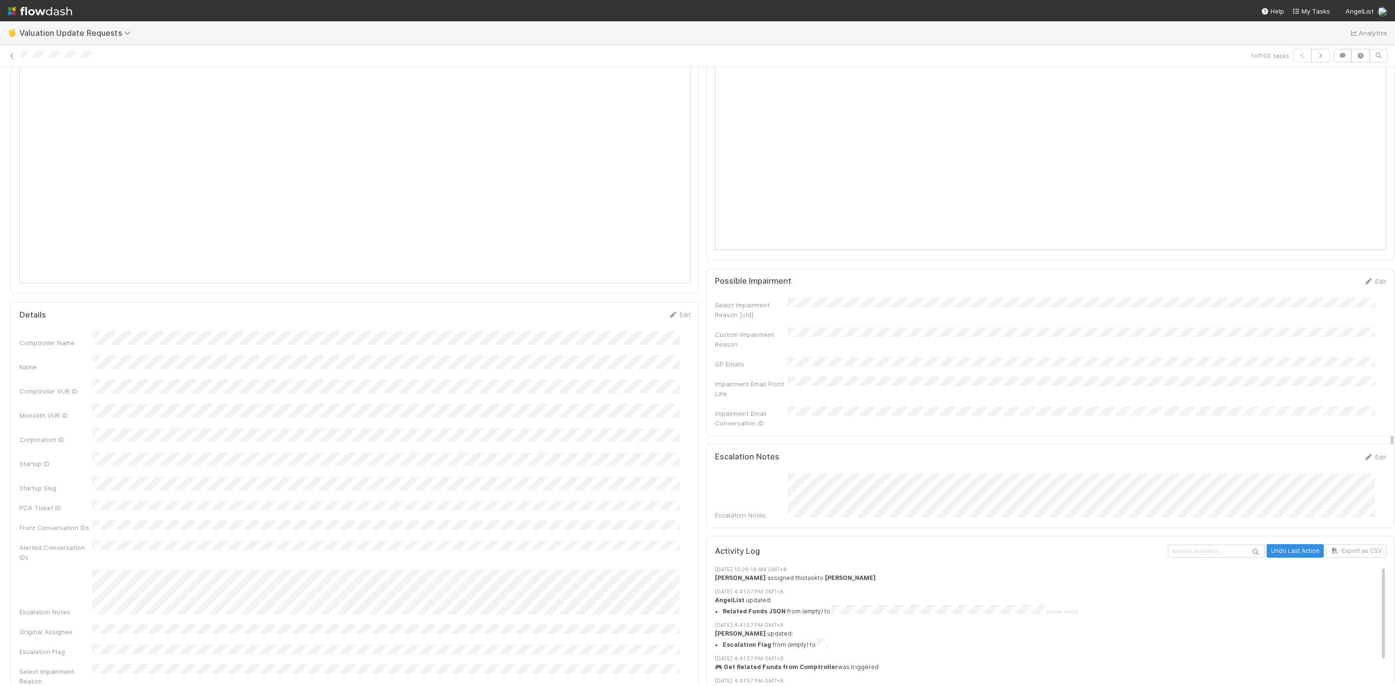
scroll to position [799, 0]
click at [866, 476] on form "Escalation Notes Edit Escalation Notes" at bounding box center [1050, 485] width 671 height 68
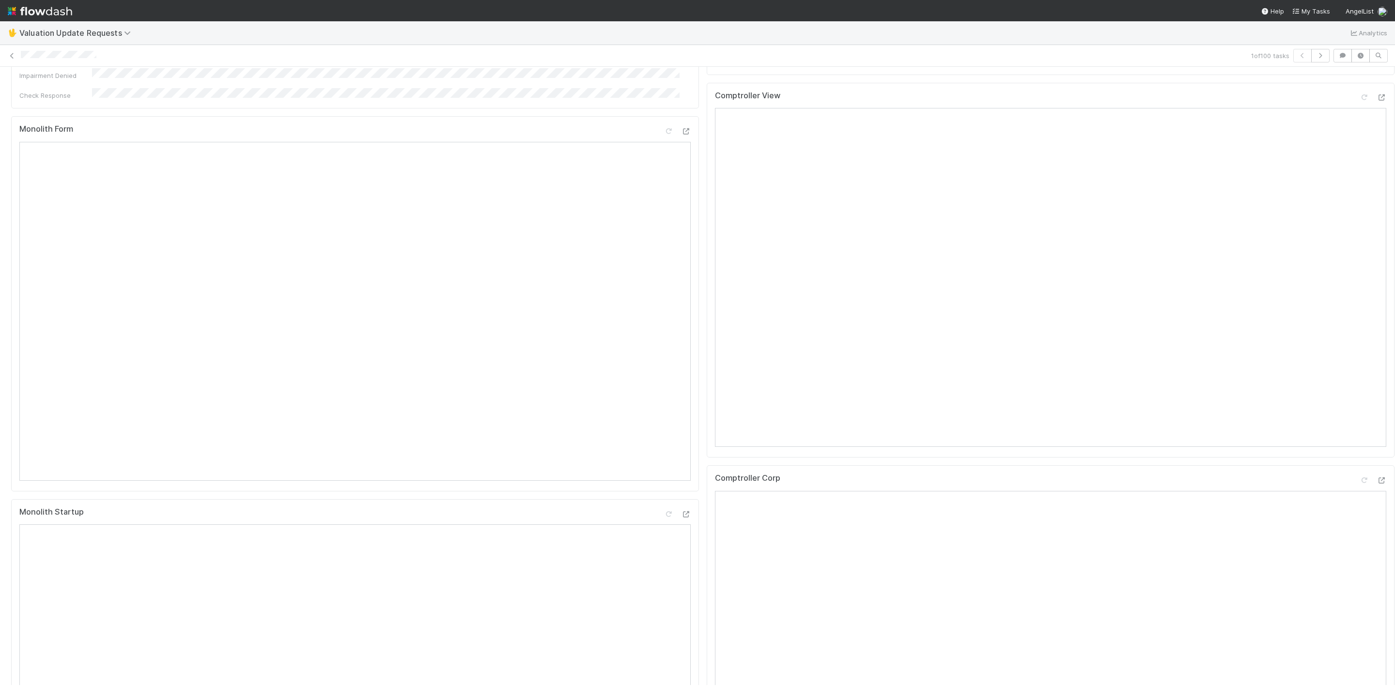
scroll to position [73, 0]
click at [1376, 246] on icon at bounding box center [1381, 243] width 10 height 6
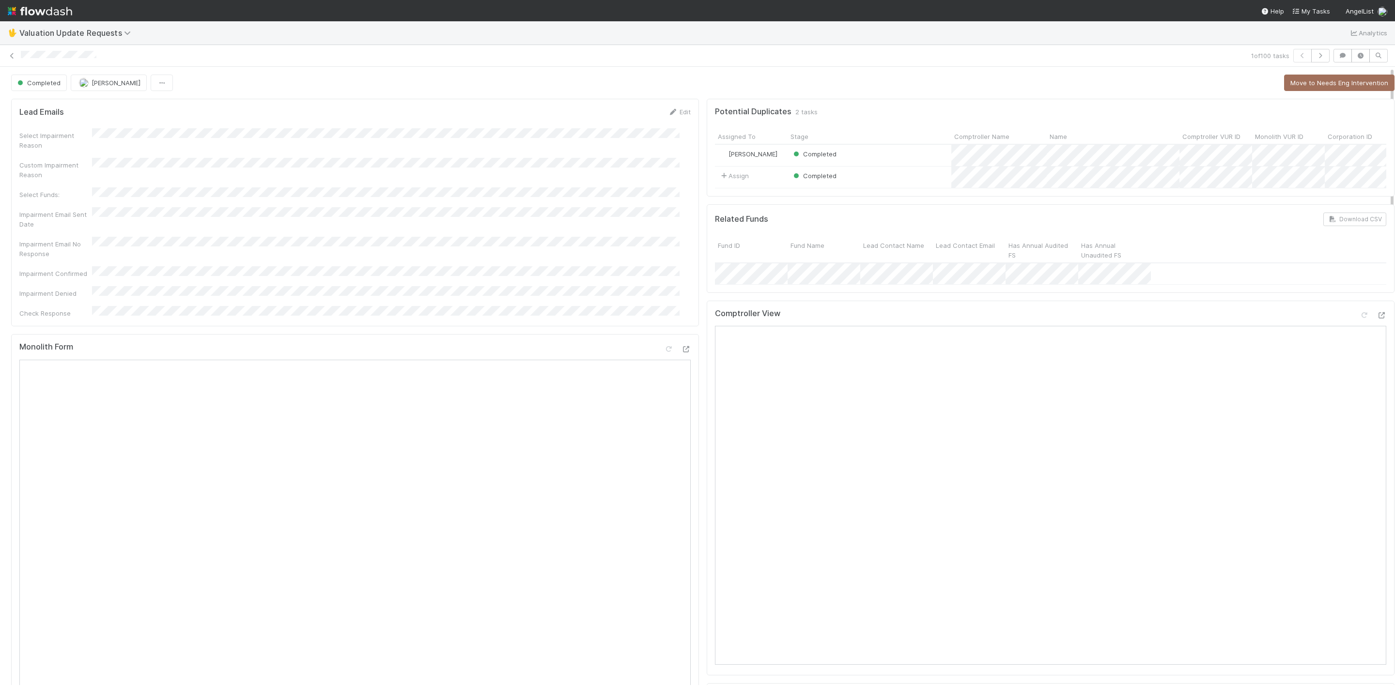
click at [13, 61] on div "1 of 100 tasks" at bounding box center [697, 56] width 1395 height 14
click at [12, 57] on icon at bounding box center [12, 56] width 10 height 6
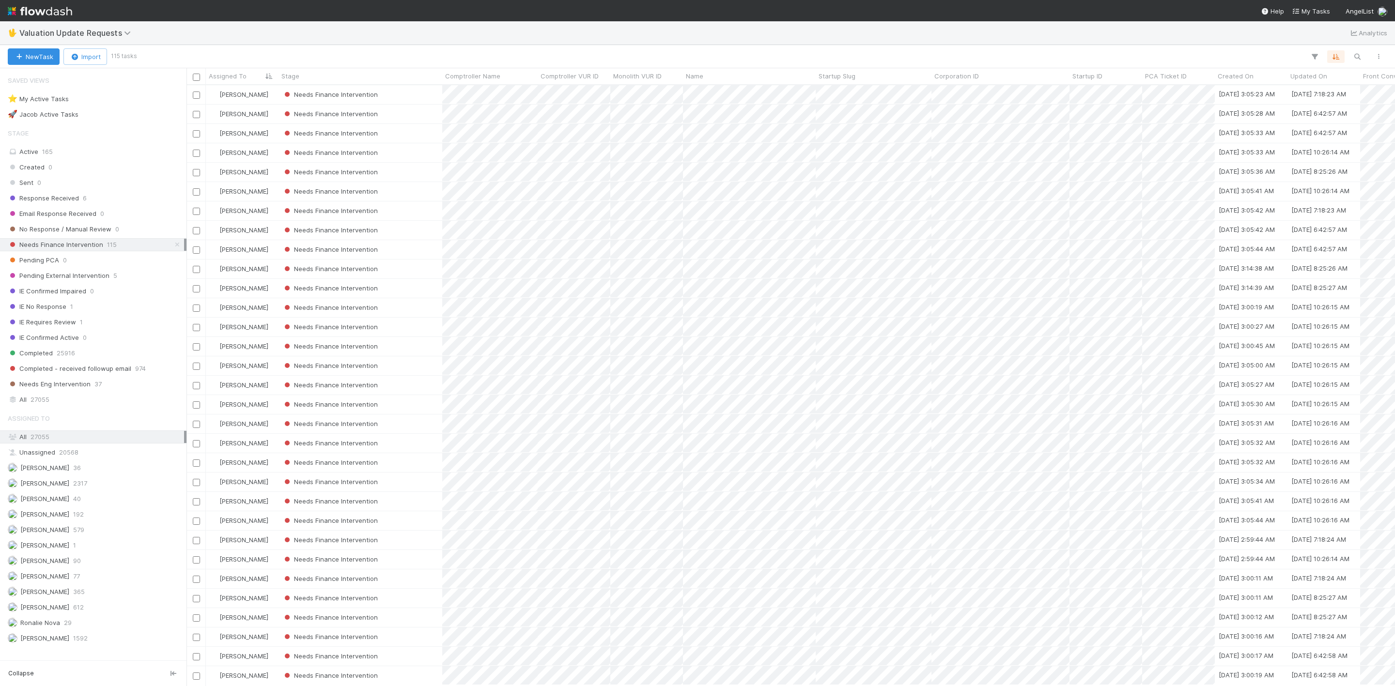
scroll to position [589, 1198]
click at [404, 96] on div "Needs Finance Intervention" at bounding box center [360, 94] width 164 height 19
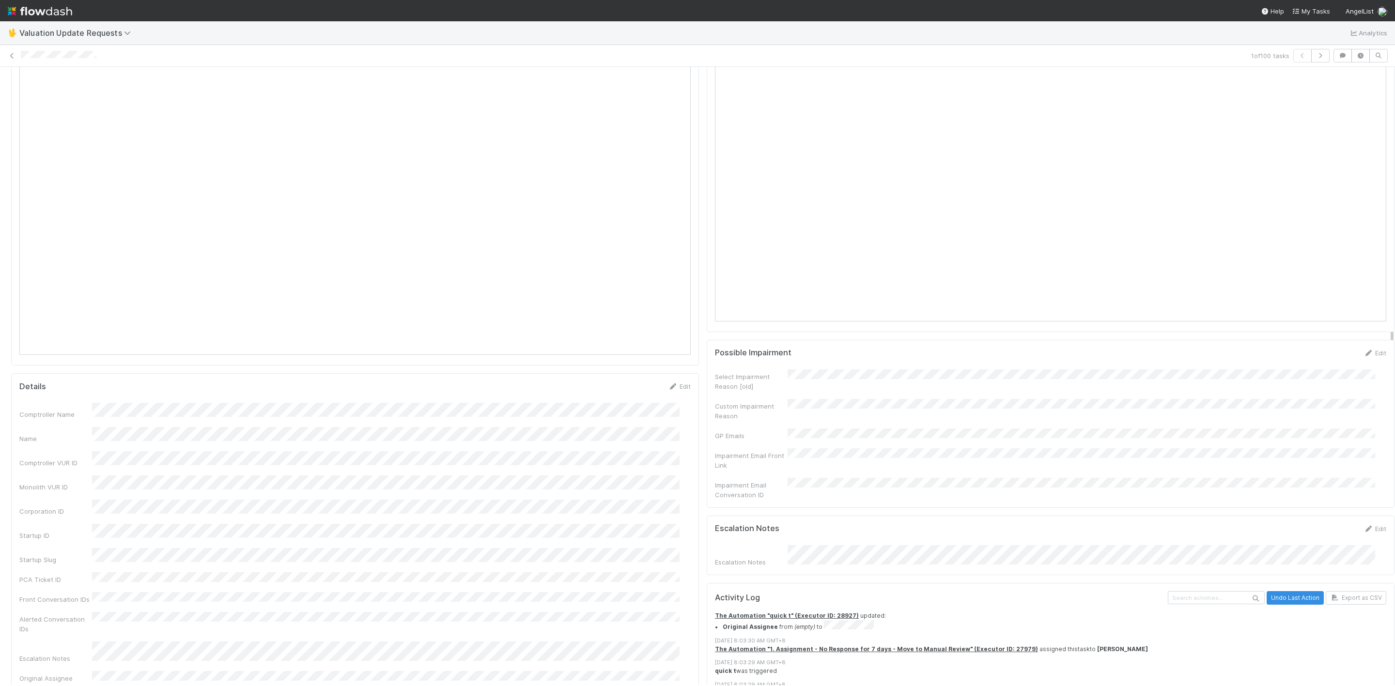
scroll to position [581, 0]
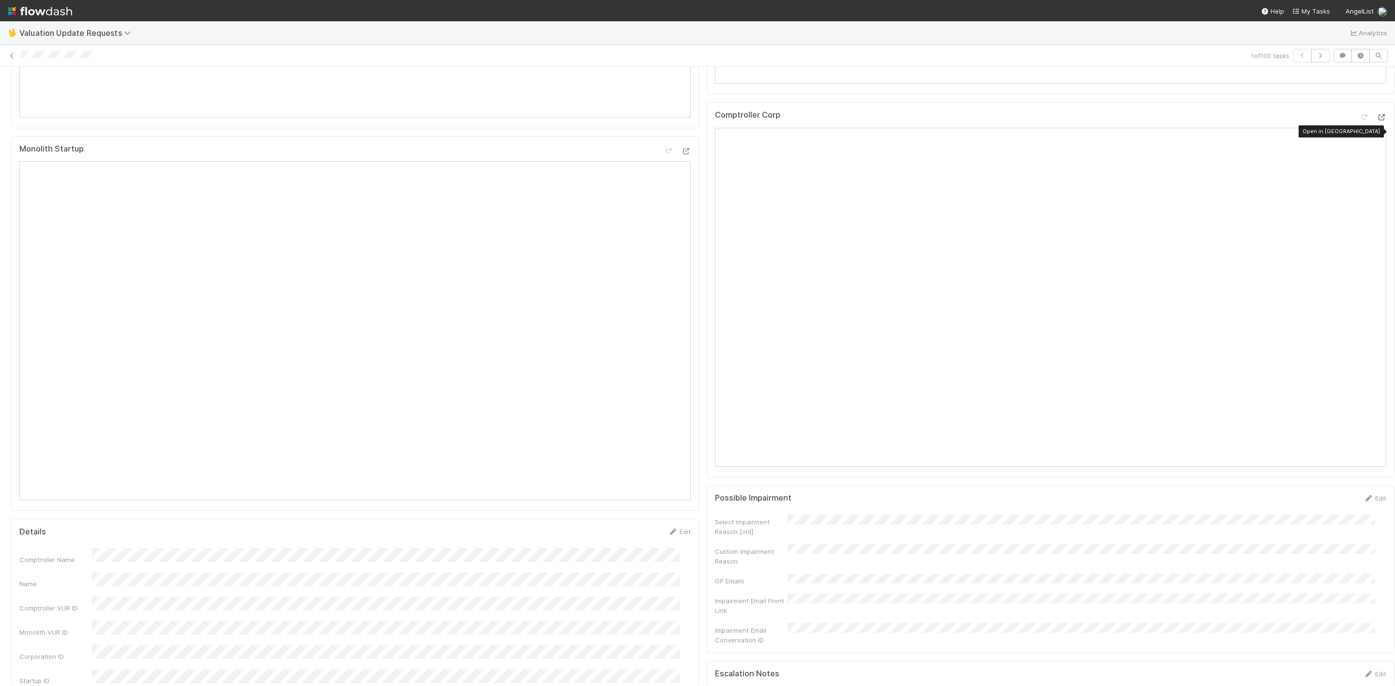
click at [1376, 121] on icon at bounding box center [1381, 117] width 10 height 6
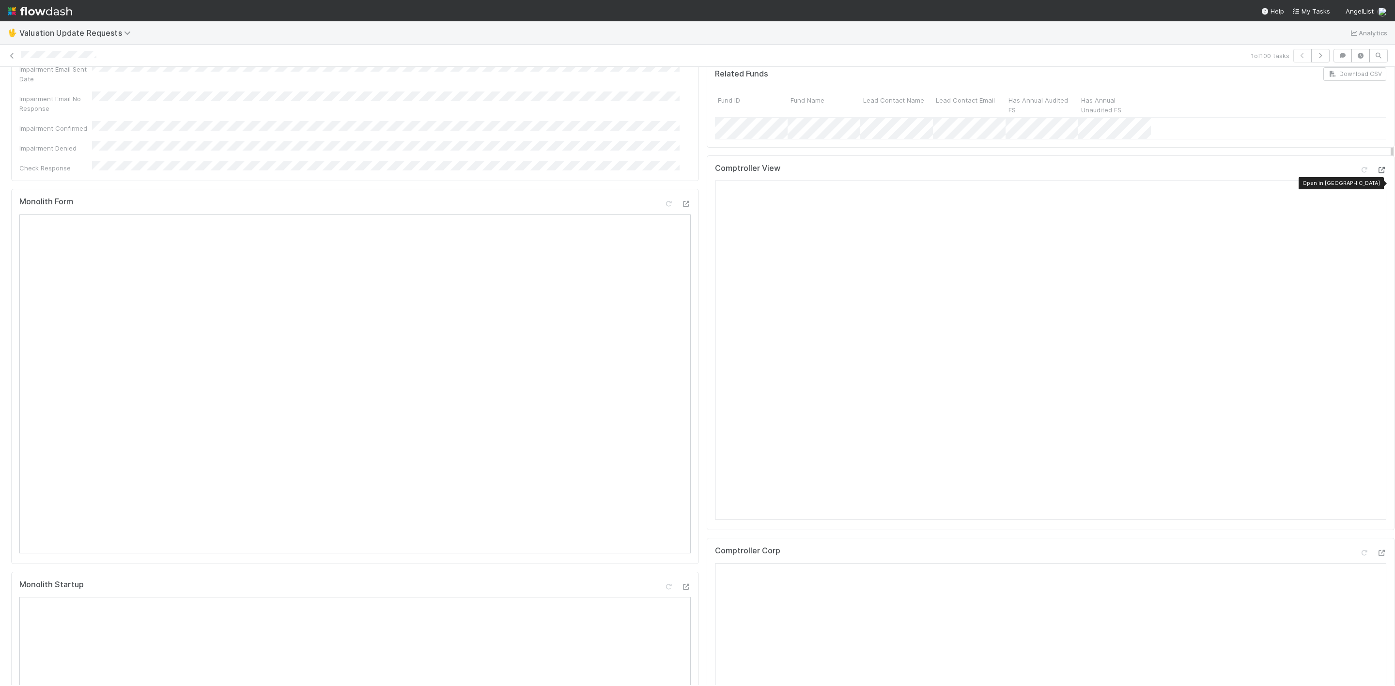
click at [1376, 173] on icon at bounding box center [1381, 170] width 10 height 6
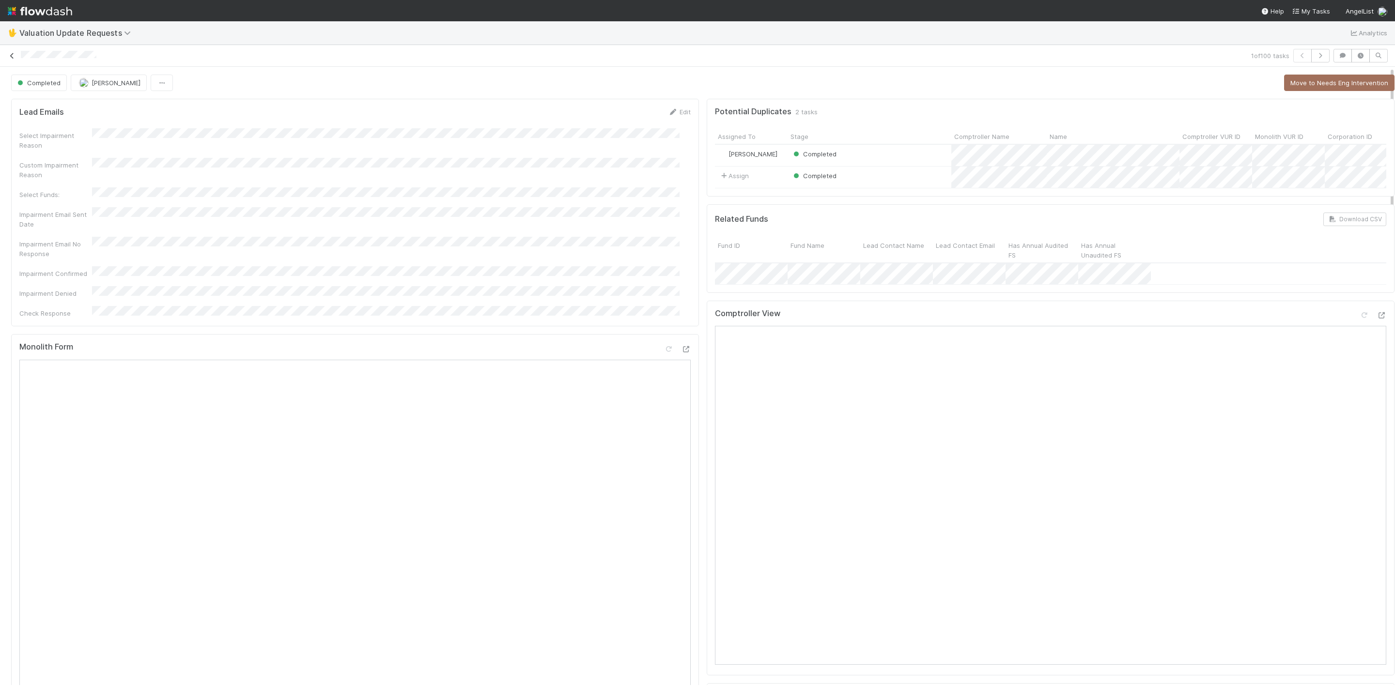
click at [15, 57] on icon at bounding box center [12, 56] width 10 height 6
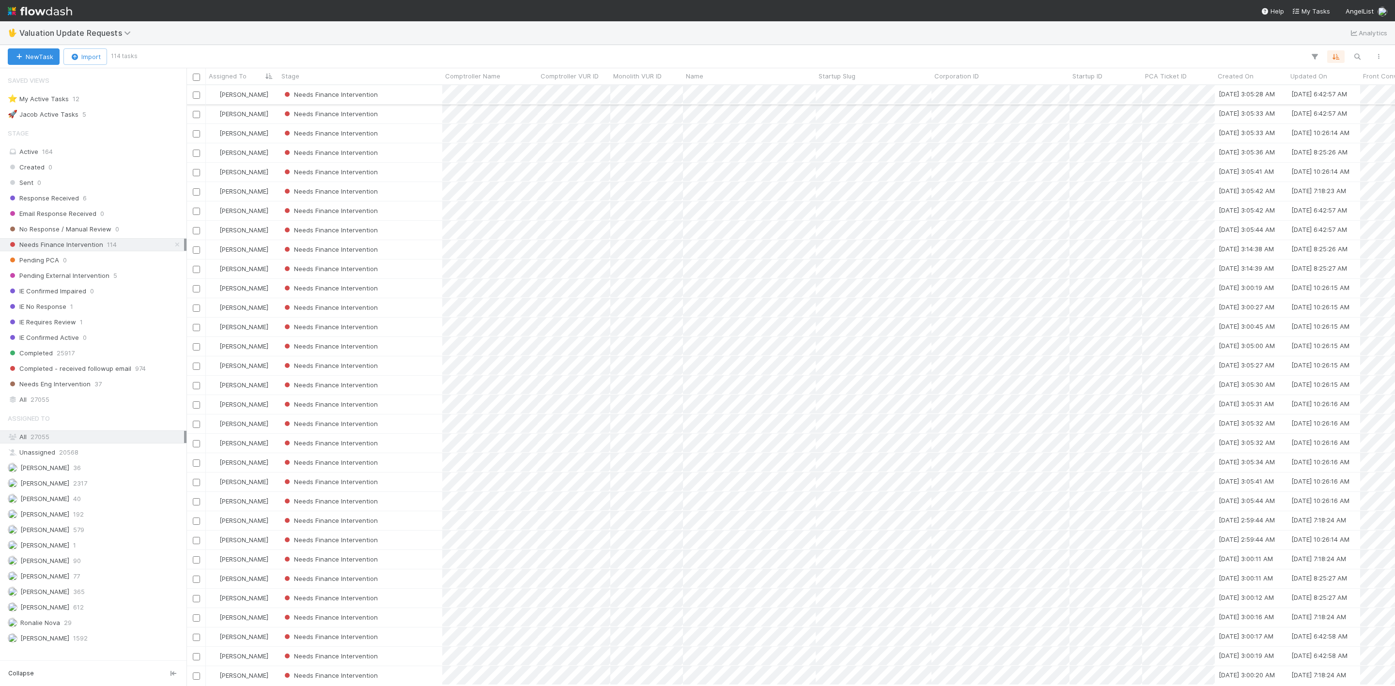
click at [425, 92] on div "Needs Finance Intervention" at bounding box center [360, 94] width 164 height 19
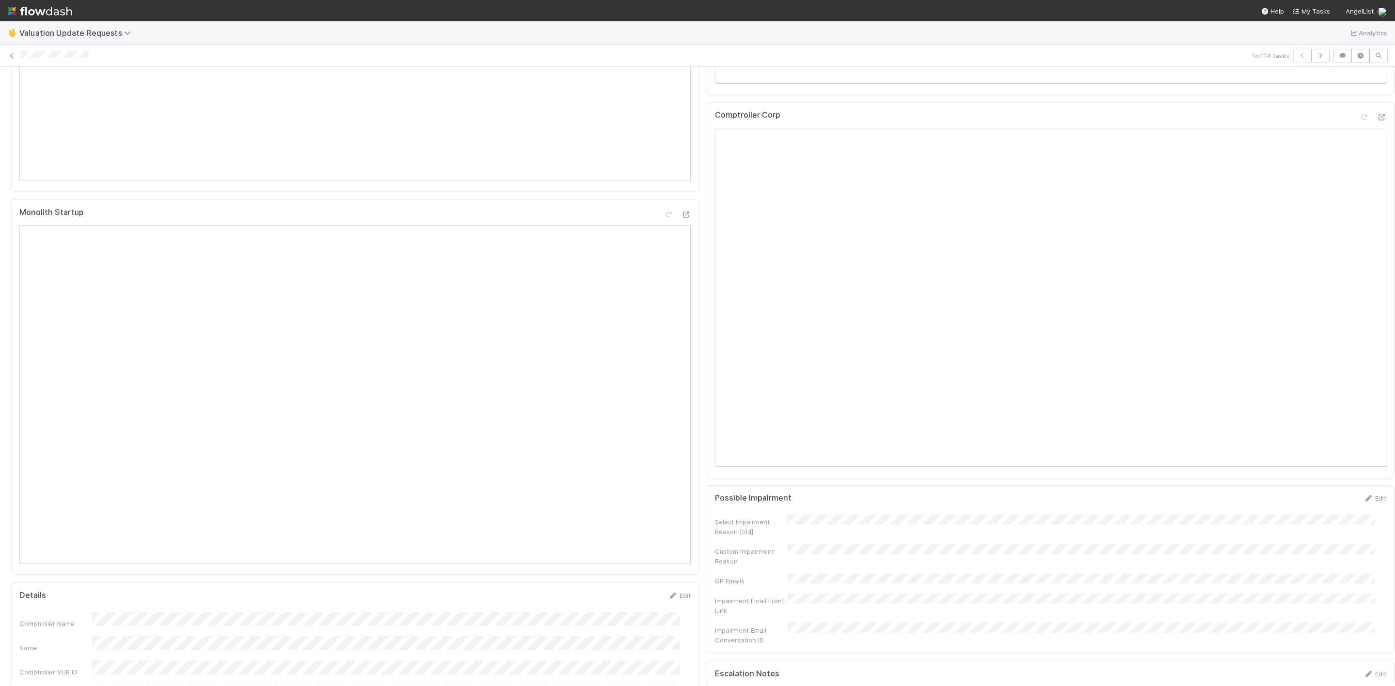
scroll to position [872, 0]
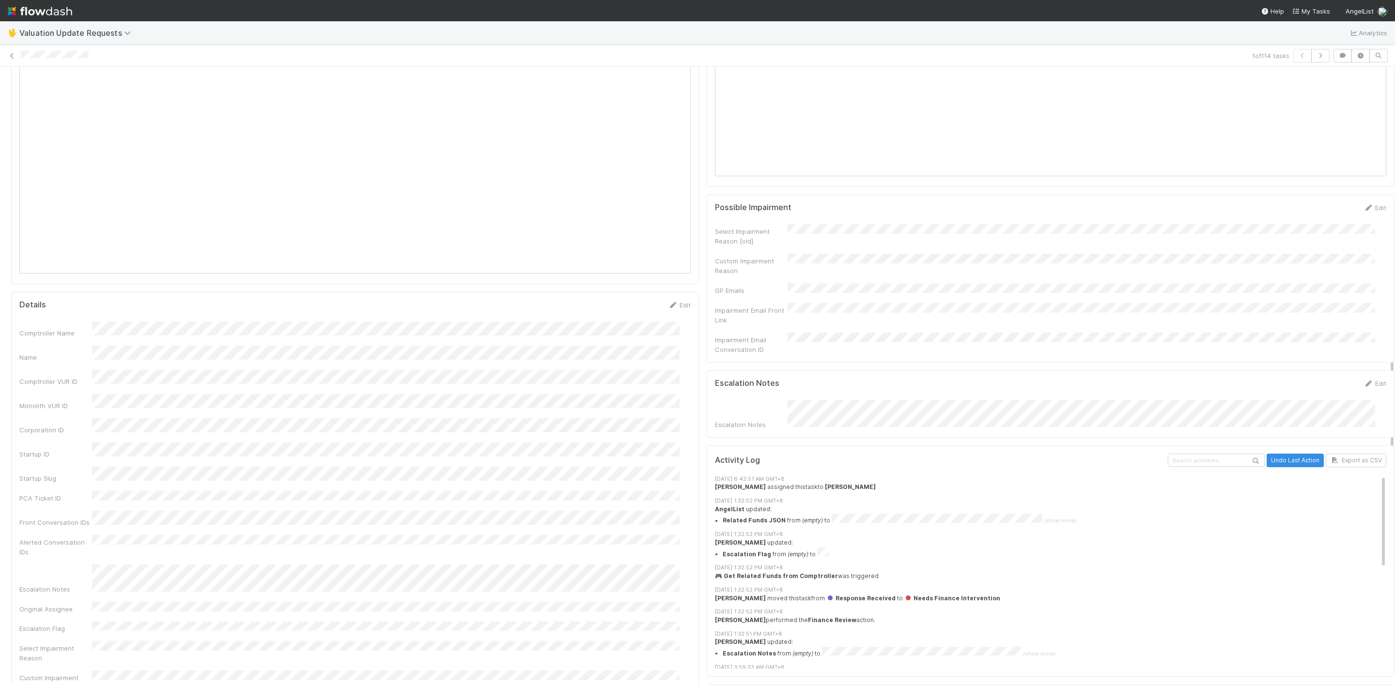
click at [976, 431] on div "Escalation Notes Edit Escalation Notes" at bounding box center [1051, 404] width 688 height 67
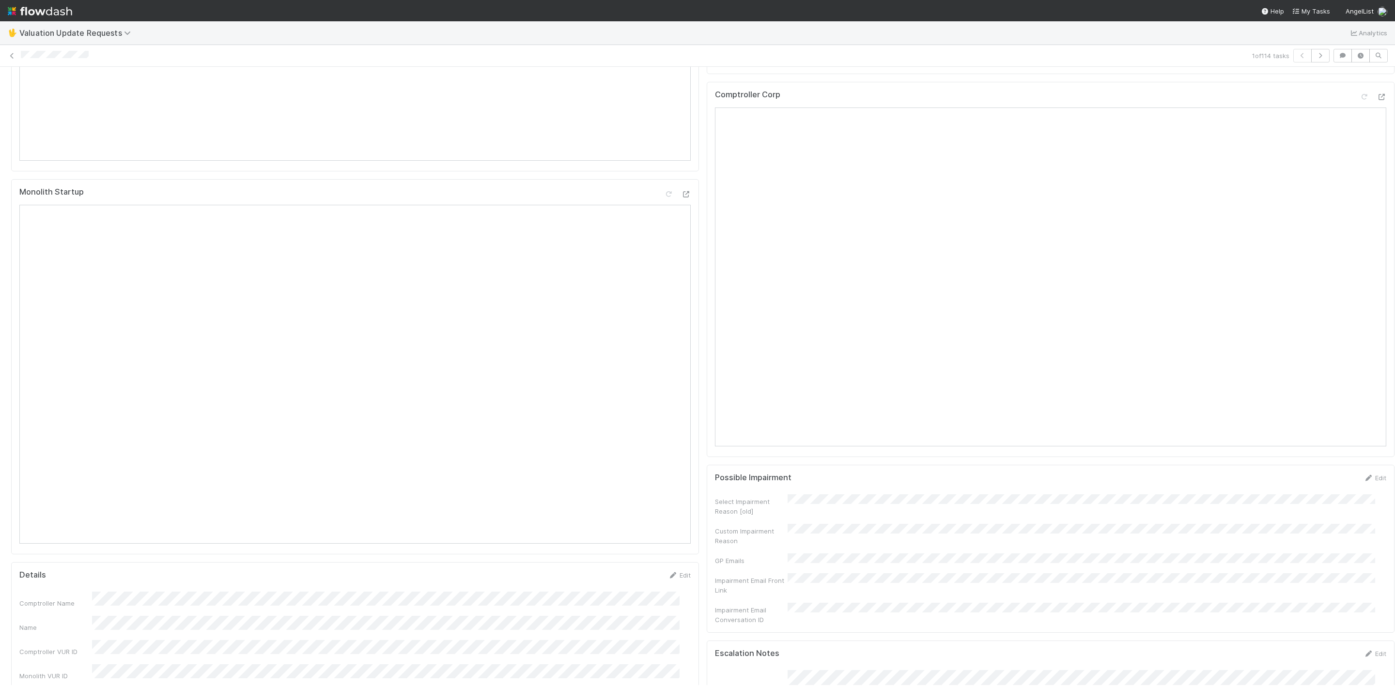
scroll to position [581, 0]
click at [1376, 122] on div at bounding box center [1381, 117] width 10 height 10
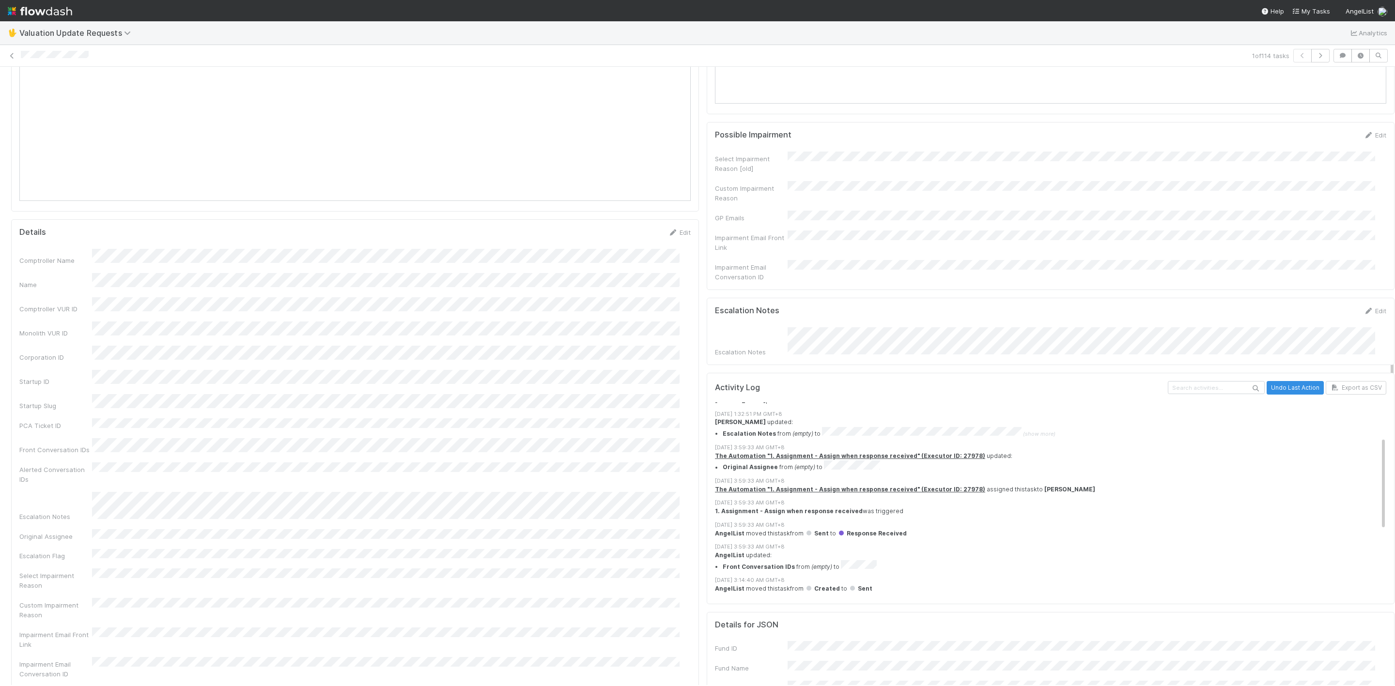
scroll to position [62, 0]
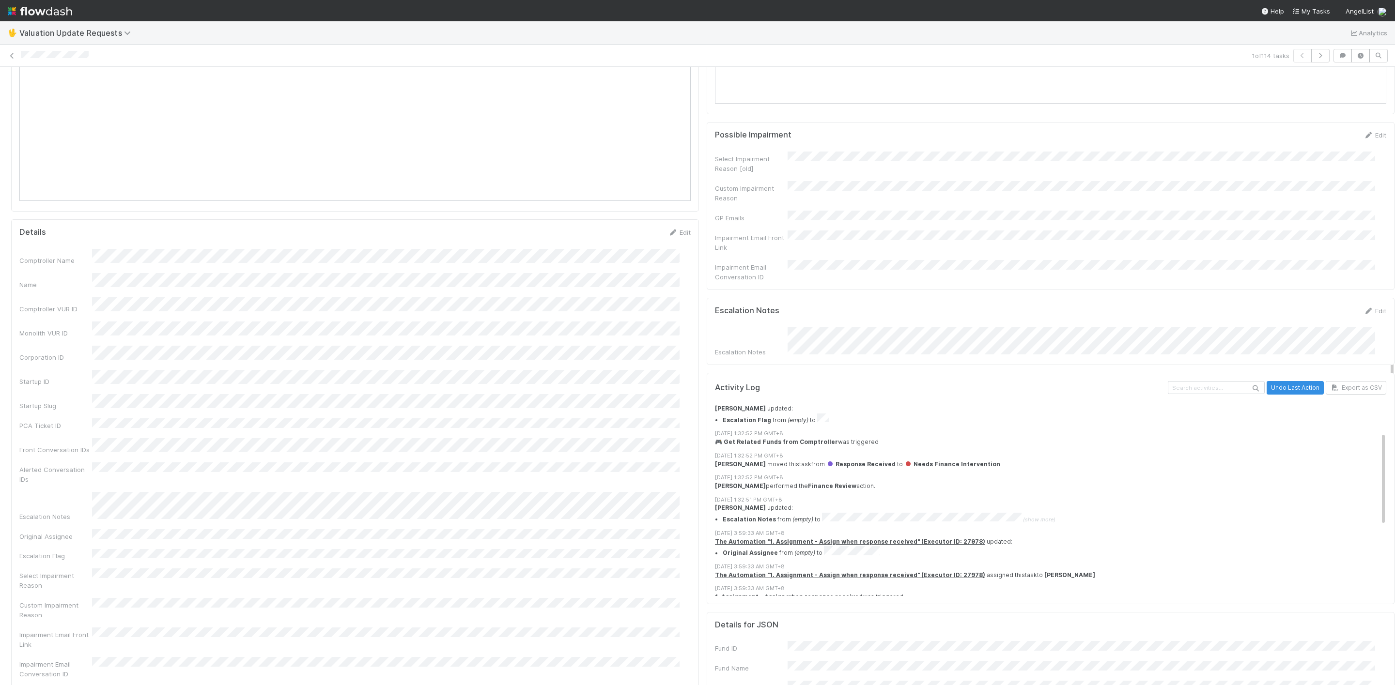
drag, startPoint x: 828, startPoint y: 360, endPoint x: 880, endPoint y: 360, distance: 52.3
click at [880, 360] on div "Escalation Notes Edit Escalation Notes" at bounding box center [1051, 331] width 688 height 67
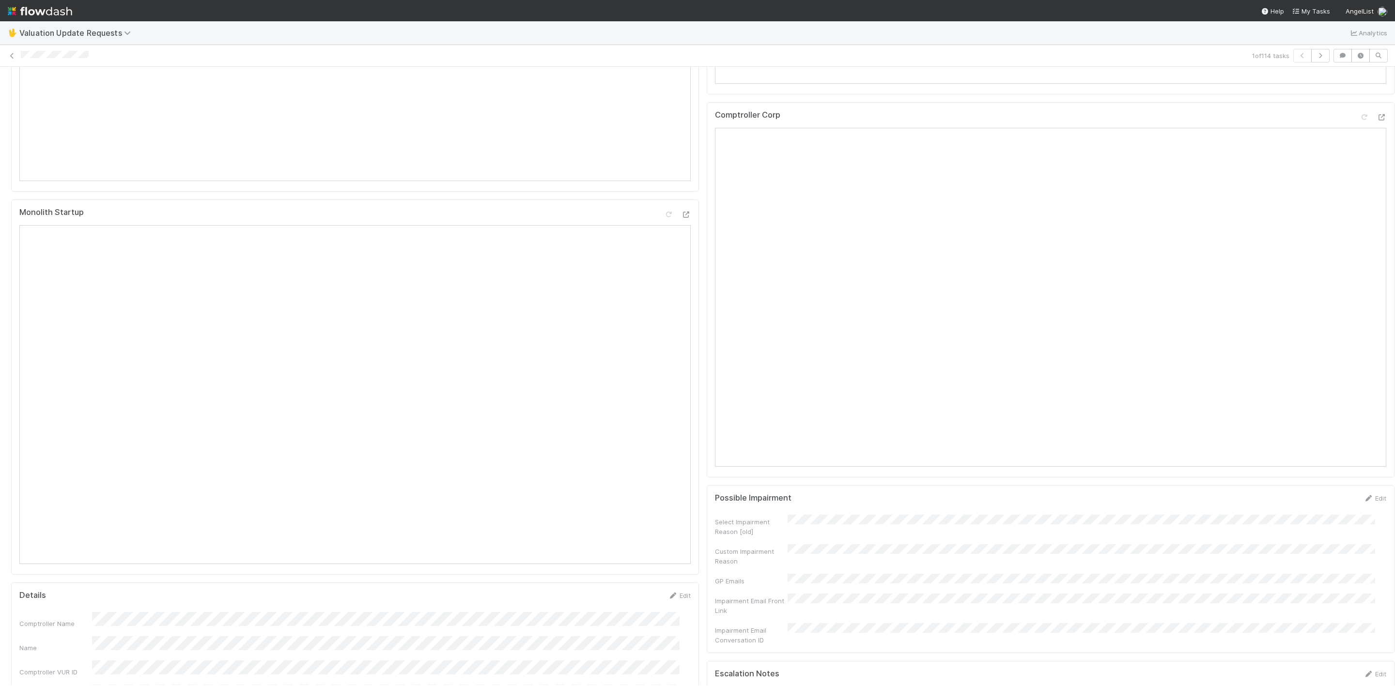
scroll to position [218, 0]
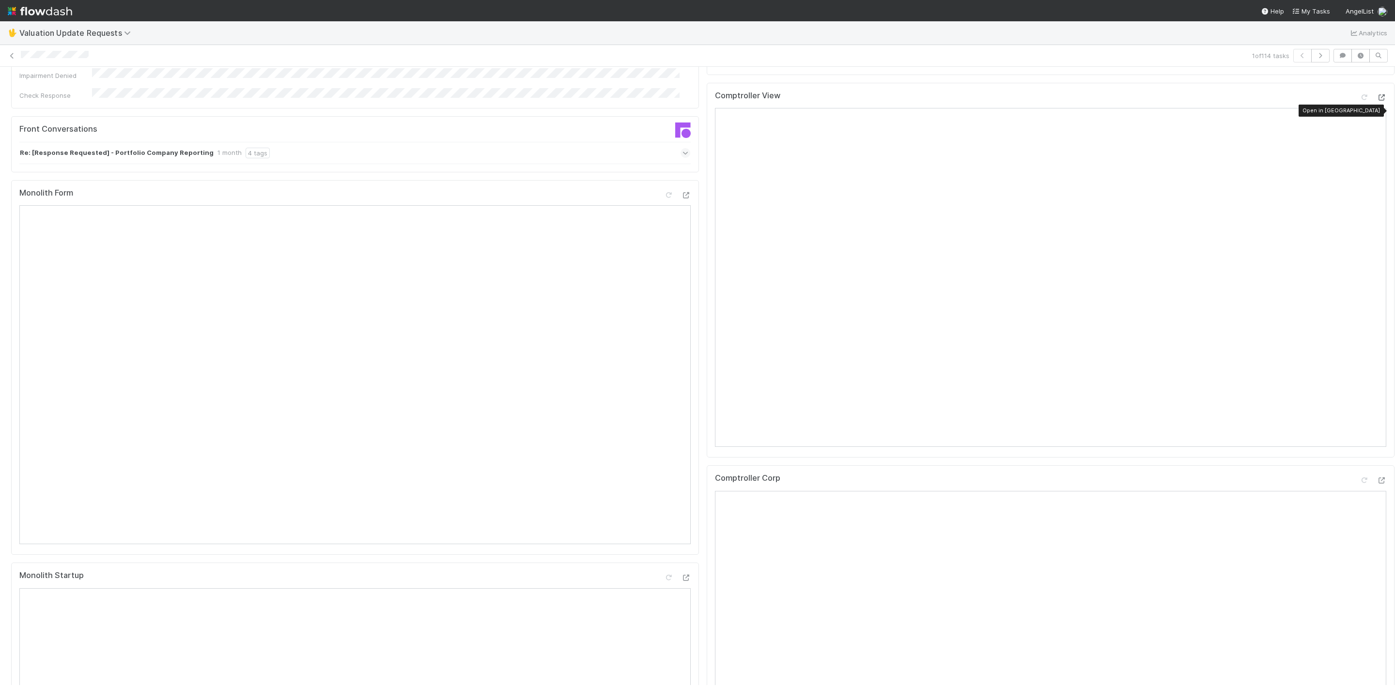
click at [1376, 101] on icon at bounding box center [1381, 97] width 10 height 6
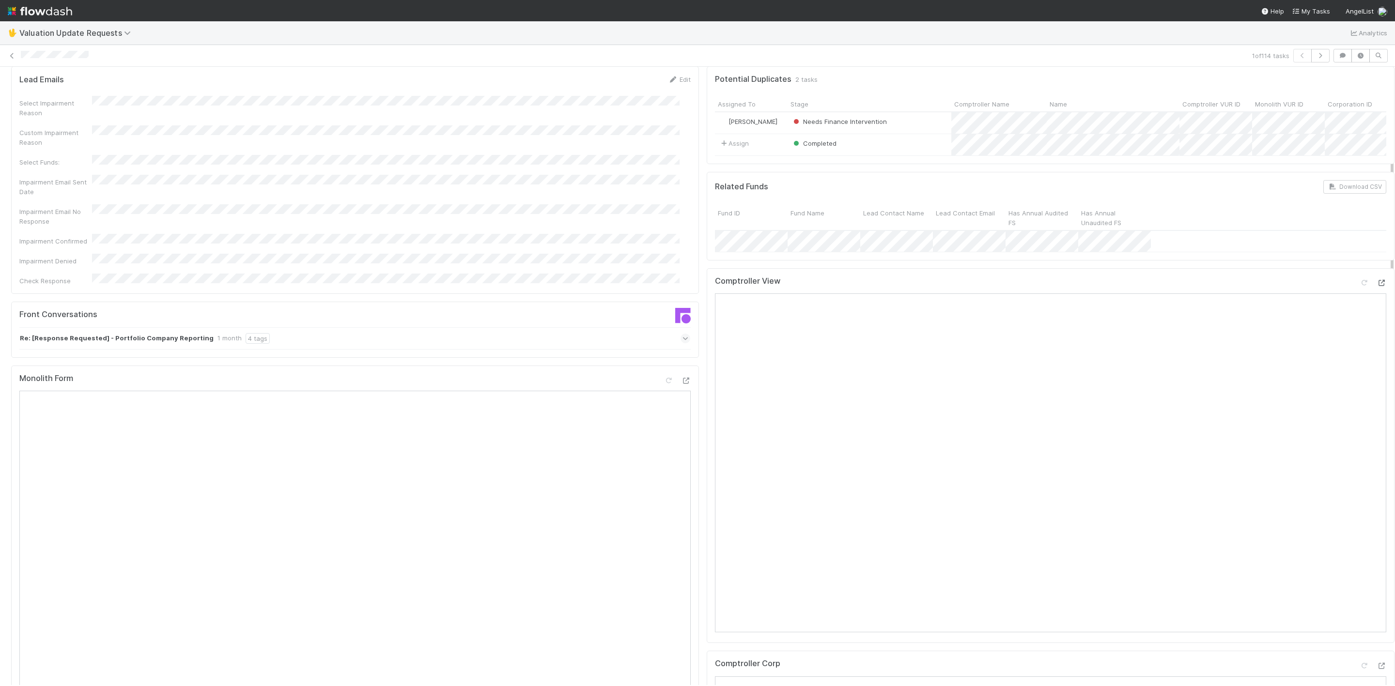
scroll to position [0, 0]
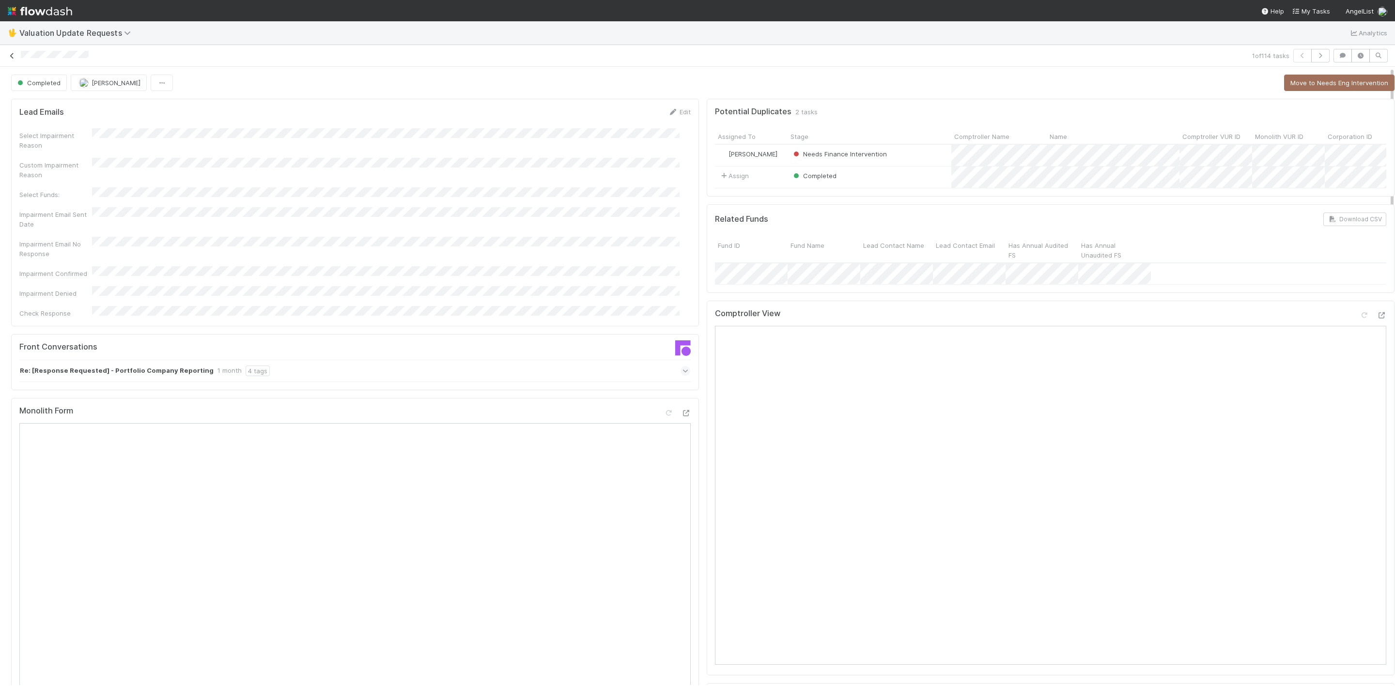
click at [14, 54] on icon at bounding box center [12, 56] width 10 height 6
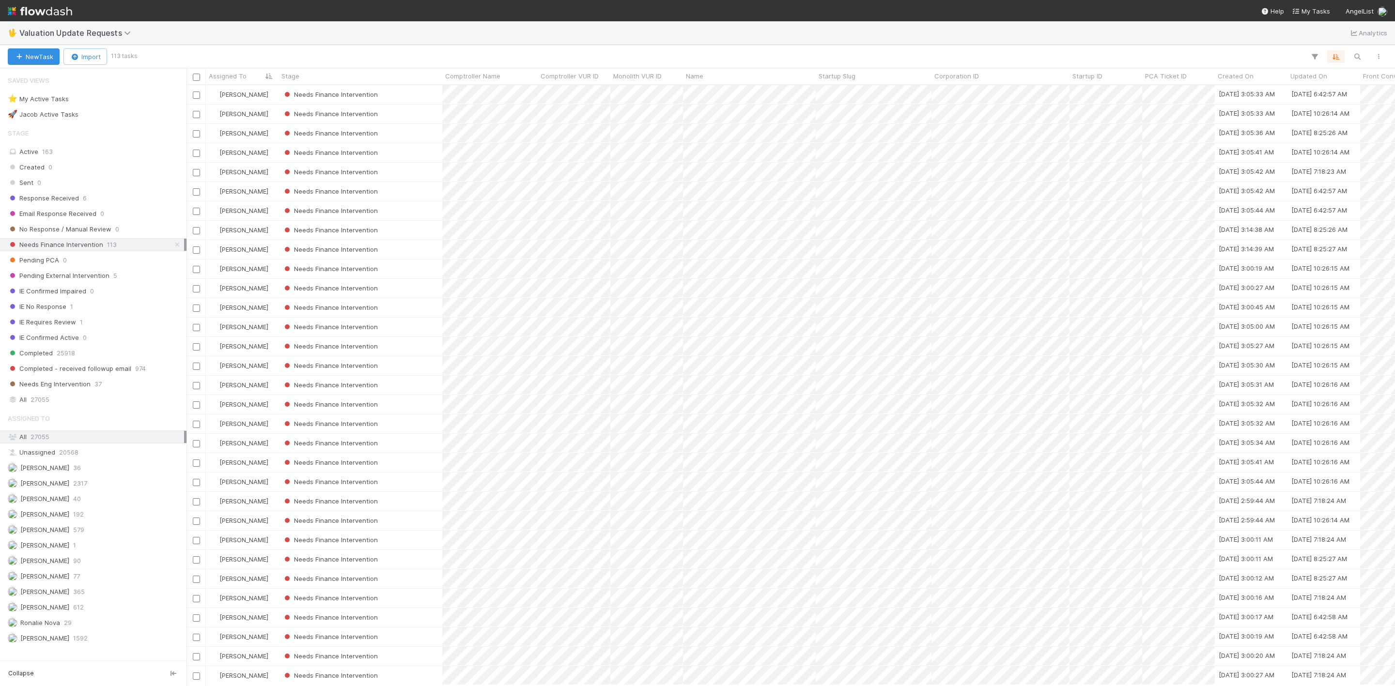
scroll to position [589, 1198]
click at [405, 96] on div "Needs Finance Intervention" at bounding box center [360, 94] width 164 height 19
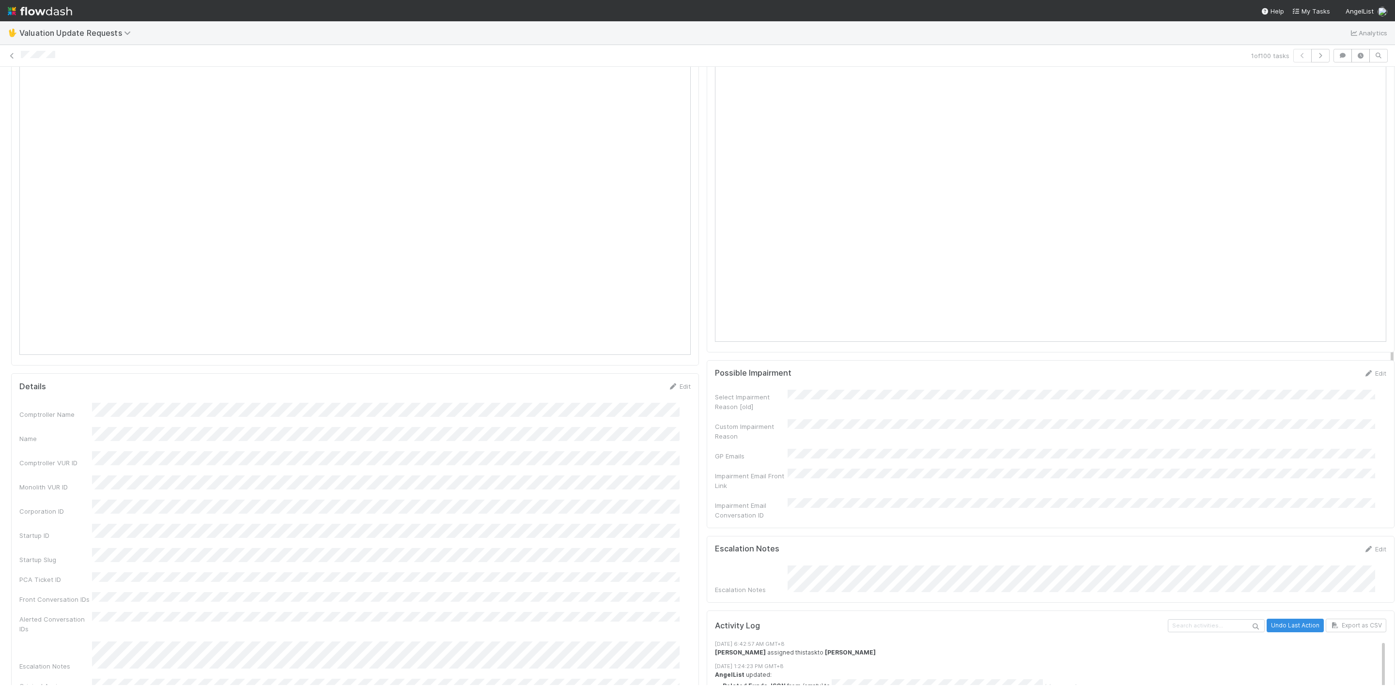
scroll to position [1090, 0]
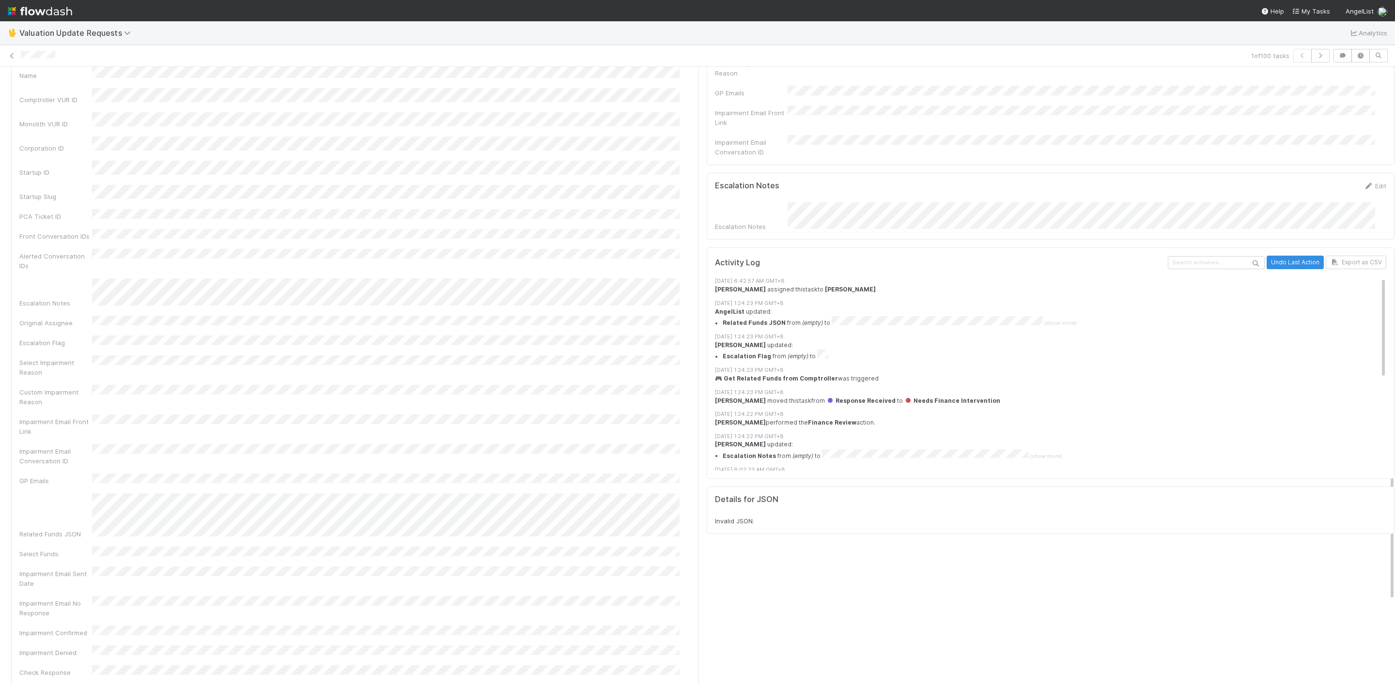
click at [957, 238] on div "Escalation Notes Edit Escalation Notes" at bounding box center [1051, 206] width 688 height 67
click at [9, 57] on icon at bounding box center [12, 56] width 10 height 6
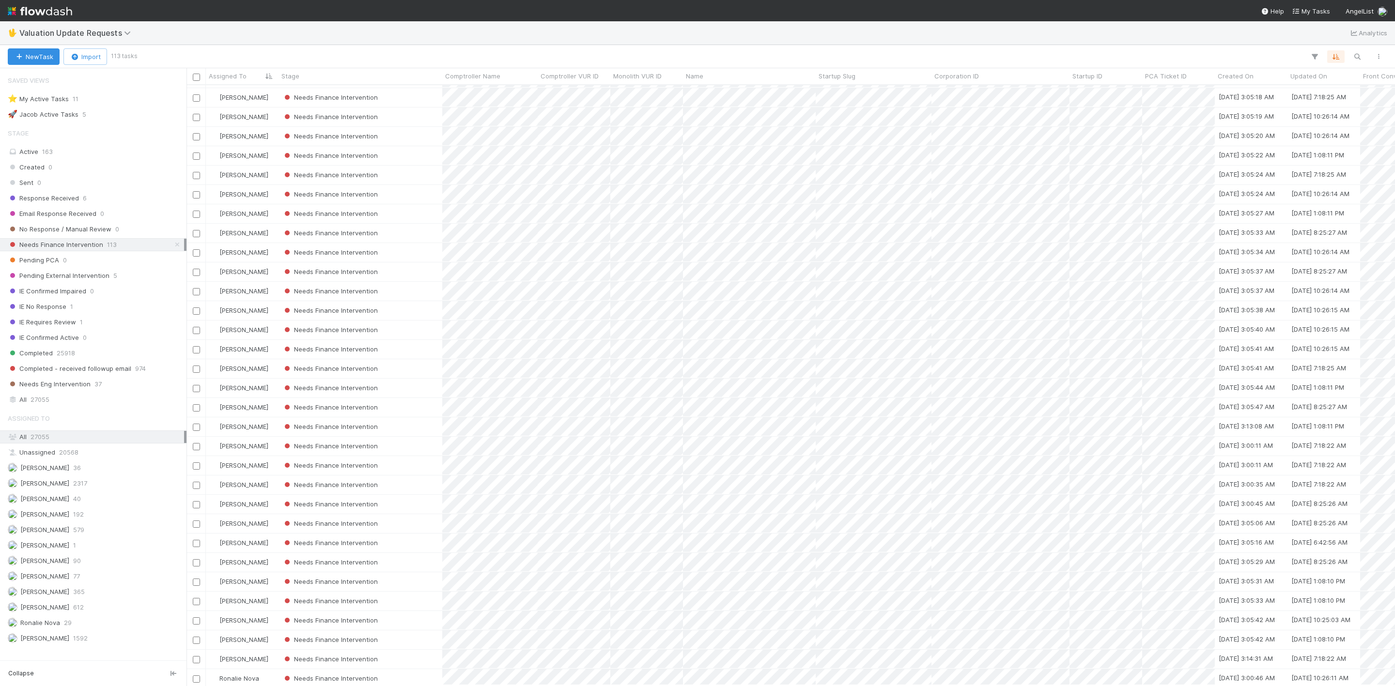
scroll to position [874, 0]
click at [12, 11] on img at bounding box center [40, 11] width 64 height 16
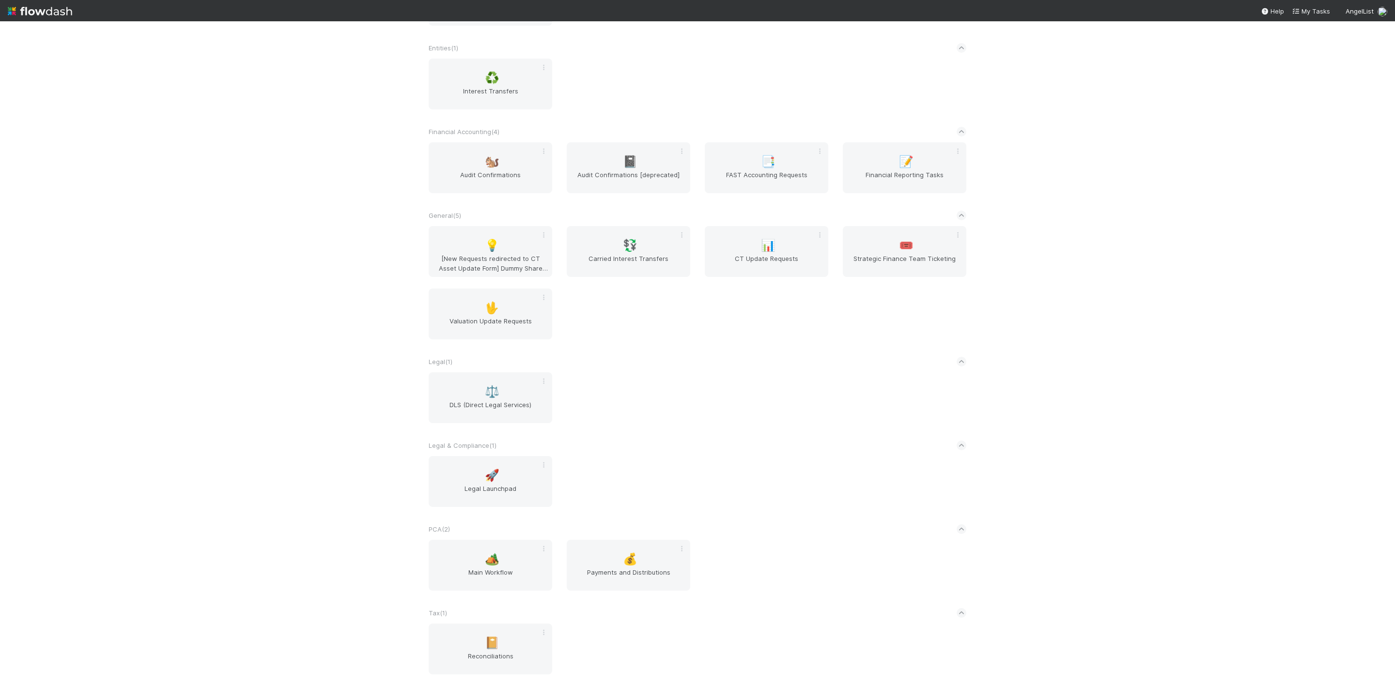
scroll to position [456, 0]
click at [499, 565] on div "🏕️ Main Workflow" at bounding box center [491, 565] width 124 height 51
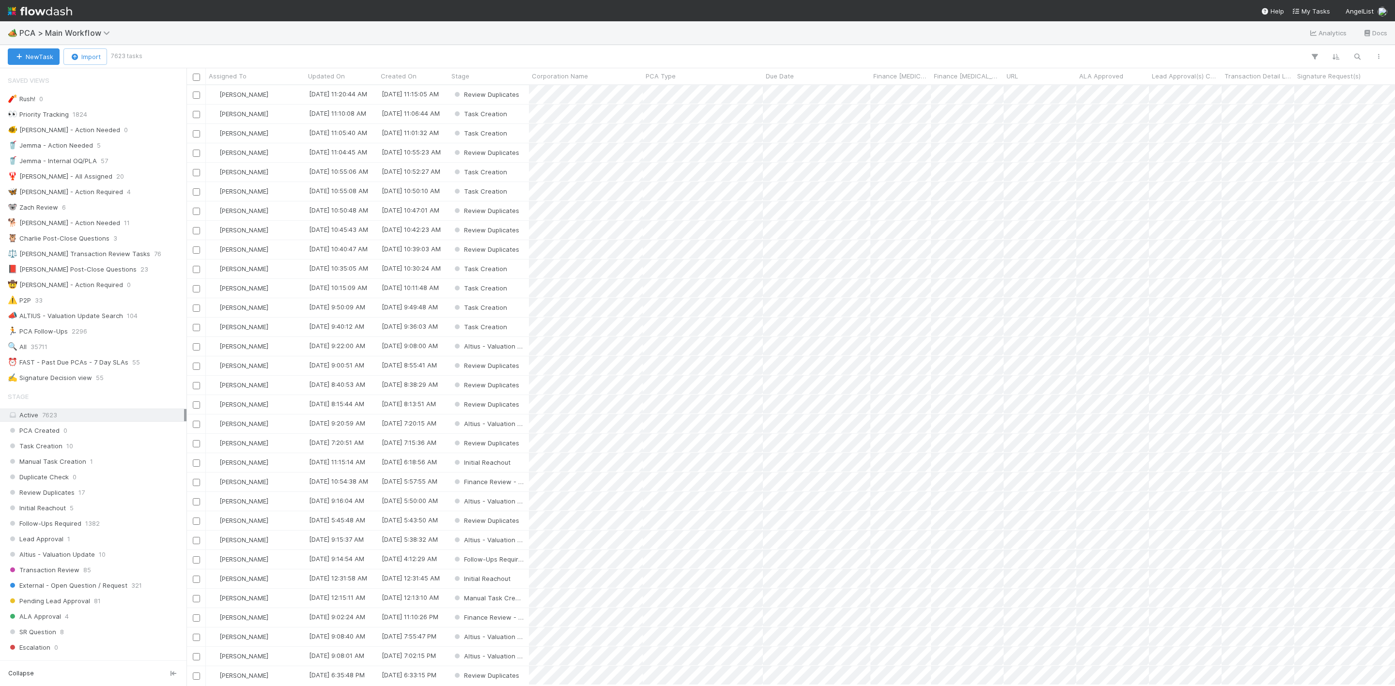
scroll to position [589, 1198]
click at [98, 367] on div "⏰ FAST - Past Due PCAs - 7 Day SLAs" at bounding box center [68, 362] width 121 height 12
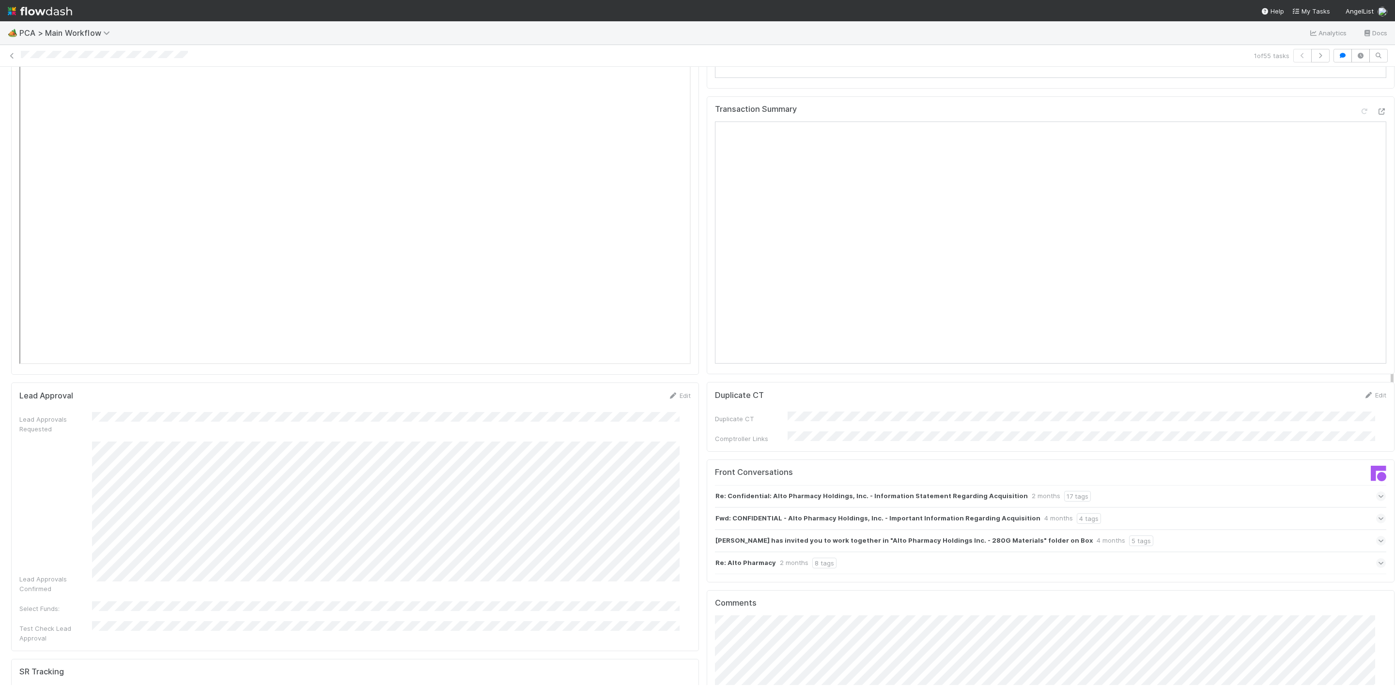
scroll to position [1017, 0]
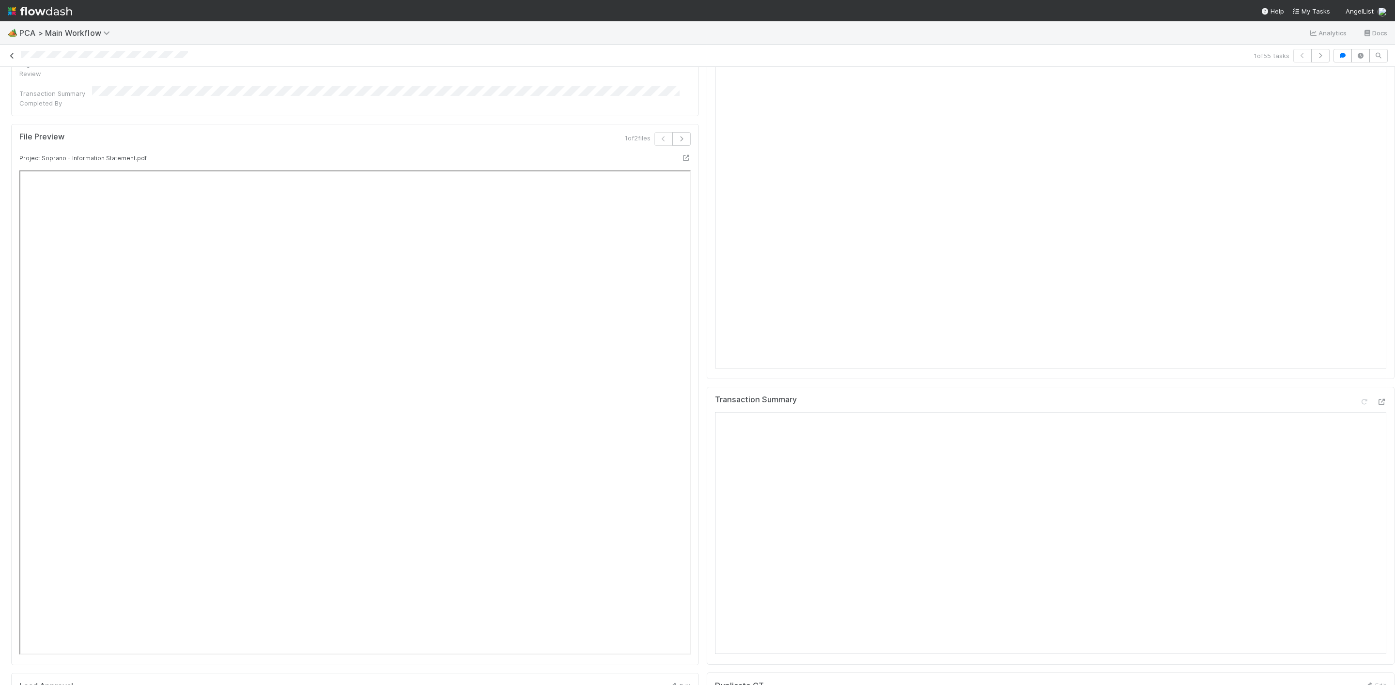
click at [12, 51] on link at bounding box center [12, 56] width 10 height 10
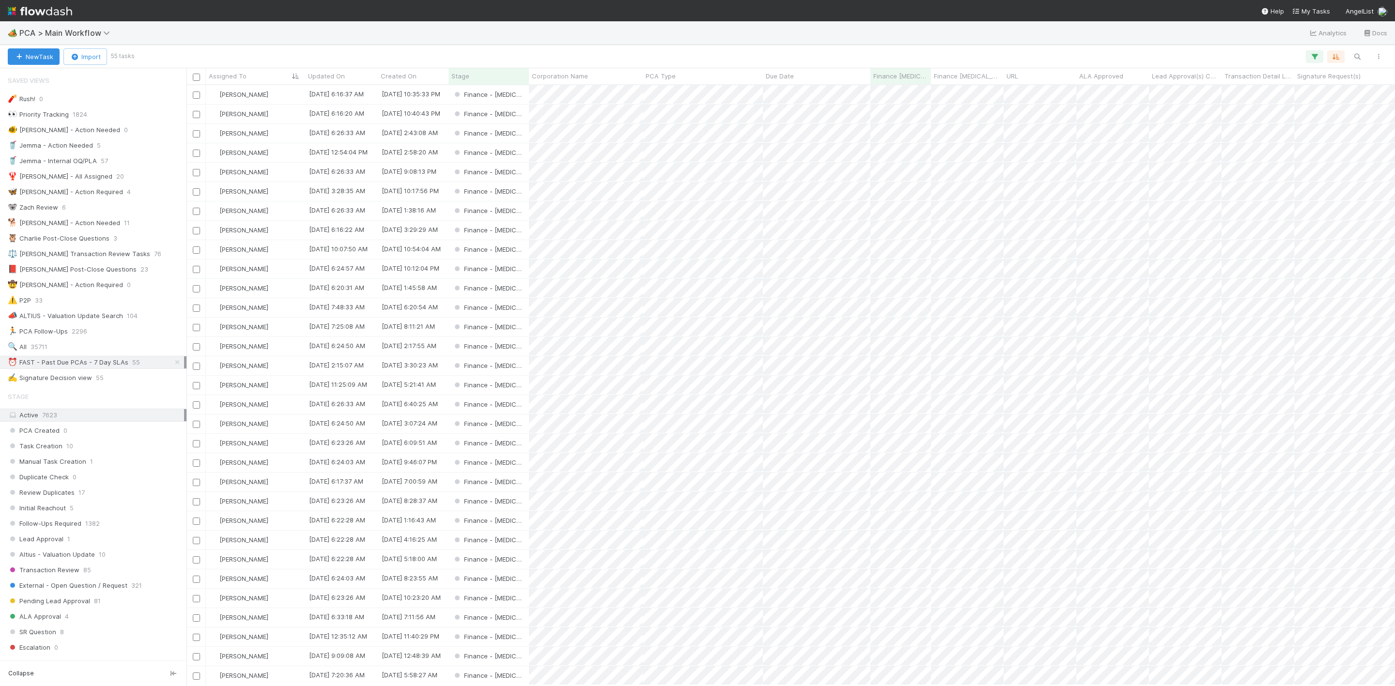
scroll to position [589, 1198]
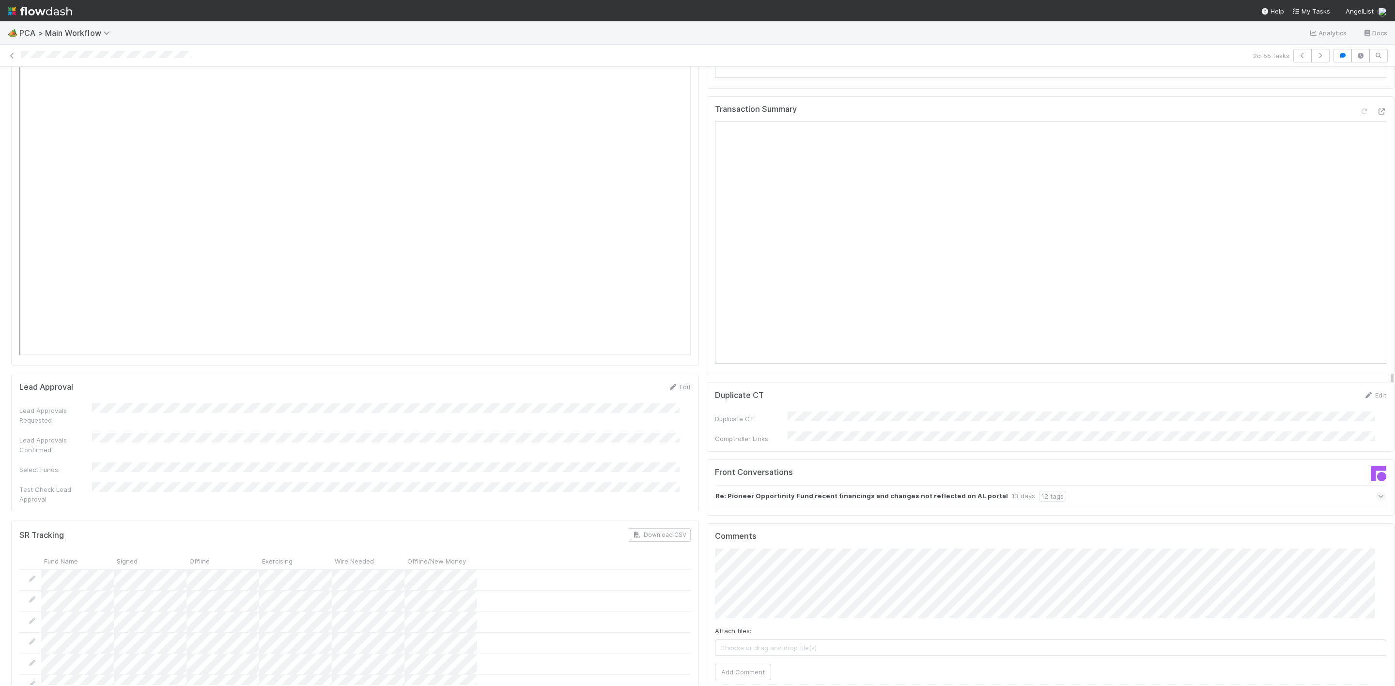
scroll to position [1162, 0]
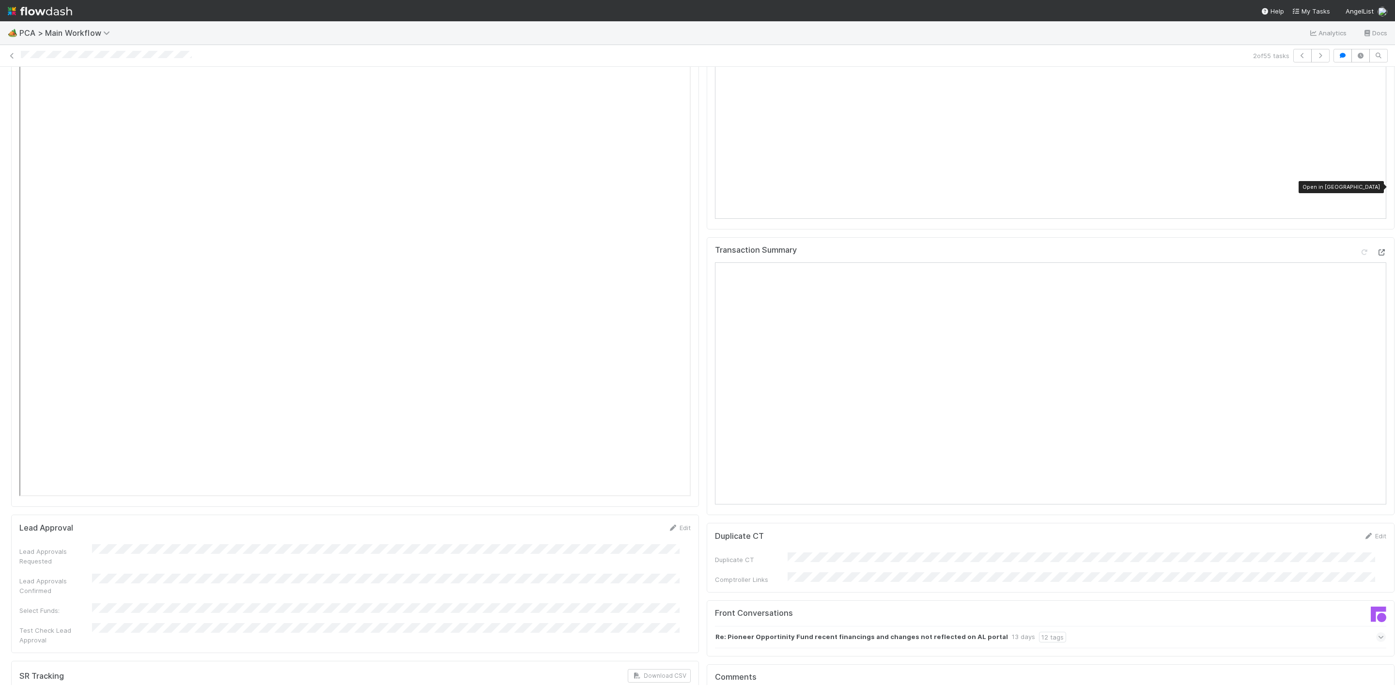
click at [1376, 249] on icon at bounding box center [1381, 252] width 10 height 6
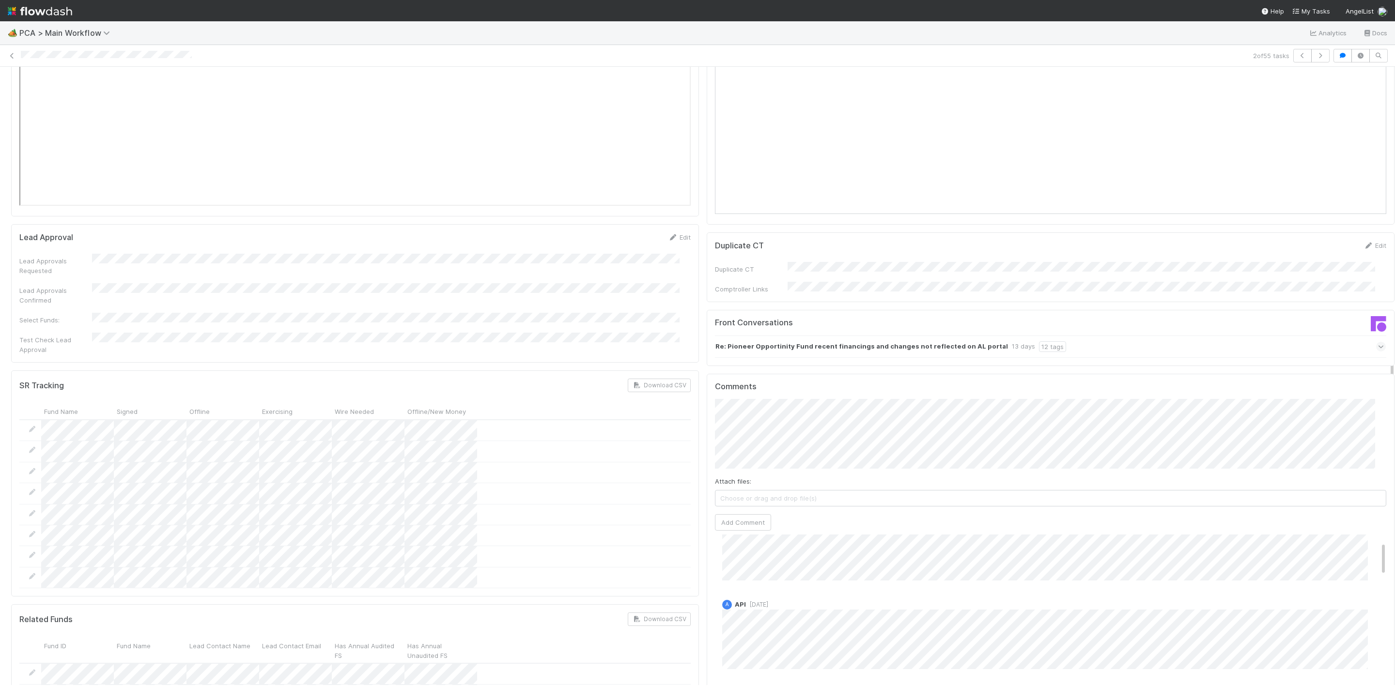
scroll to position [0, 0]
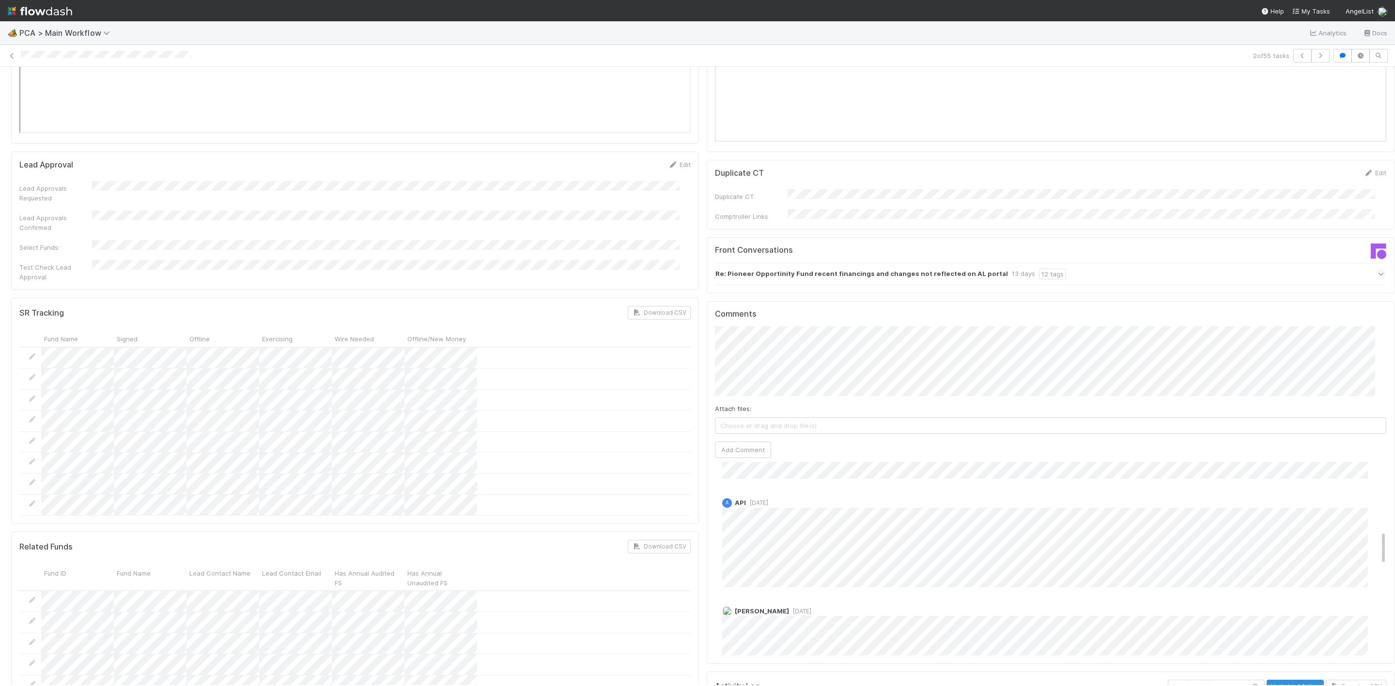
scroll to position [509, 0]
click at [12, 54] on icon at bounding box center [12, 56] width 10 height 6
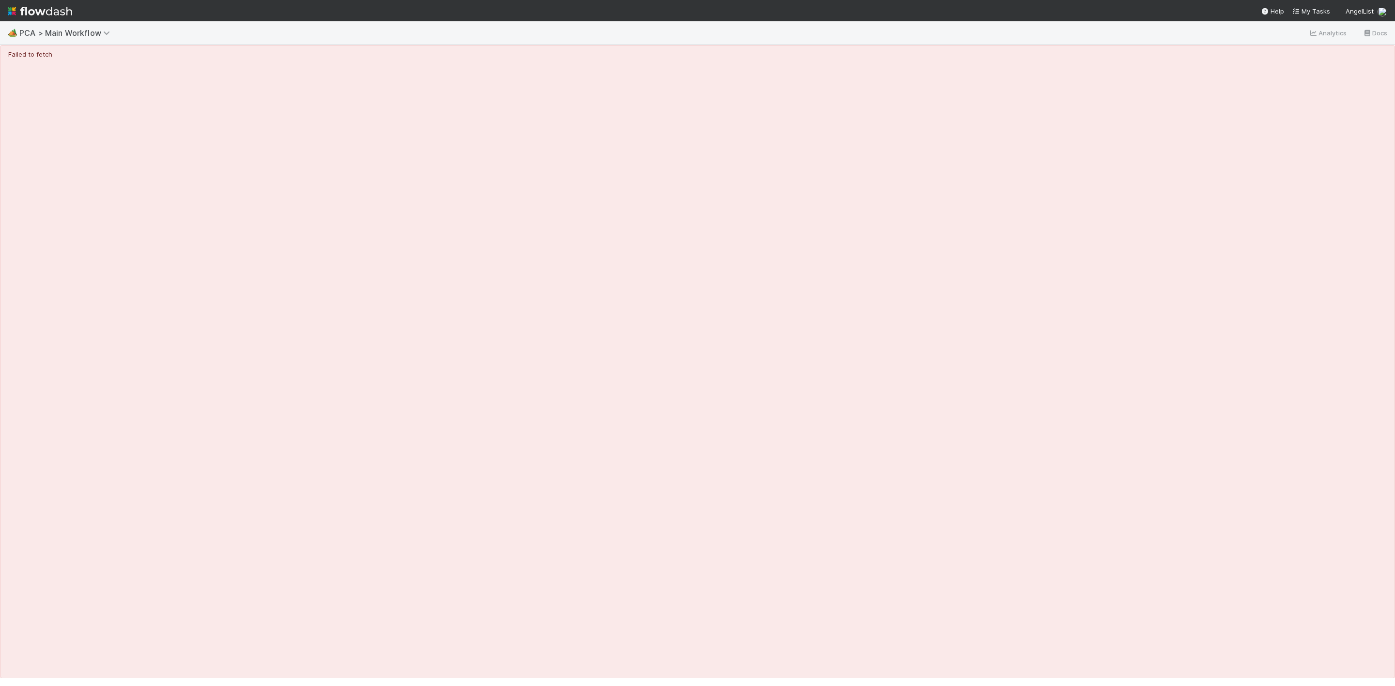
click at [14, 10] on img at bounding box center [40, 11] width 64 height 16
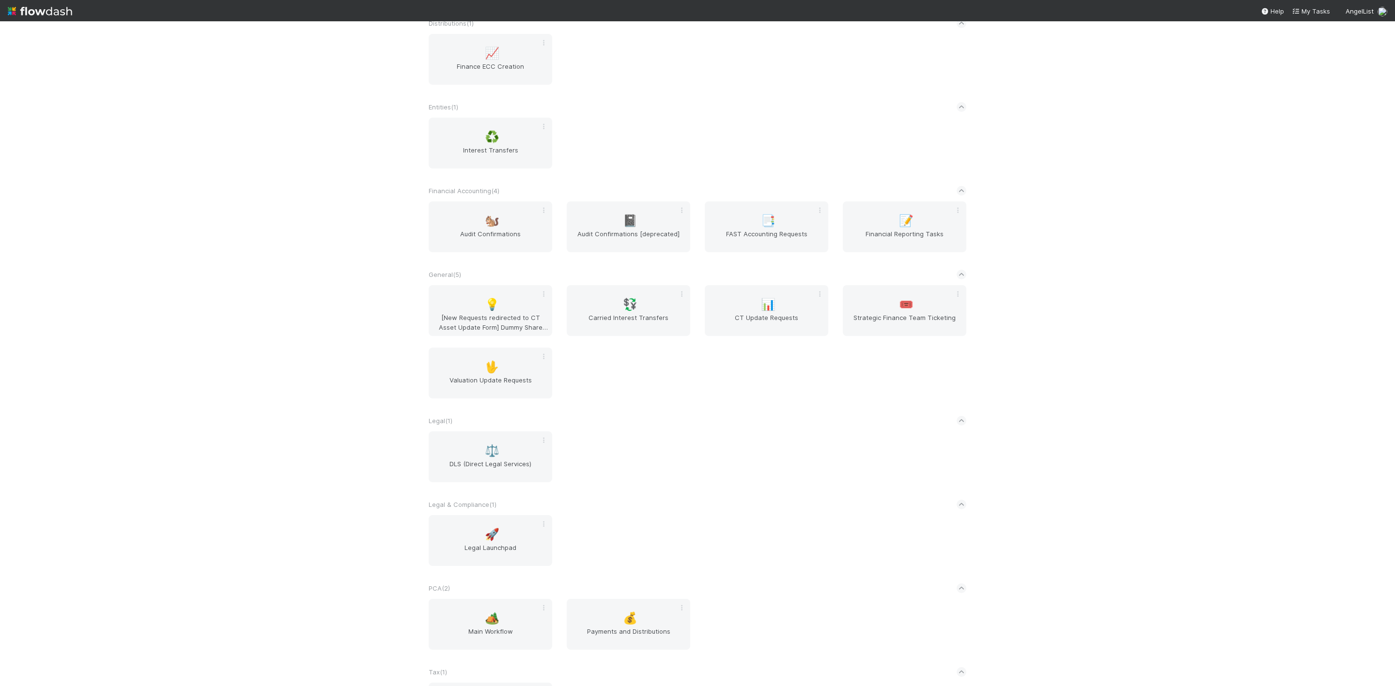
scroll to position [384, 0]
click at [487, 633] on span "🏕️" at bounding box center [492, 626] width 15 height 13
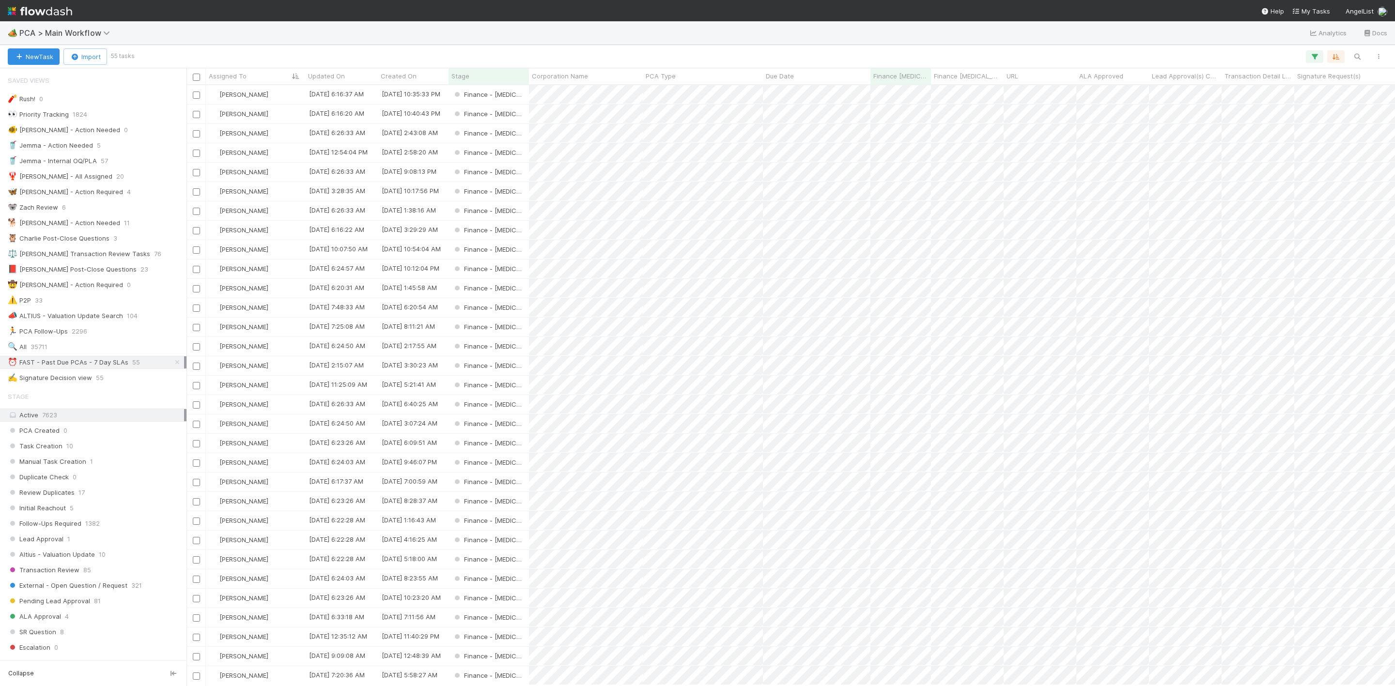
scroll to position [589, 1198]
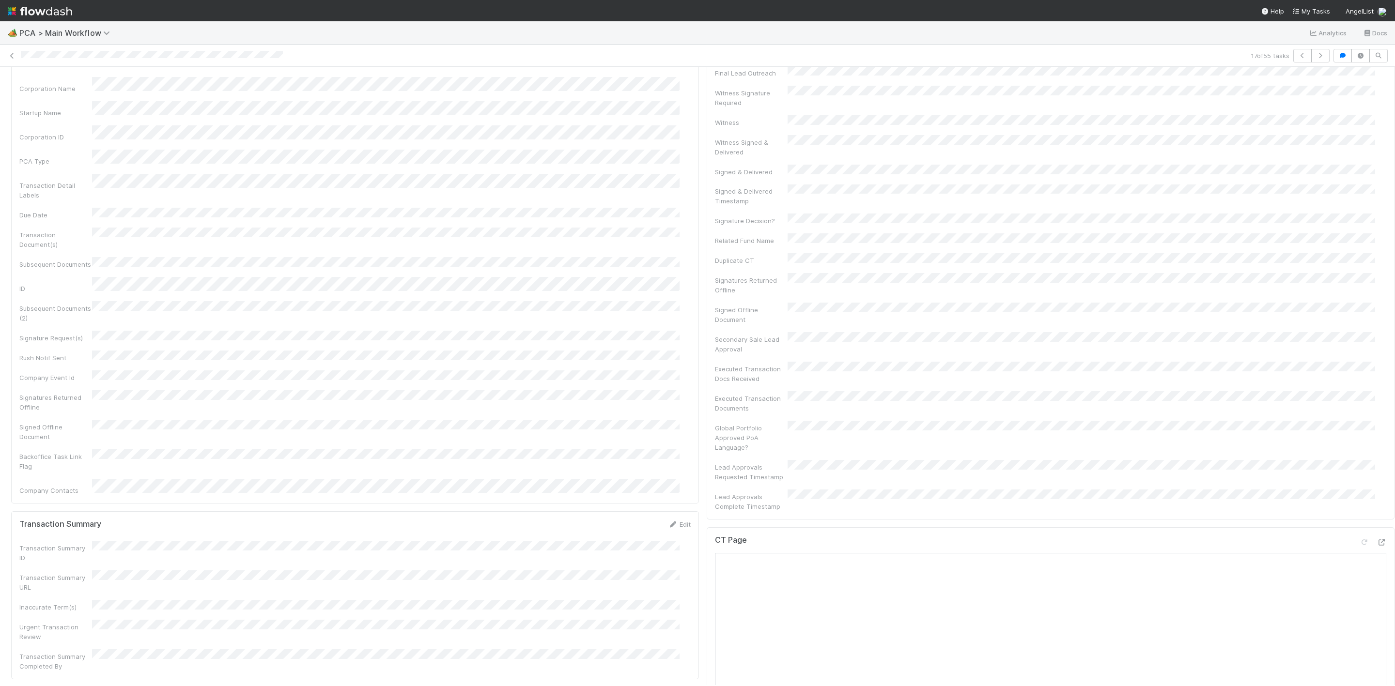
scroll to position [436, 0]
click at [1376, 544] on icon at bounding box center [1381, 547] width 10 height 6
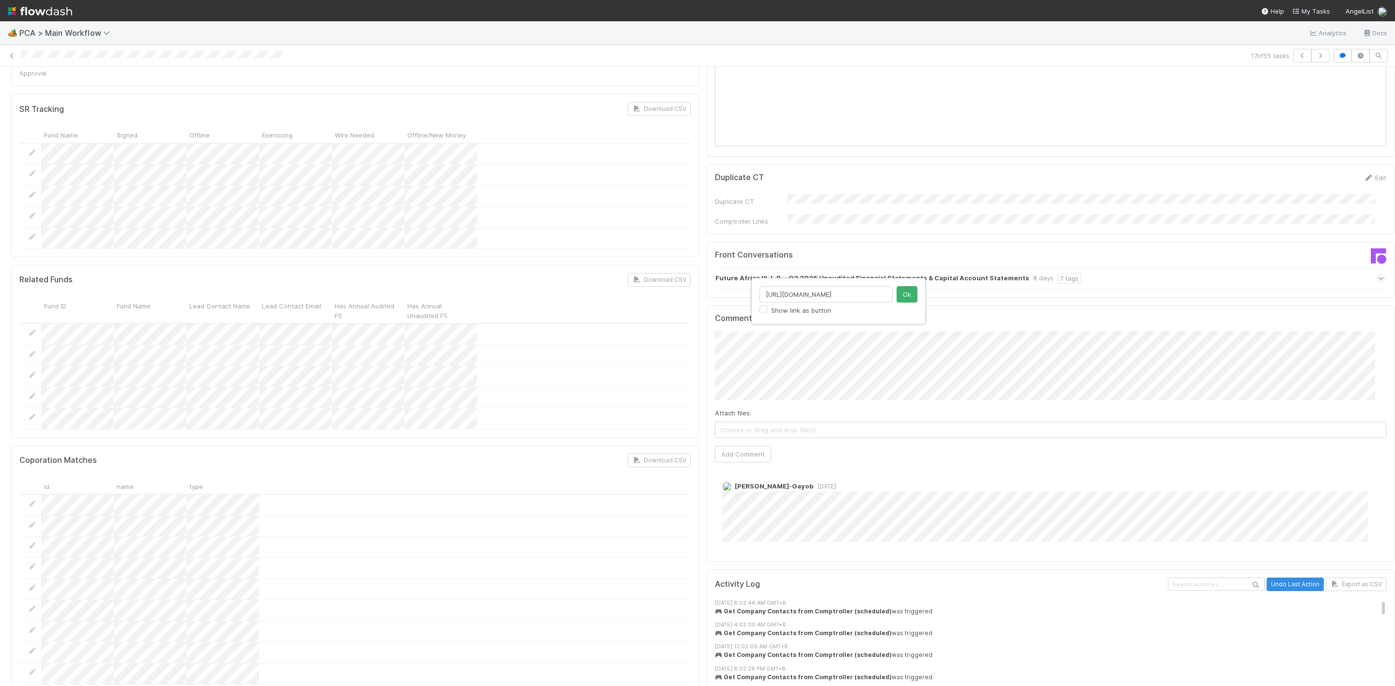
scroll to position [0, 273]
type input "https://comptroller.internal.angellist.com/v/review_data_change_requests?compan…"
click at [898, 297] on button "Ok" at bounding box center [906, 294] width 21 height 16
click at [716, 446] on button "Add Comment" at bounding box center [743, 454] width 56 height 16
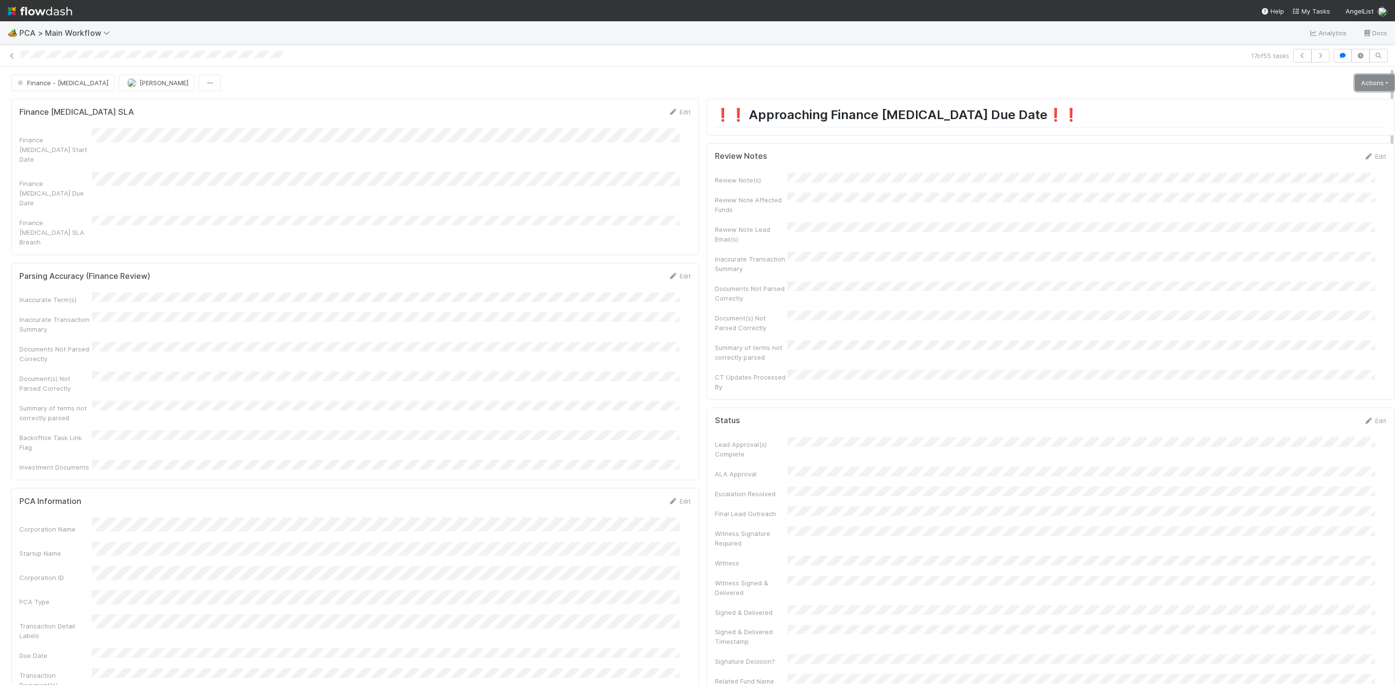
click at [1355, 84] on link "Actions" at bounding box center [1375, 83] width 40 height 16
drag, startPoint x: 1073, startPoint y: 218, endPoint x: 1331, endPoint y: 121, distance: 276.1
click at [1091, 211] on div "Review Note(s) Review Note Affected Funds Review Note Lead Email(s) Inaccurate …" at bounding box center [1050, 282] width 671 height 219
click at [1360, 150] on div "Review Notes Edit Review Note(s) Review Note Affected Funds Review Note Lead Em…" at bounding box center [1051, 271] width 688 height 257
drag, startPoint x: 1360, startPoint y: 154, endPoint x: 1327, endPoint y: 173, distance: 38.4
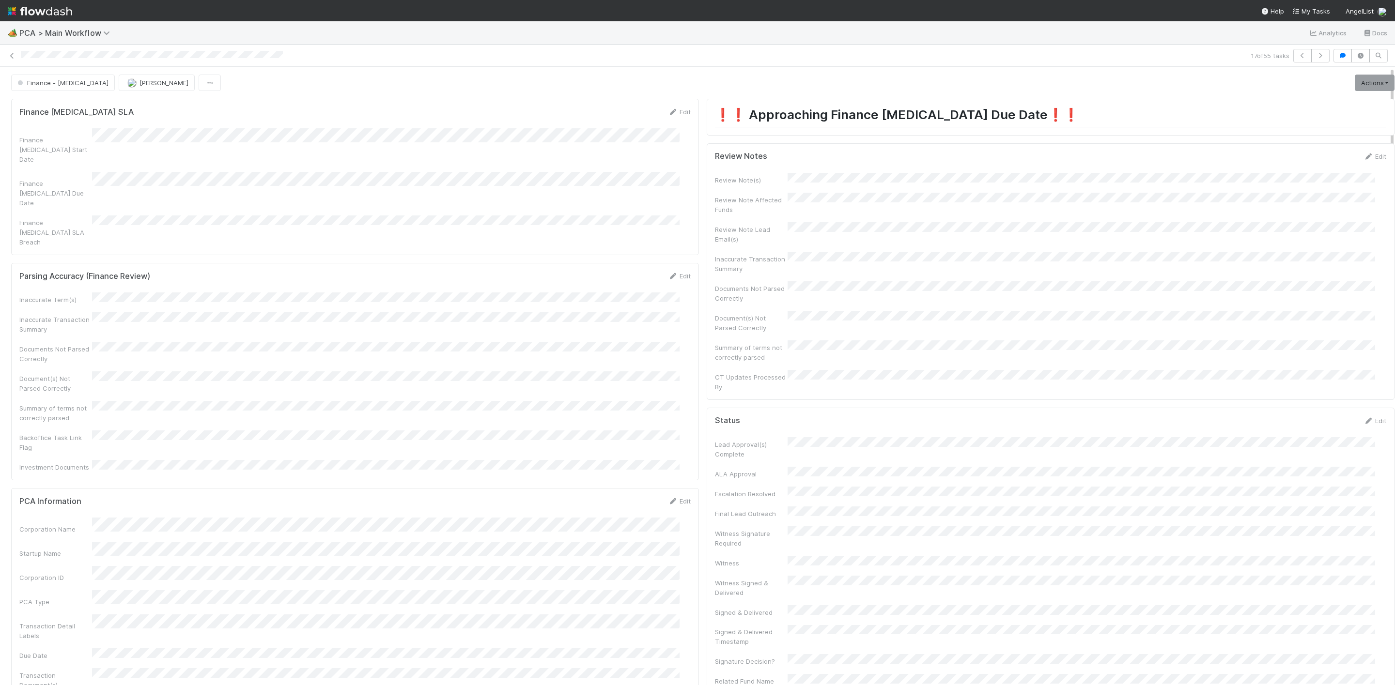
click at [1363, 153] on div "Edit" at bounding box center [1374, 157] width 23 height 10
click at [1363, 160] on link "Edit" at bounding box center [1374, 157] width 23 height 8
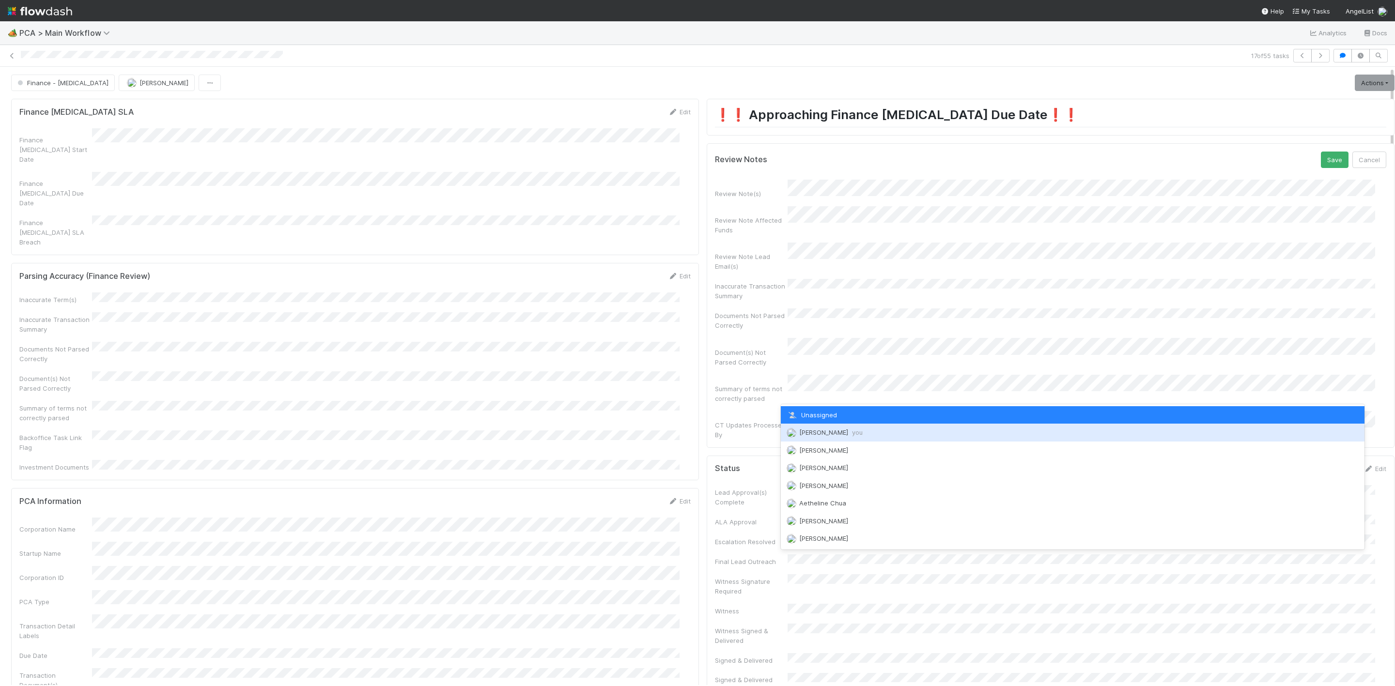
click at [829, 429] on span "Janice Garcia you" at bounding box center [830, 433] width 63 height 8
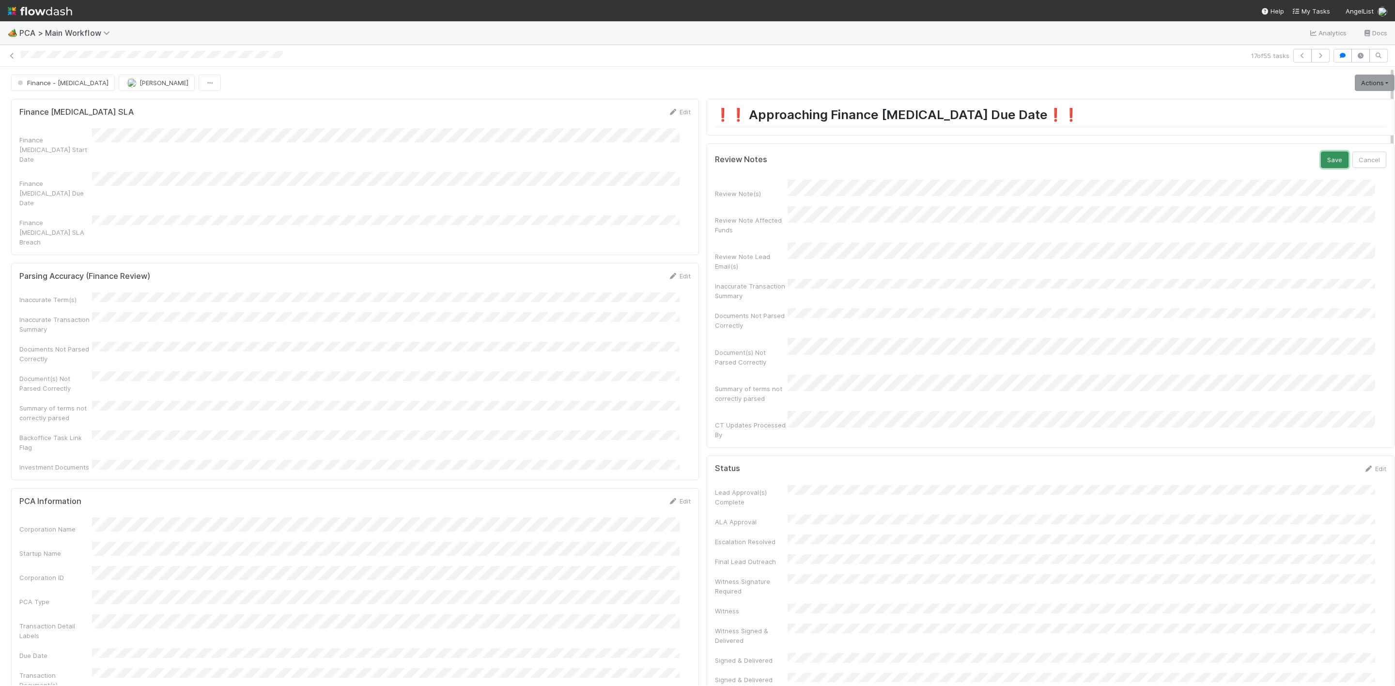
click at [1321, 157] on button "Save" at bounding box center [1335, 160] width 28 height 16
click at [1363, 86] on link "Actions" at bounding box center [1375, 83] width 40 height 16
click at [1271, 159] on button "Move to DCR Review" at bounding box center [1318, 158] width 157 height 14
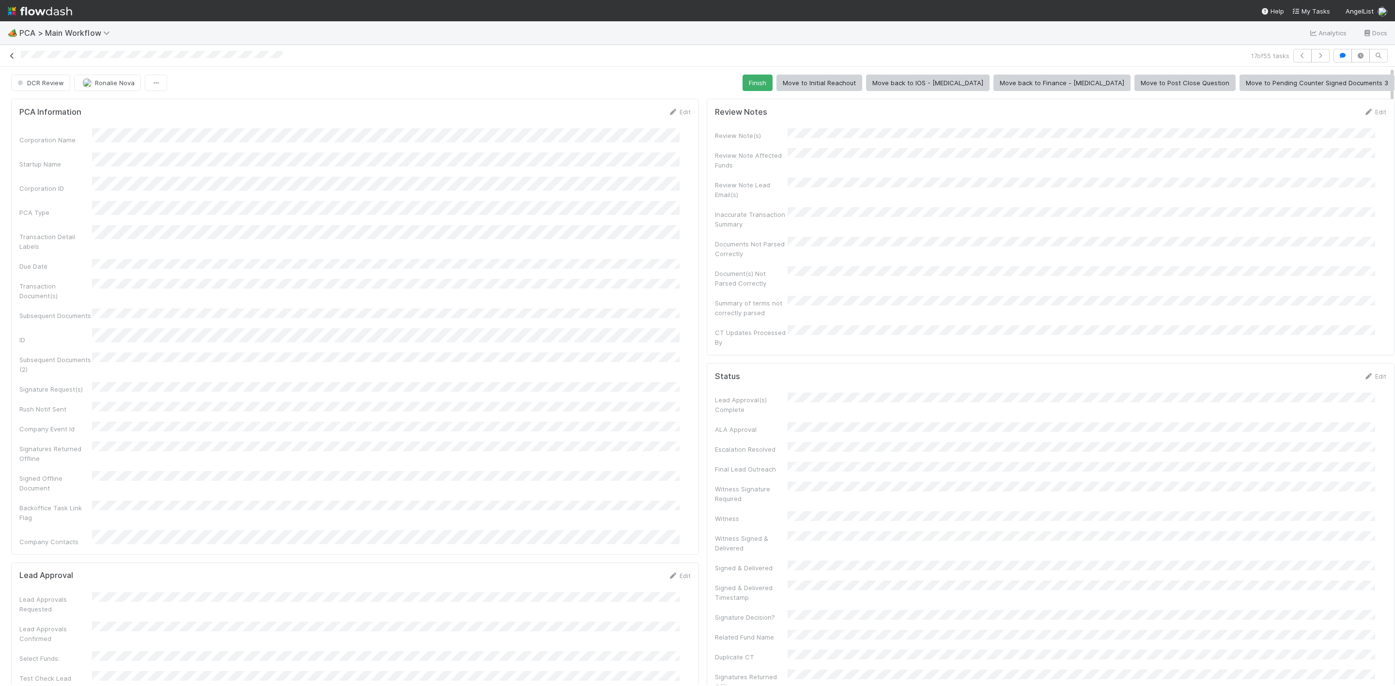
click at [15, 54] on icon at bounding box center [12, 56] width 10 height 6
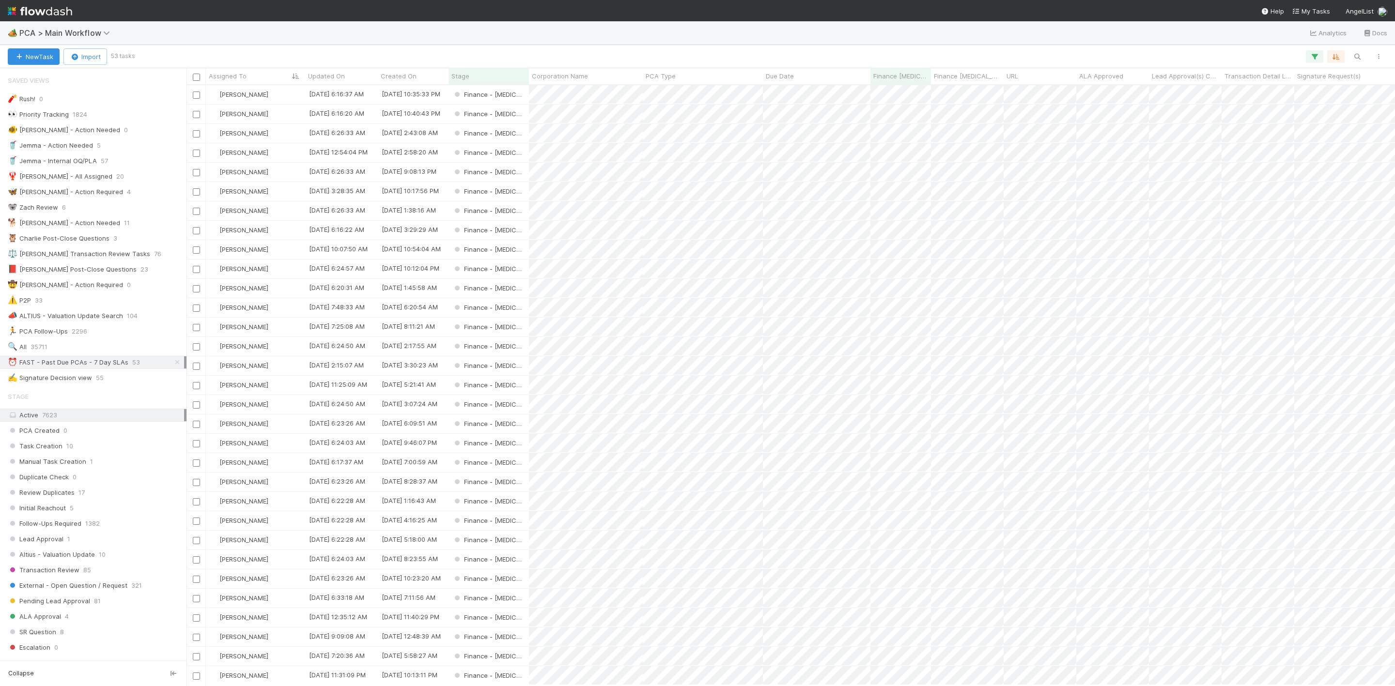
scroll to position [589, 1198]
click at [275, 383] on div "[PERSON_NAME]" at bounding box center [255, 385] width 99 height 19
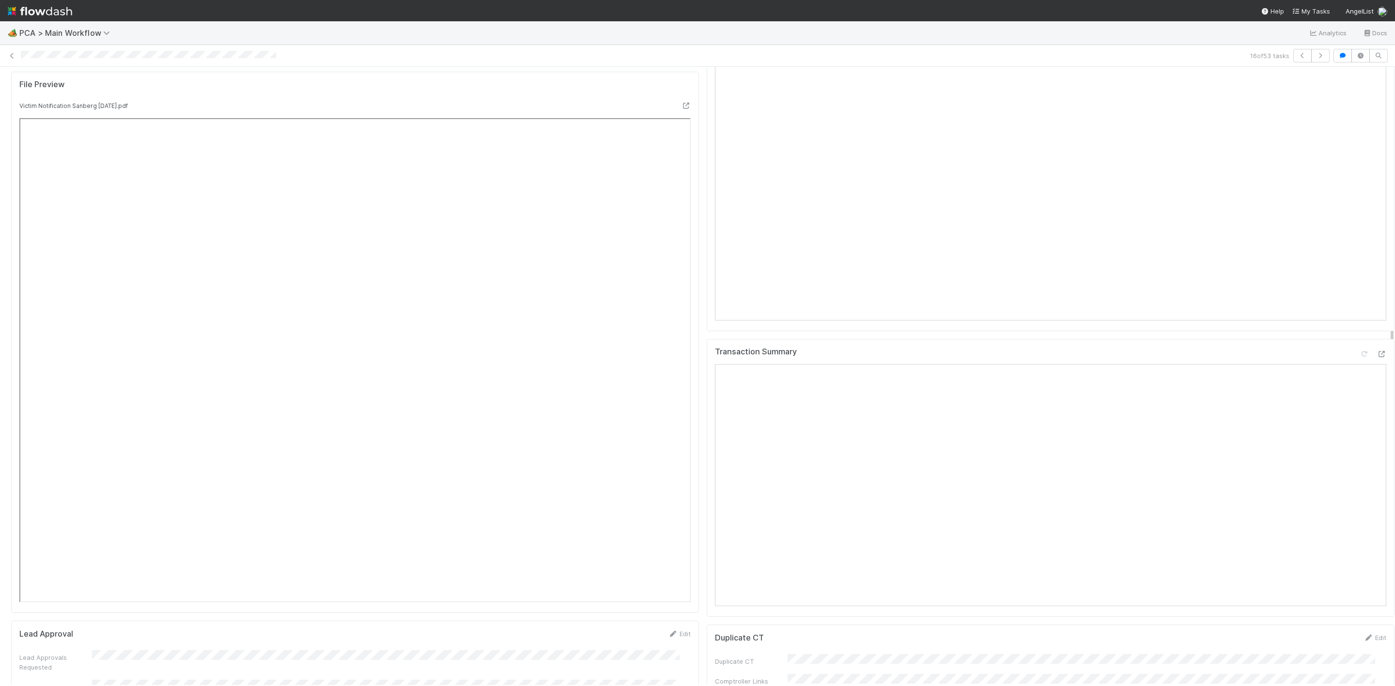
scroll to position [944, 0]
click at [1362, 455] on div "Transaction Summary Open in New Tab" at bounding box center [1051, 594] width 688 height 278
click at [1376, 467] on icon at bounding box center [1381, 470] width 10 height 6
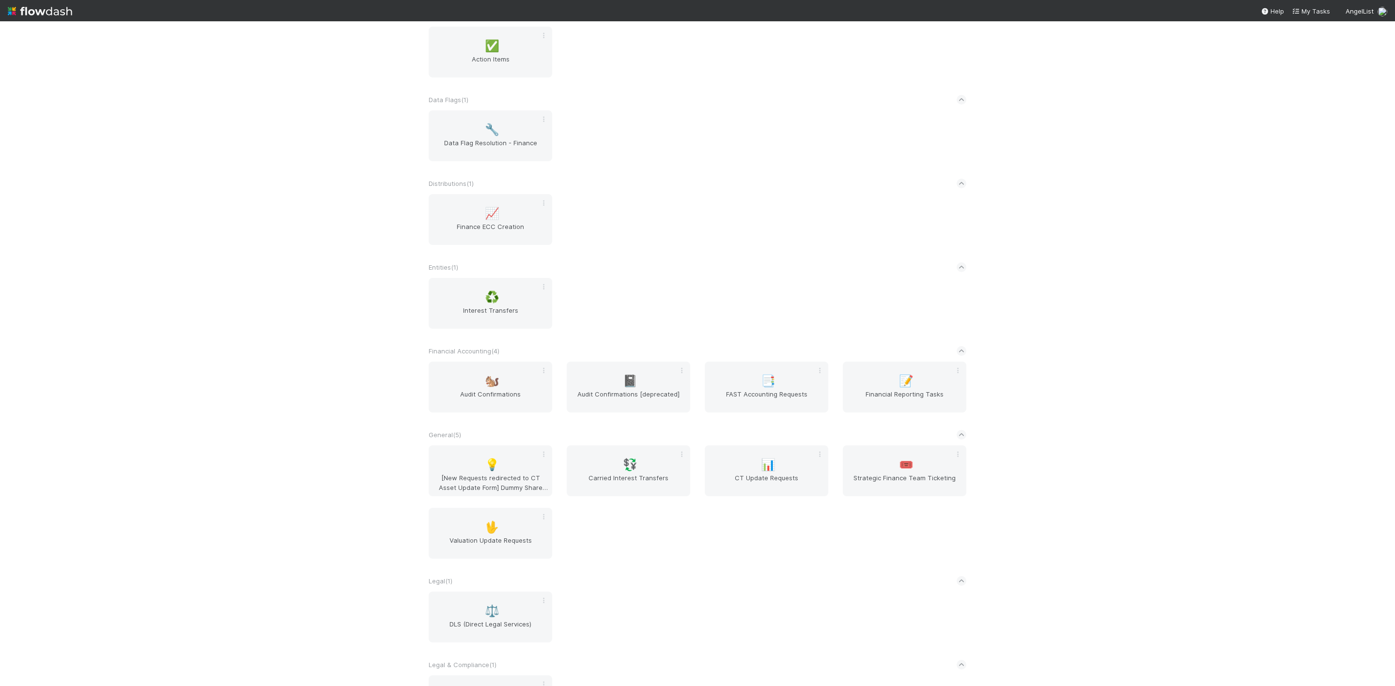
scroll to position [363, 0]
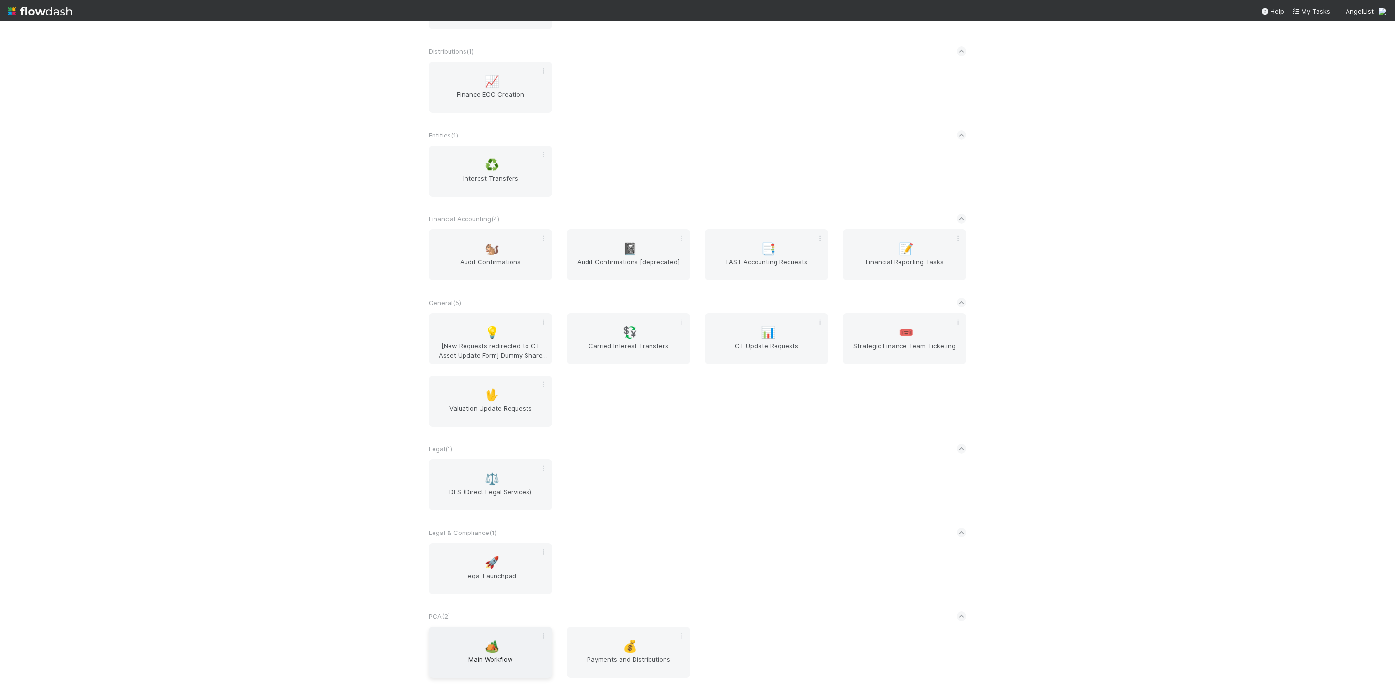
click at [505, 666] on span "Main Workflow" at bounding box center [491, 664] width 116 height 19
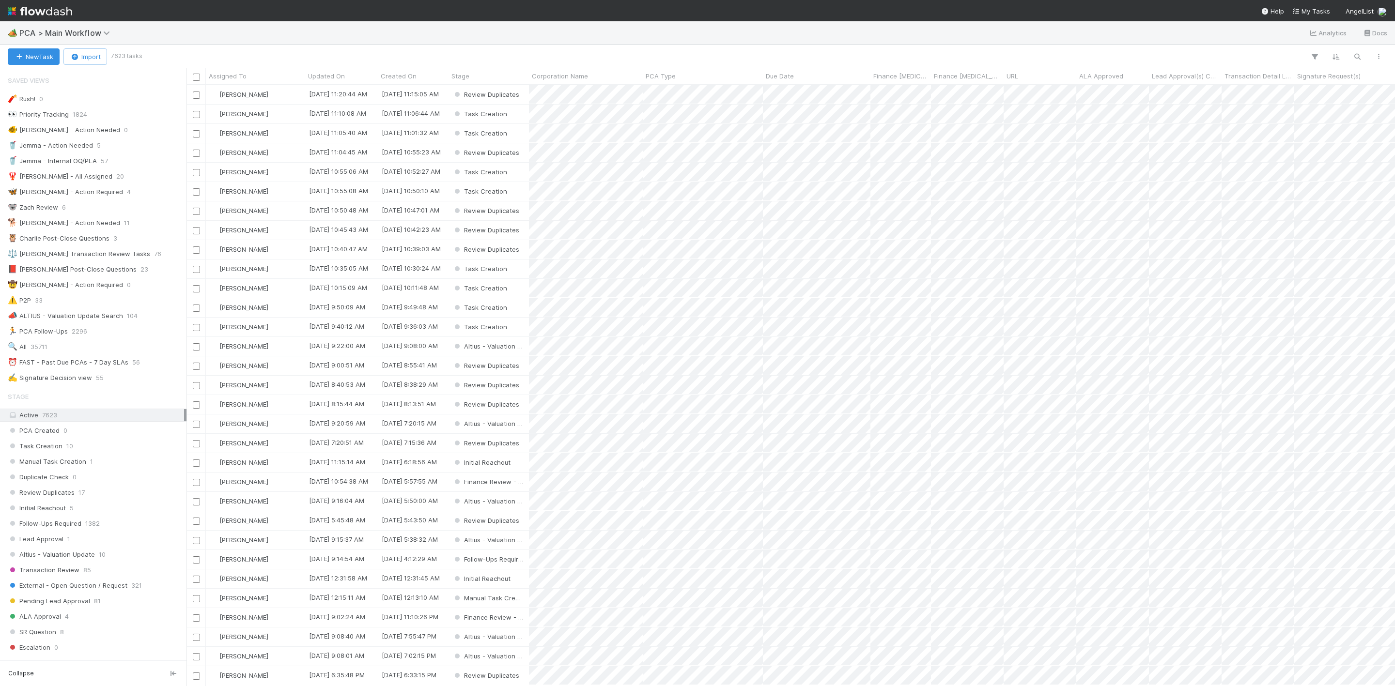
scroll to position [589, 1198]
click at [50, 353] on div "🔍 All 35711" at bounding box center [96, 347] width 176 height 12
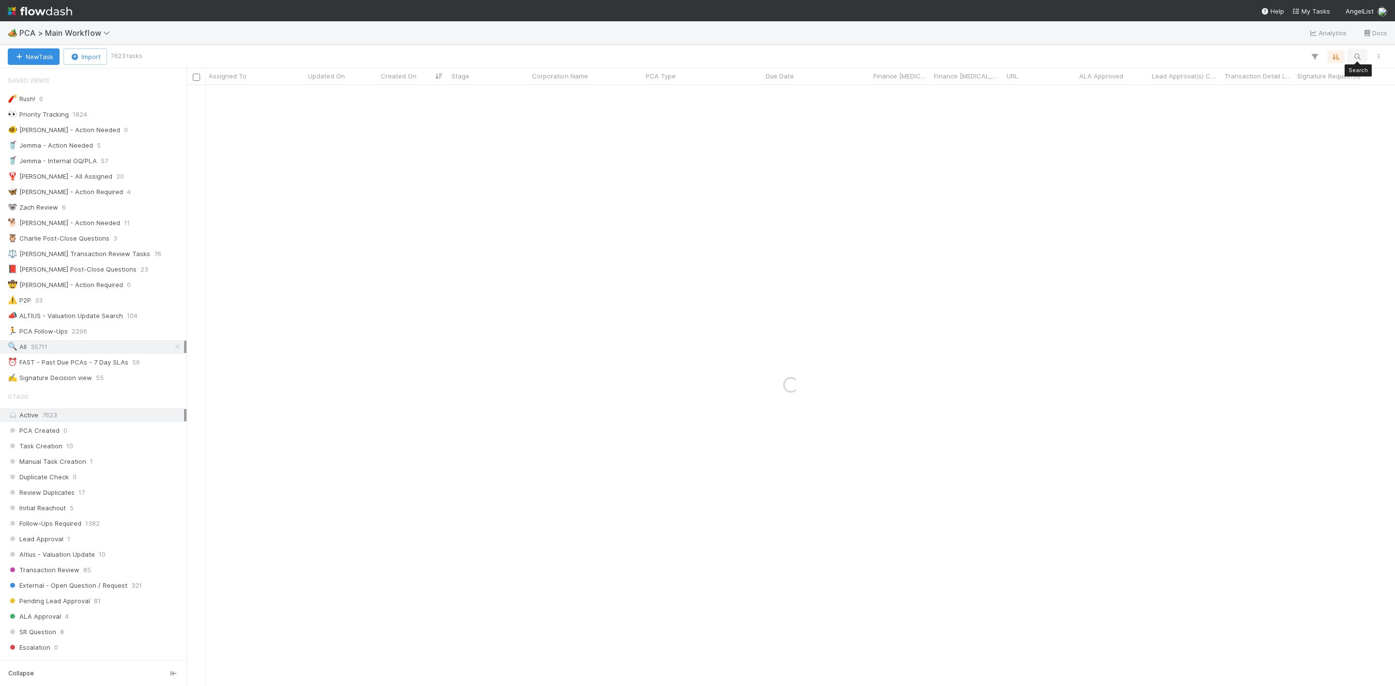
click at [1352, 52] on icon "button" at bounding box center [1357, 56] width 10 height 9
type input "Graymatter"
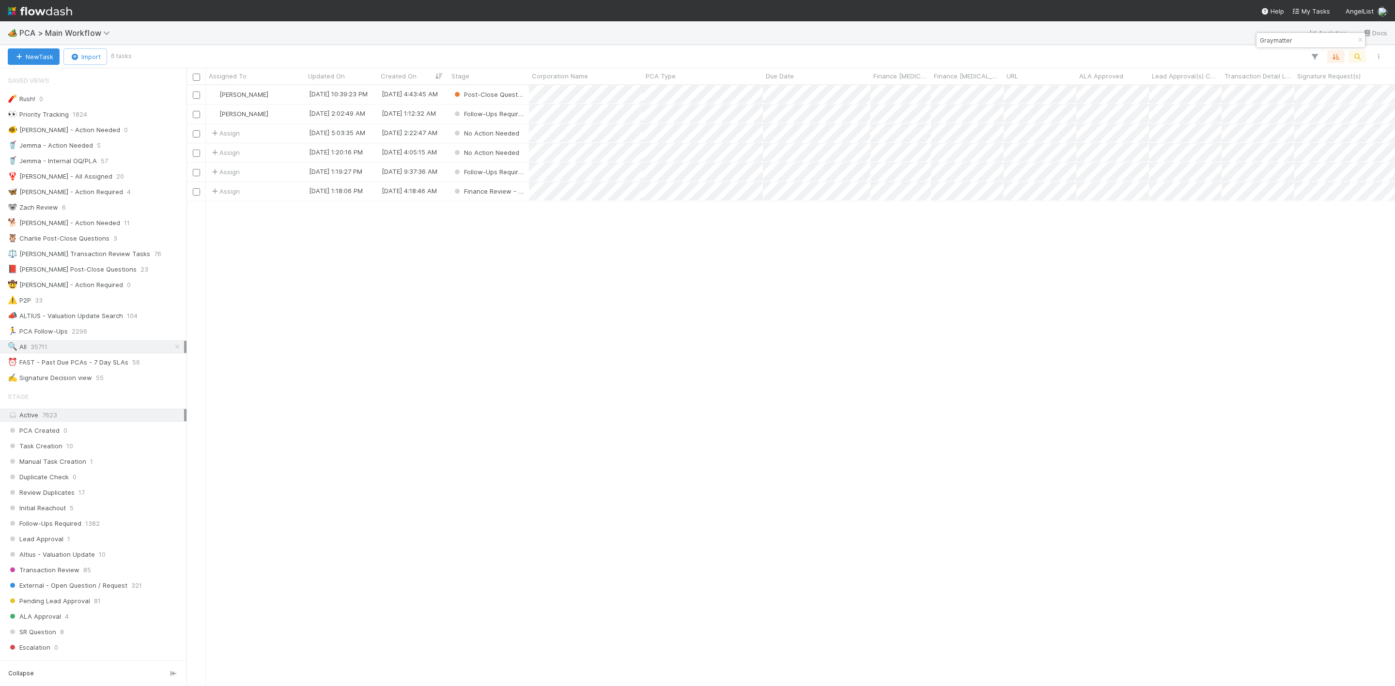
scroll to position [589, 1198]
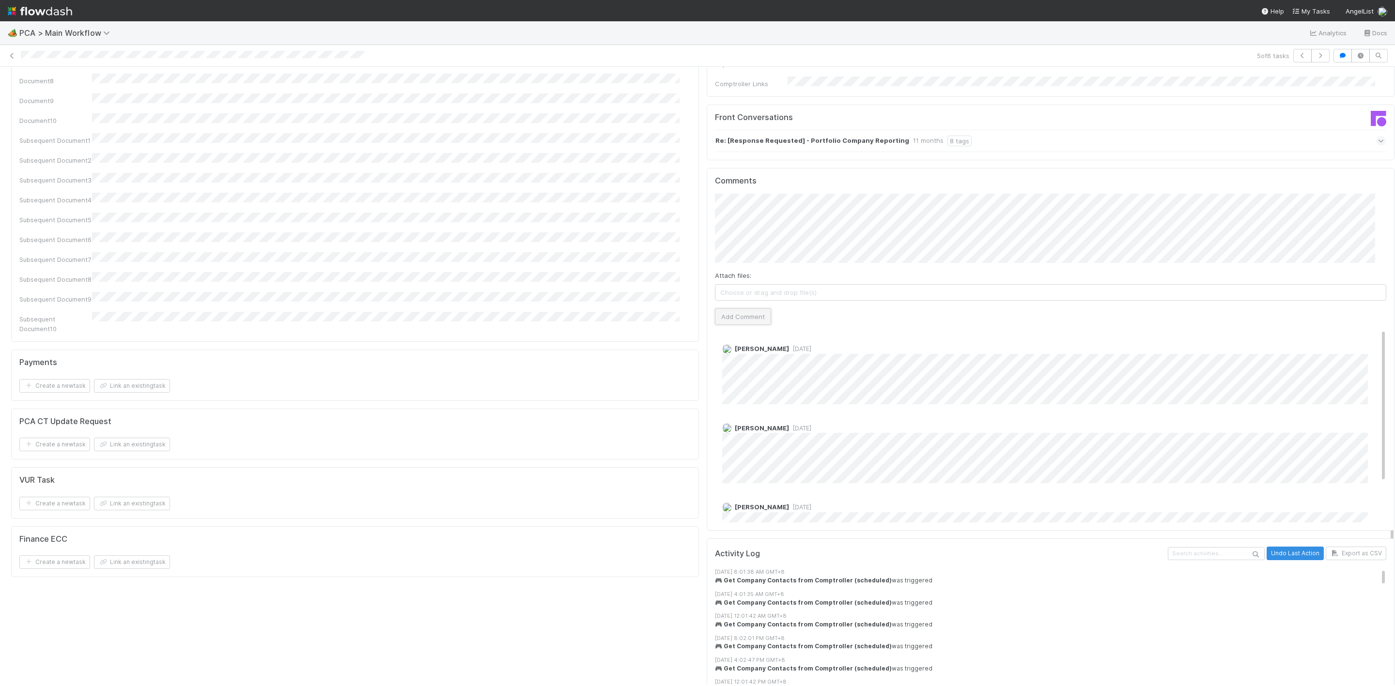
click at [747, 309] on button "Add Comment" at bounding box center [743, 317] width 56 height 16
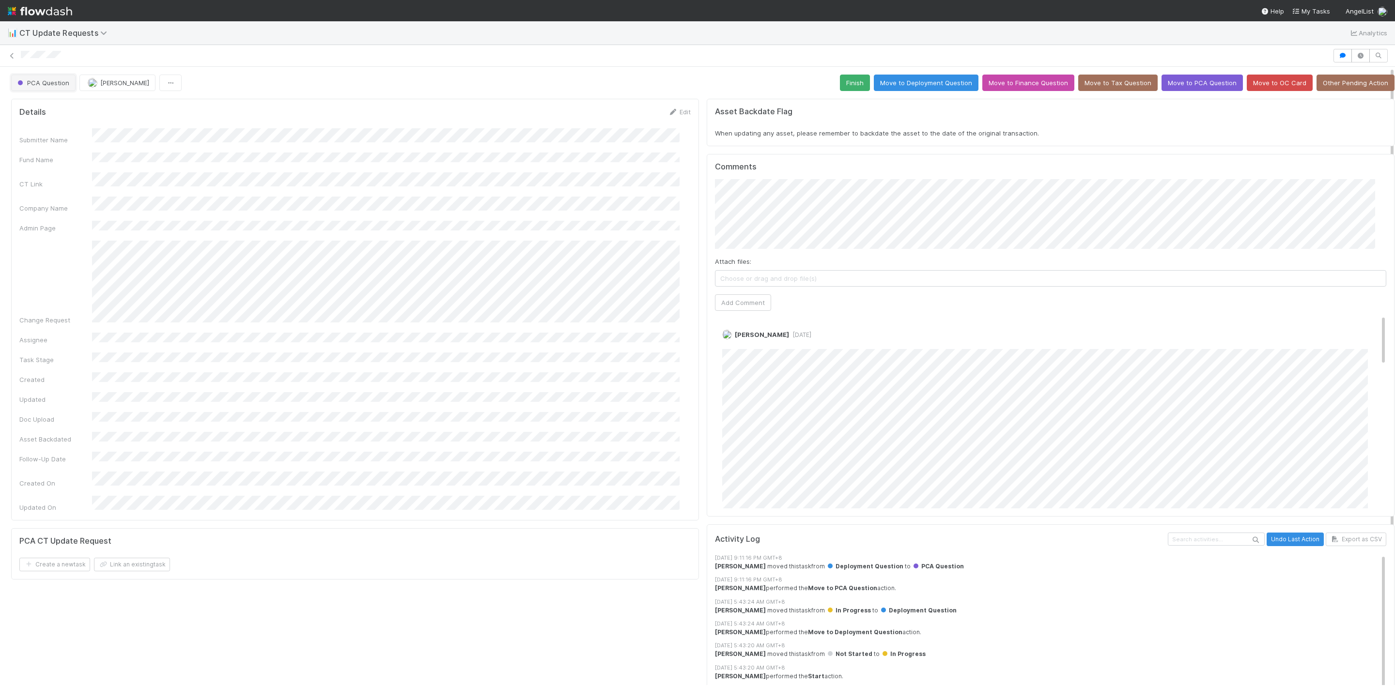
click at [60, 89] on button "PCA Question" at bounding box center [43, 83] width 64 height 16
click at [959, 364] on div at bounding box center [697, 343] width 1395 height 686
